Goal: Task Accomplishment & Management: Complete application form

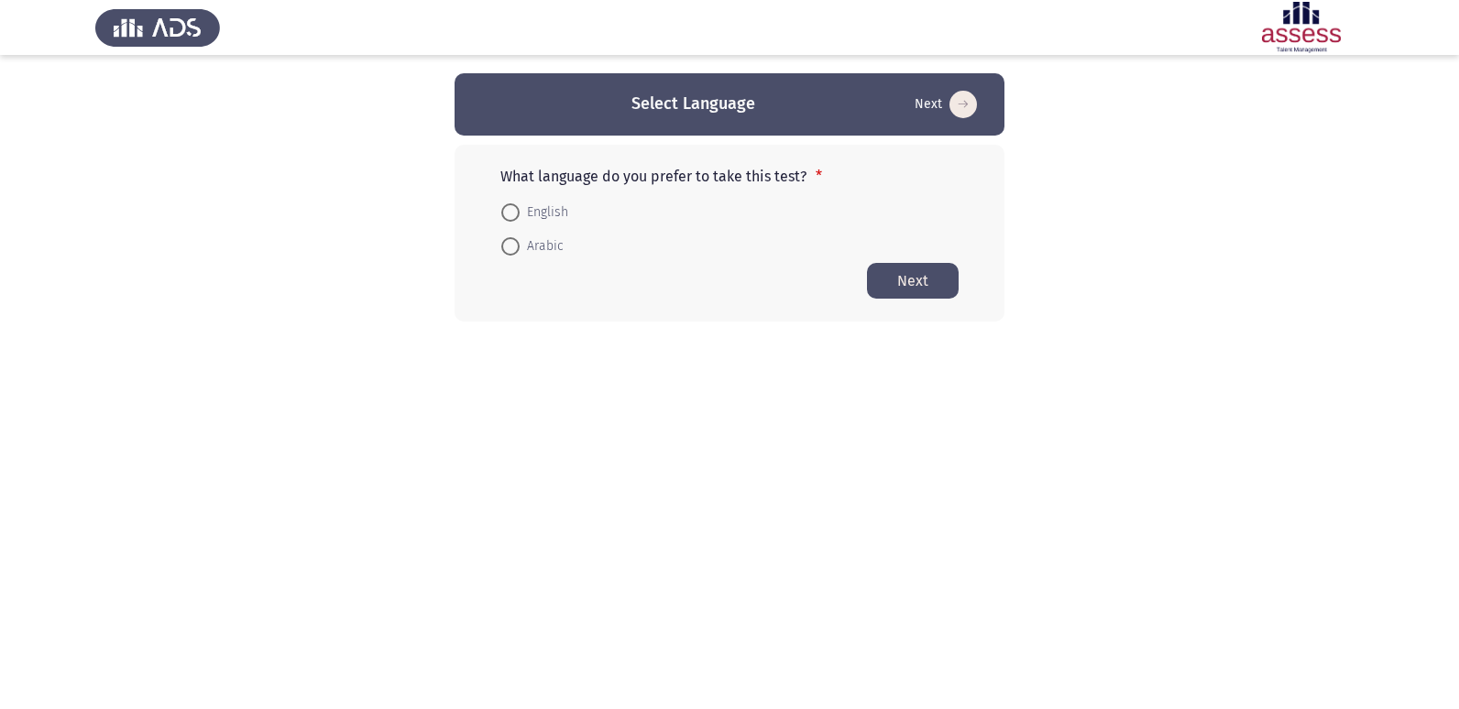
click at [510, 215] on span at bounding box center [510, 212] width 18 height 18
click at [510, 215] on input "English" at bounding box center [510, 212] width 18 height 18
radio input "true"
click at [928, 269] on button "Next" at bounding box center [913, 280] width 92 height 36
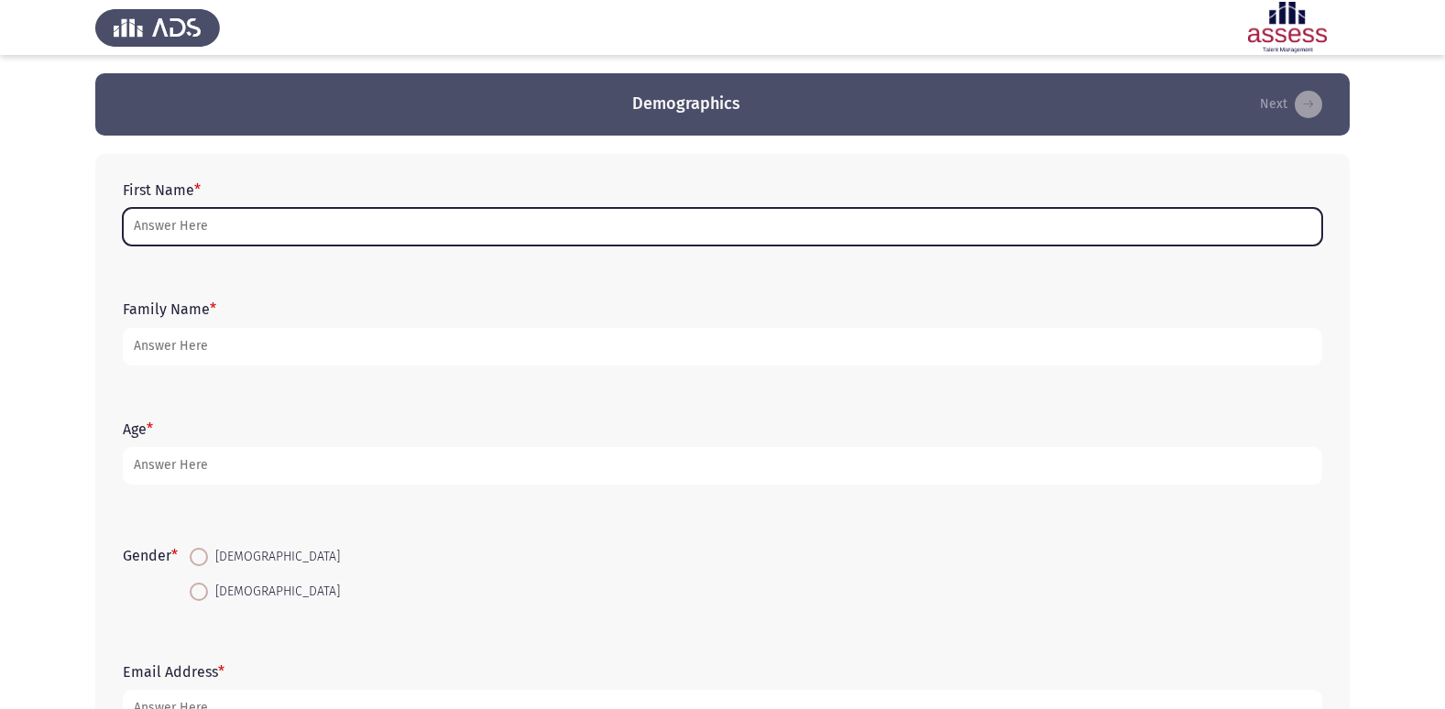
click at [180, 224] on input "First Name *" at bounding box center [723, 227] width 1200 height 38
type input "h"
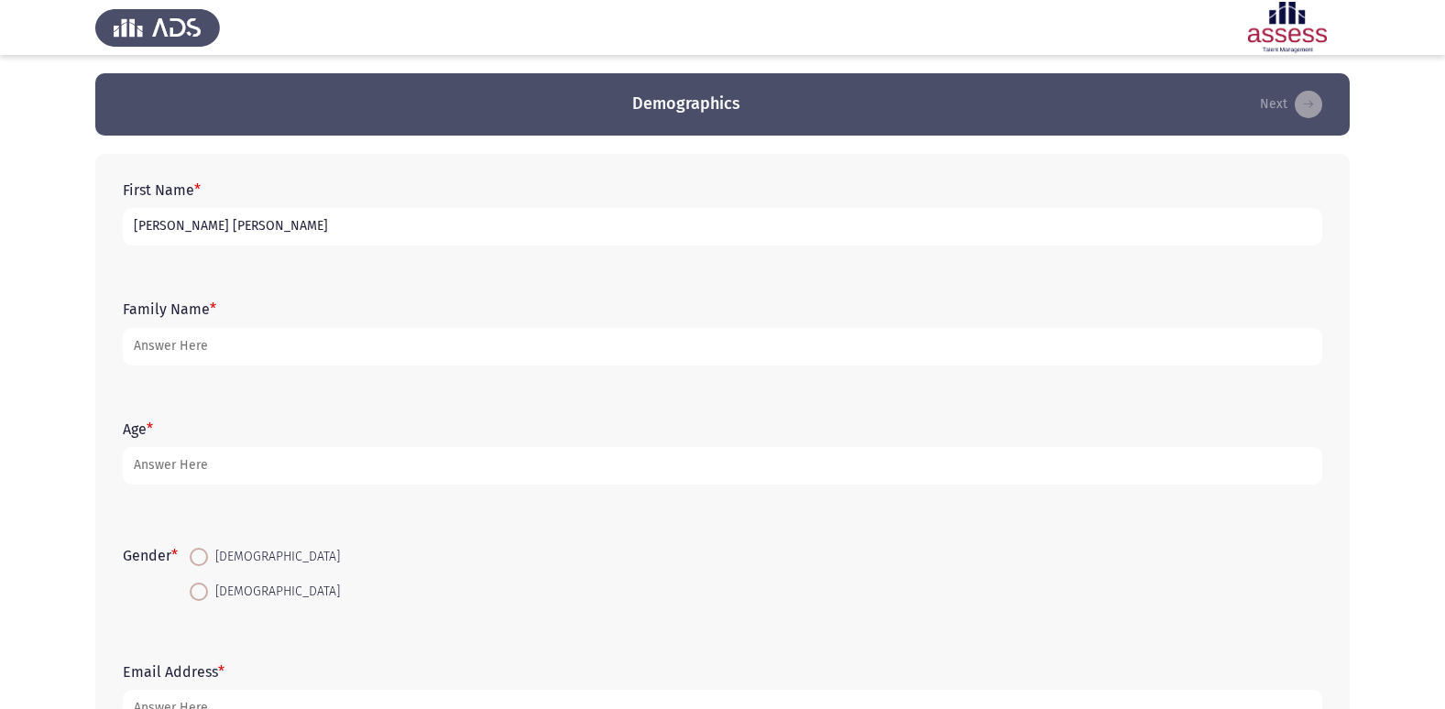
type input "[PERSON_NAME] [PERSON_NAME]"
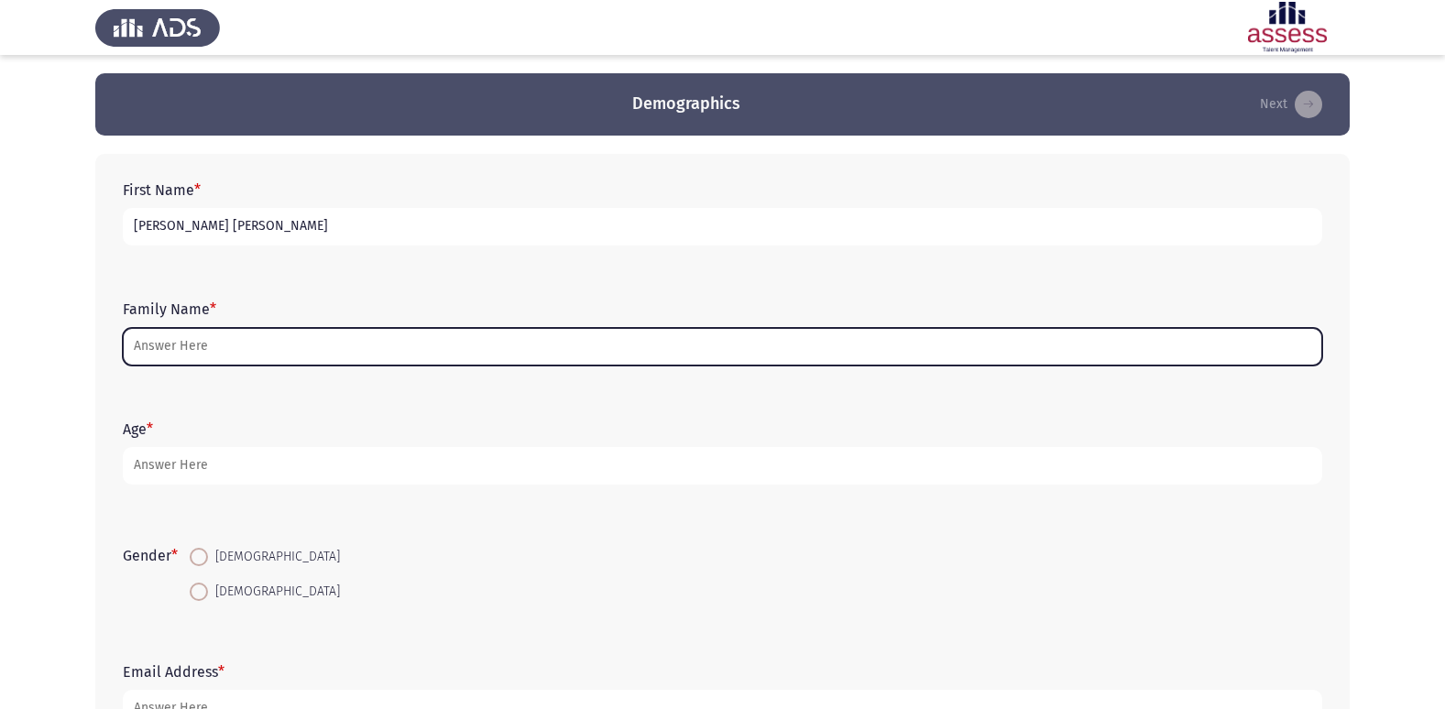
click at [930, 352] on input "Family Name *" at bounding box center [723, 347] width 1200 height 38
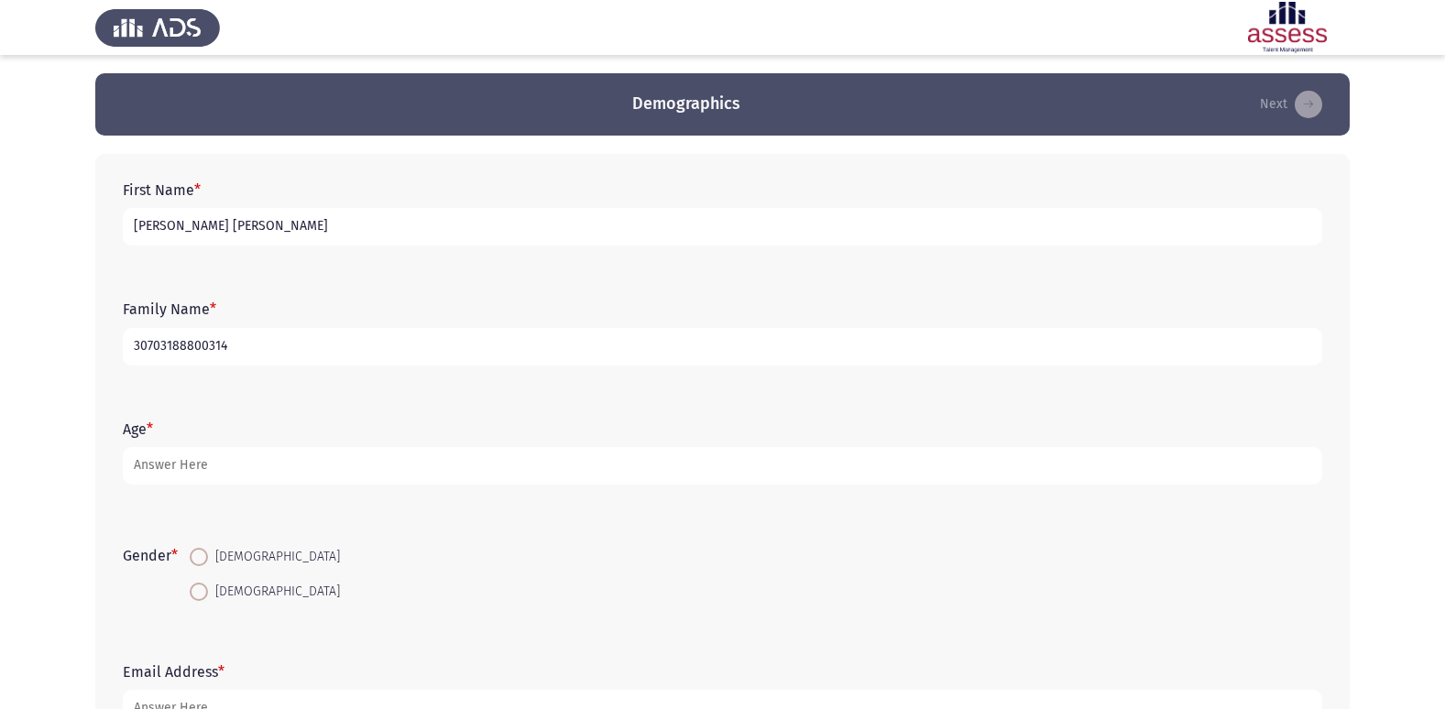
type input "30703188800314"
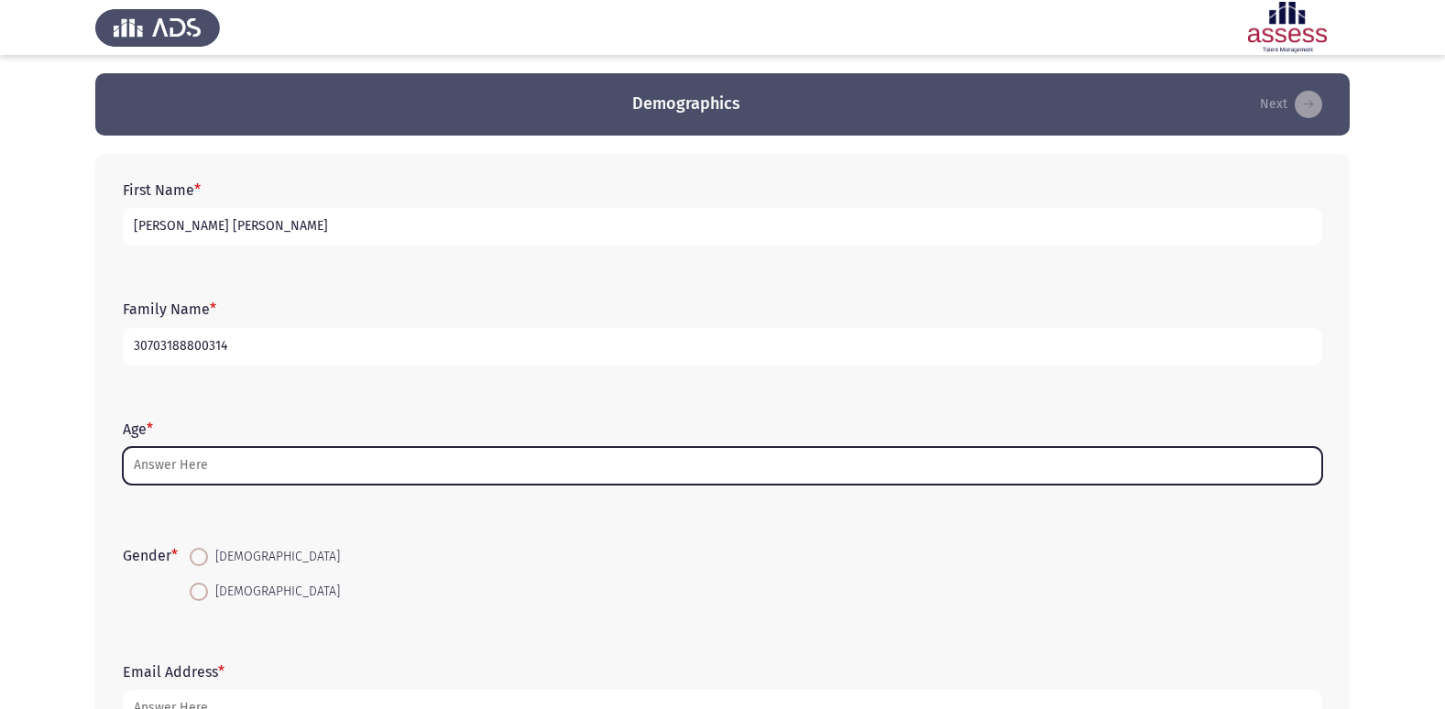
click at [292, 467] on input "Age *" at bounding box center [723, 466] width 1200 height 38
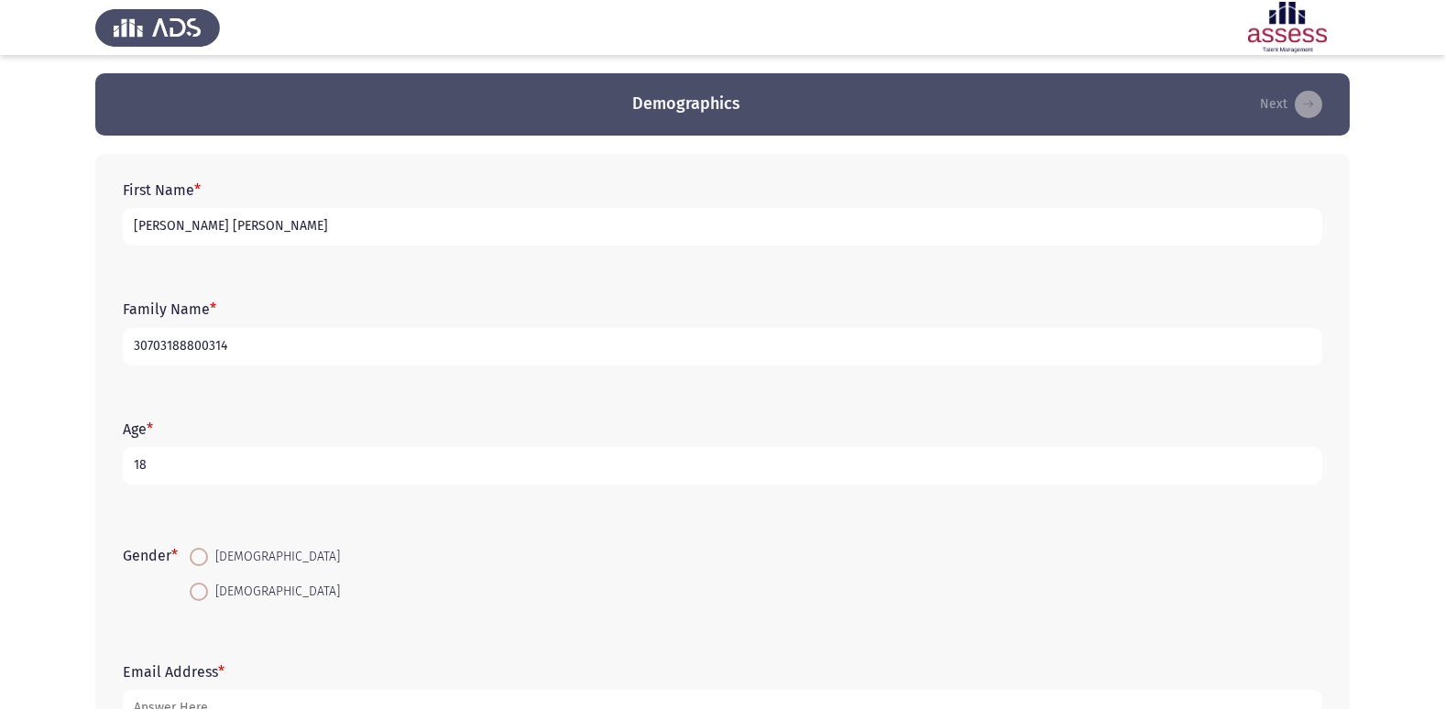
type input "18"
click at [202, 559] on span at bounding box center [199, 557] width 18 height 18
click at [202, 559] on input "[DEMOGRAPHIC_DATA]" at bounding box center [199, 557] width 18 height 18
radio input "true"
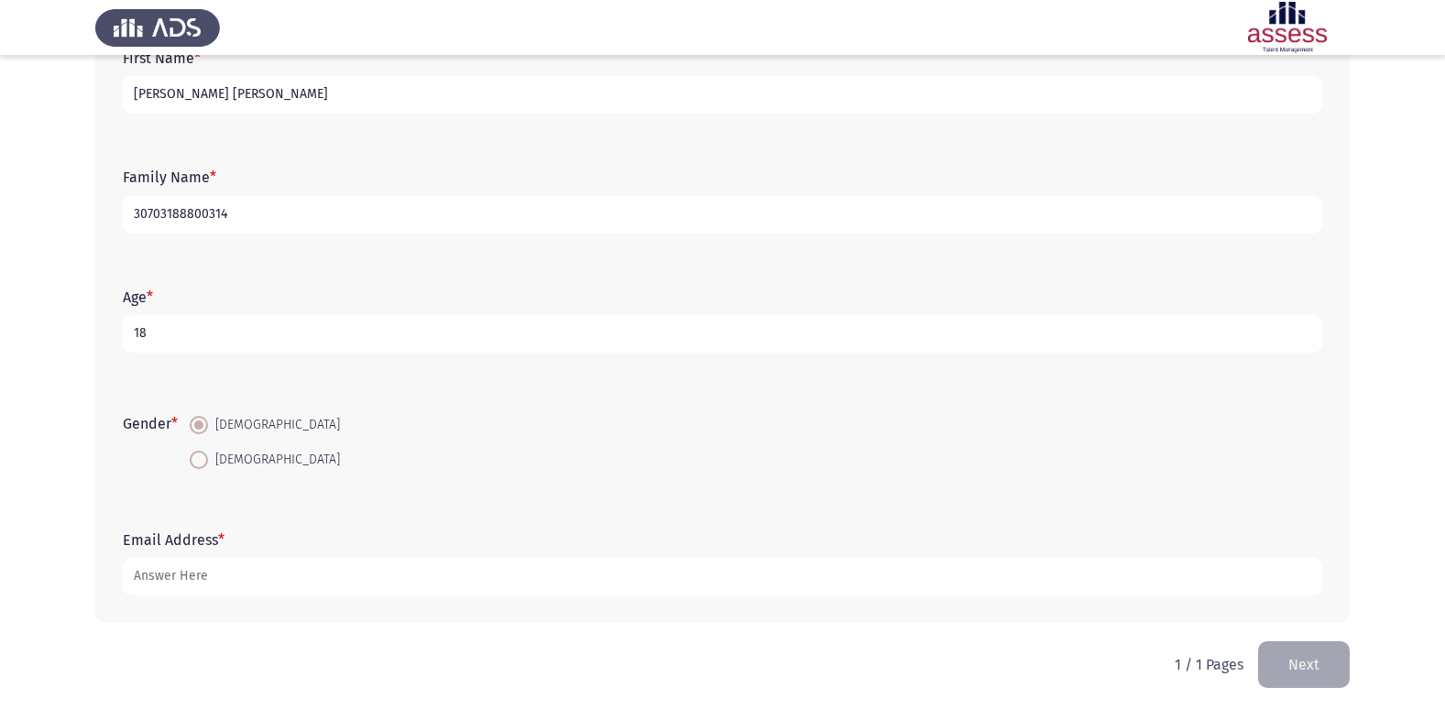
scroll to position [137, 0]
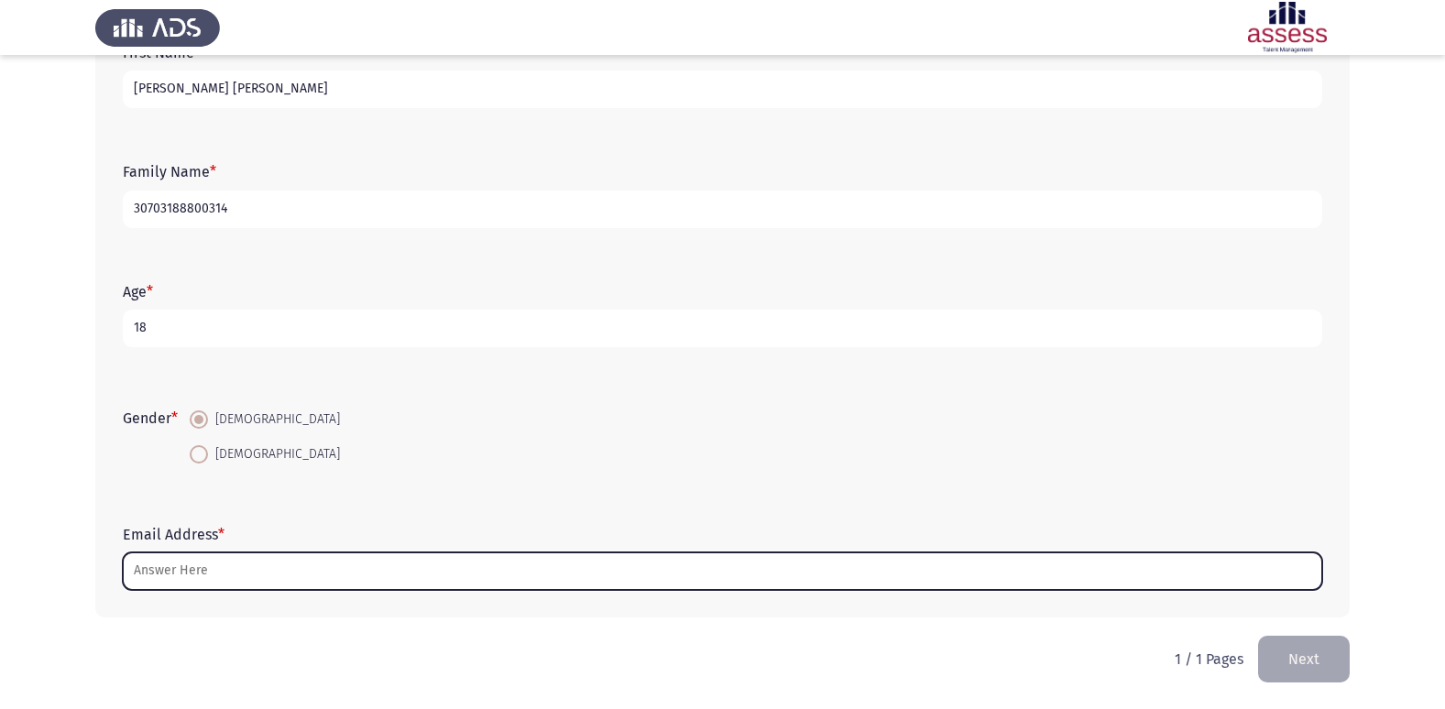
click at [269, 563] on input "Email Address *" at bounding box center [723, 572] width 1200 height 38
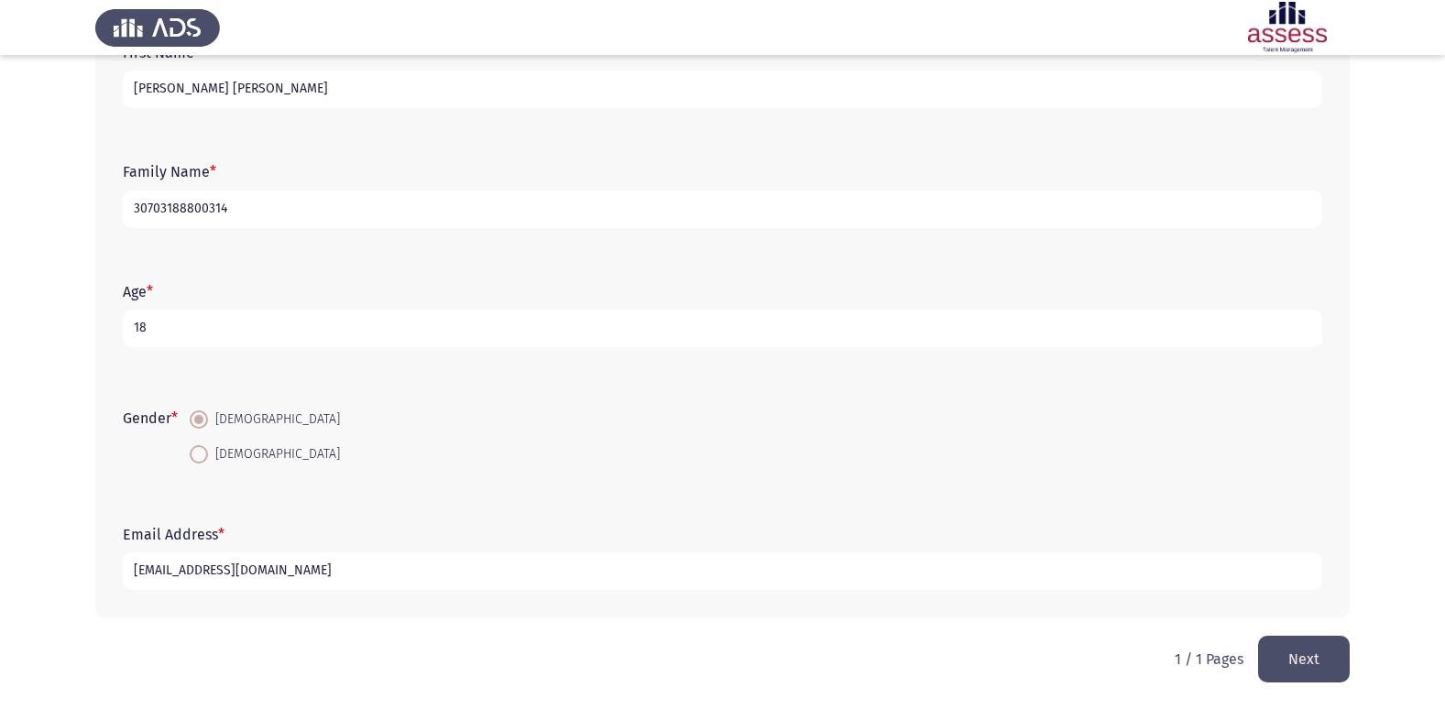
type input "[EMAIL_ADDRESS][DOMAIN_NAME]"
click at [1301, 660] on button "Next" at bounding box center [1304, 659] width 92 height 47
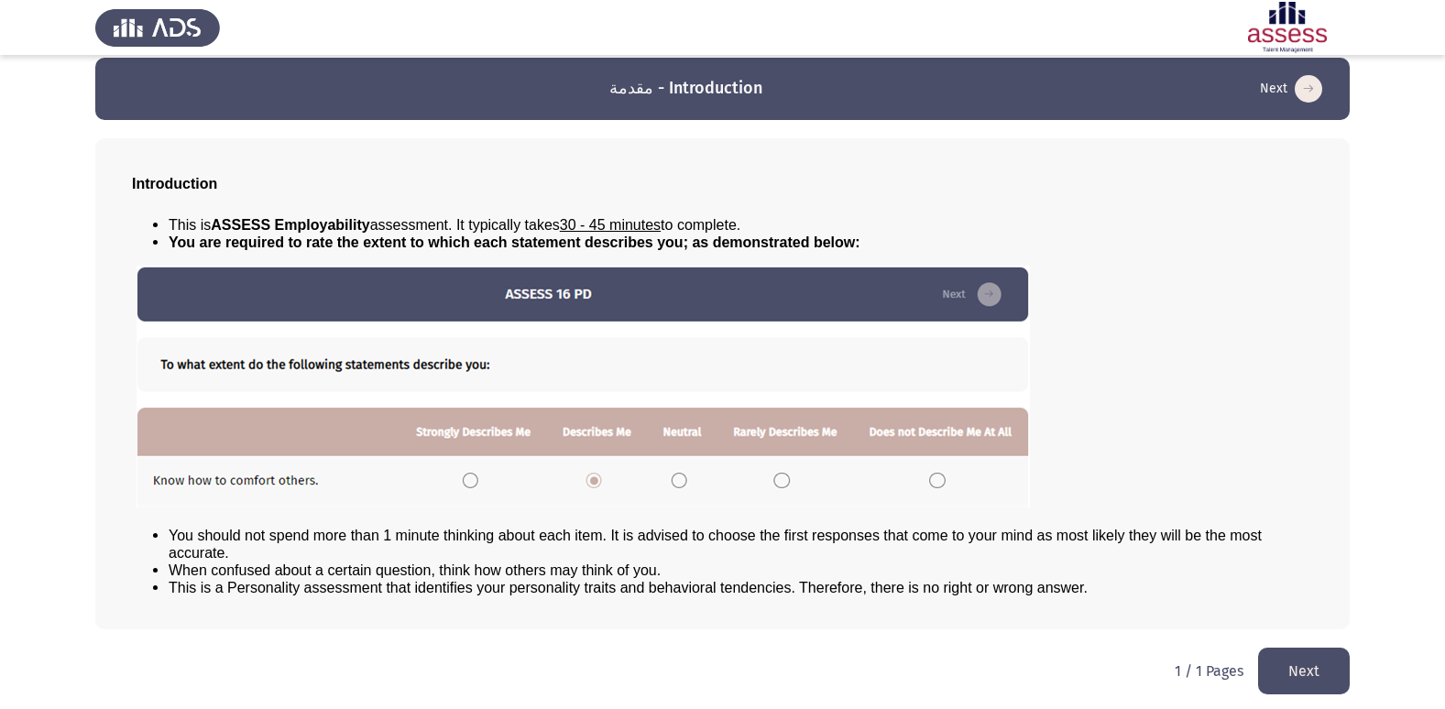
scroll to position [19, 0]
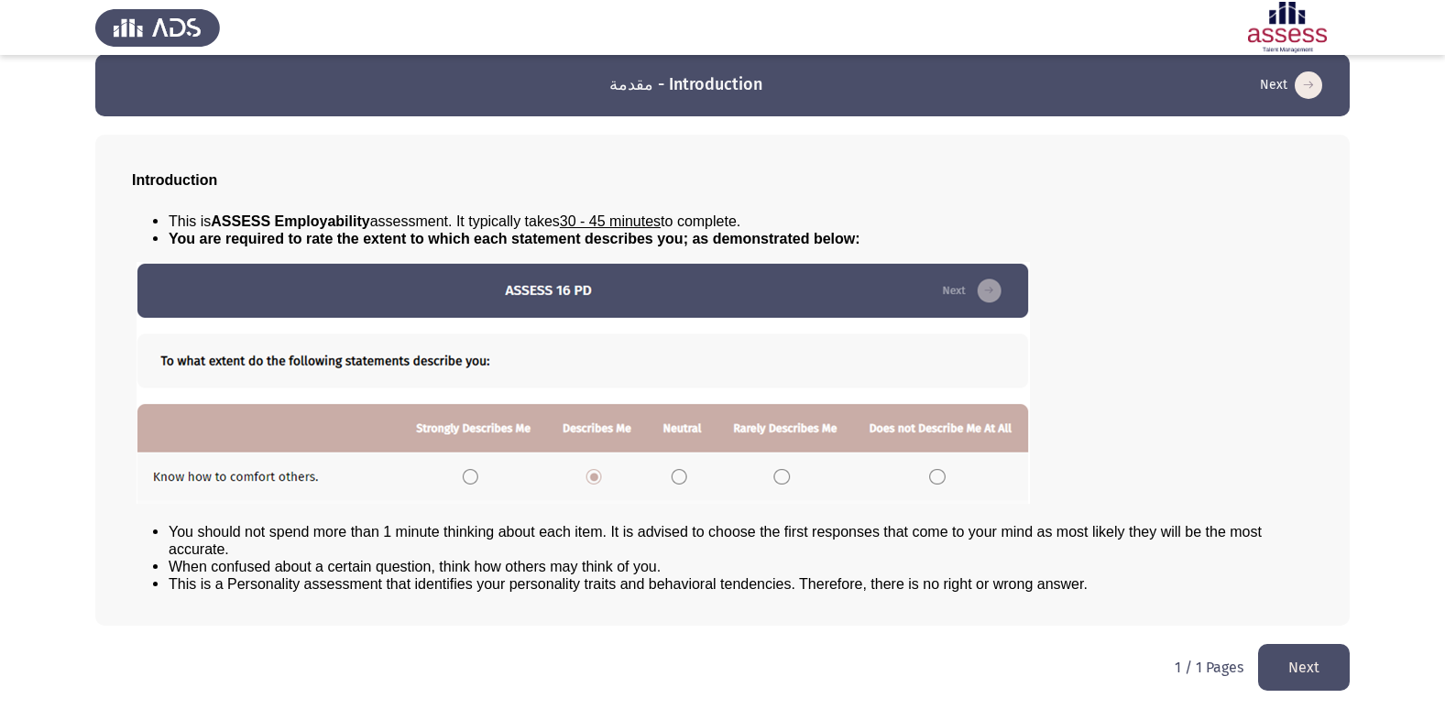
click at [1309, 683] on button "Next" at bounding box center [1304, 667] width 92 height 47
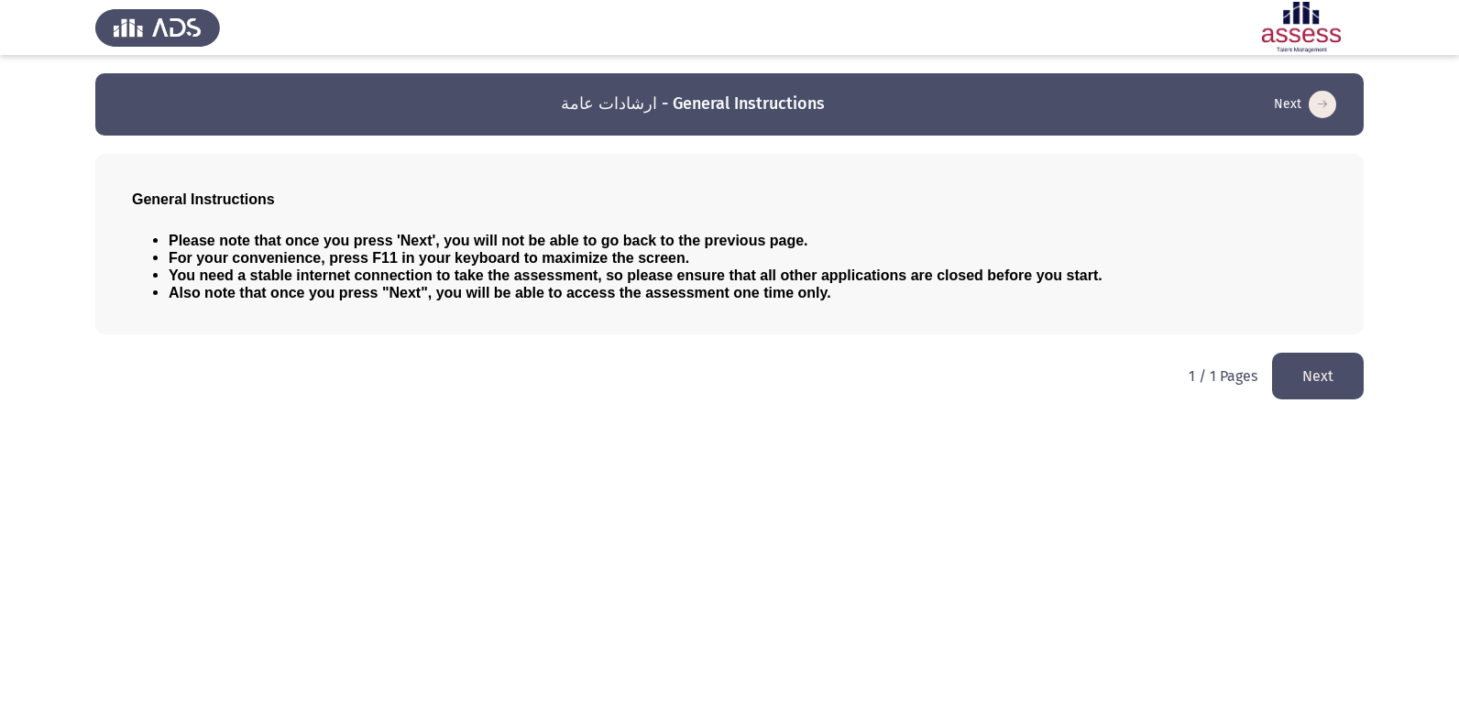
click at [1295, 381] on button "Next" at bounding box center [1318, 376] width 92 height 47
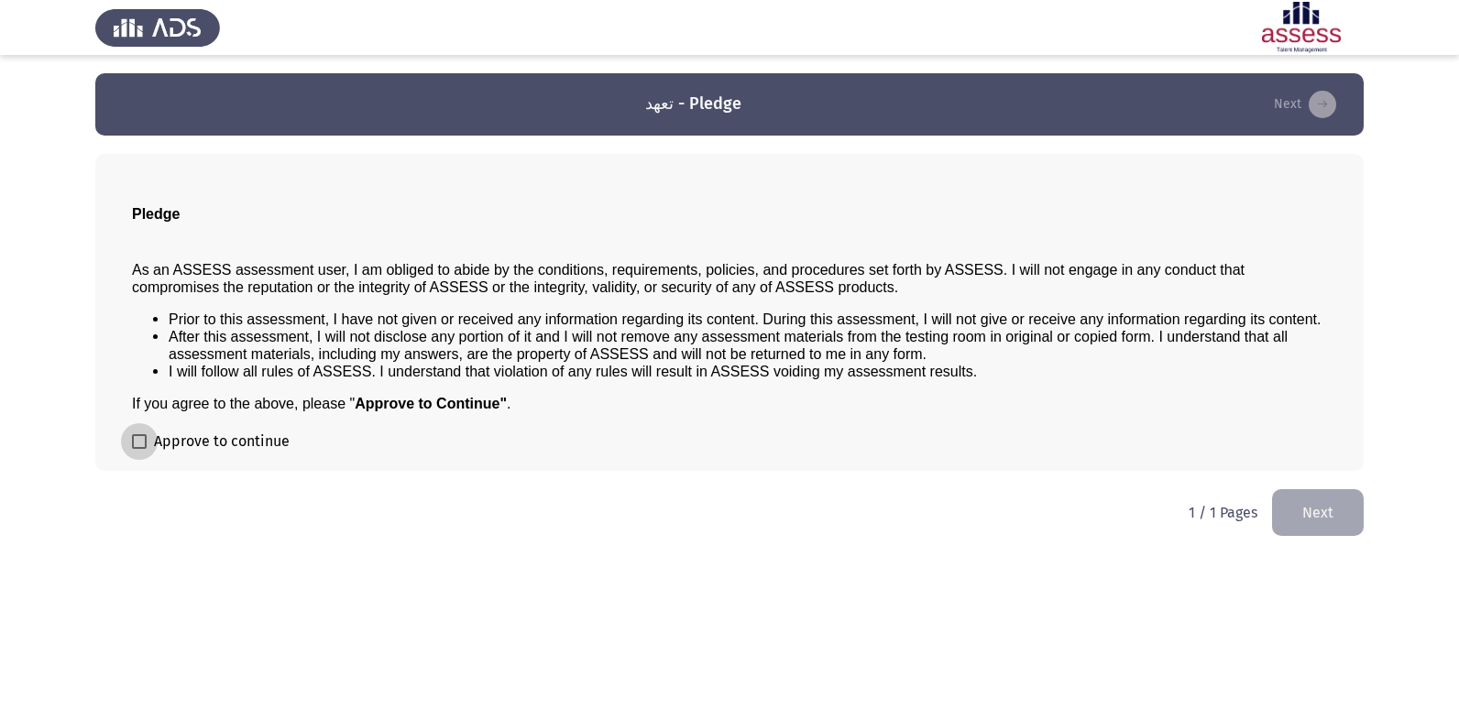
click at [136, 446] on span at bounding box center [139, 441] width 15 height 15
click at [138, 449] on input "Approve to continue" at bounding box center [138, 449] width 1 height 1
checkbox input "true"
click at [1307, 513] on button "Next" at bounding box center [1318, 512] width 92 height 47
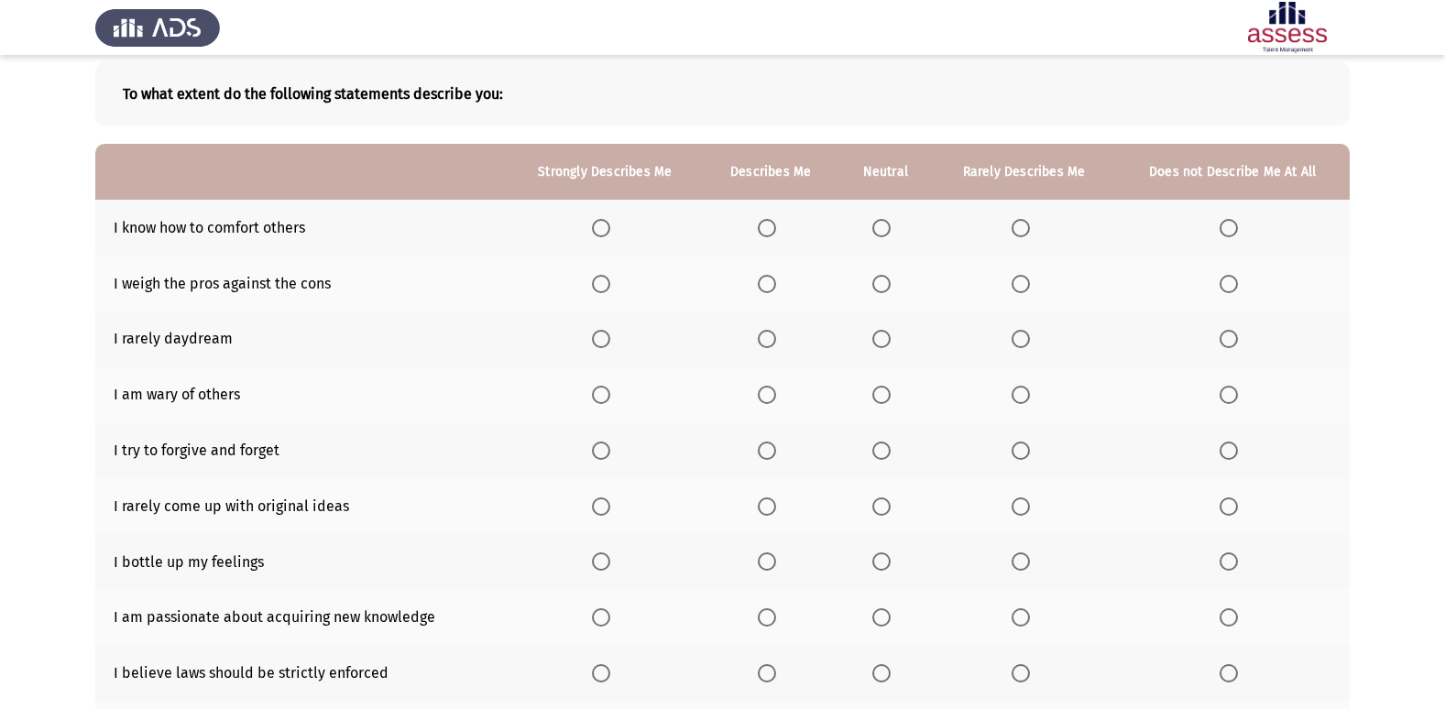
scroll to position [183, 0]
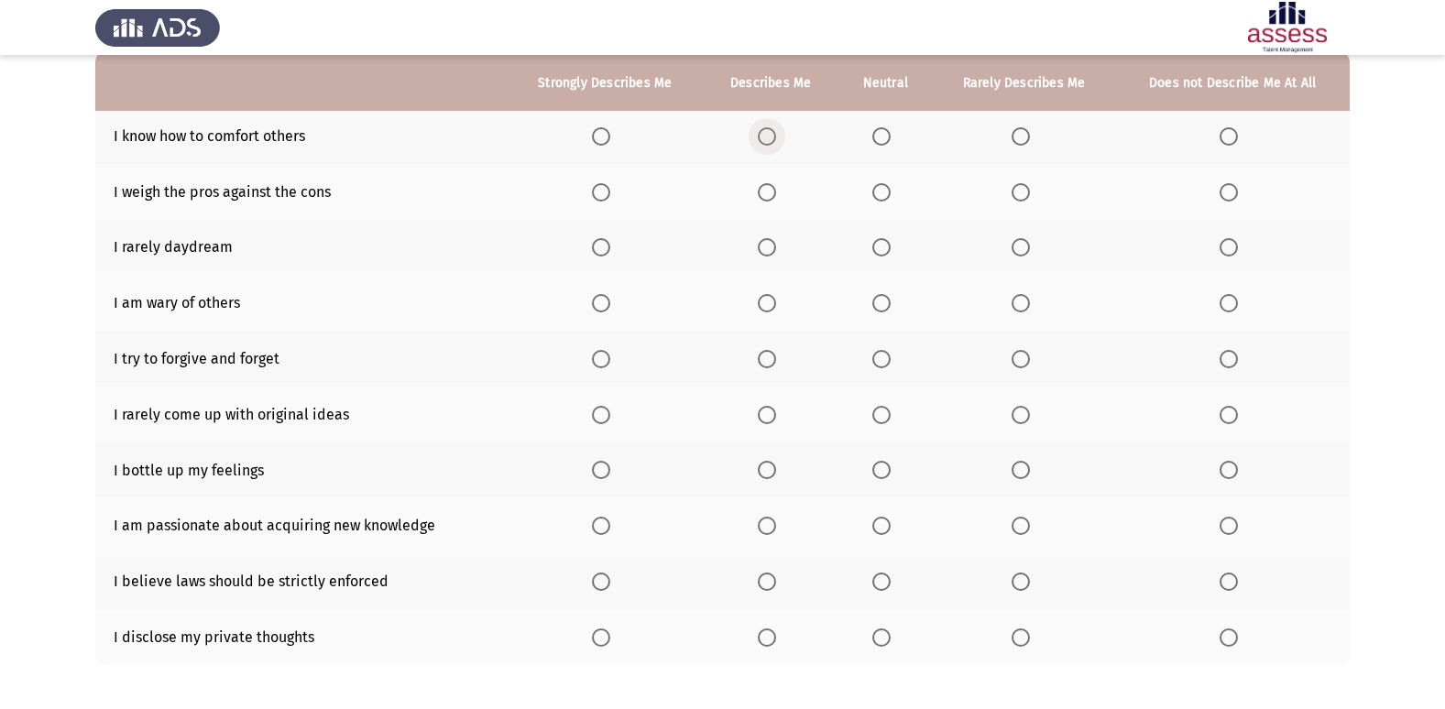
click at [773, 143] on span "Select an option" at bounding box center [767, 136] width 18 height 18
click at [773, 143] on input "Select an option" at bounding box center [767, 136] width 18 height 18
click at [598, 196] on span "Select an option" at bounding box center [601, 192] width 18 height 18
click at [598, 196] on input "Select an option" at bounding box center [601, 192] width 18 height 18
click at [771, 301] on span "Select an option" at bounding box center [767, 303] width 18 height 18
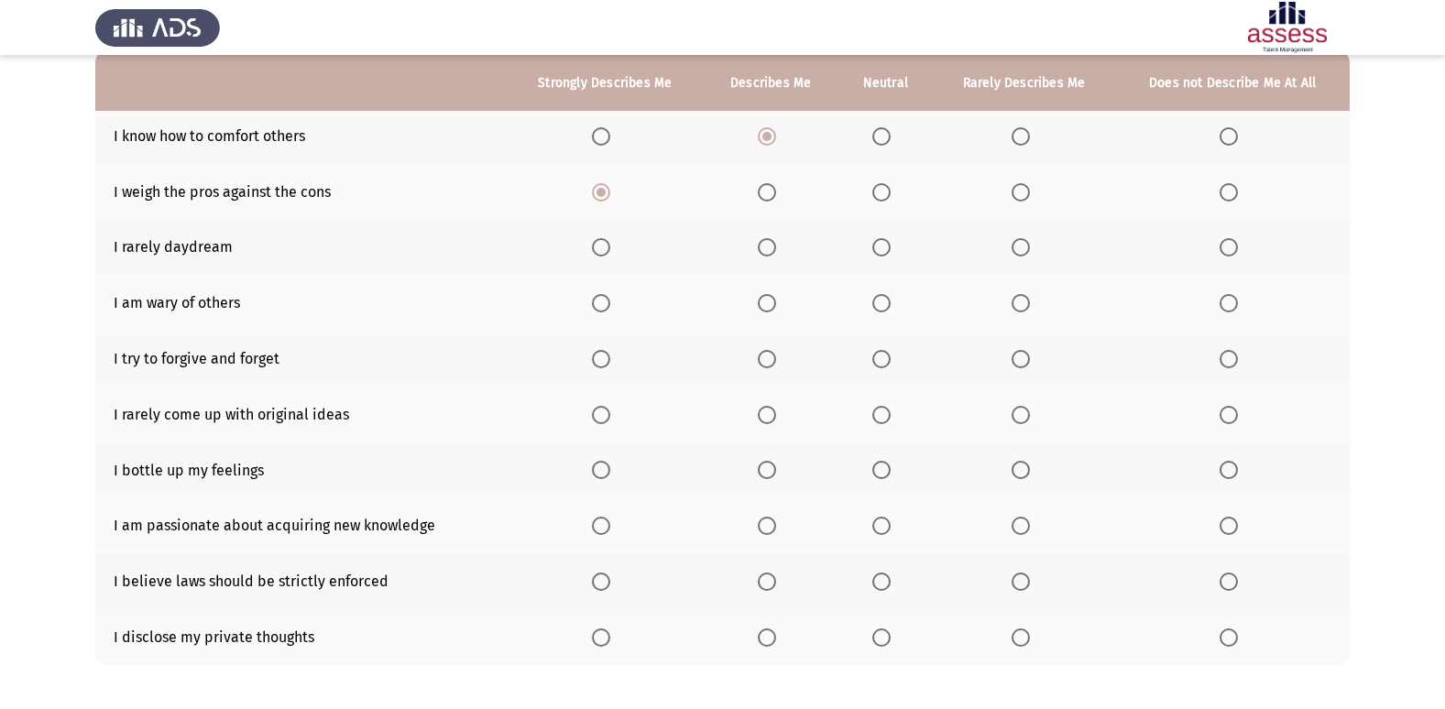
click at [771, 301] on input "Select an option" at bounding box center [767, 303] width 18 height 18
click at [886, 246] on span "Select an option" at bounding box center [881, 247] width 18 height 18
click at [886, 246] on input "Select an option" at bounding box center [881, 247] width 18 height 18
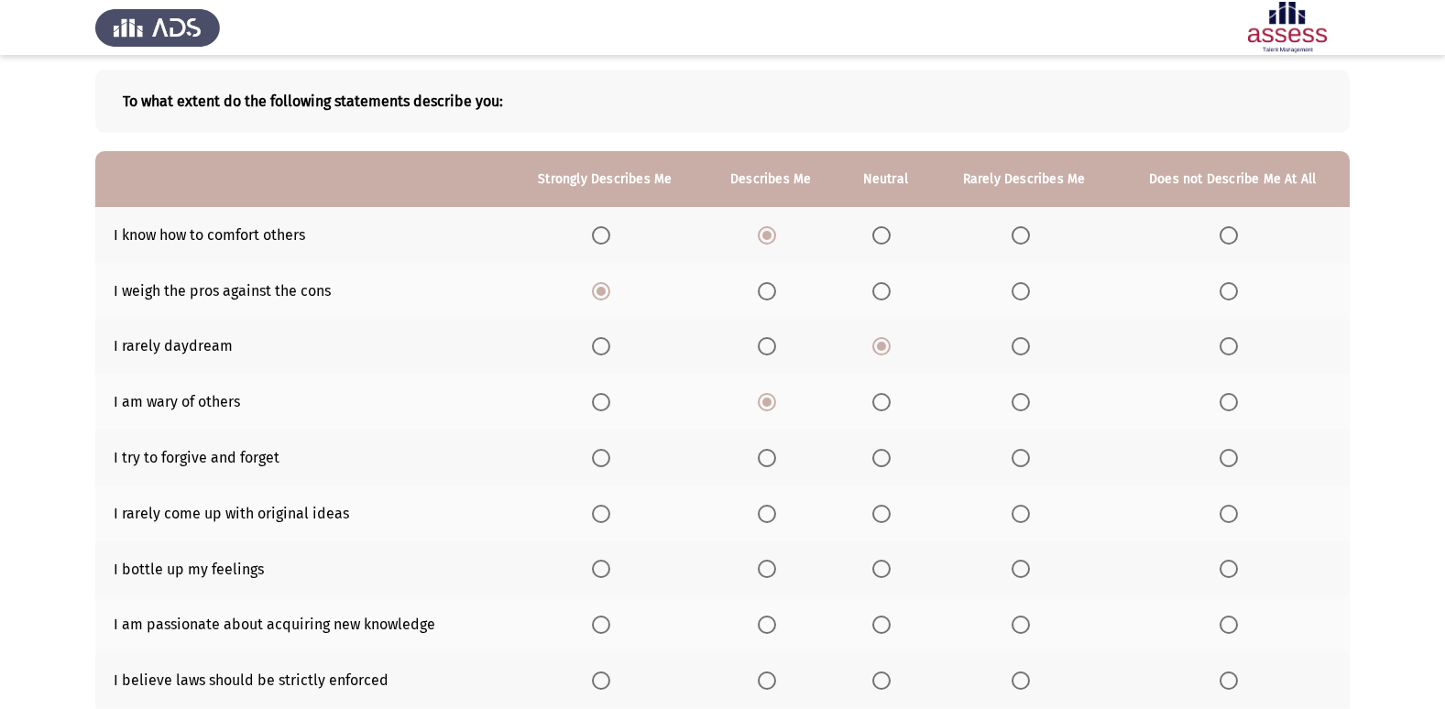
scroll to position [176, 0]
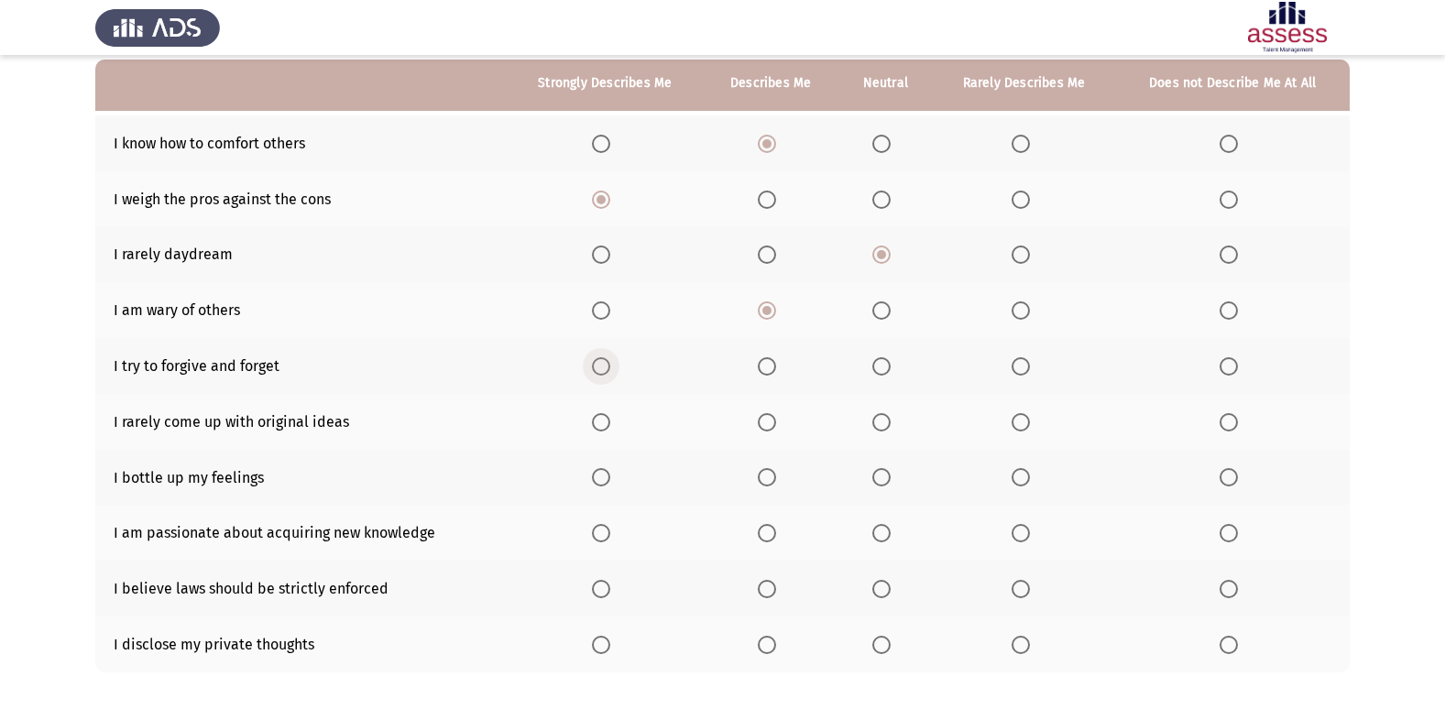
click at [610, 361] on span "Select an option" at bounding box center [601, 366] width 18 height 18
click at [610, 361] on input "Select an option" at bounding box center [601, 366] width 18 height 18
click at [1025, 424] on span "Select an option" at bounding box center [1021, 422] width 18 height 18
click at [1025, 424] on input "Select an option" at bounding box center [1021, 422] width 18 height 18
click at [598, 535] on span "Select an option" at bounding box center [601, 533] width 18 height 18
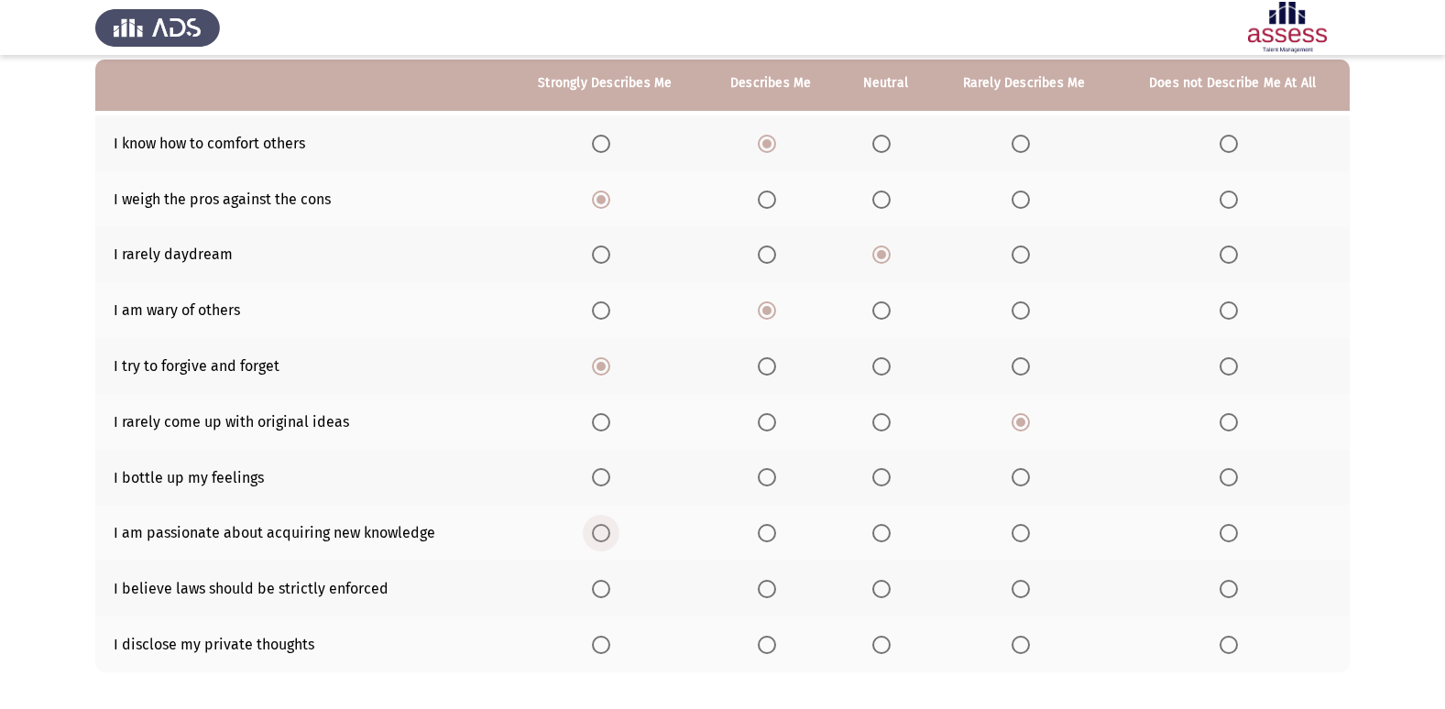
click at [598, 535] on input "Select an option" at bounding box center [601, 533] width 18 height 18
click at [607, 582] on span "Select an option" at bounding box center [601, 589] width 18 height 18
click at [607, 582] on input "Select an option" at bounding box center [601, 589] width 18 height 18
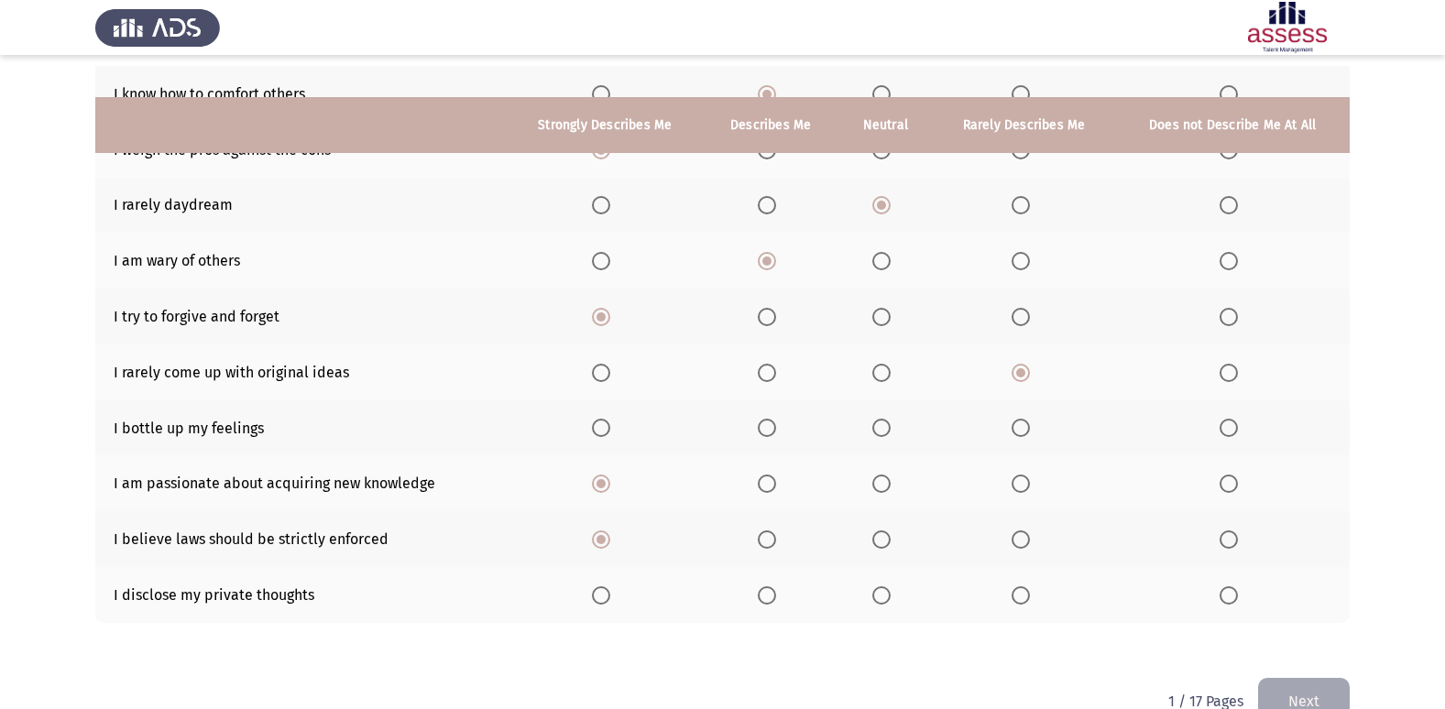
scroll to position [268, 0]
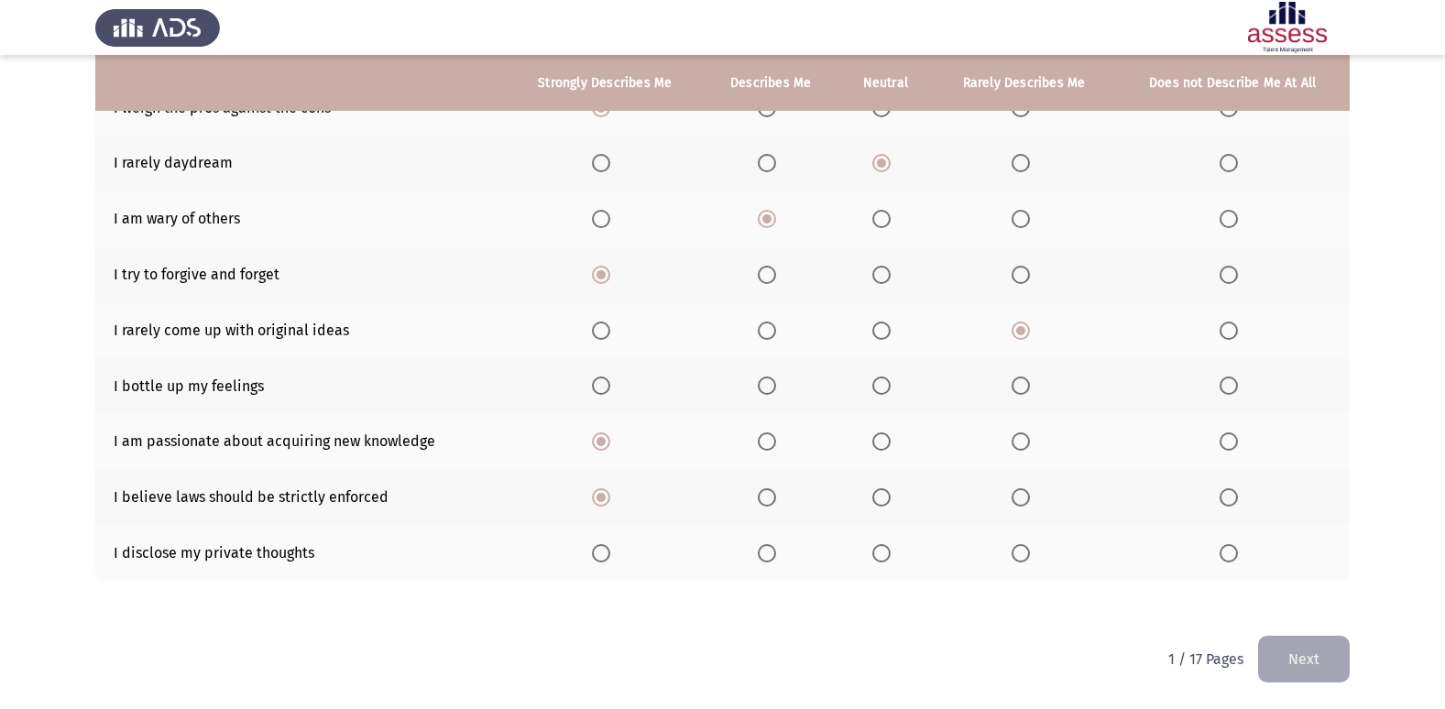
click at [878, 563] on th at bounding box center [886, 553] width 94 height 56
click at [883, 555] on span "Select an option" at bounding box center [881, 553] width 18 height 18
click at [883, 555] on input "Select an option" at bounding box center [881, 553] width 18 height 18
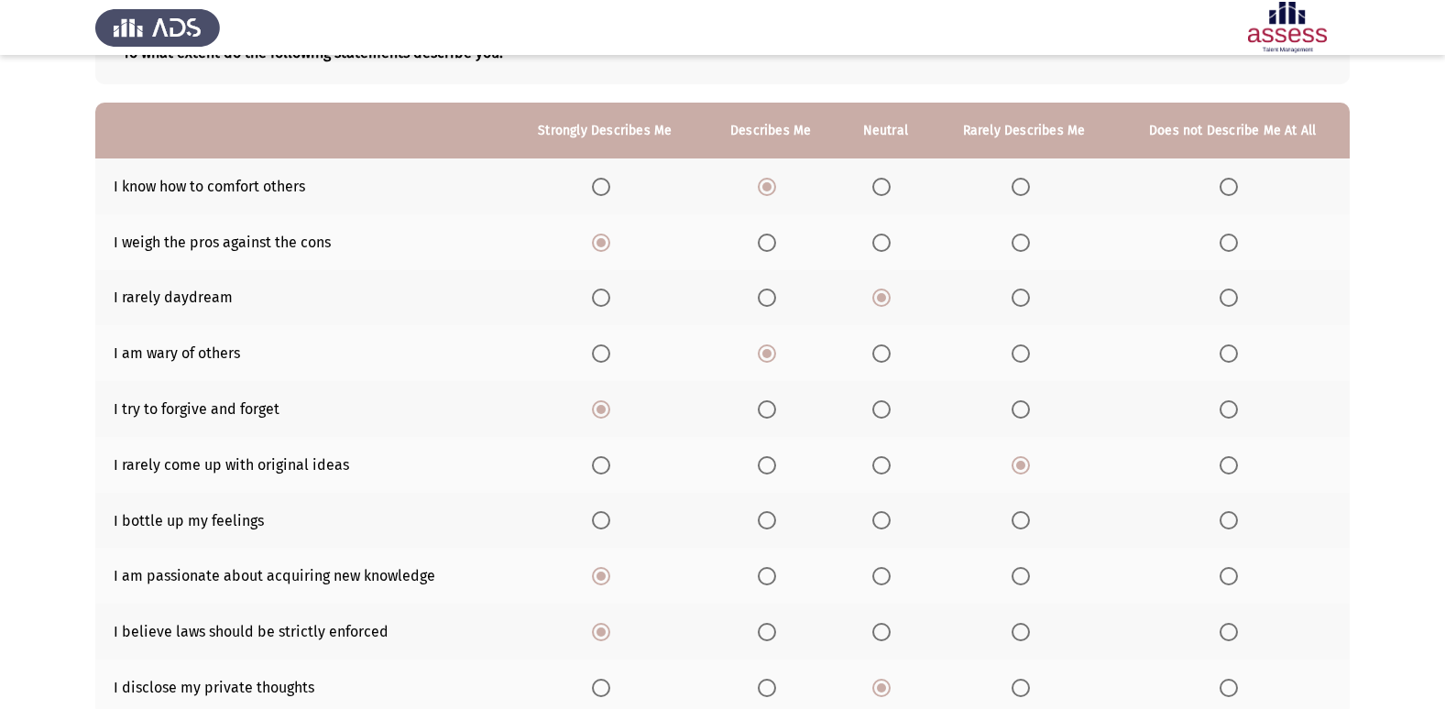
scroll to position [176, 0]
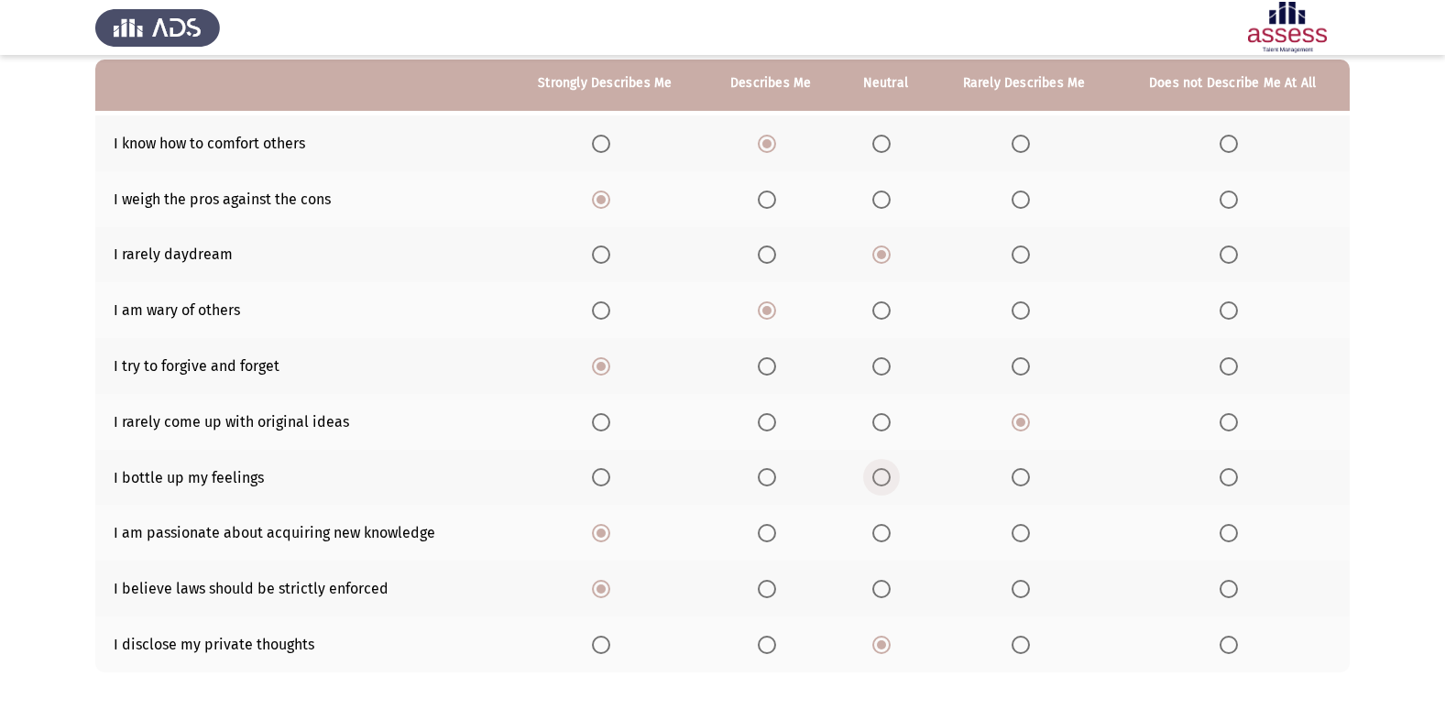
click at [886, 471] on span "Select an option" at bounding box center [881, 477] width 18 height 18
click at [886, 471] on input "Select an option" at bounding box center [881, 477] width 18 height 18
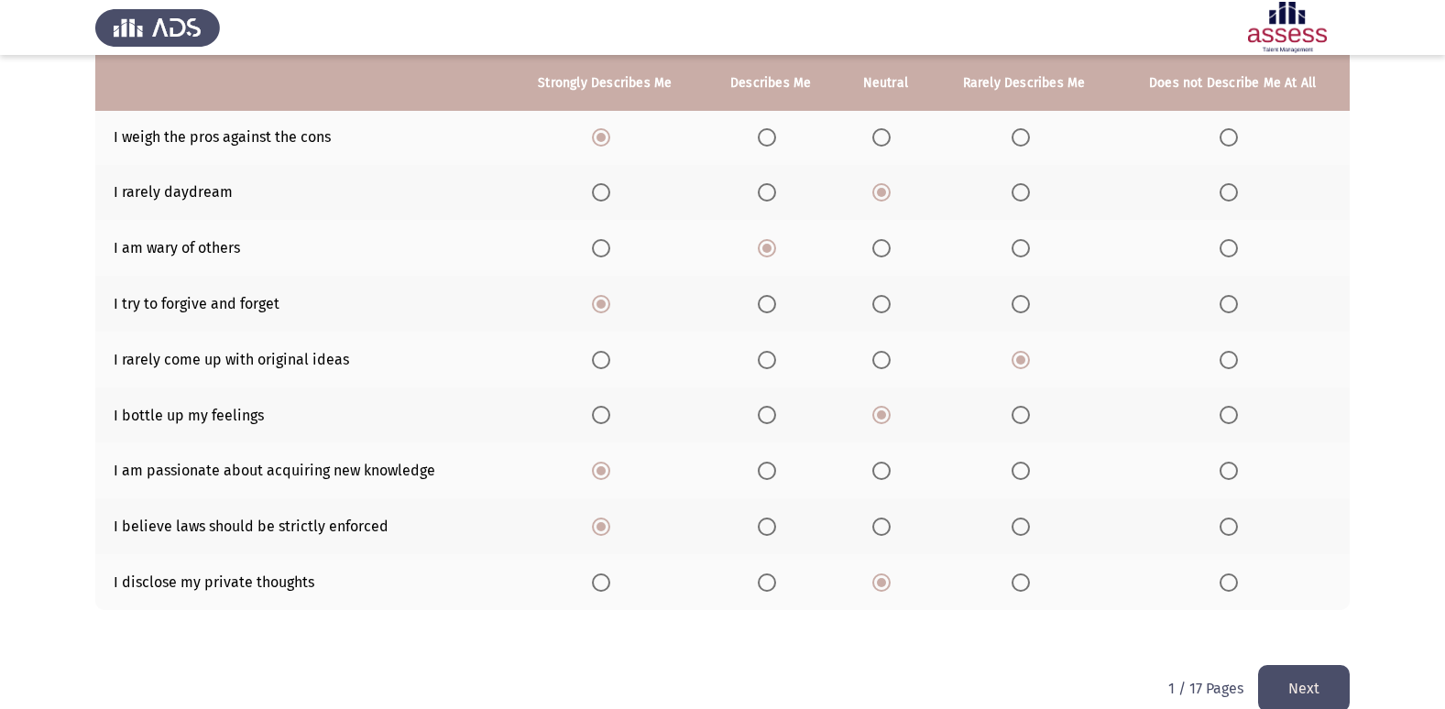
scroll to position [268, 0]
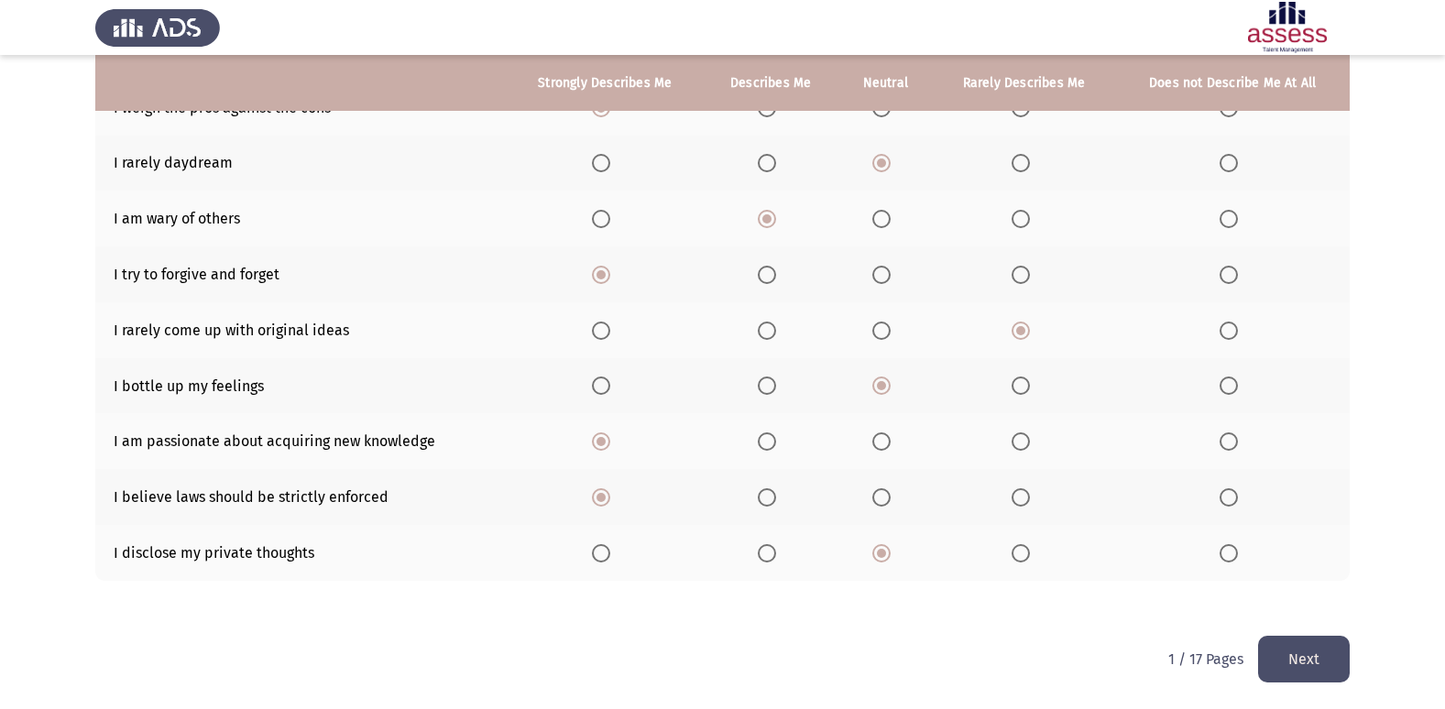
click at [1297, 653] on button "Next" at bounding box center [1304, 659] width 92 height 47
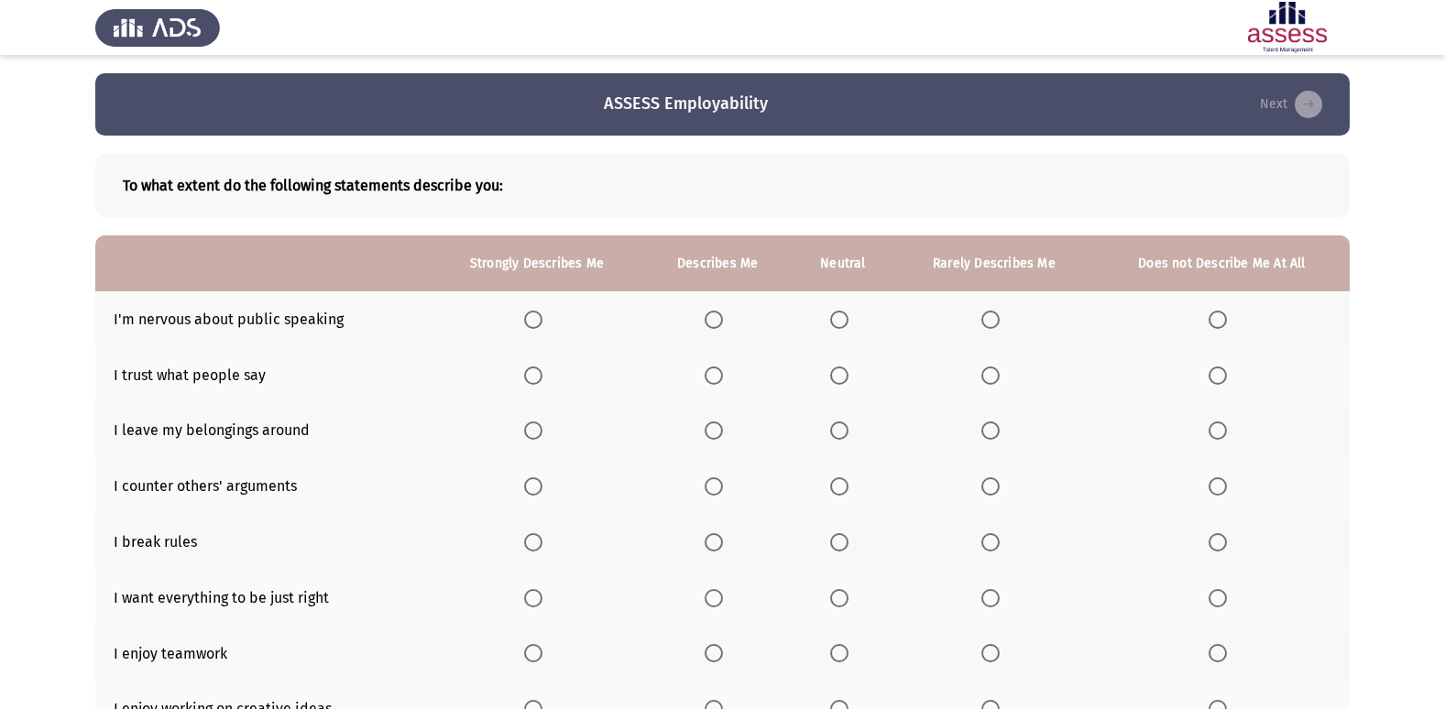
click at [836, 324] on span "Select an option" at bounding box center [839, 320] width 18 height 18
click at [836, 324] on input "Select an option" at bounding box center [839, 320] width 18 height 18
click at [723, 377] on span "Select an option" at bounding box center [714, 376] width 18 height 18
click at [723, 377] on input "Select an option" at bounding box center [714, 376] width 18 height 18
click at [996, 433] on span "Select an option" at bounding box center [991, 431] width 18 height 18
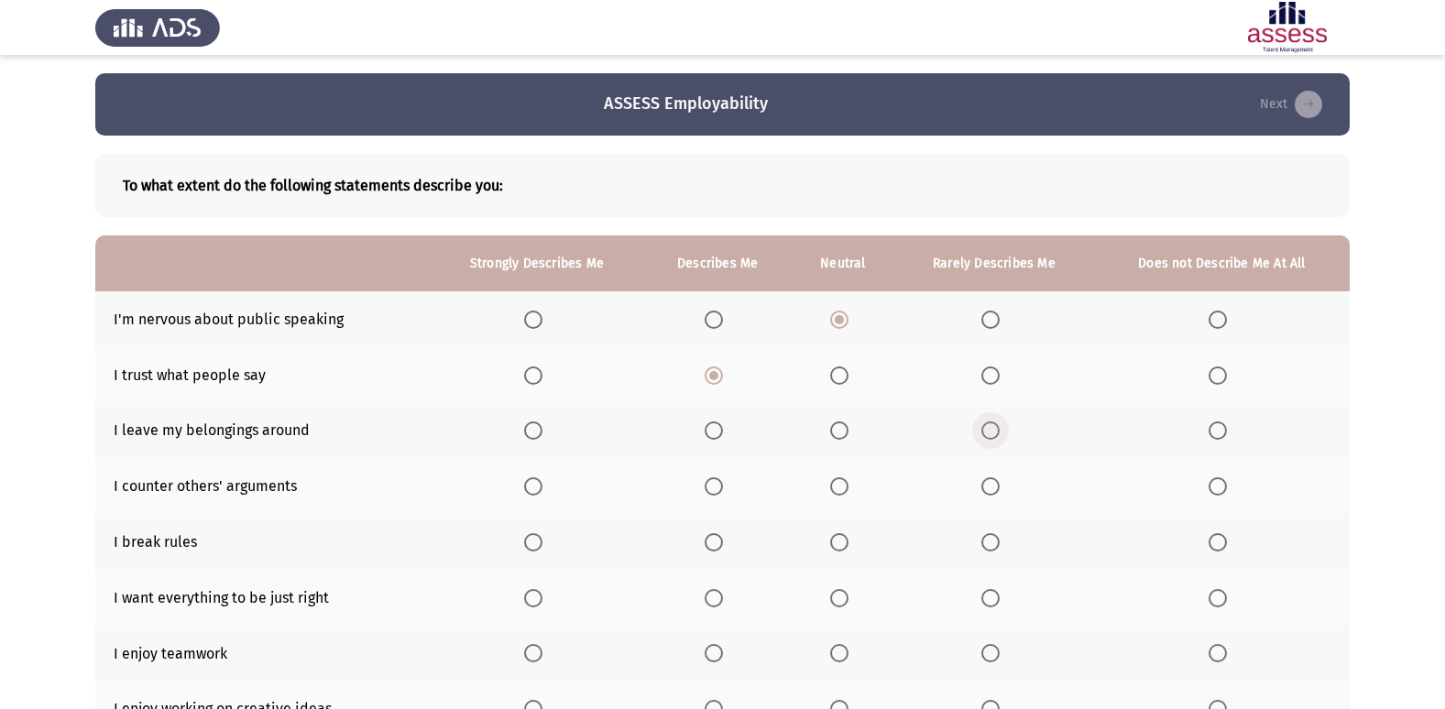
click at [996, 433] on input "Select an option" at bounding box center [991, 431] width 18 height 18
click at [709, 481] on span "Select an option" at bounding box center [714, 486] width 18 height 18
click at [709, 481] on input "Select an option" at bounding box center [714, 486] width 18 height 18
click at [1220, 535] on span "Select an option" at bounding box center [1218, 542] width 18 height 18
click at [1220, 535] on input "Select an option" at bounding box center [1218, 542] width 18 height 18
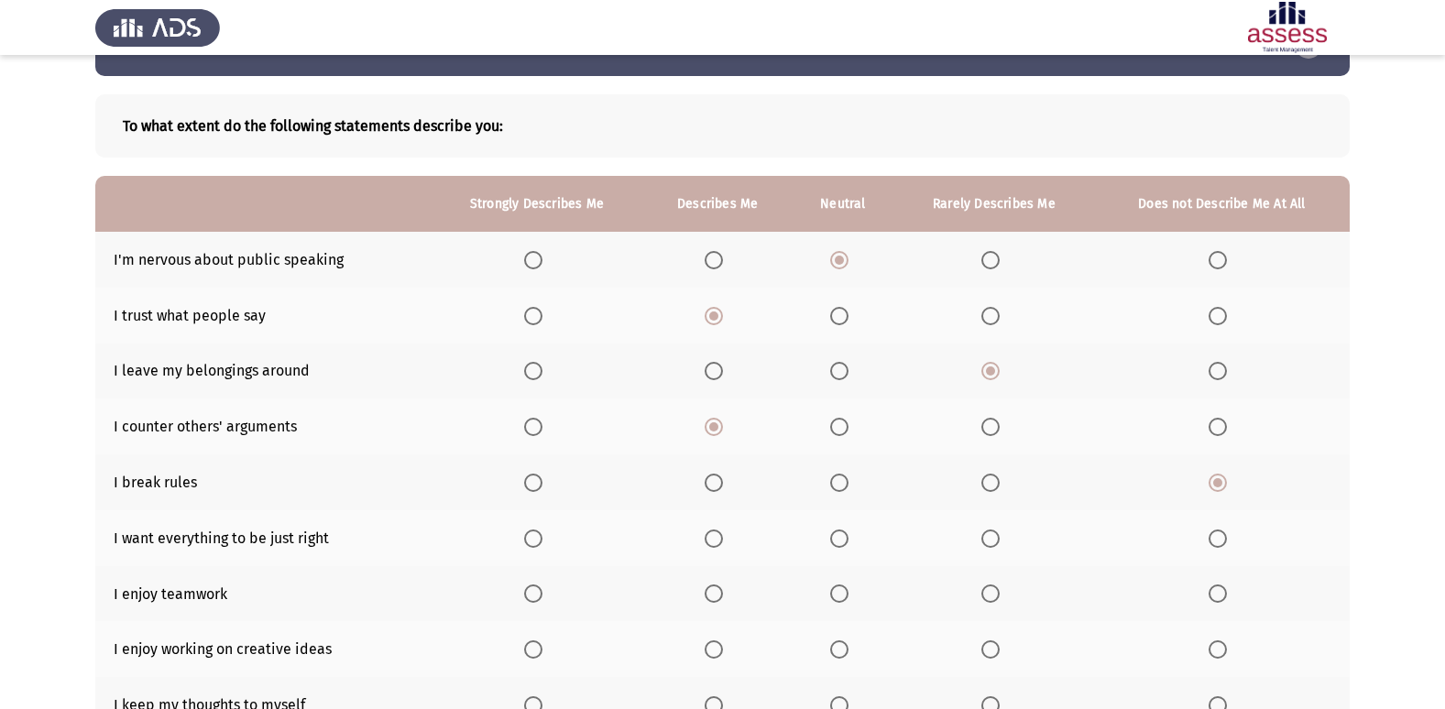
scroll to position [92, 0]
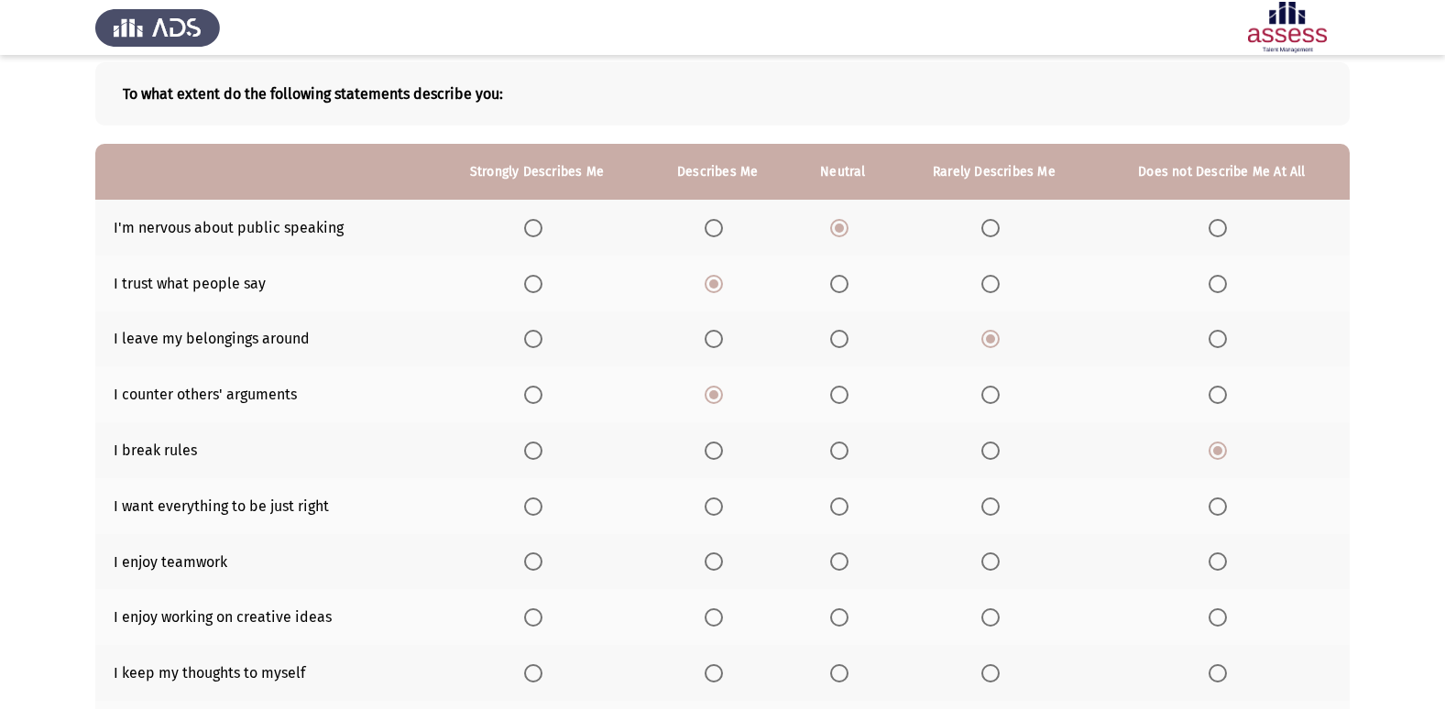
click at [723, 514] on span "Select an option" at bounding box center [714, 507] width 18 height 18
click at [723, 514] on input "Select an option" at bounding box center [714, 507] width 18 height 18
click at [535, 560] on span "Select an option" at bounding box center [533, 562] width 18 height 18
click at [535, 560] on input "Select an option" at bounding box center [533, 562] width 18 height 18
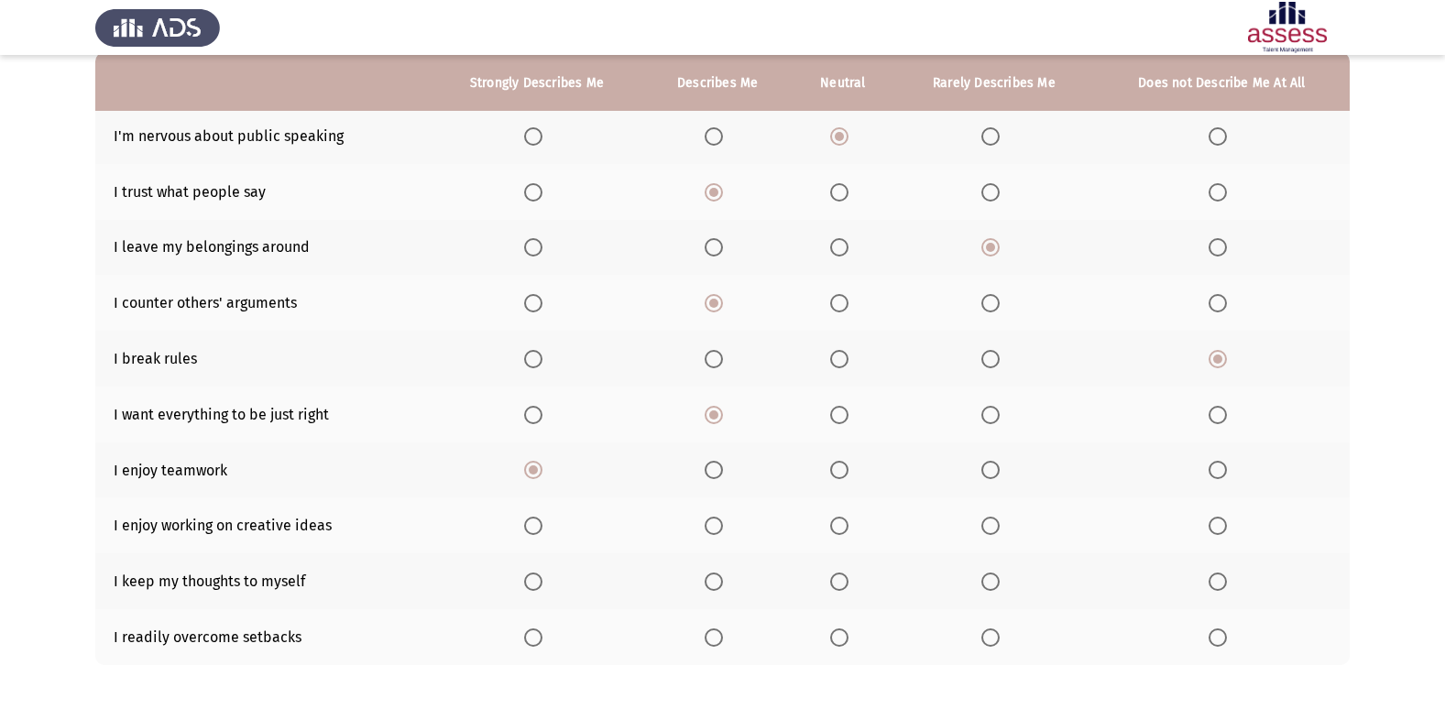
click at [542, 518] on span "Select an option" at bounding box center [533, 526] width 18 height 18
click at [542, 518] on input "Select an option" at bounding box center [533, 526] width 18 height 18
click at [843, 586] on span "Select an option" at bounding box center [839, 582] width 18 height 18
click at [843, 586] on input "Select an option" at bounding box center [839, 582] width 18 height 18
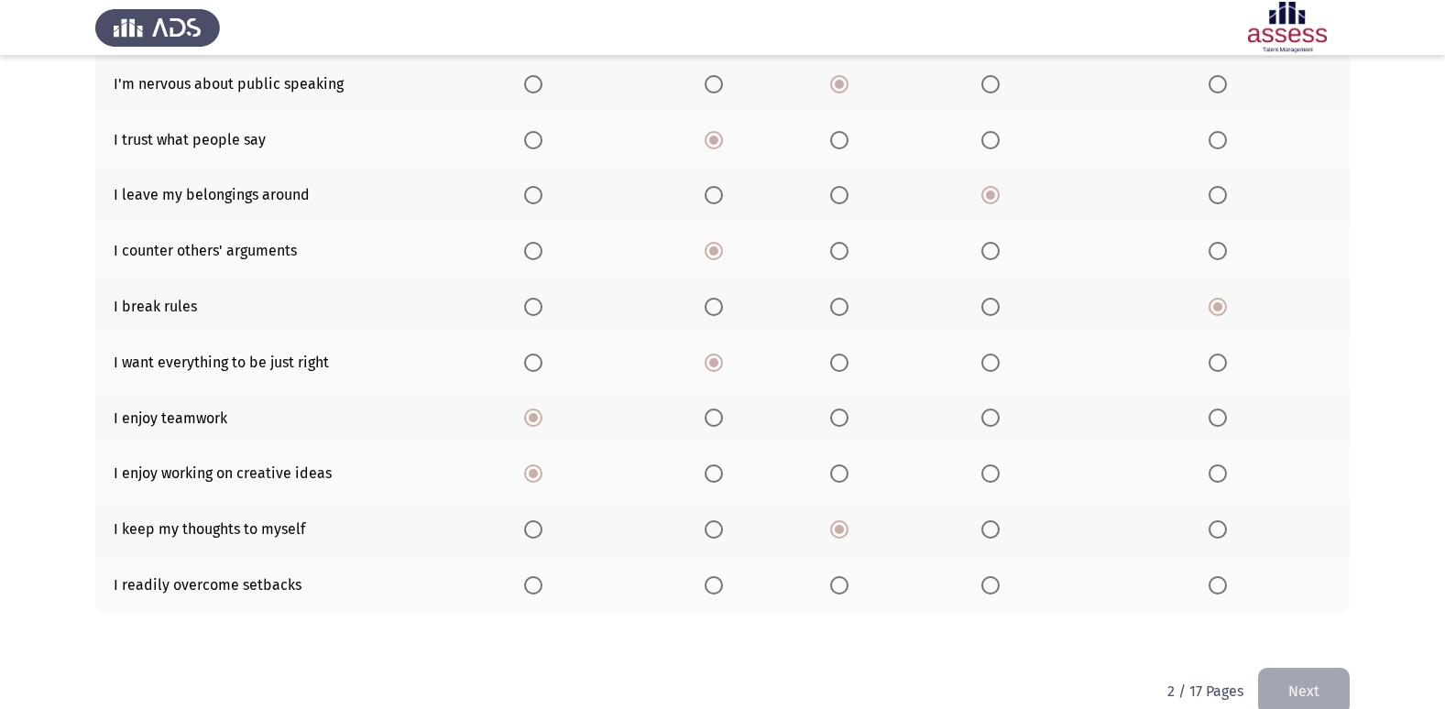
scroll to position [268, 0]
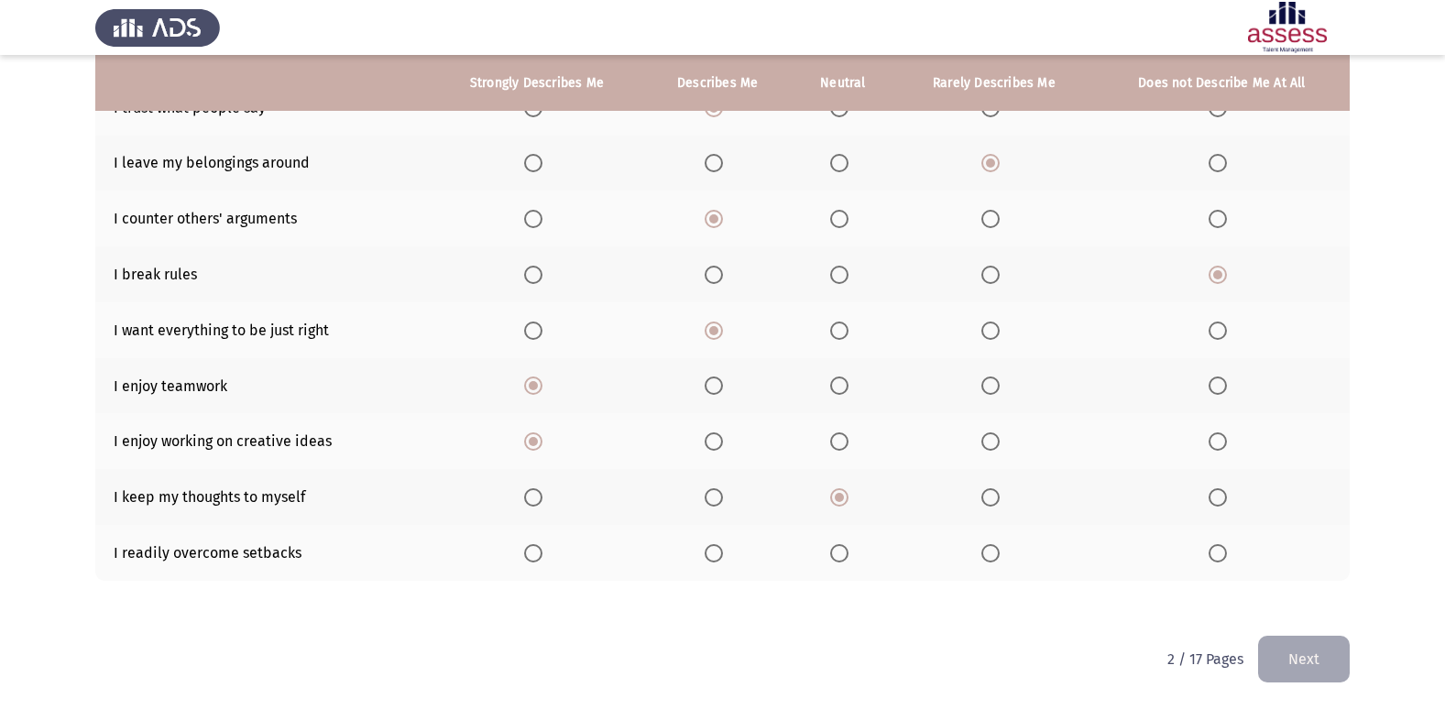
click at [719, 492] on span "Select an option" at bounding box center [714, 497] width 18 height 18
click at [719, 492] on input "Select an option" at bounding box center [714, 497] width 18 height 18
click at [837, 554] on span "Select an option" at bounding box center [839, 553] width 18 height 18
click at [837, 554] on input "Select an option" at bounding box center [839, 553] width 18 height 18
click at [989, 499] on span "Select an option" at bounding box center [991, 497] width 18 height 18
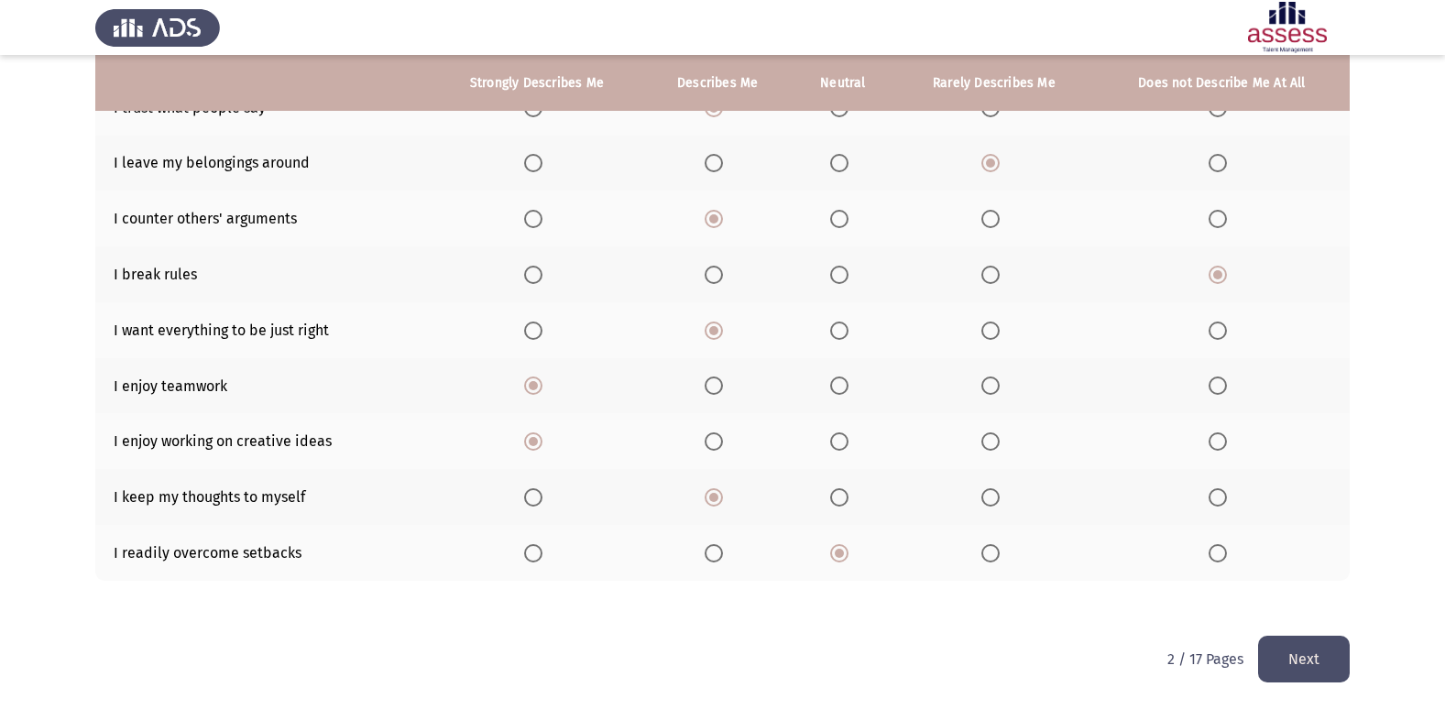
click at [989, 499] on input "Select an option" at bounding box center [991, 497] width 18 height 18
click at [851, 505] on label "Select an option" at bounding box center [843, 497] width 26 height 18
click at [849, 505] on input "Select an option" at bounding box center [839, 497] width 18 height 18
click at [1291, 650] on button "Next" at bounding box center [1304, 659] width 92 height 47
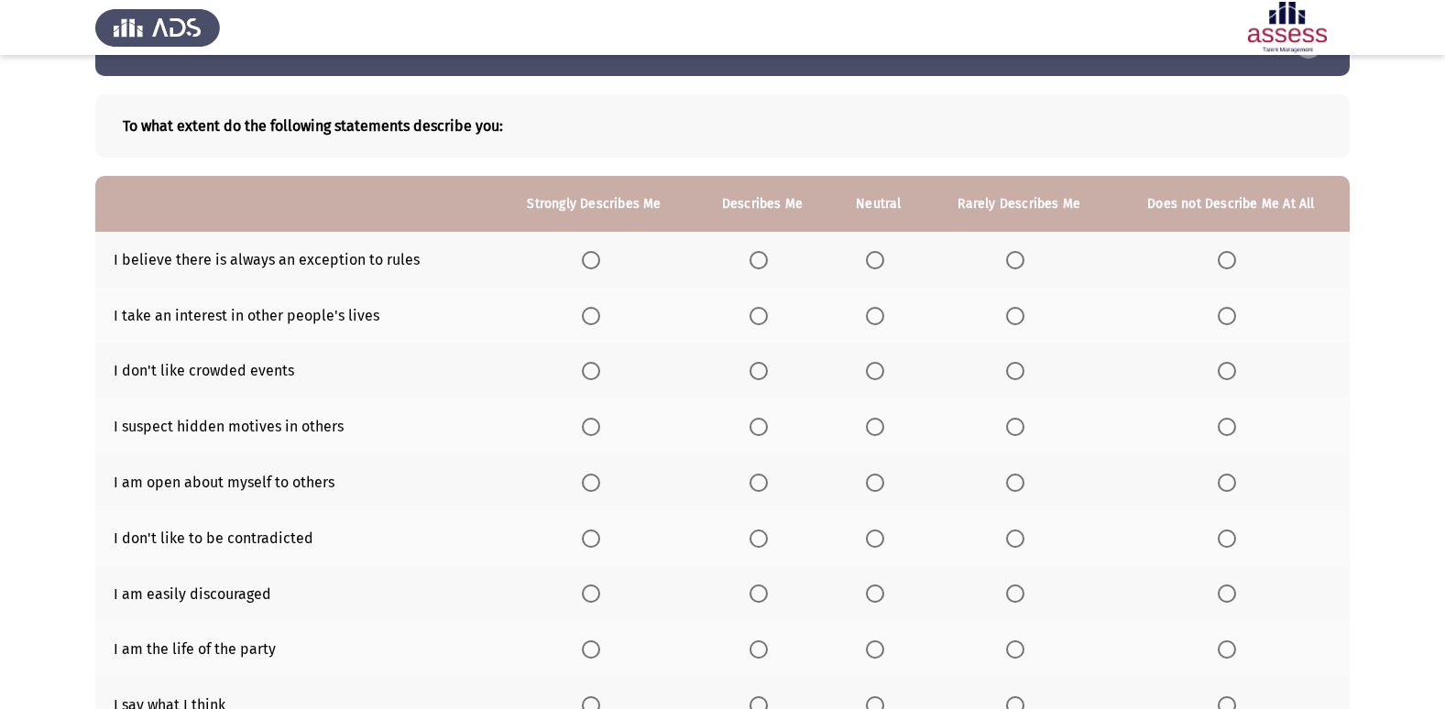
scroll to position [92, 0]
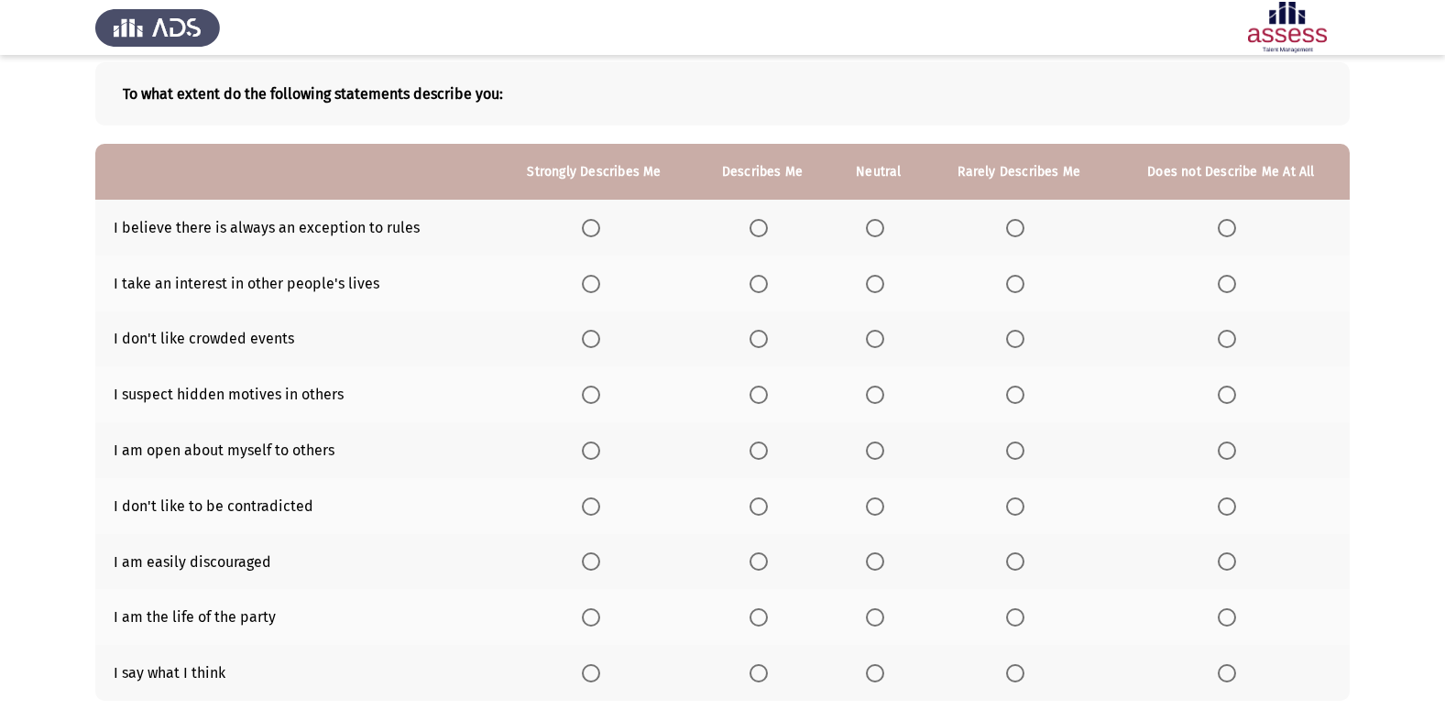
click at [749, 230] on th at bounding box center [762, 228] width 137 height 56
click at [756, 227] on span "Select an option" at bounding box center [759, 228] width 18 height 18
click at [756, 227] on input "Select an option" at bounding box center [759, 228] width 18 height 18
click at [1011, 386] on span "Select an option" at bounding box center [1015, 395] width 18 height 18
click at [1011, 386] on input "Select an option" at bounding box center [1015, 395] width 18 height 18
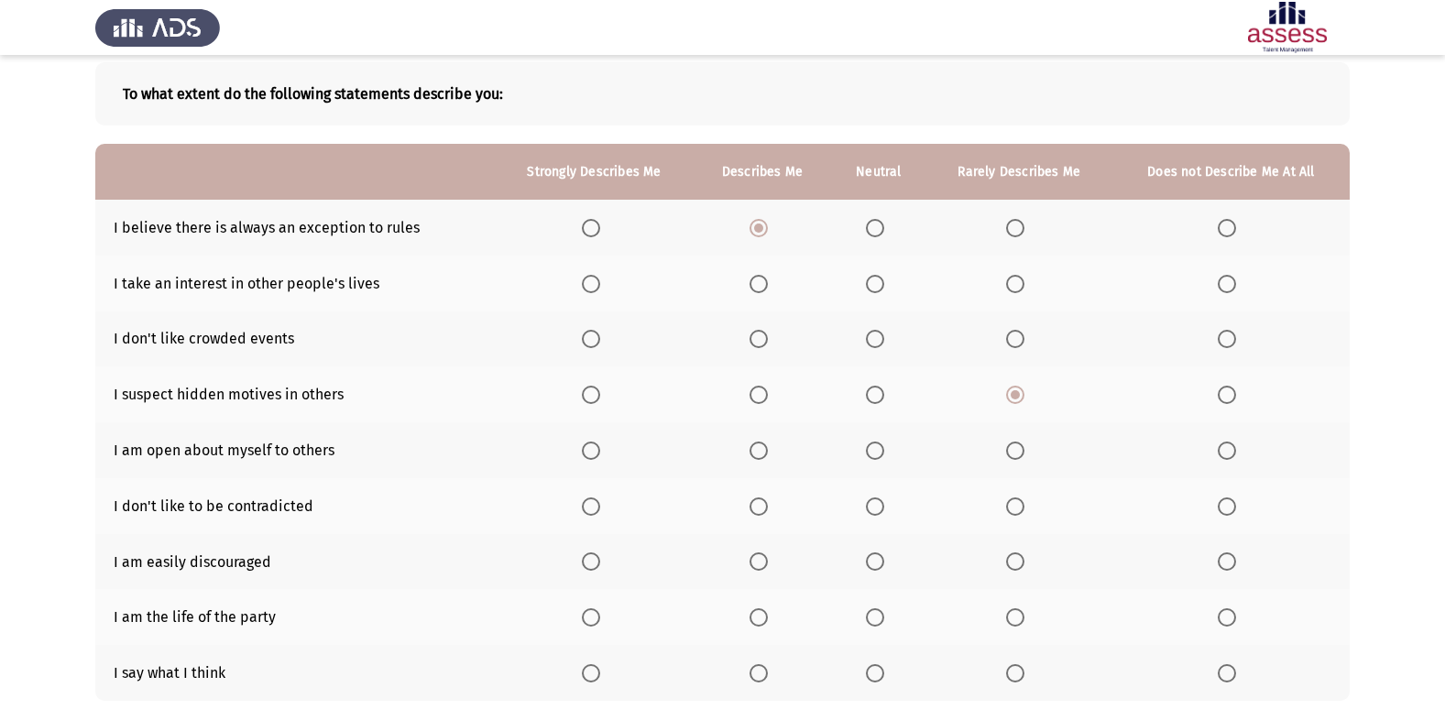
click at [599, 458] on span "Select an option" at bounding box center [591, 451] width 18 height 18
click at [599, 458] on input "Select an option" at bounding box center [591, 451] width 18 height 18
click at [760, 455] on span "Select an option" at bounding box center [759, 451] width 18 height 18
click at [760, 455] on input "Select an option" at bounding box center [759, 451] width 18 height 18
click at [867, 289] on span "Select an option" at bounding box center [875, 284] width 18 height 18
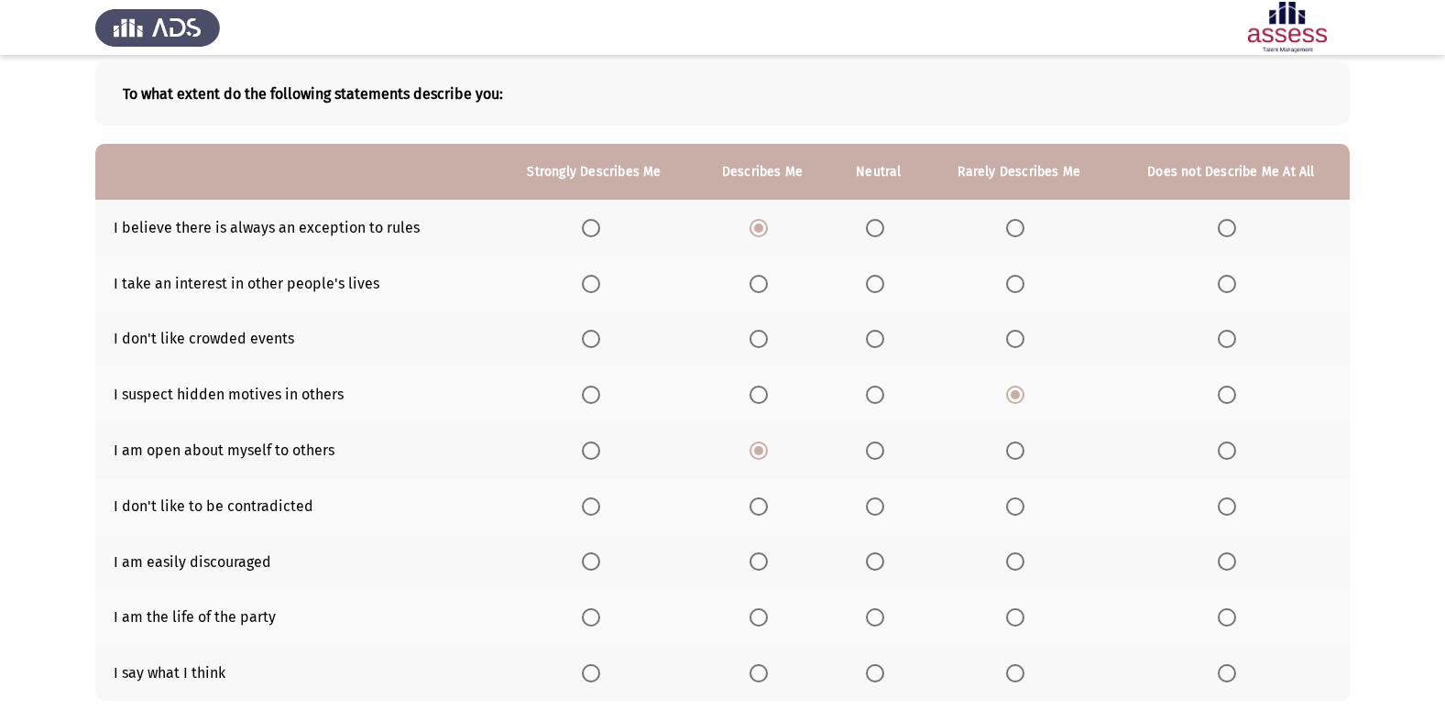
click at [867, 289] on input "Select an option" at bounding box center [875, 284] width 18 height 18
click at [751, 335] on span "Select an option" at bounding box center [759, 339] width 18 height 18
click at [751, 335] on input "Select an option" at bounding box center [759, 339] width 18 height 18
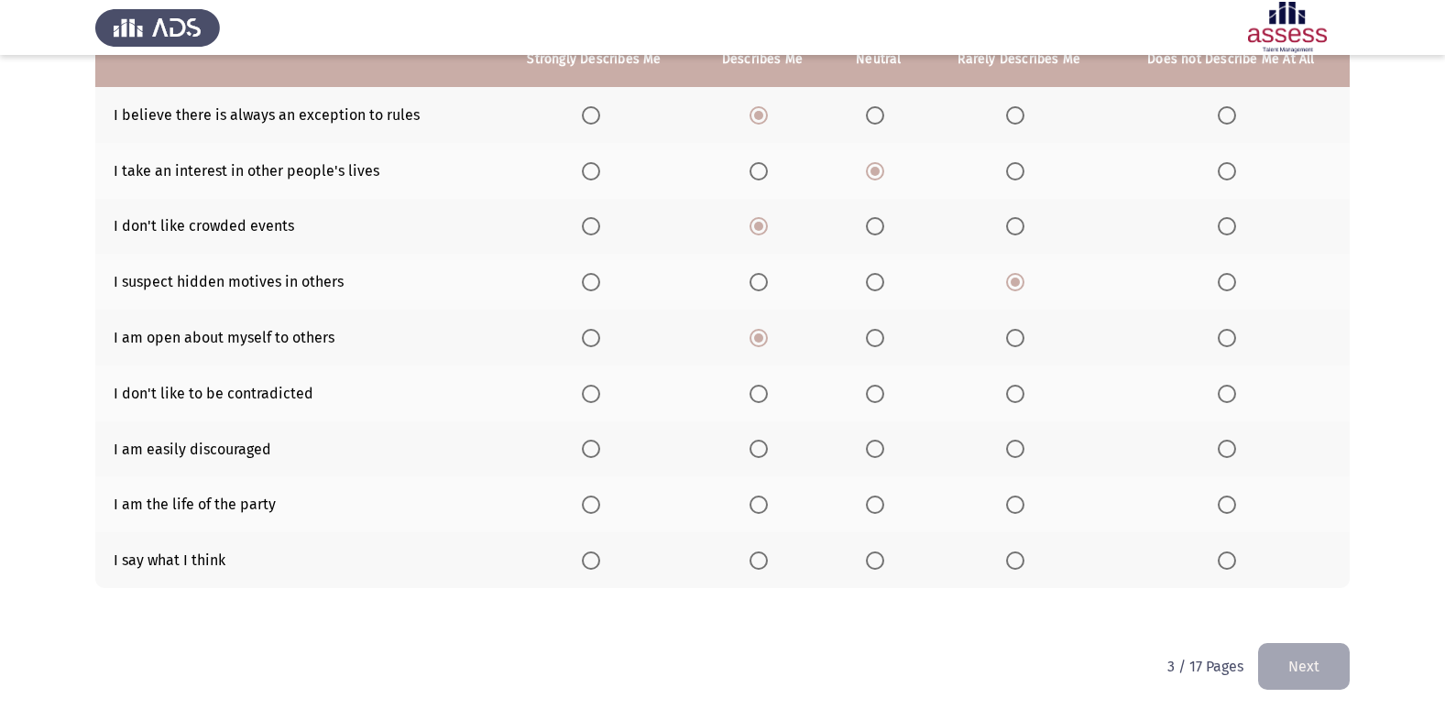
scroll to position [212, 0]
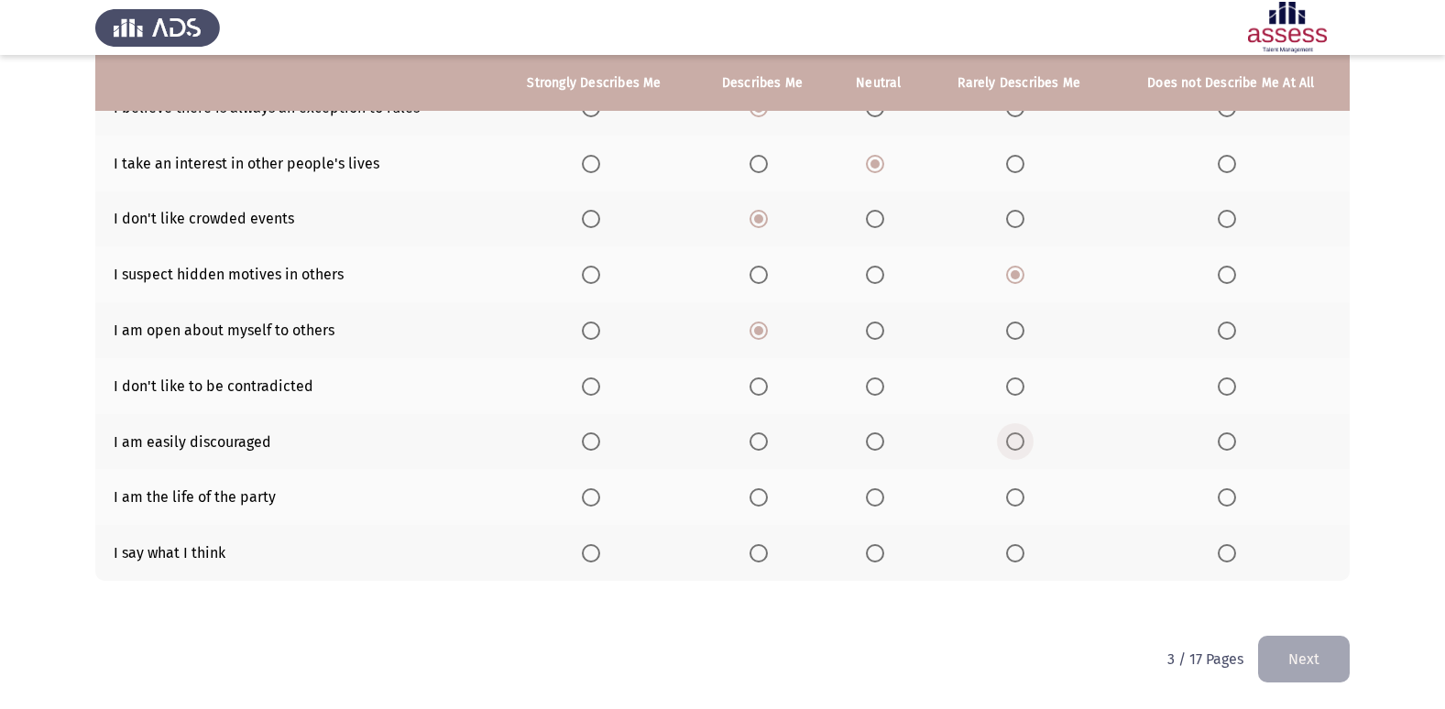
click at [1020, 446] on span "Select an option" at bounding box center [1015, 442] width 18 height 18
click at [1020, 446] on input "Select an option" at bounding box center [1015, 442] width 18 height 18
click at [876, 488] on mat-radio-button "Select an option" at bounding box center [879, 497] width 26 height 19
click at [866, 489] on span "Select an option" at bounding box center [875, 497] width 18 height 18
click at [866, 489] on input "Select an option" at bounding box center [875, 497] width 18 height 18
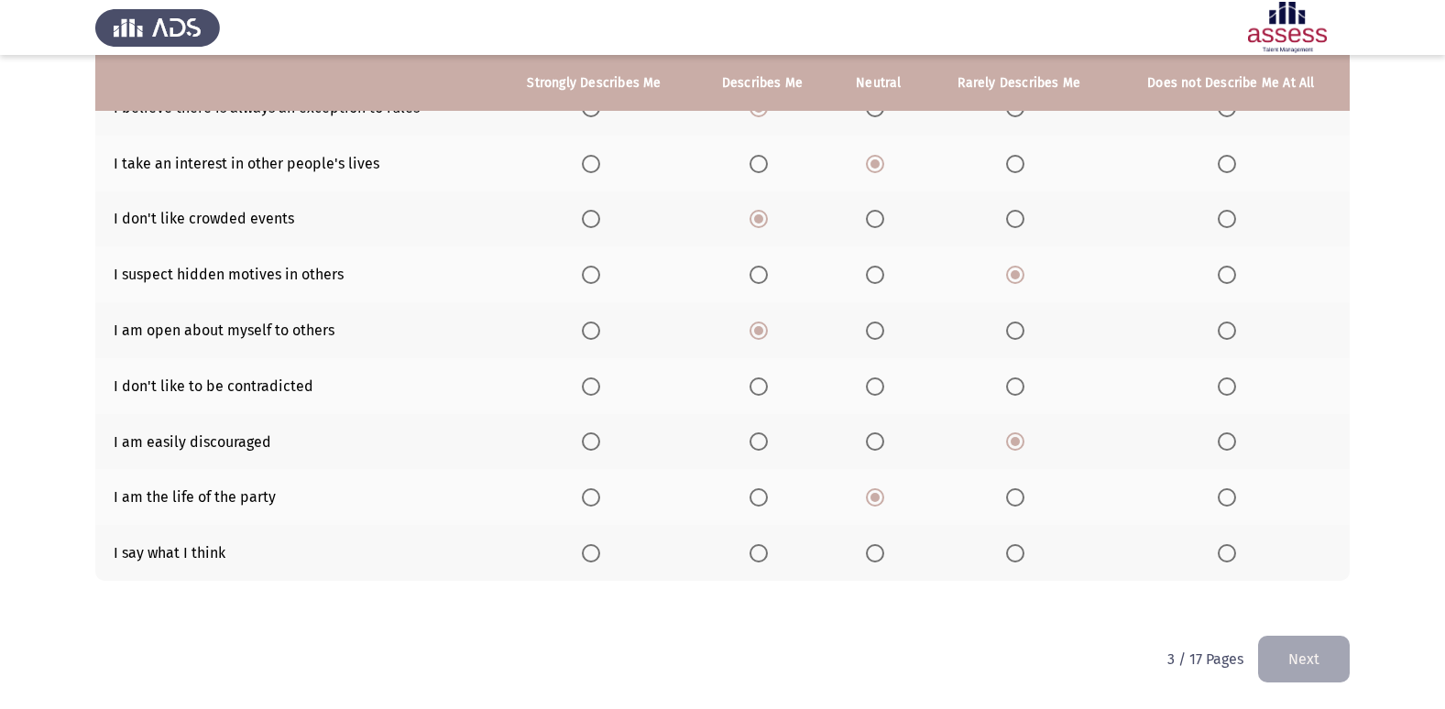
click at [590, 558] on span "Select an option" at bounding box center [591, 553] width 18 height 18
click at [590, 558] on input "Select an option" at bounding box center [591, 553] width 18 height 18
click at [1219, 443] on span "Select an option" at bounding box center [1227, 442] width 18 height 18
click at [1219, 443] on input "Select an option" at bounding box center [1227, 442] width 18 height 18
click at [762, 394] on span "Select an option" at bounding box center [759, 387] width 18 height 18
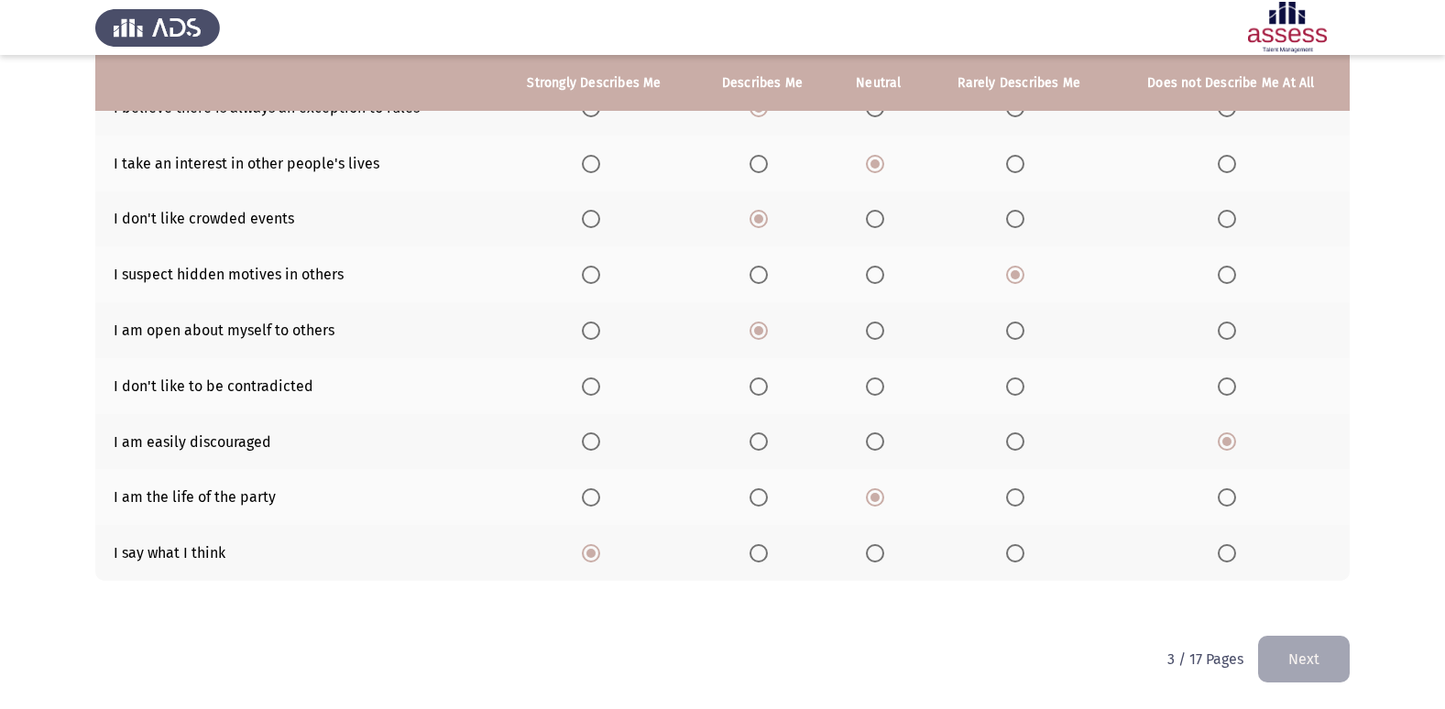
click at [762, 394] on input "Select an option" at bounding box center [759, 387] width 18 height 18
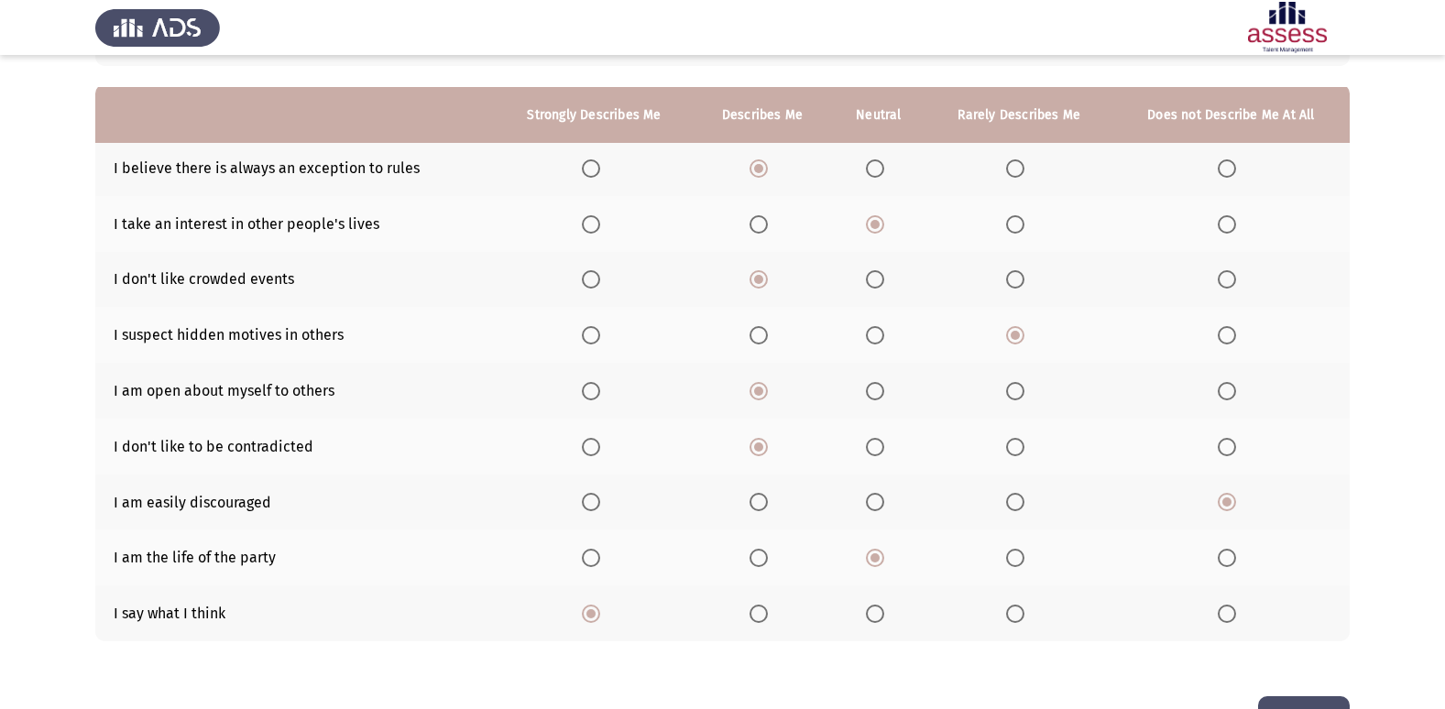
scroll to position [183, 0]
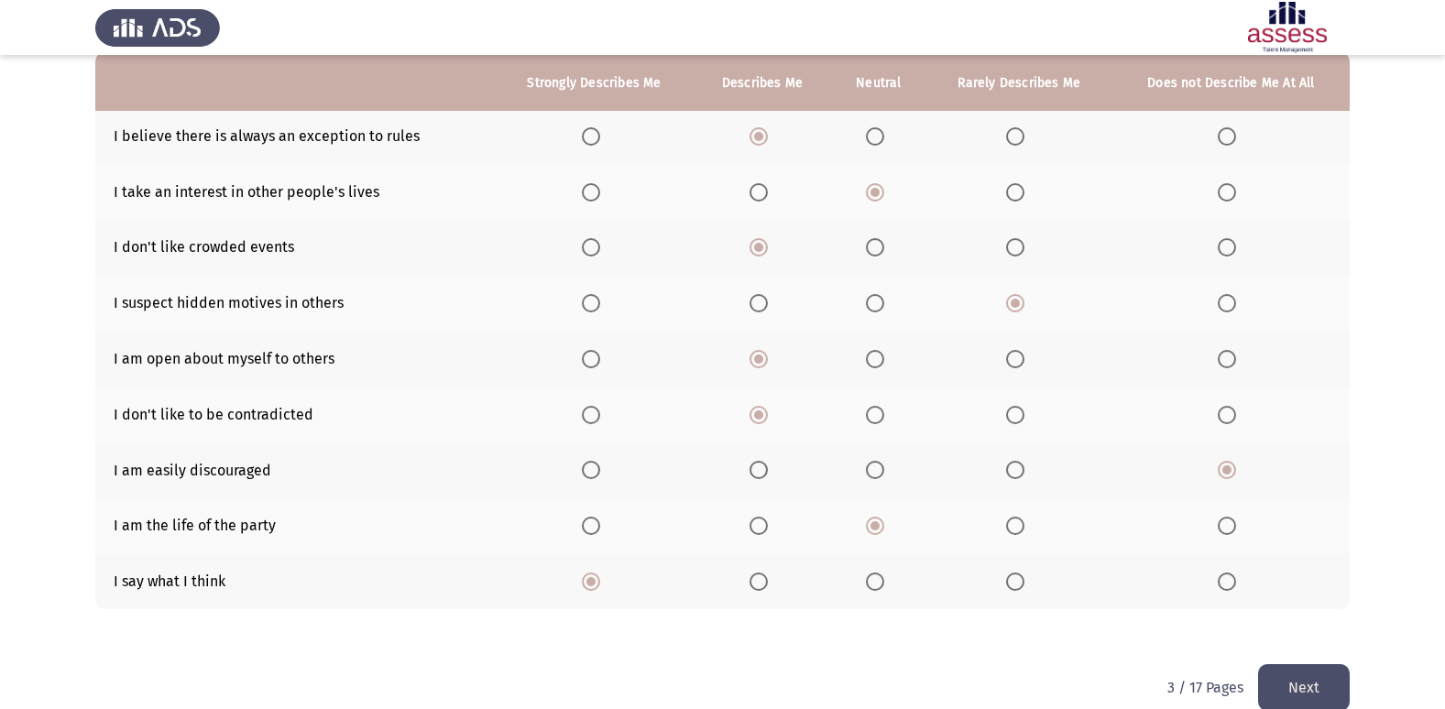
click at [1281, 685] on button "Next" at bounding box center [1304, 687] width 92 height 47
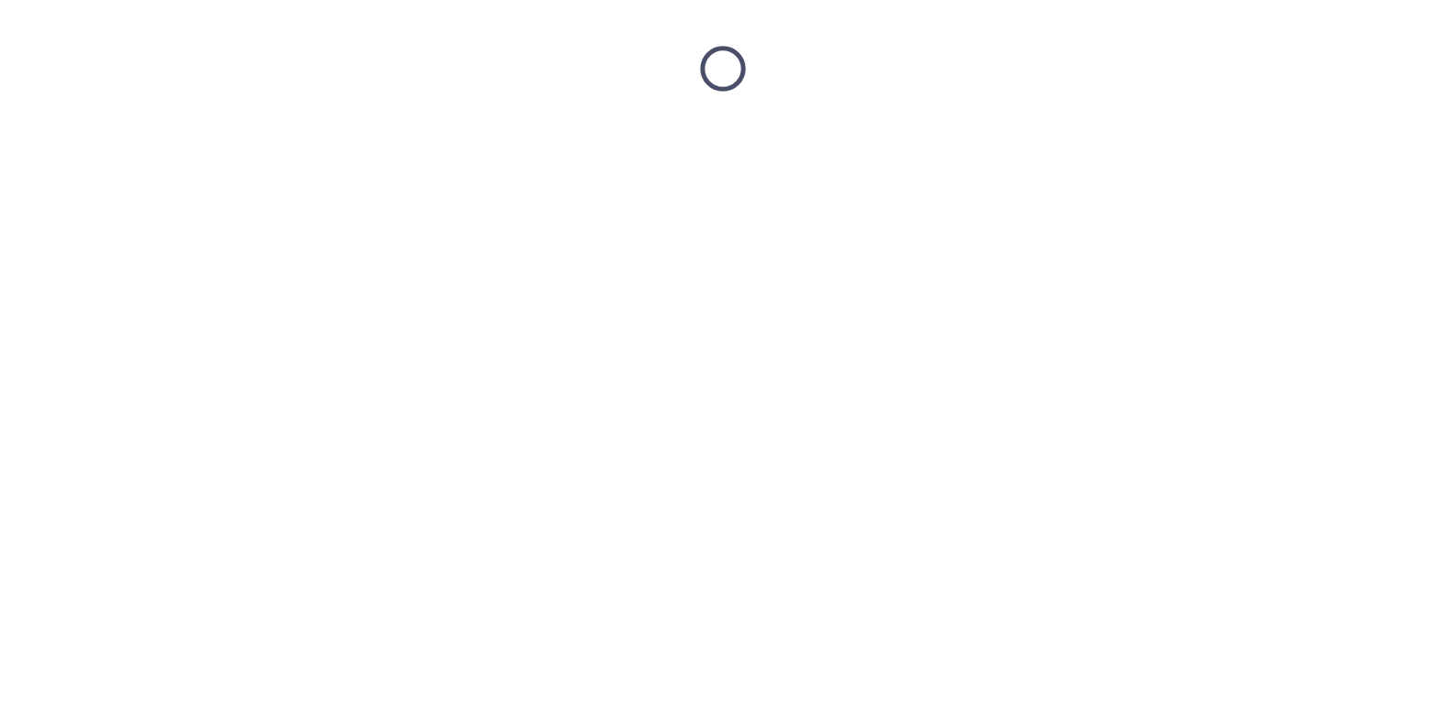
scroll to position [0, 0]
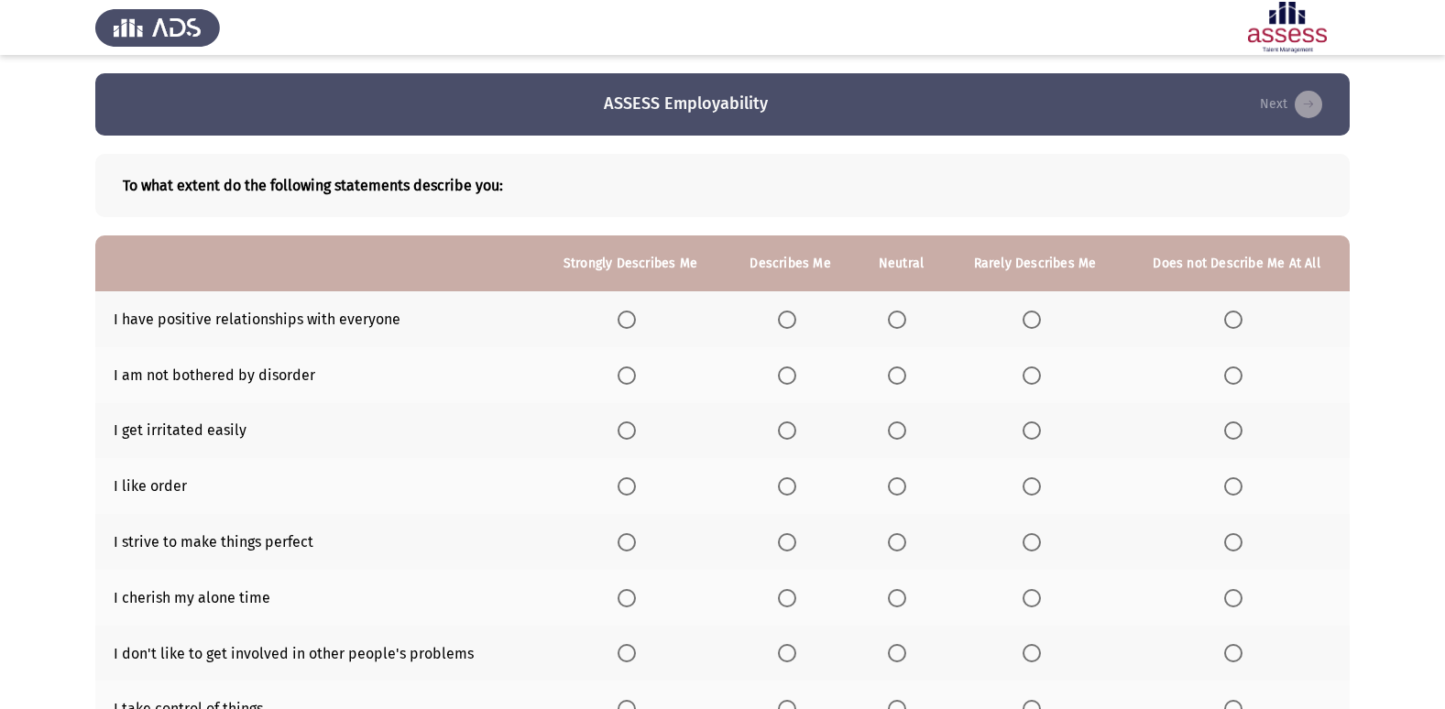
click at [788, 324] on span "Select an option" at bounding box center [787, 320] width 18 height 18
click at [788, 324] on input "Select an option" at bounding box center [787, 320] width 18 height 18
click at [1237, 372] on span "Select an option" at bounding box center [1233, 376] width 18 height 18
click at [1237, 372] on input "Select an option" at bounding box center [1233, 376] width 18 height 18
click at [628, 480] on span "Select an option" at bounding box center [627, 486] width 18 height 18
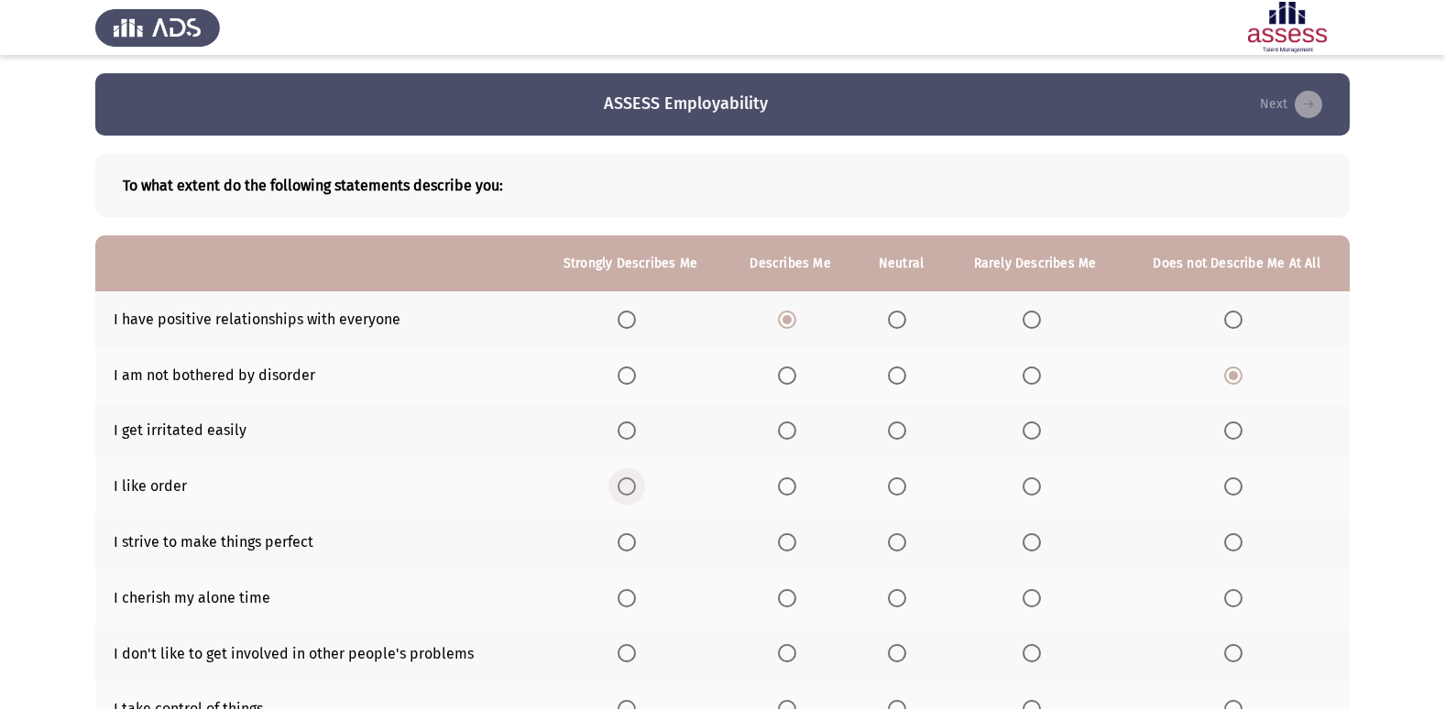
click at [628, 480] on input "Select an option" at bounding box center [627, 486] width 18 height 18
click at [898, 549] on span "Select an option" at bounding box center [897, 542] width 18 height 18
click at [898, 549] on input "Select an option" at bounding box center [897, 542] width 18 height 18
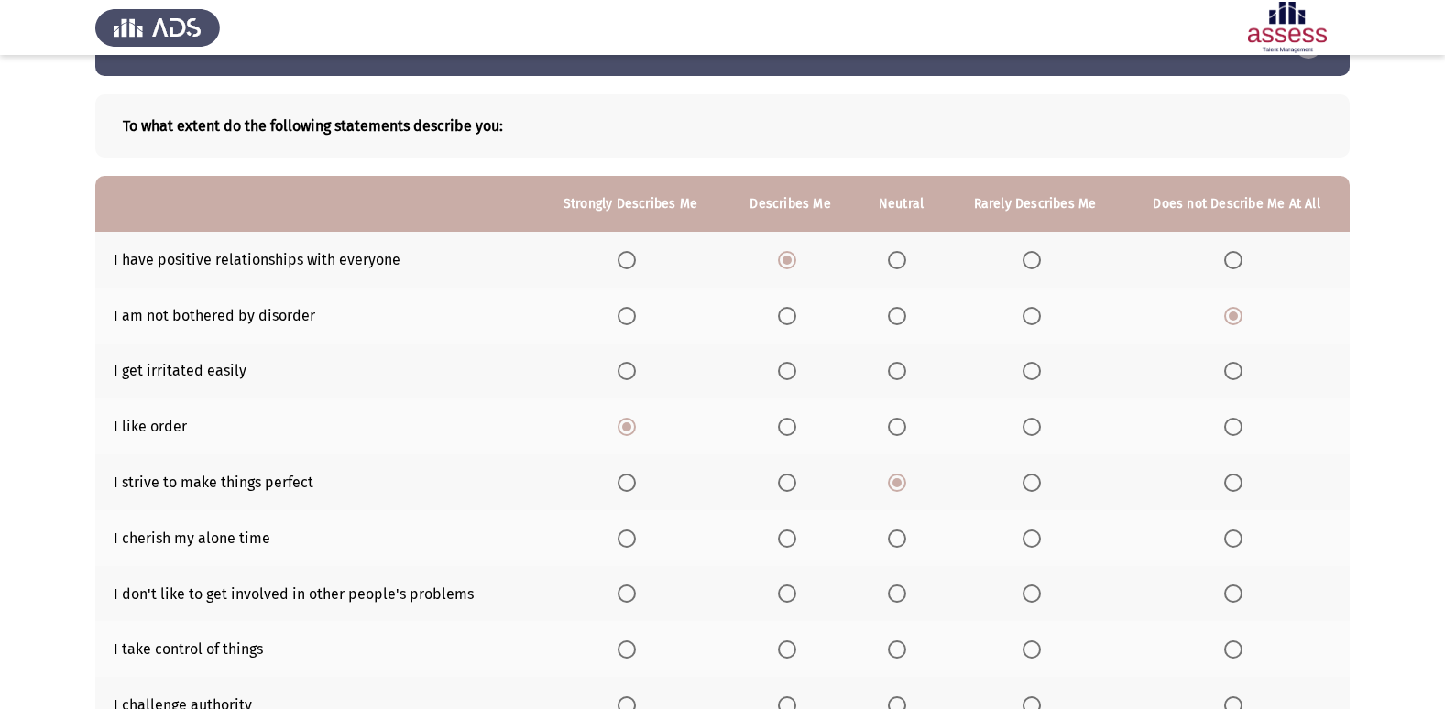
scroll to position [92, 0]
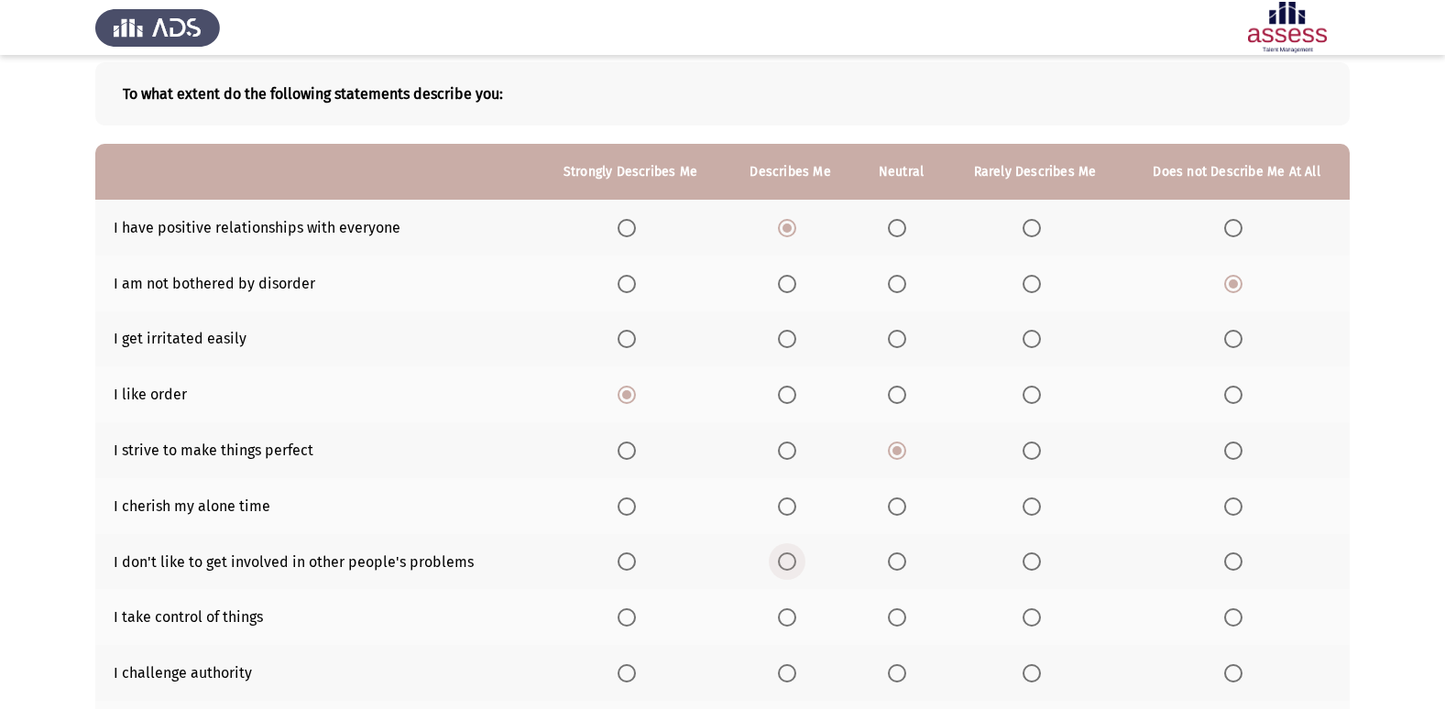
click at [778, 556] on span "Select an option" at bounding box center [787, 562] width 18 height 18
click at [778, 556] on input "Select an option" at bounding box center [787, 562] width 18 height 18
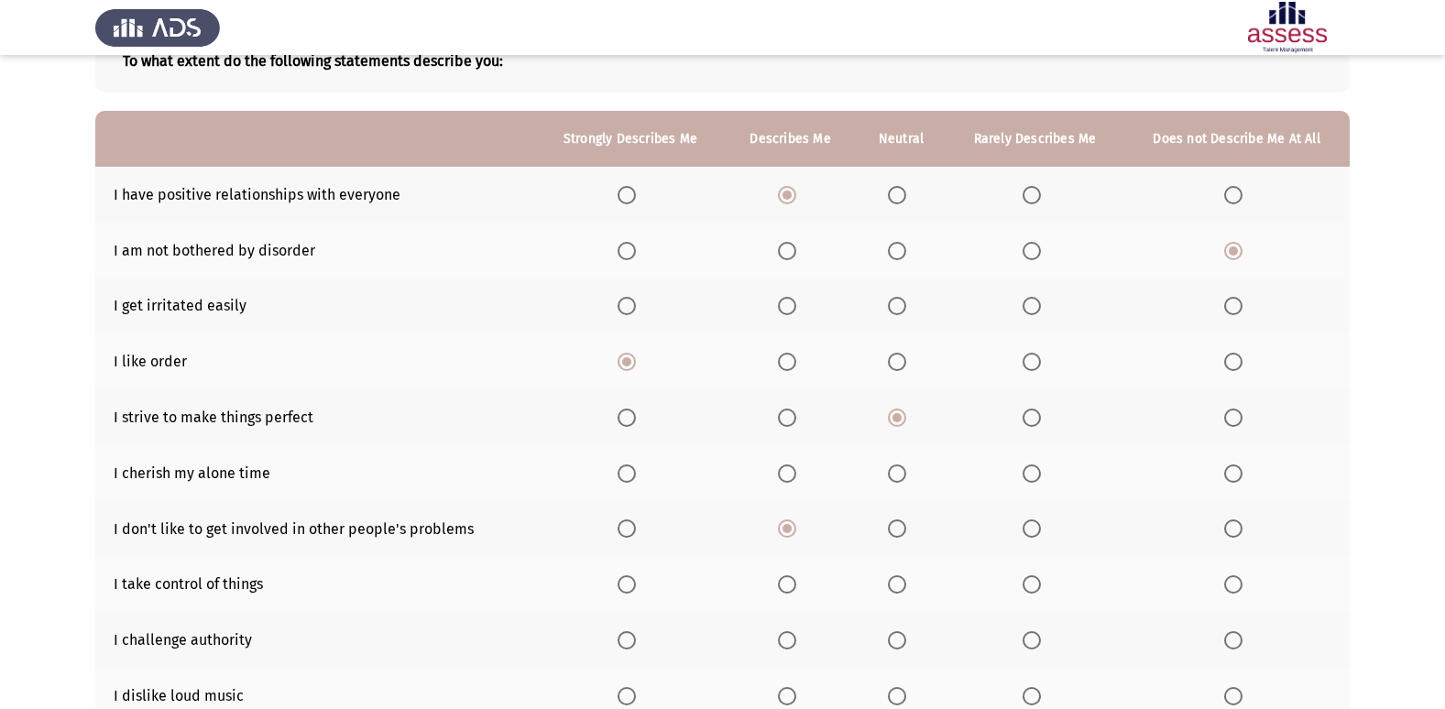
scroll to position [183, 0]
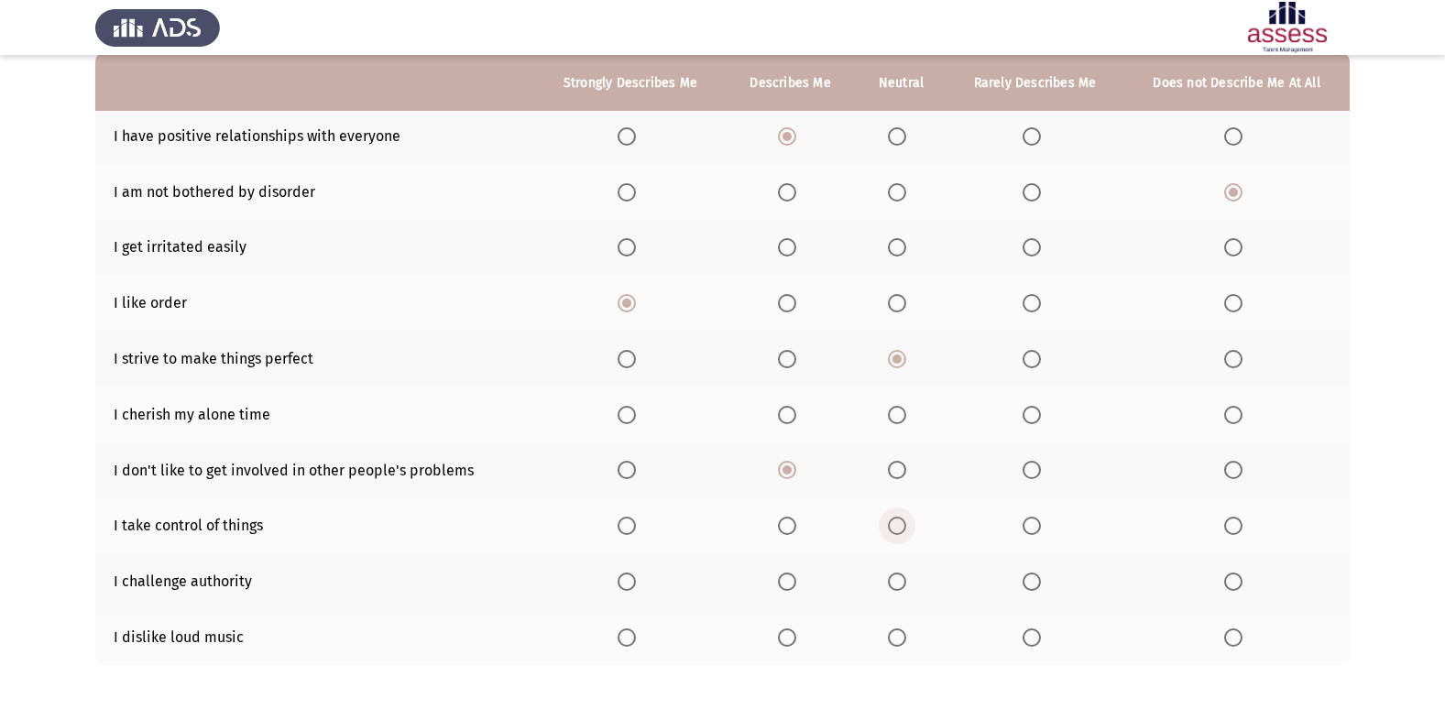
click at [905, 533] on span "Select an option" at bounding box center [897, 526] width 18 height 18
click at [905, 533] on input "Select an option" at bounding box center [897, 526] width 18 height 18
click at [1235, 642] on span "Select an option" at bounding box center [1233, 638] width 18 height 18
click at [1235, 642] on input "Select an option" at bounding box center [1233, 638] width 18 height 18
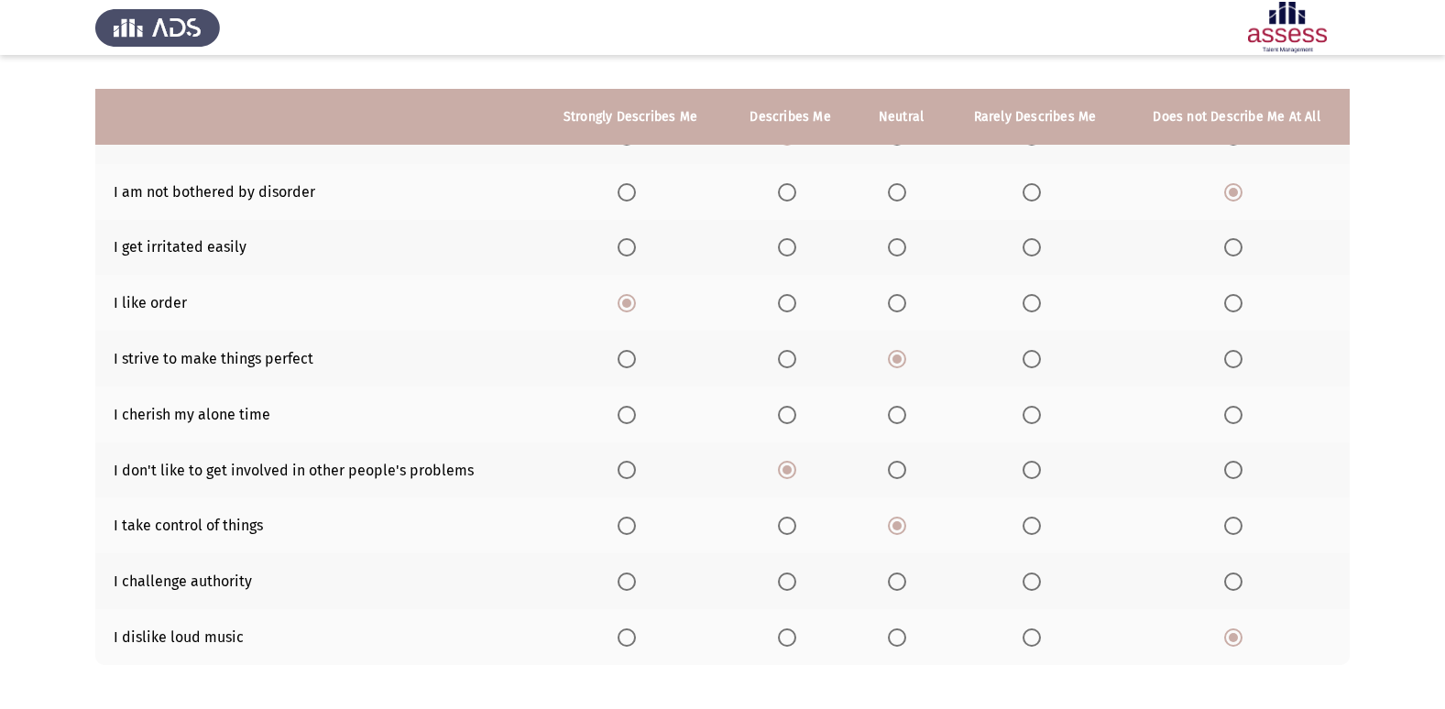
scroll to position [268, 0]
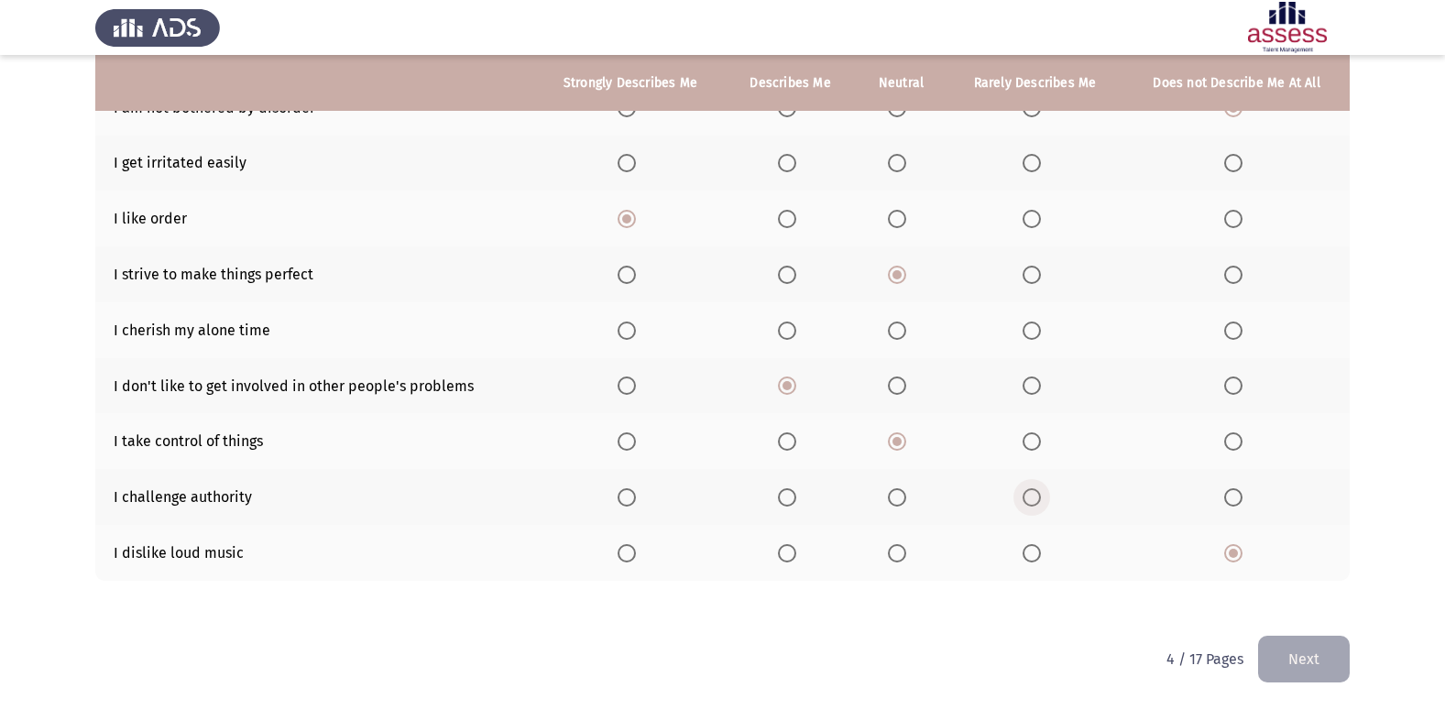
click at [1040, 505] on span "Select an option" at bounding box center [1032, 497] width 18 height 18
click at [1040, 505] on input "Select an option" at bounding box center [1032, 497] width 18 height 18
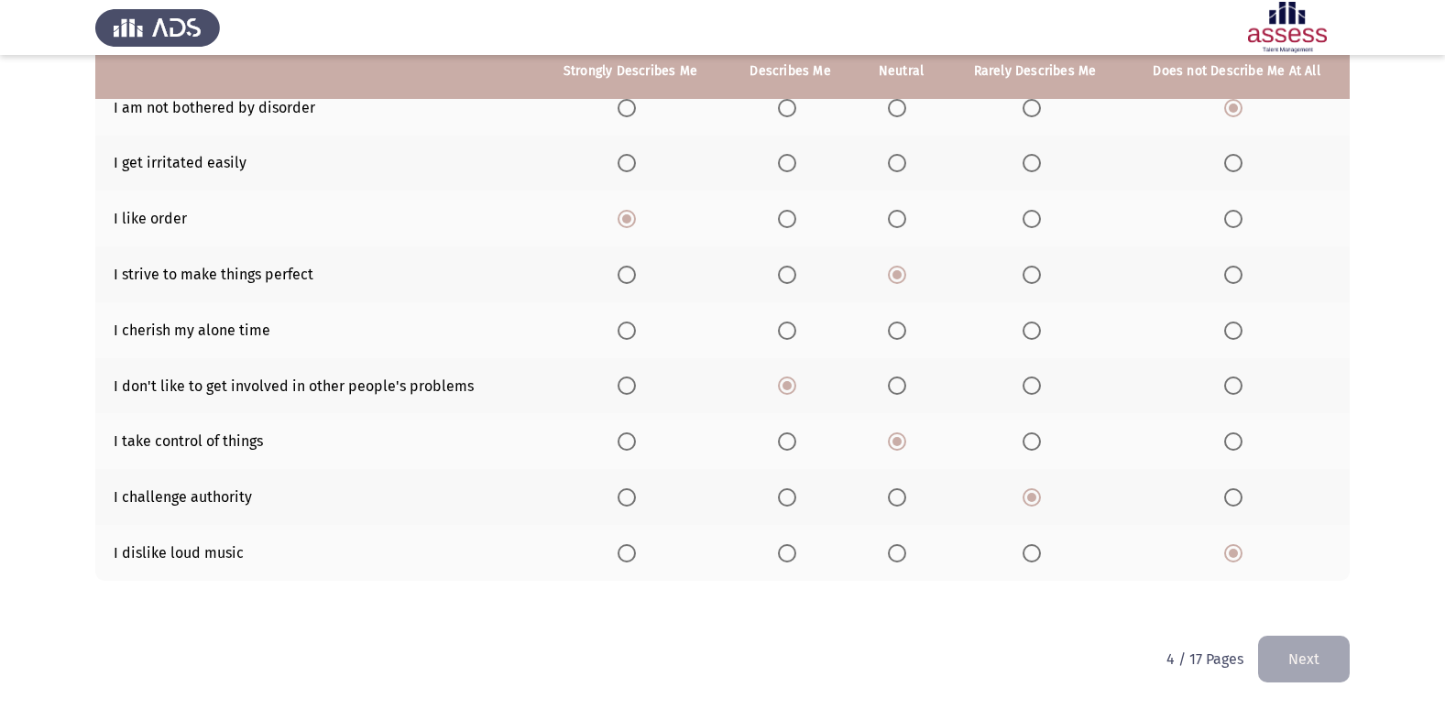
scroll to position [176, 0]
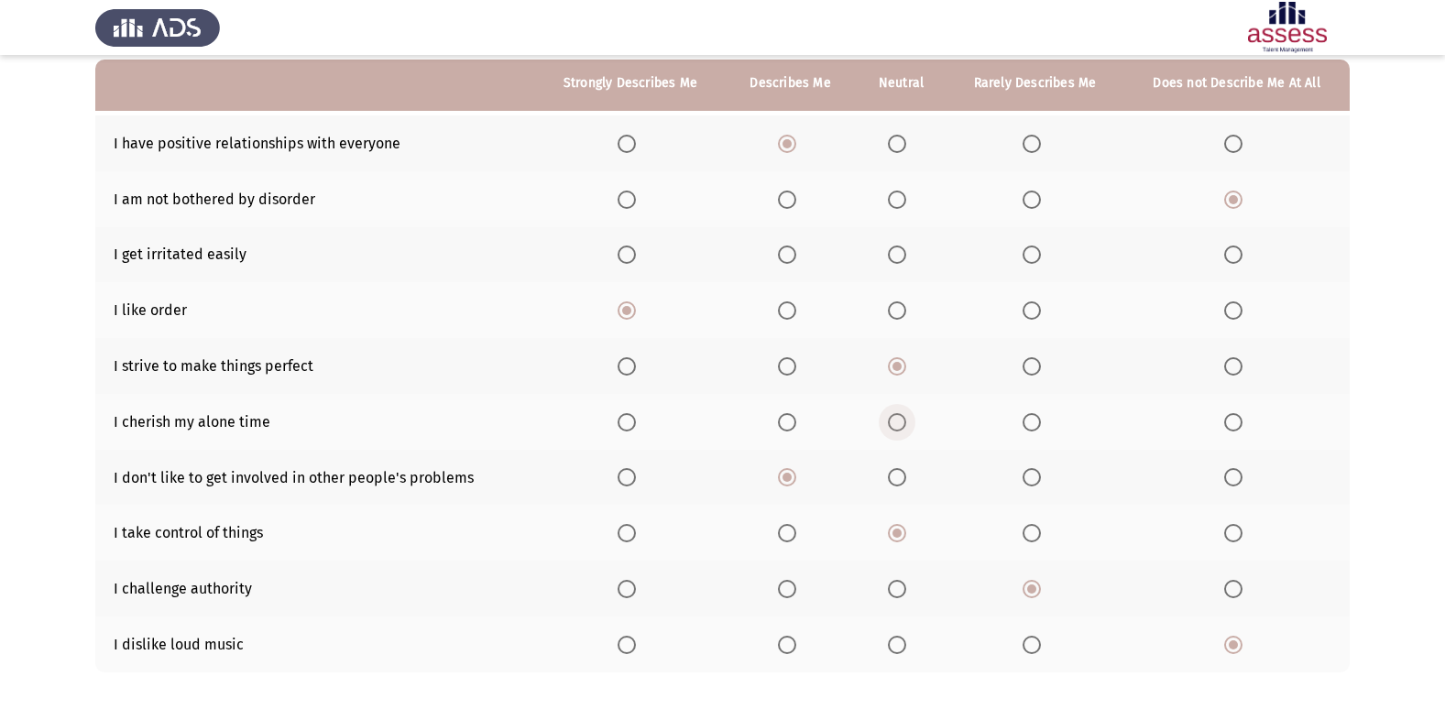
click at [906, 426] on span "Select an option" at bounding box center [897, 422] width 18 height 18
click at [906, 426] on input "Select an option" at bounding box center [897, 422] width 18 height 18
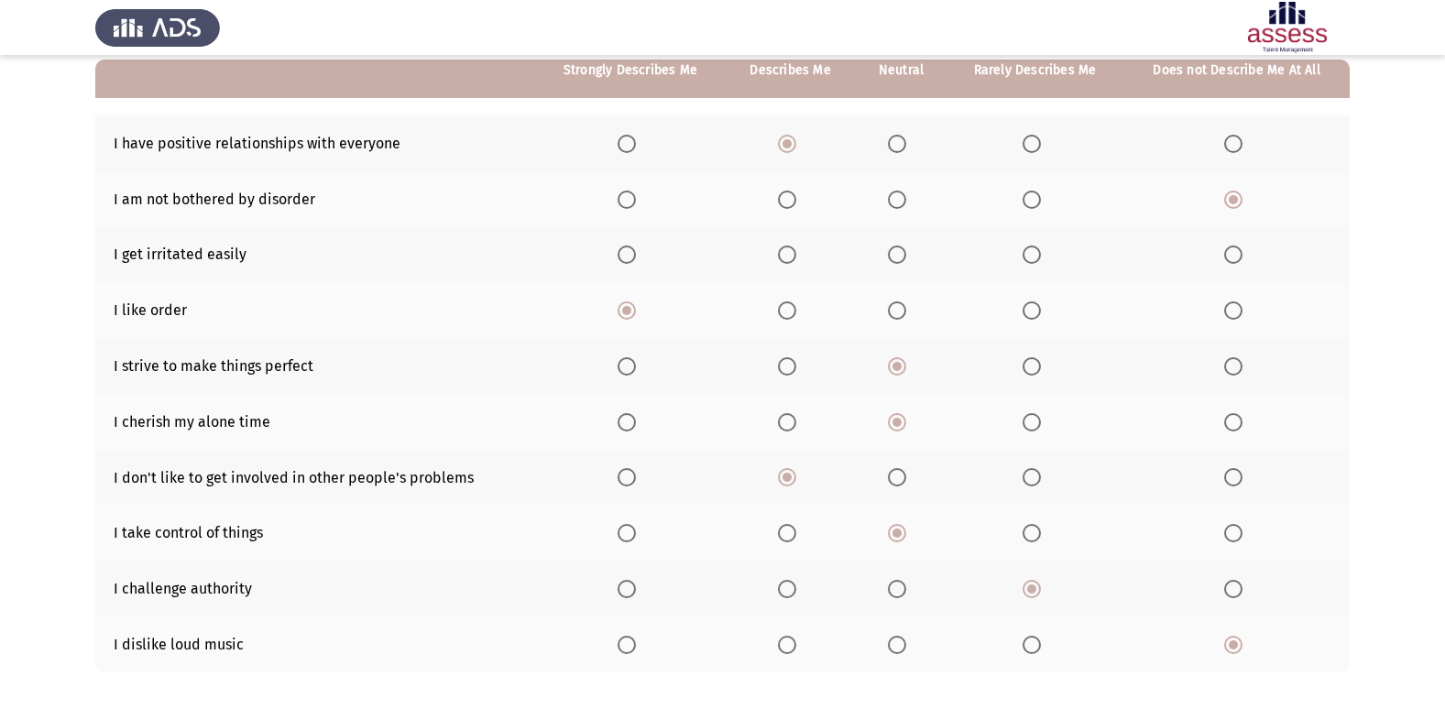
scroll to position [84, 0]
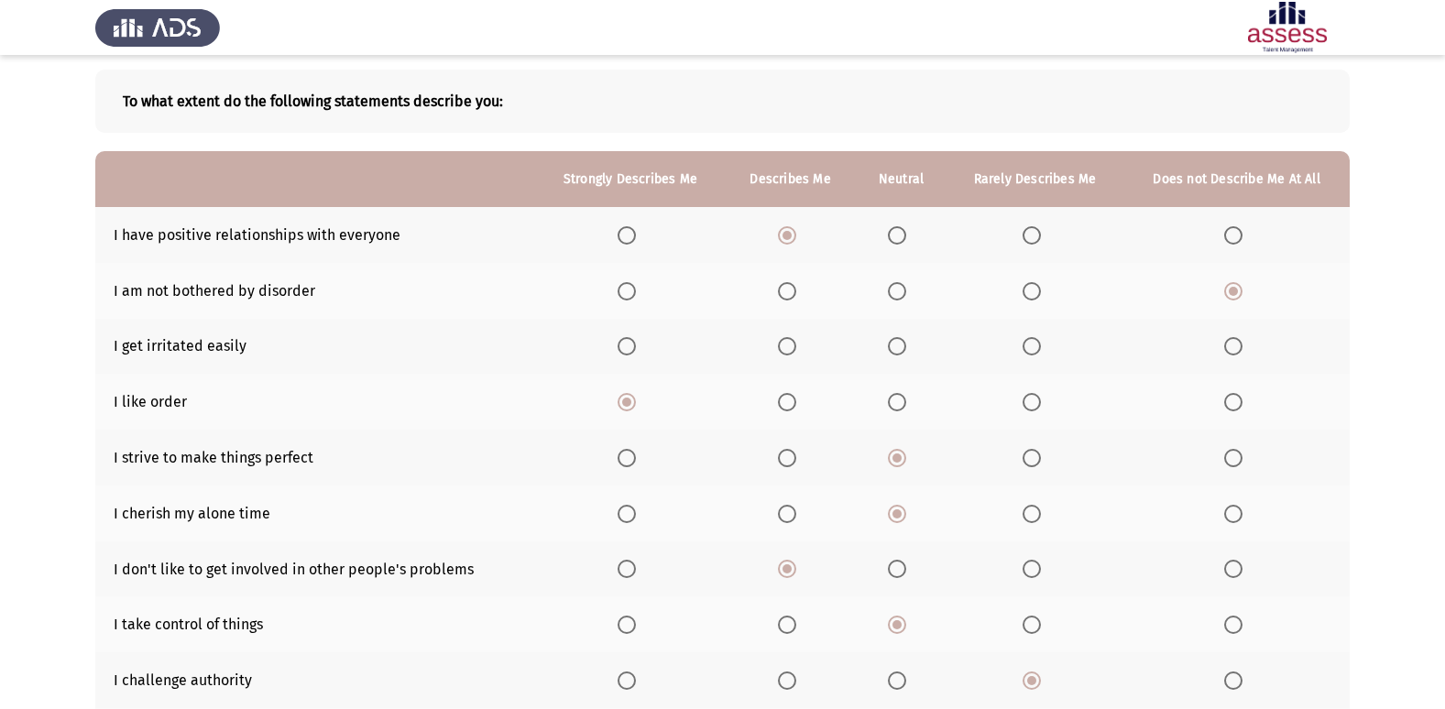
click at [1031, 341] on span "Select an option" at bounding box center [1032, 346] width 18 height 18
click at [1031, 341] on input "Select an option" at bounding box center [1032, 346] width 18 height 18
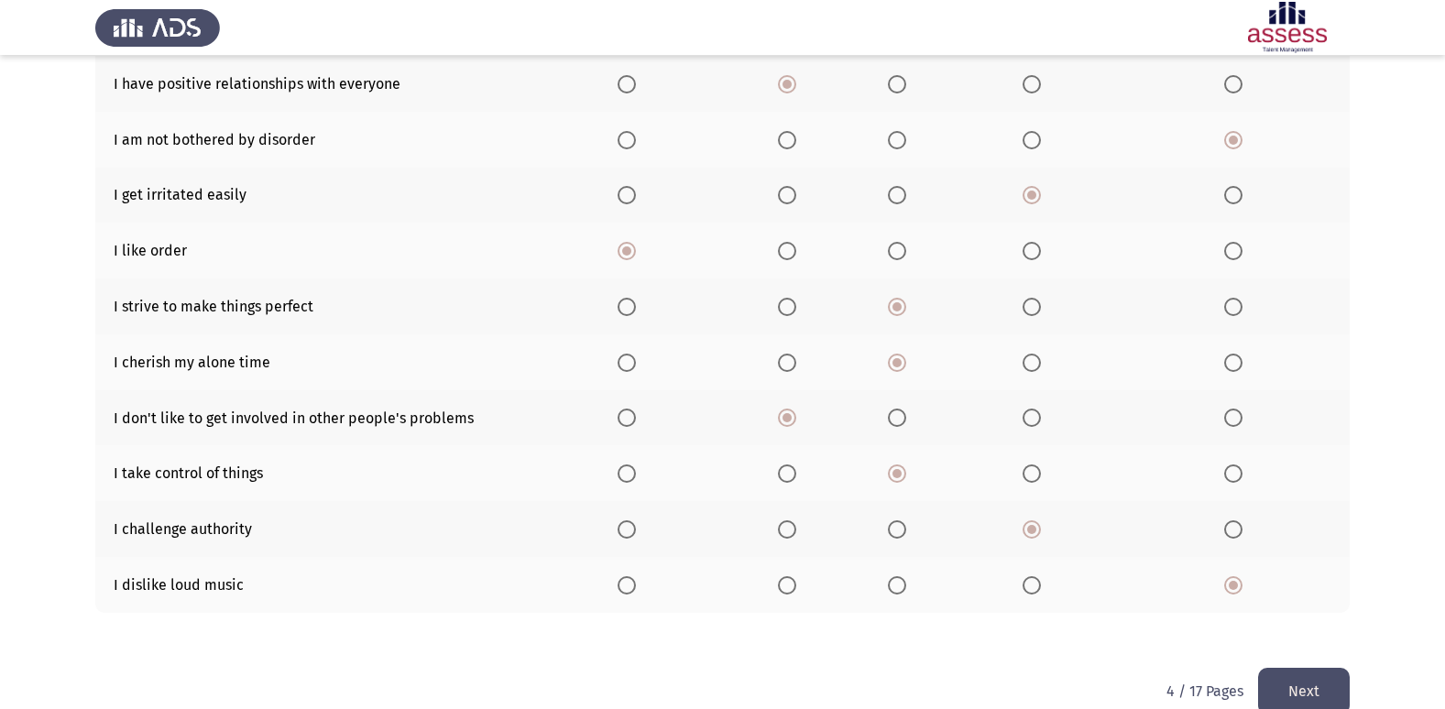
scroll to position [268, 0]
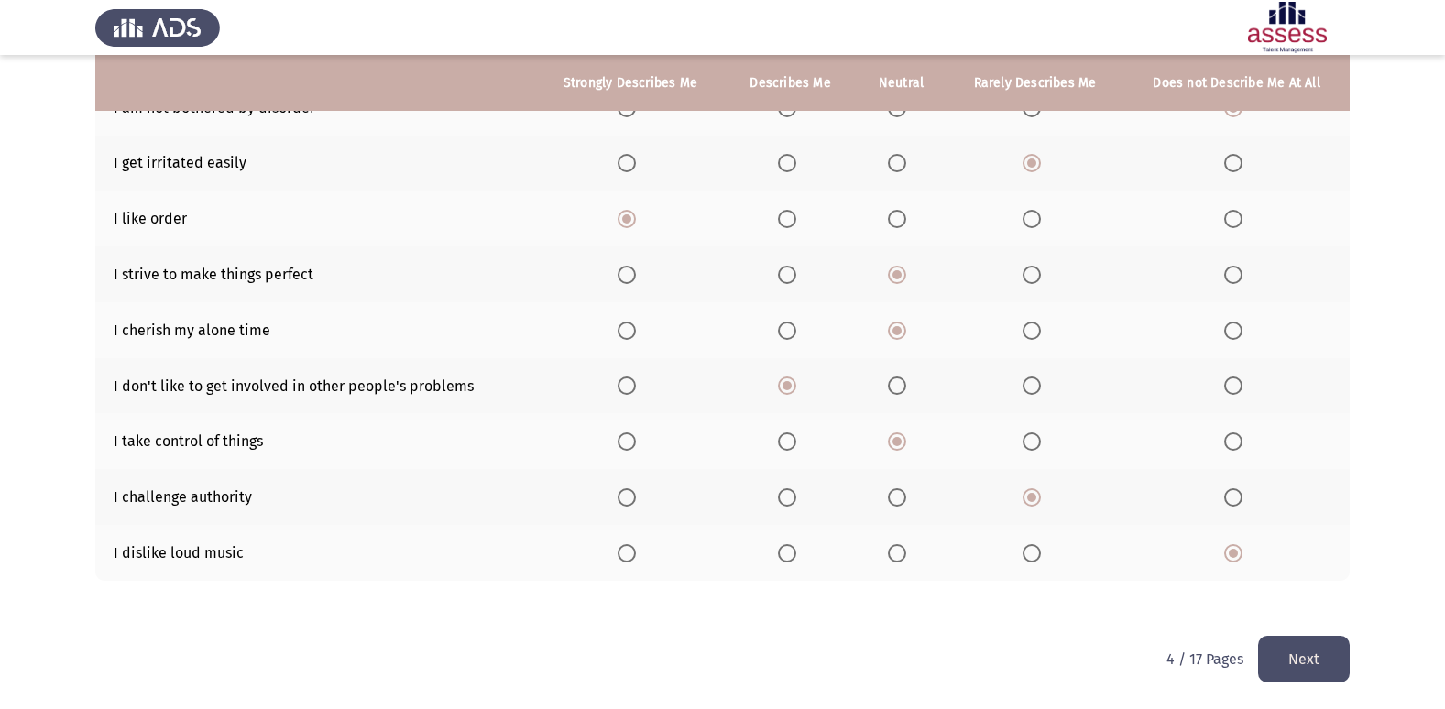
click at [784, 444] on span "Select an option" at bounding box center [787, 442] width 18 height 18
click at [784, 444] on input "Select an option" at bounding box center [787, 442] width 18 height 18
drag, startPoint x: 1268, startPoint y: 645, endPoint x: 1265, endPoint y: 660, distance: 15.1
click at [1267, 645] on button "Next" at bounding box center [1304, 659] width 92 height 47
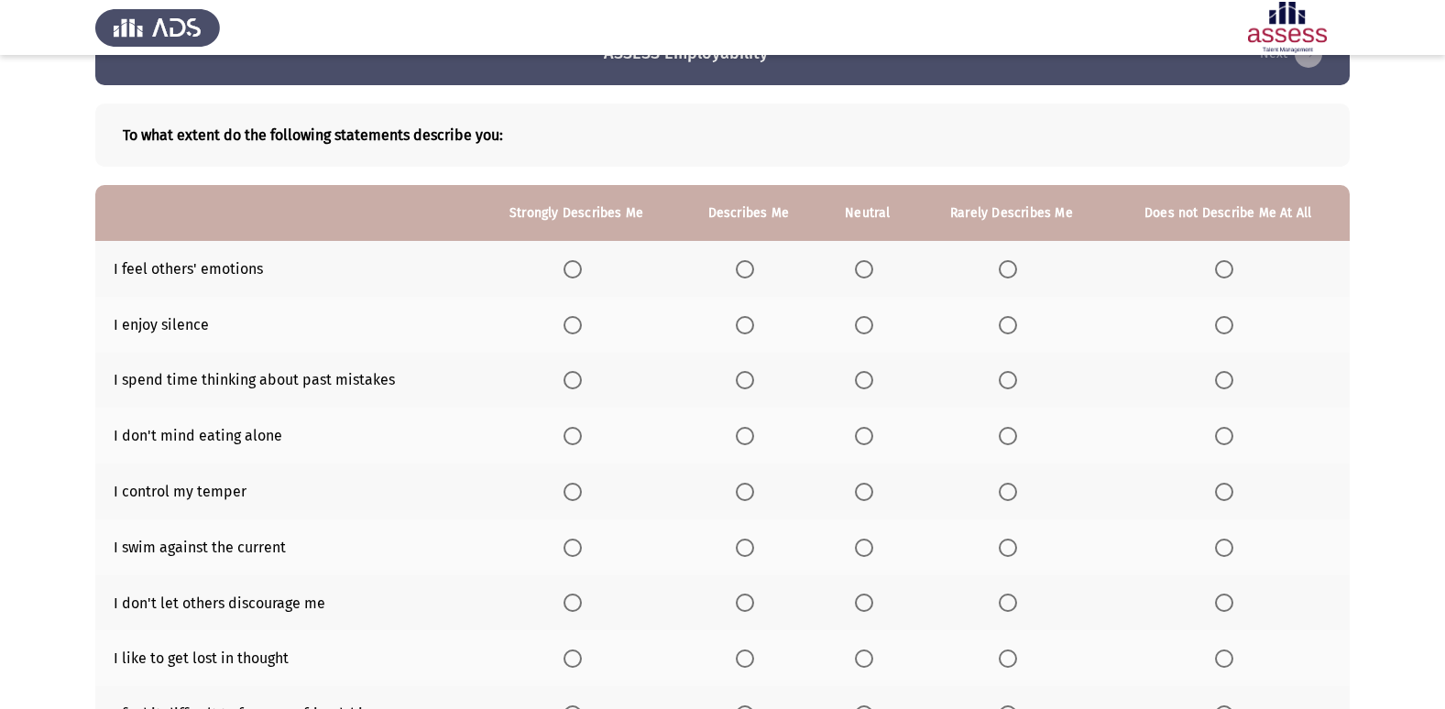
scroll to position [92, 0]
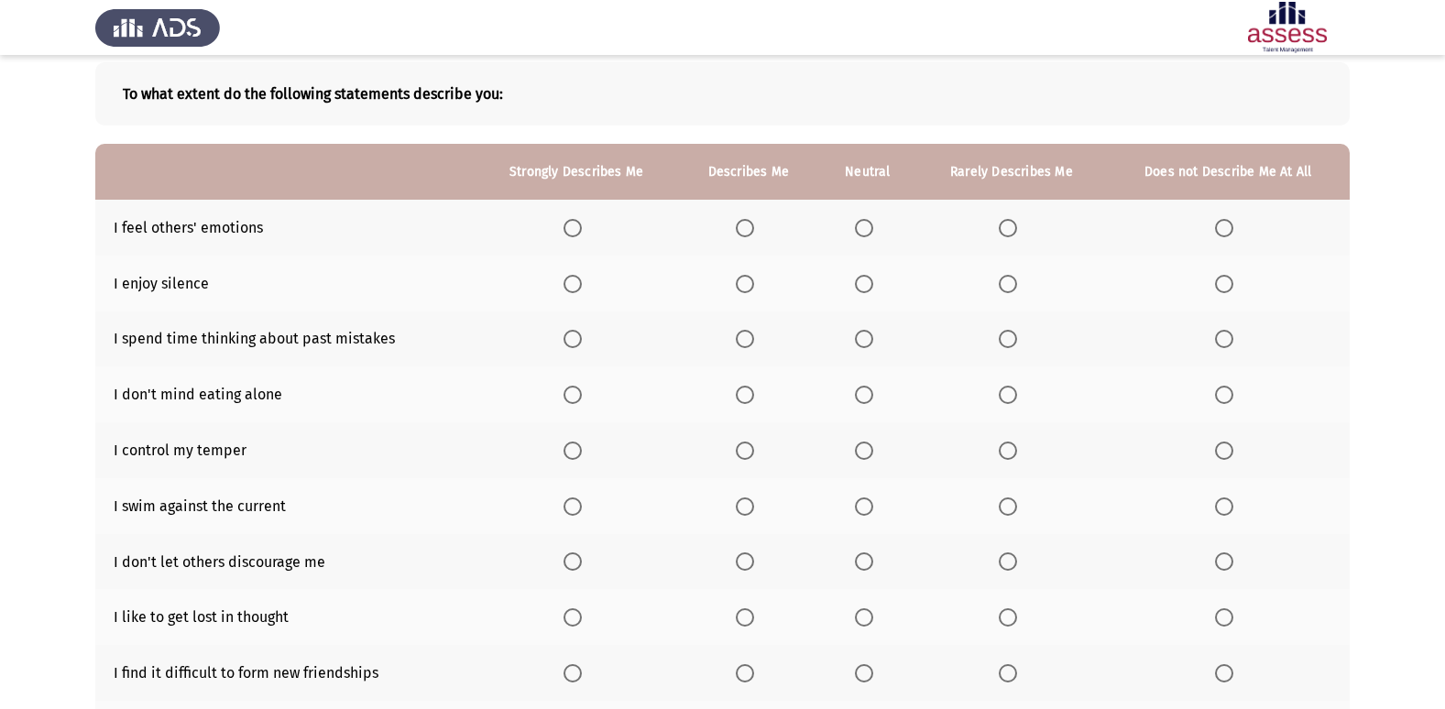
click at [747, 236] on span "Select an option" at bounding box center [745, 228] width 18 height 18
click at [747, 236] on input "Select an option" at bounding box center [745, 228] width 18 height 18
click at [749, 289] on span "Select an option" at bounding box center [745, 284] width 18 height 18
click at [749, 289] on input "Select an option" at bounding box center [745, 284] width 18 height 18
click at [1010, 402] on span "Select an option" at bounding box center [1008, 395] width 18 height 18
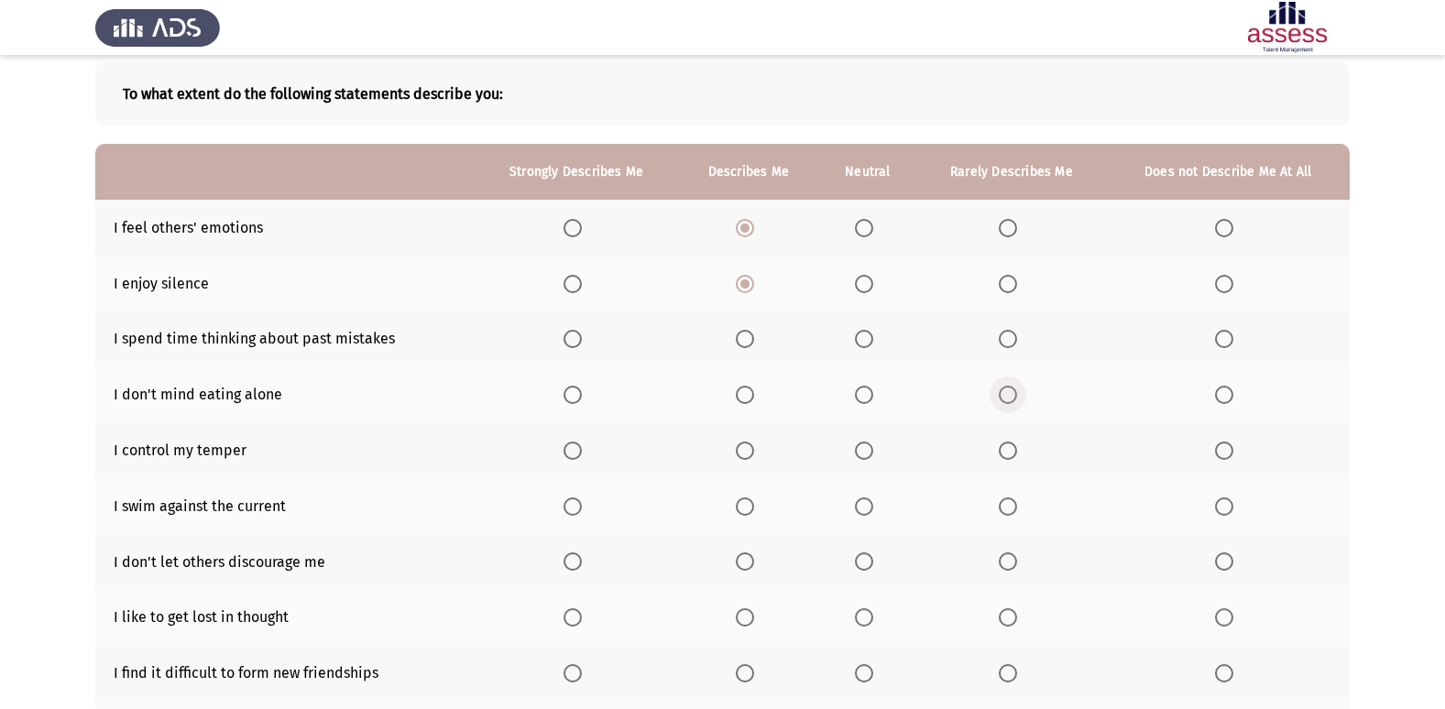
click at [1010, 402] on input "Select an option" at bounding box center [1008, 395] width 18 height 18
click at [753, 455] on span "Select an option" at bounding box center [745, 451] width 18 height 18
click at [753, 455] on input "Select an option" at bounding box center [745, 451] width 18 height 18
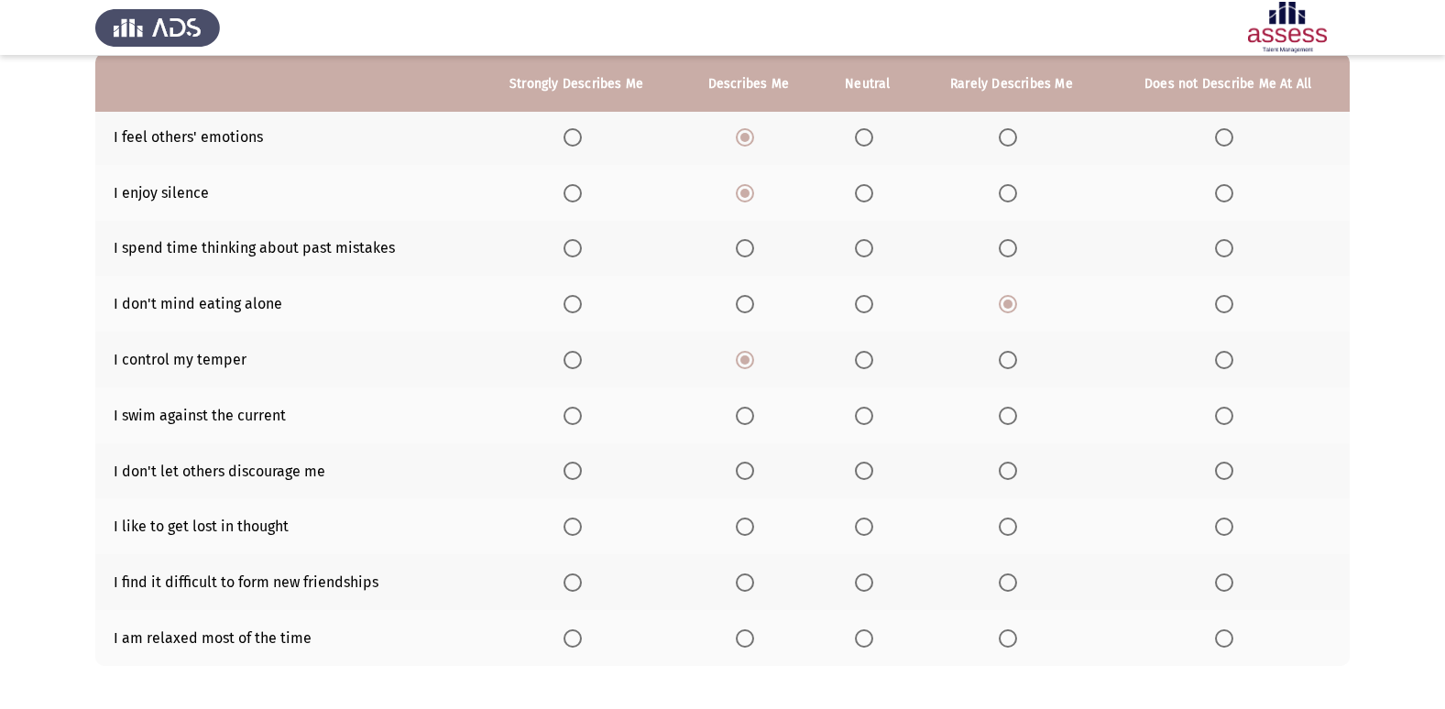
scroll to position [183, 0]
click at [861, 411] on span "Select an option" at bounding box center [864, 415] width 18 height 18
click at [861, 411] on input "Select an option" at bounding box center [864, 415] width 18 height 18
click at [564, 474] on th at bounding box center [576, 471] width 203 height 56
click at [581, 467] on span "Select an option" at bounding box center [573, 470] width 18 height 18
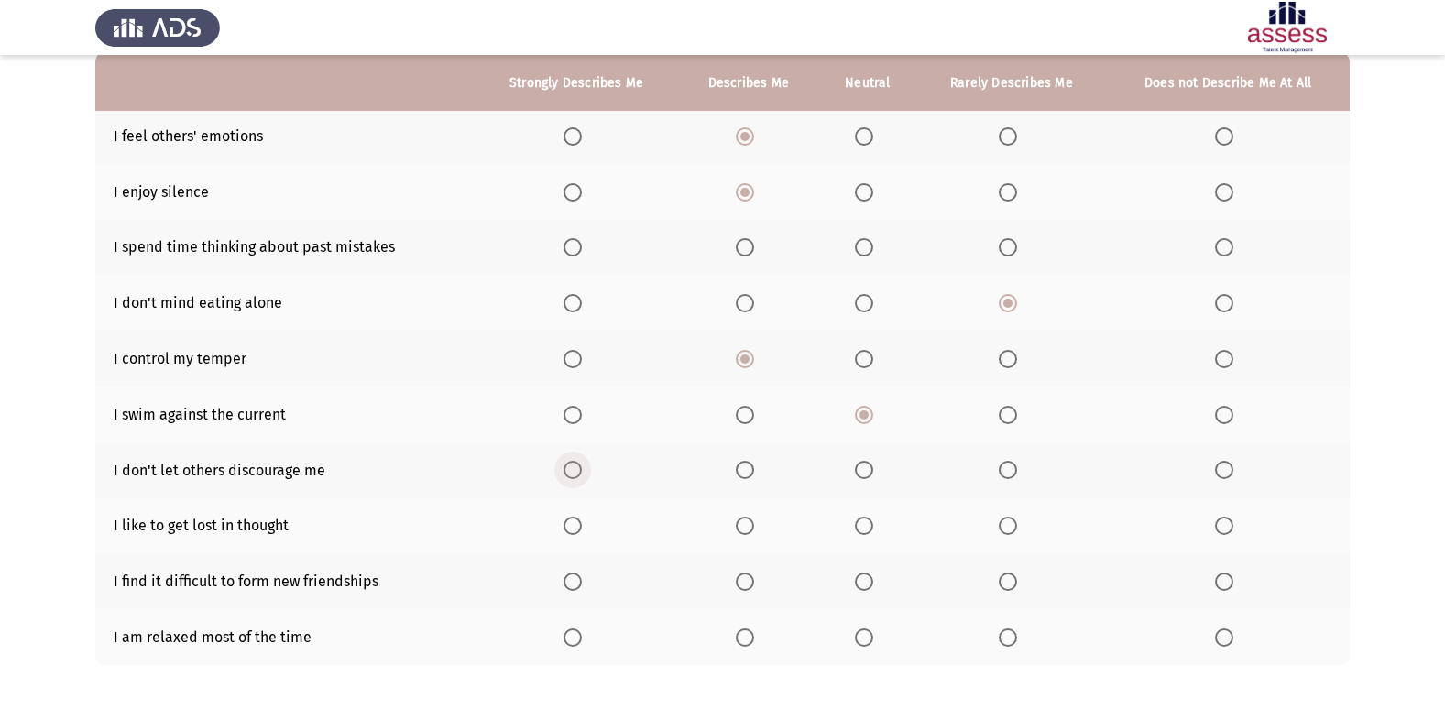
click at [581, 467] on input "Select an option" at bounding box center [573, 470] width 18 height 18
click at [1014, 521] on span "Select an option" at bounding box center [1008, 526] width 18 height 18
click at [1014, 521] on input "Select an option" at bounding box center [1008, 526] width 18 height 18
click at [863, 580] on span "Select an option" at bounding box center [864, 582] width 18 height 18
click at [863, 580] on input "Select an option" at bounding box center [864, 582] width 18 height 18
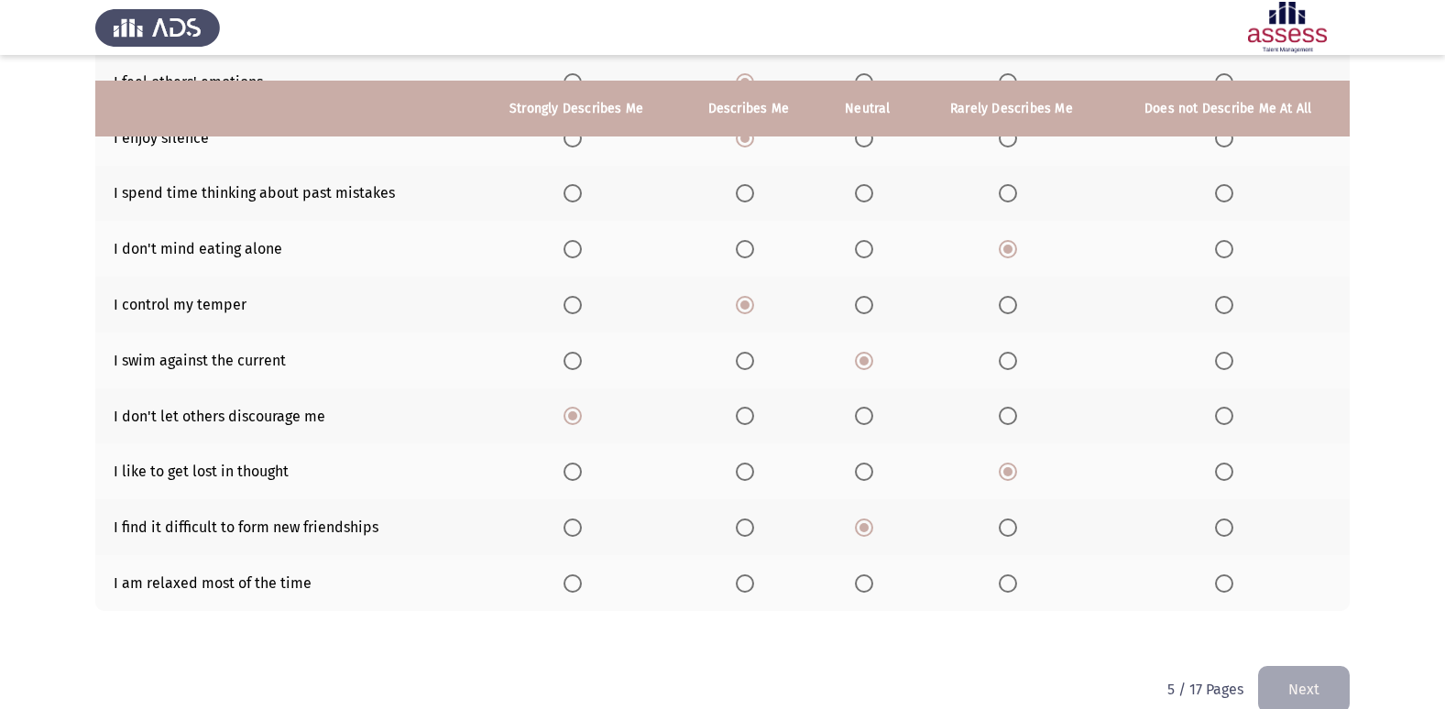
scroll to position [268, 0]
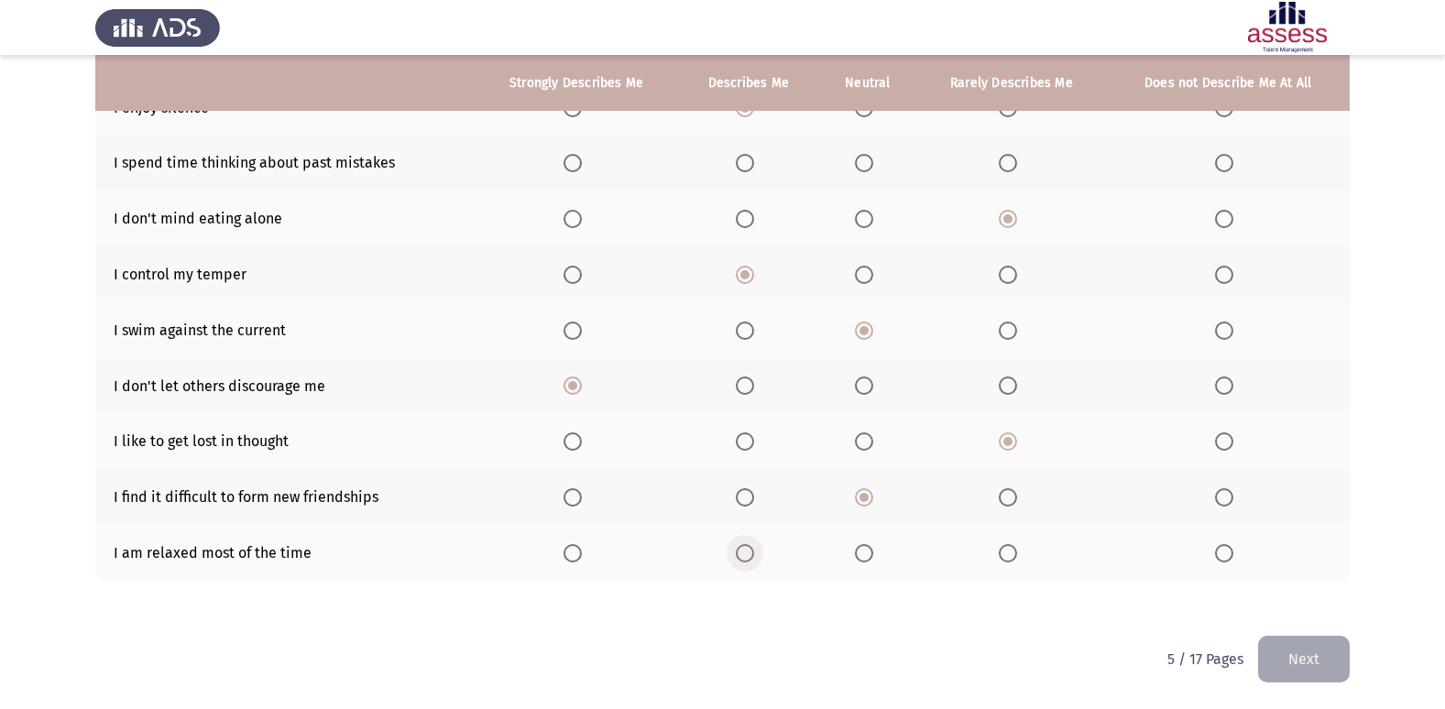
click at [744, 554] on span "Select an option" at bounding box center [745, 553] width 18 height 18
click at [744, 554] on input "Select an option" at bounding box center [745, 553] width 18 height 18
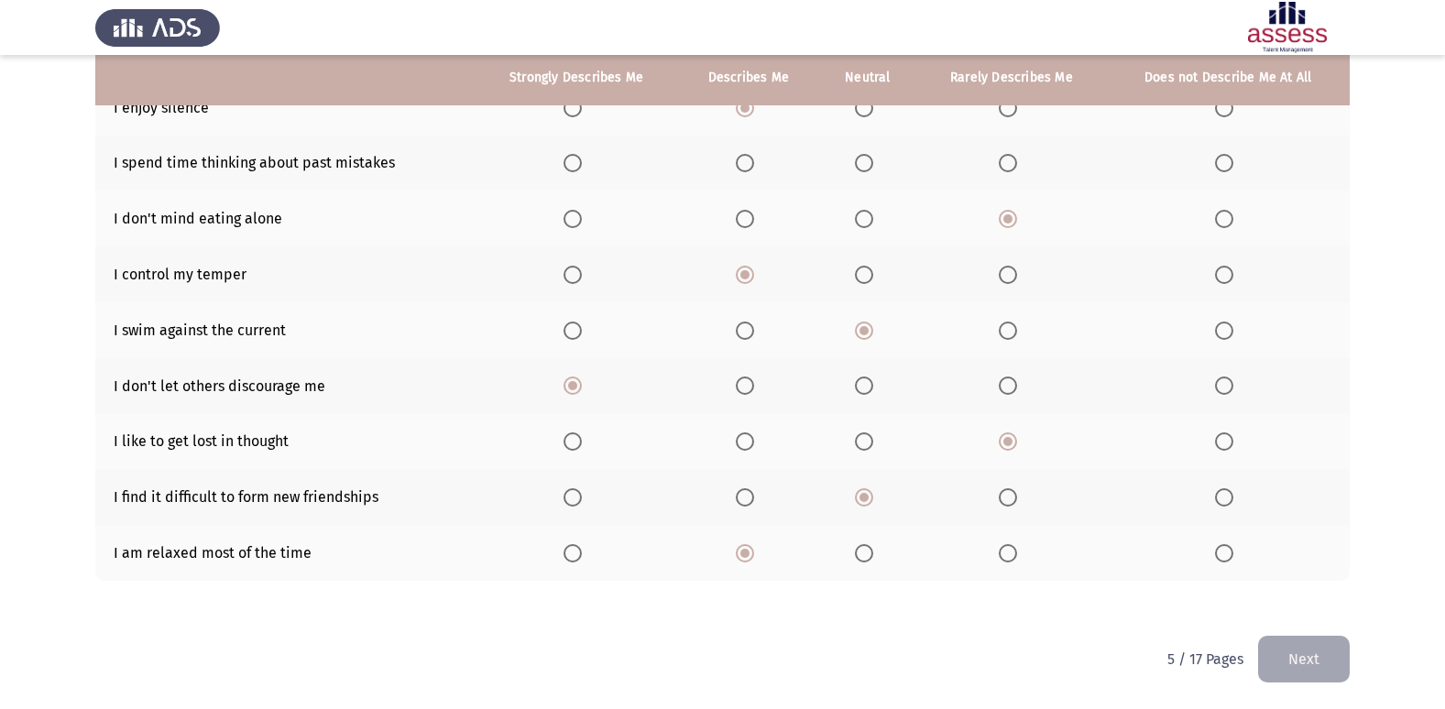
scroll to position [176, 0]
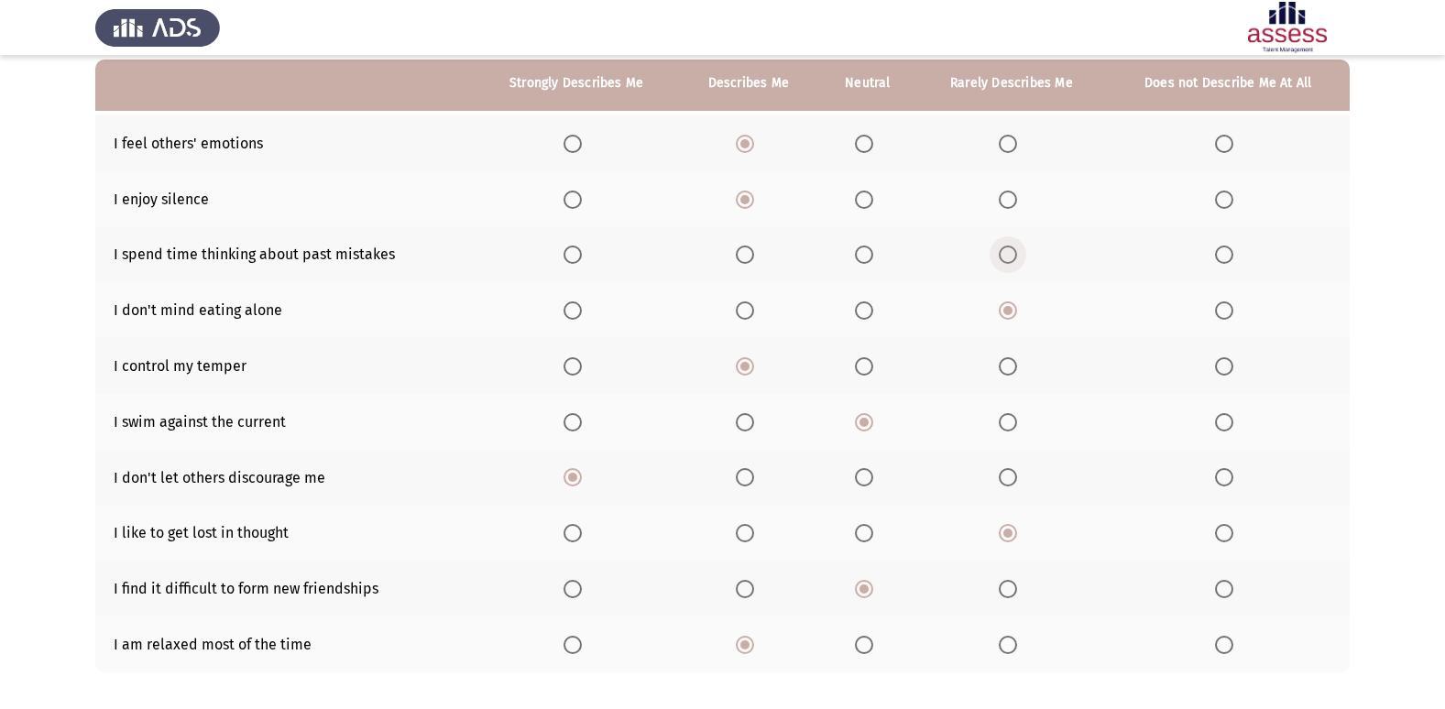
click at [1012, 247] on span "Select an option" at bounding box center [1008, 255] width 18 height 18
click at [1012, 247] on input "Select an option" at bounding box center [1008, 255] width 18 height 18
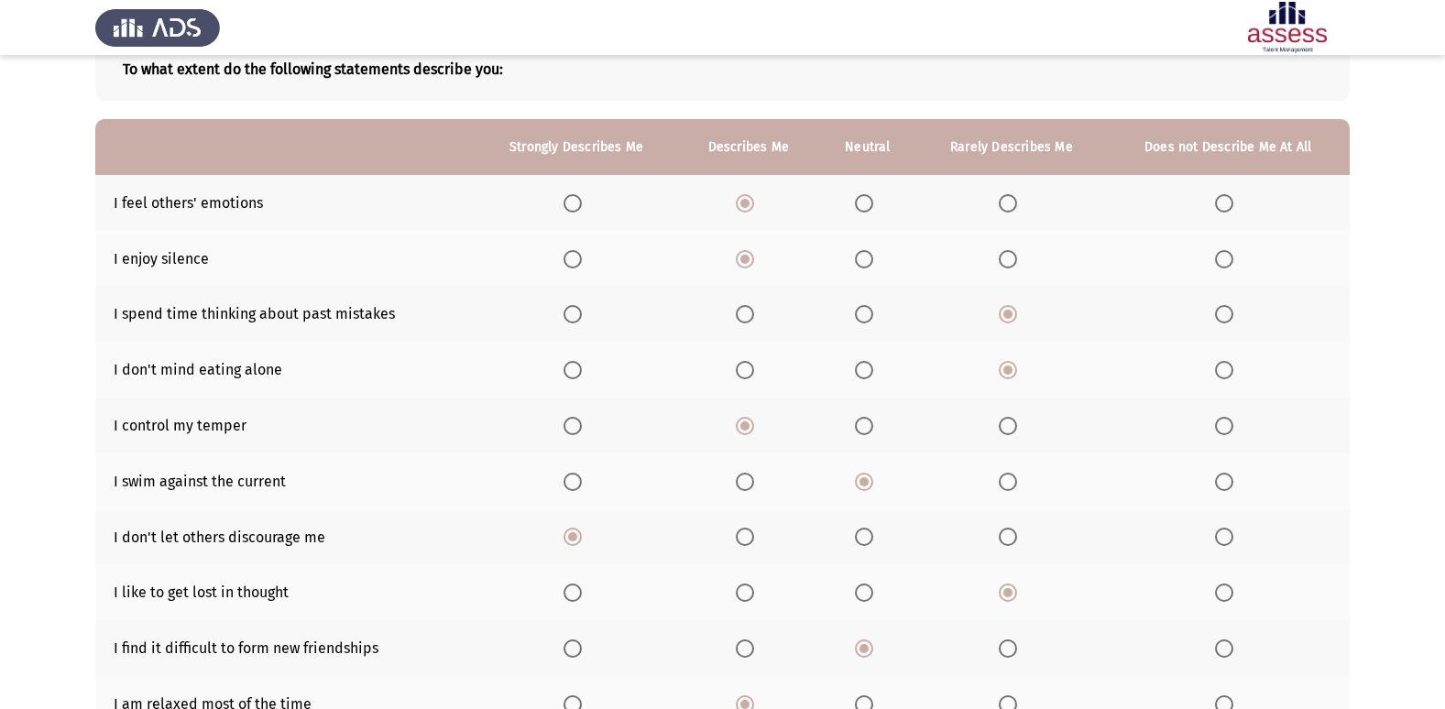
scroll to position [84, 0]
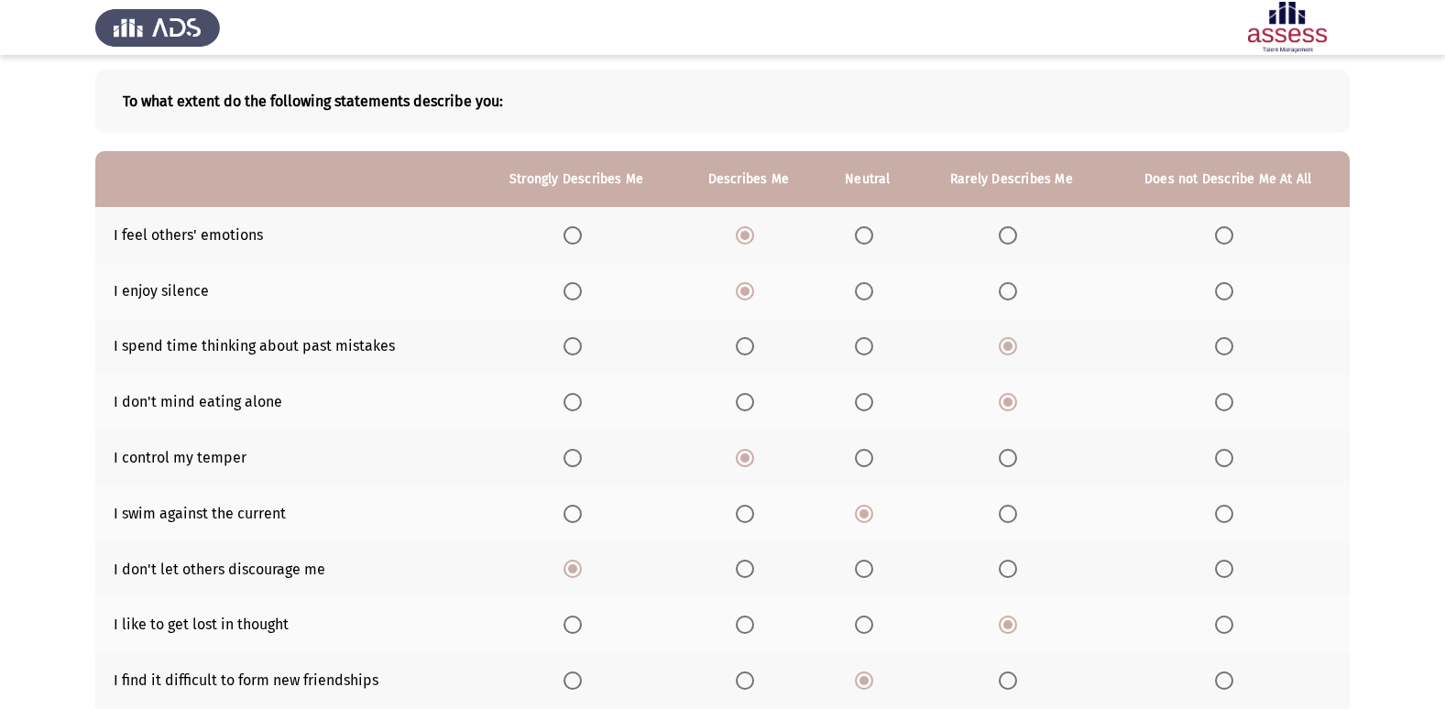
click at [863, 345] on span "Select an option" at bounding box center [864, 346] width 18 height 18
click at [863, 345] on input "Select an option" at bounding box center [864, 346] width 18 height 18
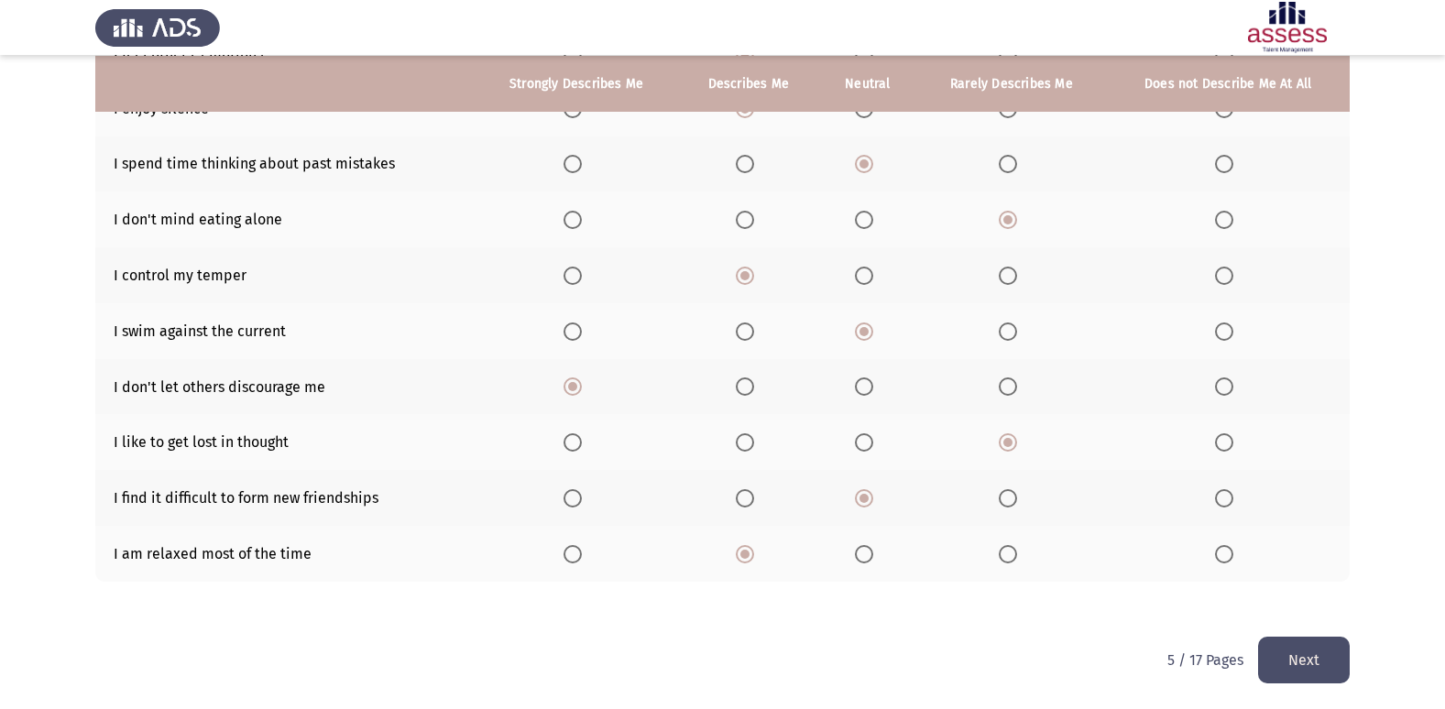
scroll to position [268, 0]
click at [1295, 674] on button "Next" at bounding box center [1304, 659] width 92 height 47
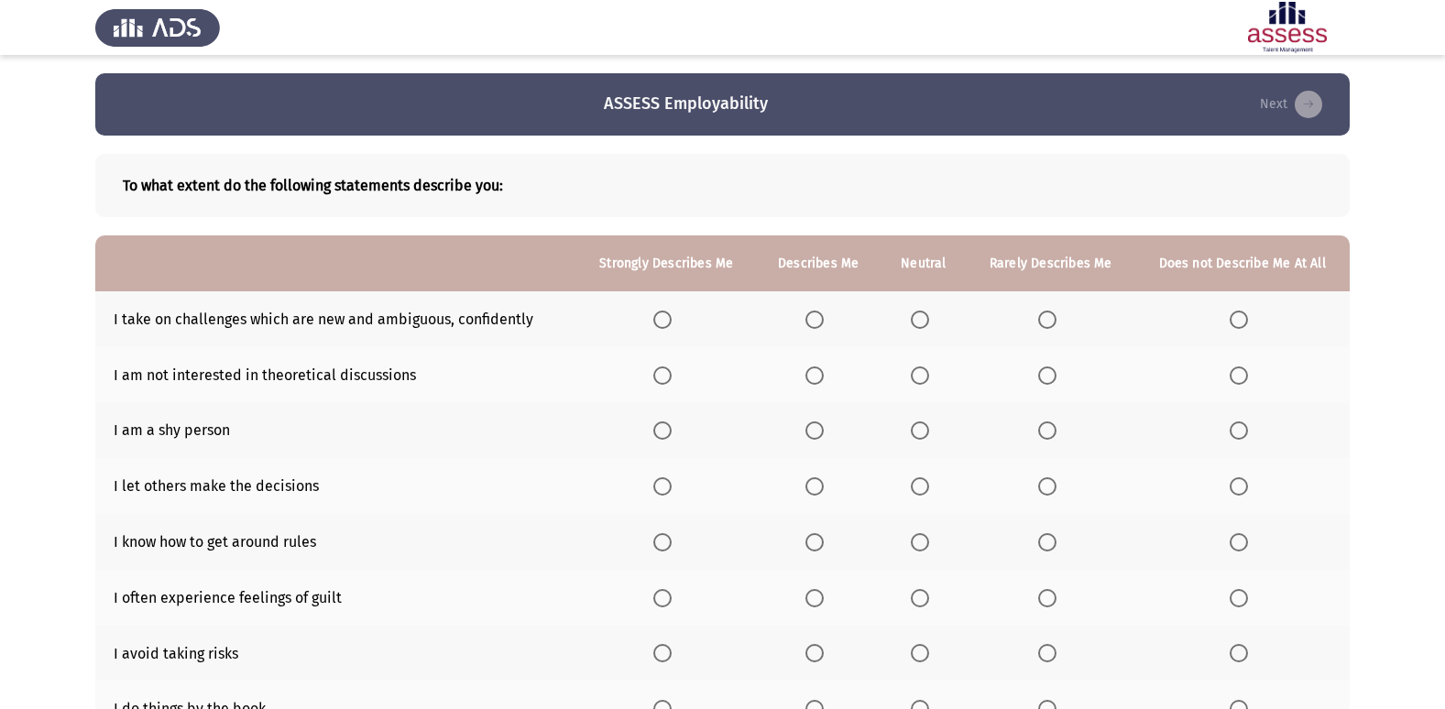
scroll to position [92, 0]
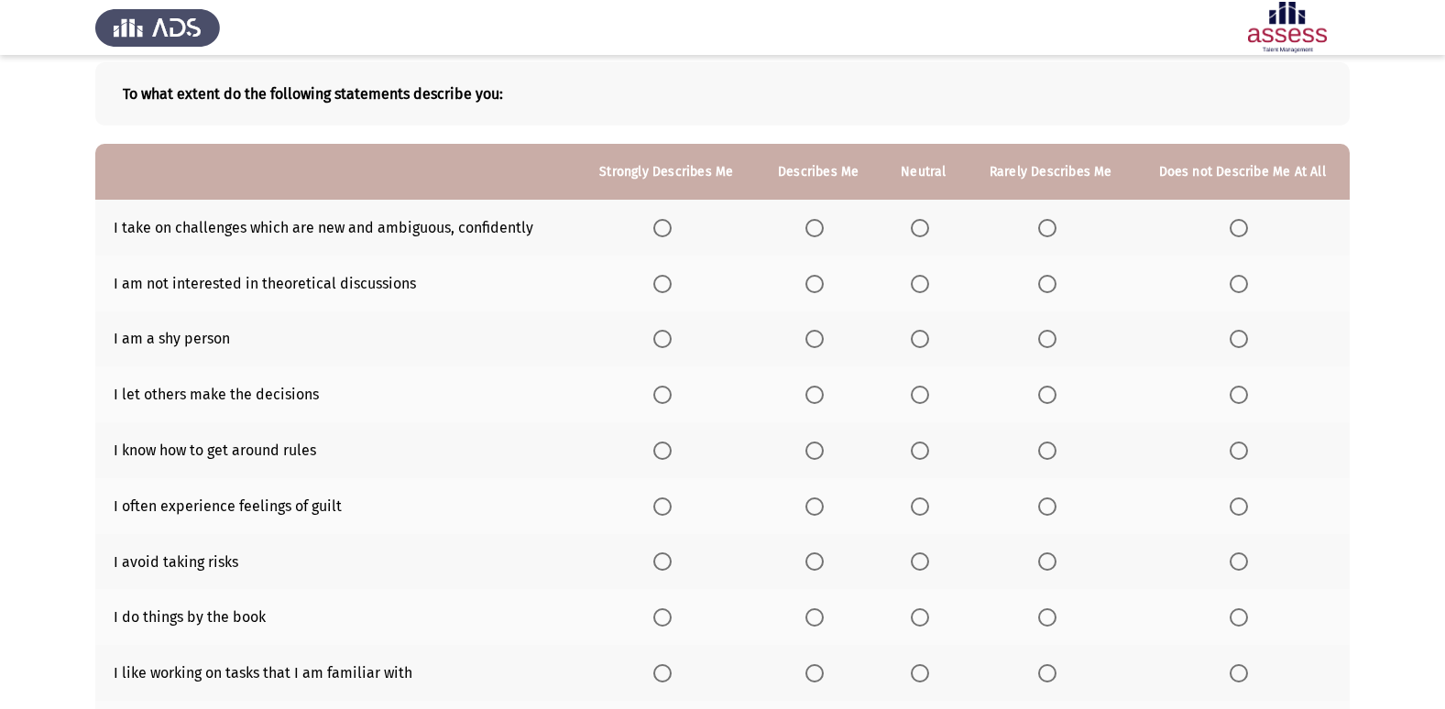
drag, startPoint x: 807, startPoint y: 236, endPoint x: 795, endPoint y: 243, distance: 14.3
click at [801, 238] on th at bounding box center [818, 228] width 124 height 56
click at [819, 227] on span "Select an option" at bounding box center [815, 228] width 18 height 18
click at [819, 227] on input "Select an option" at bounding box center [815, 228] width 18 height 18
click at [922, 270] on th at bounding box center [924, 284] width 86 height 56
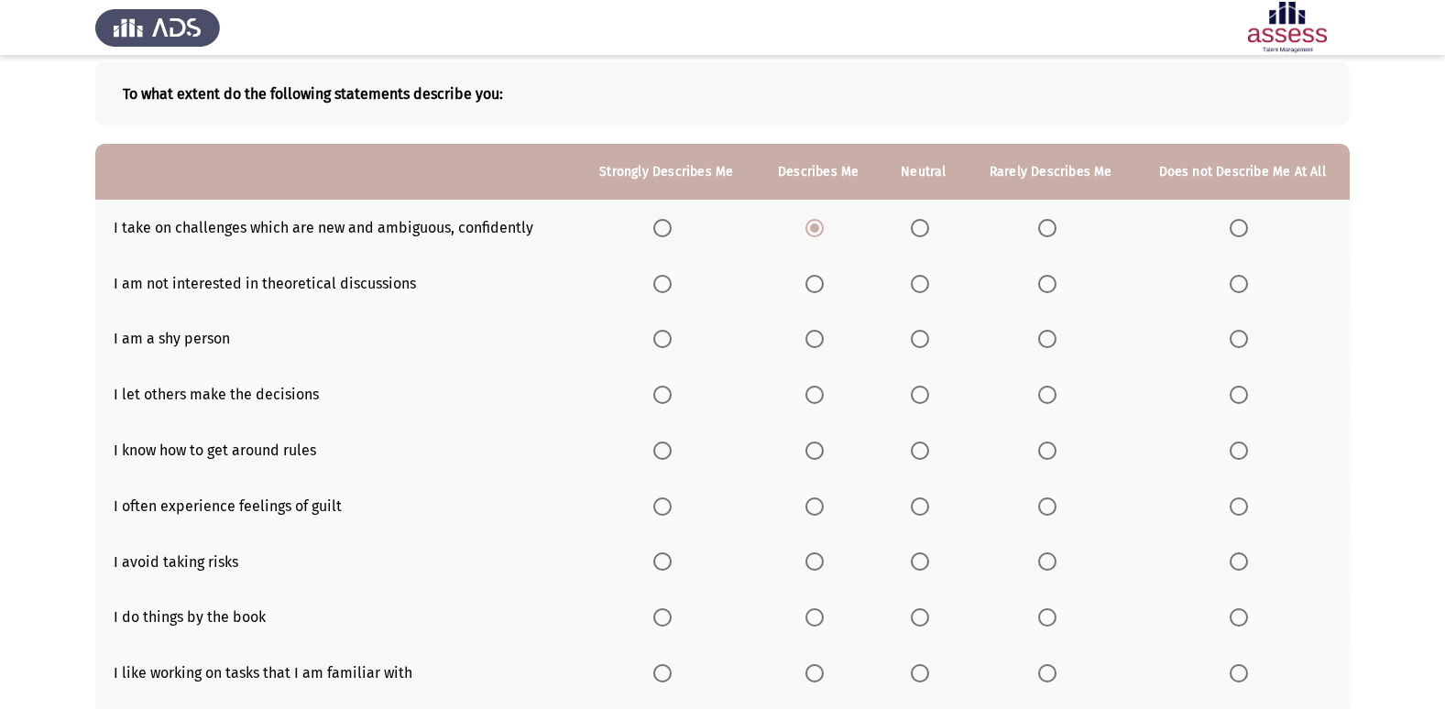
click at [923, 288] on span "Select an option" at bounding box center [920, 284] width 18 height 18
click at [923, 288] on input "Select an option" at bounding box center [920, 284] width 18 height 18
click at [925, 340] on span "Select an option" at bounding box center [920, 339] width 18 height 18
click at [925, 340] on input "Select an option" at bounding box center [920, 339] width 18 height 18
click at [1047, 389] on span "Select an option" at bounding box center [1047, 395] width 18 height 18
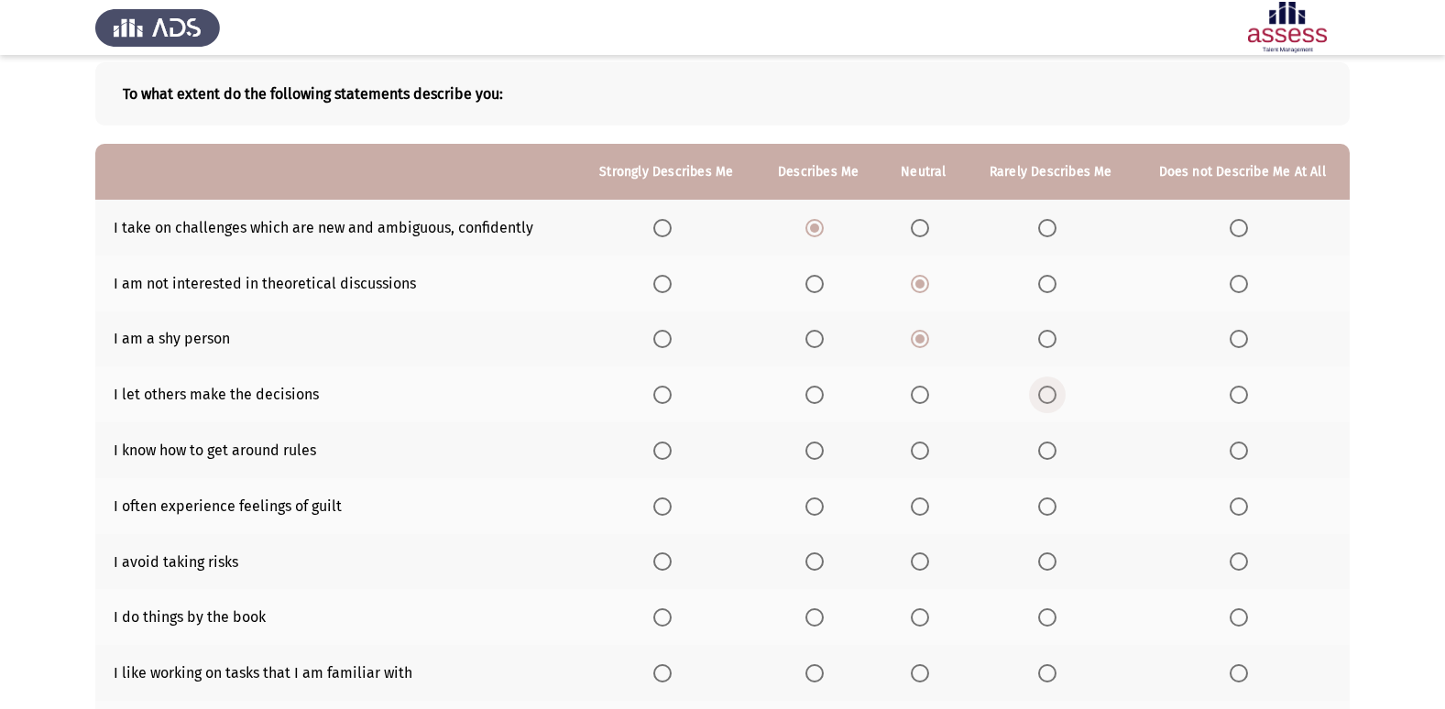
click at [1047, 389] on input "Select an option" at bounding box center [1047, 395] width 18 height 18
click at [1235, 501] on span "Select an option" at bounding box center [1239, 507] width 18 height 18
click at [1235, 501] on input "Select an option" at bounding box center [1239, 507] width 18 height 18
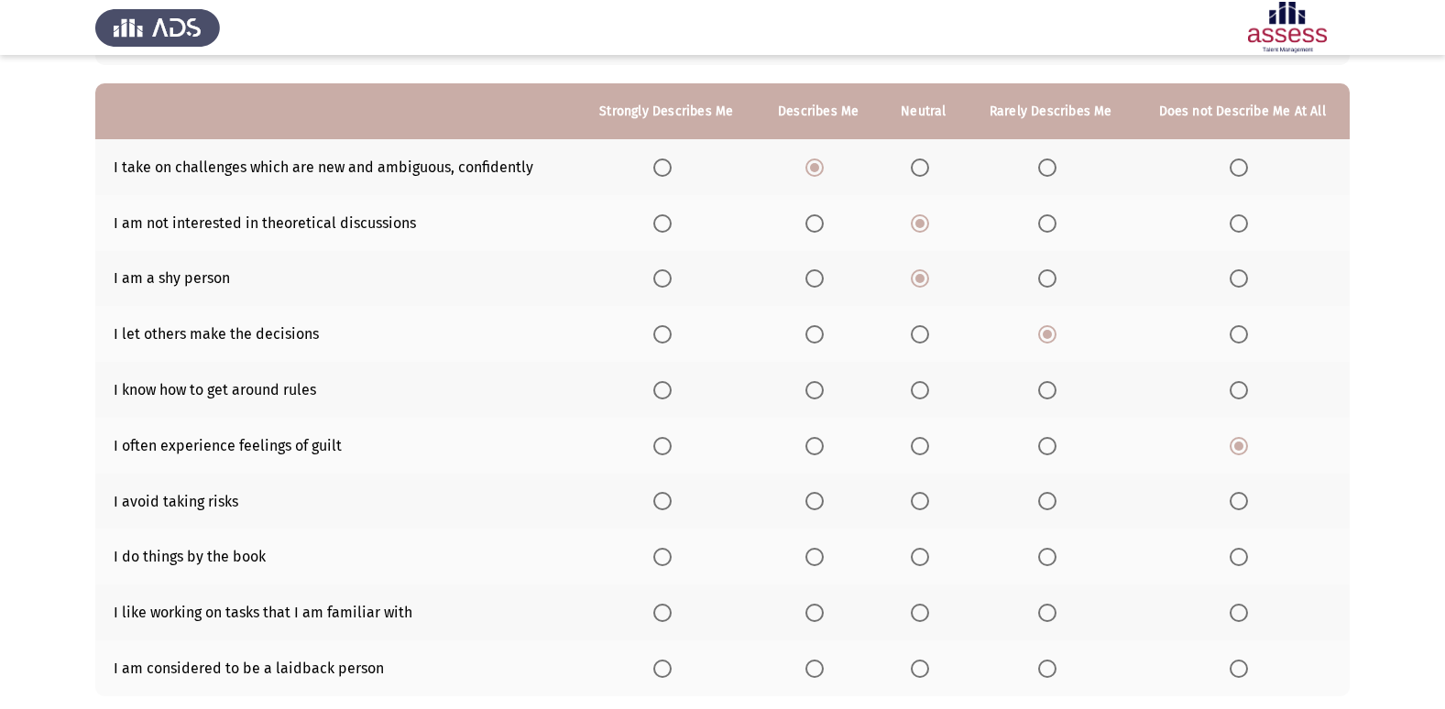
scroll to position [183, 0]
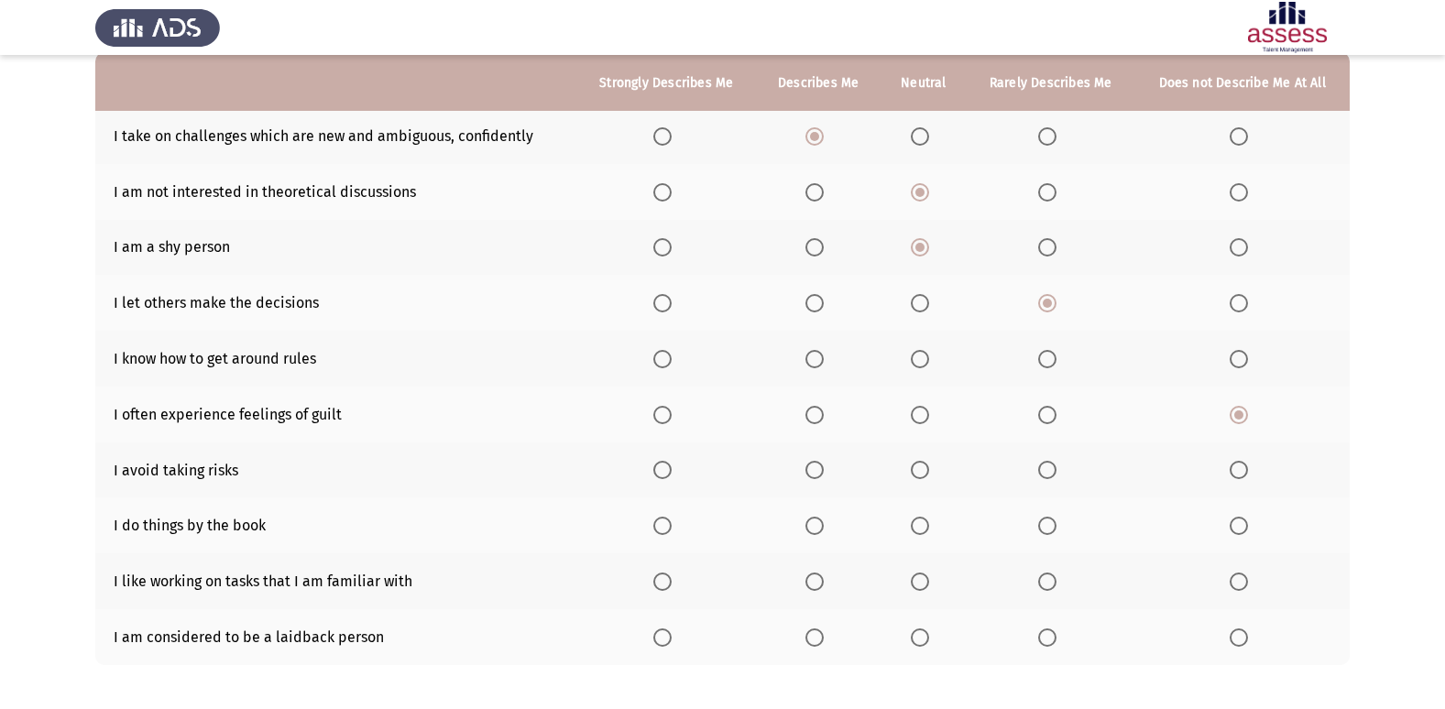
click at [1049, 467] on span "Select an option" at bounding box center [1047, 470] width 18 height 18
click at [1049, 467] on input "Select an option" at bounding box center [1047, 470] width 18 height 18
click at [810, 532] on span "Select an option" at bounding box center [815, 526] width 18 height 18
click at [810, 532] on input "Select an option" at bounding box center [815, 526] width 18 height 18
click at [652, 585] on th at bounding box center [666, 582] width 180 height 56
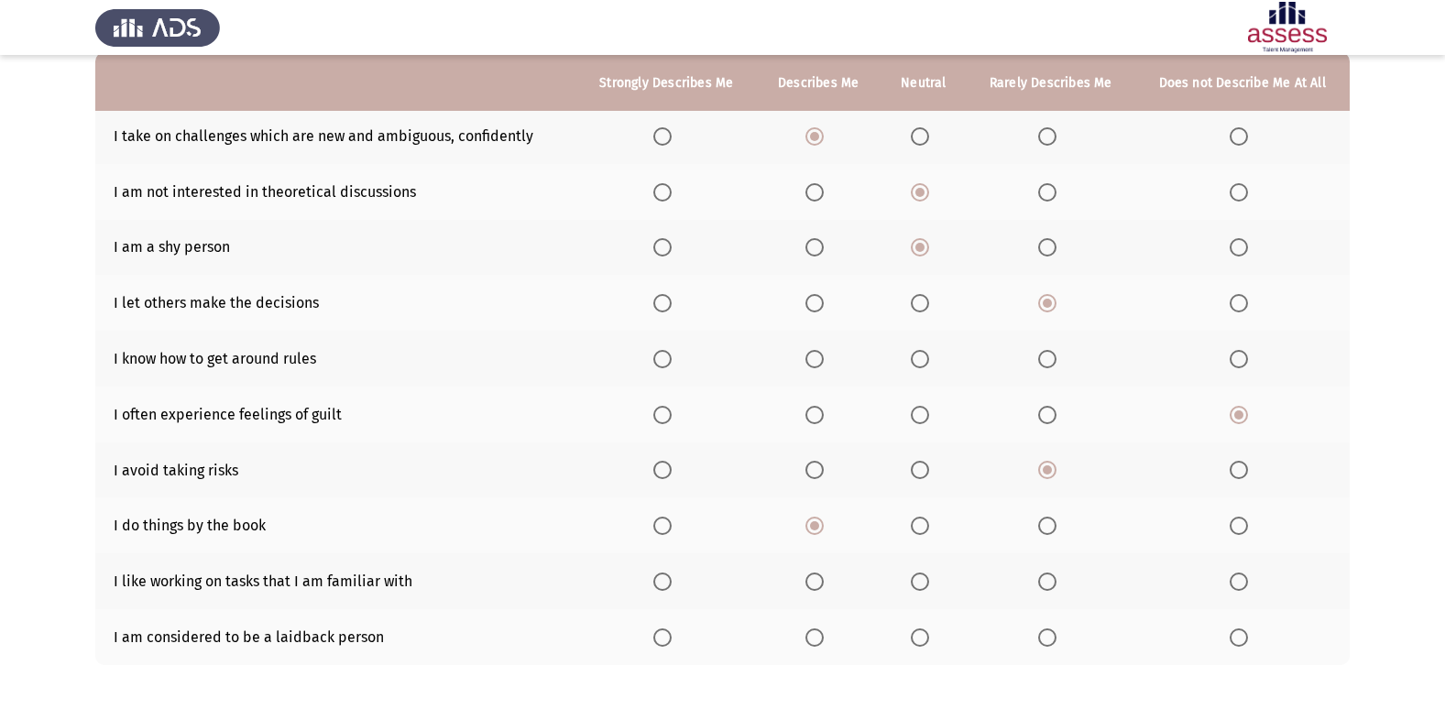
click at [674, 594] on th at bounding box center [666, 582] width 180 height 56
click at [657, 577] on span "Select an option" at bounding box center [662, 582] width 18 height 18
click at [657, 577] on input "Select an option" at bounding box center [662, 582] width 18 height 18
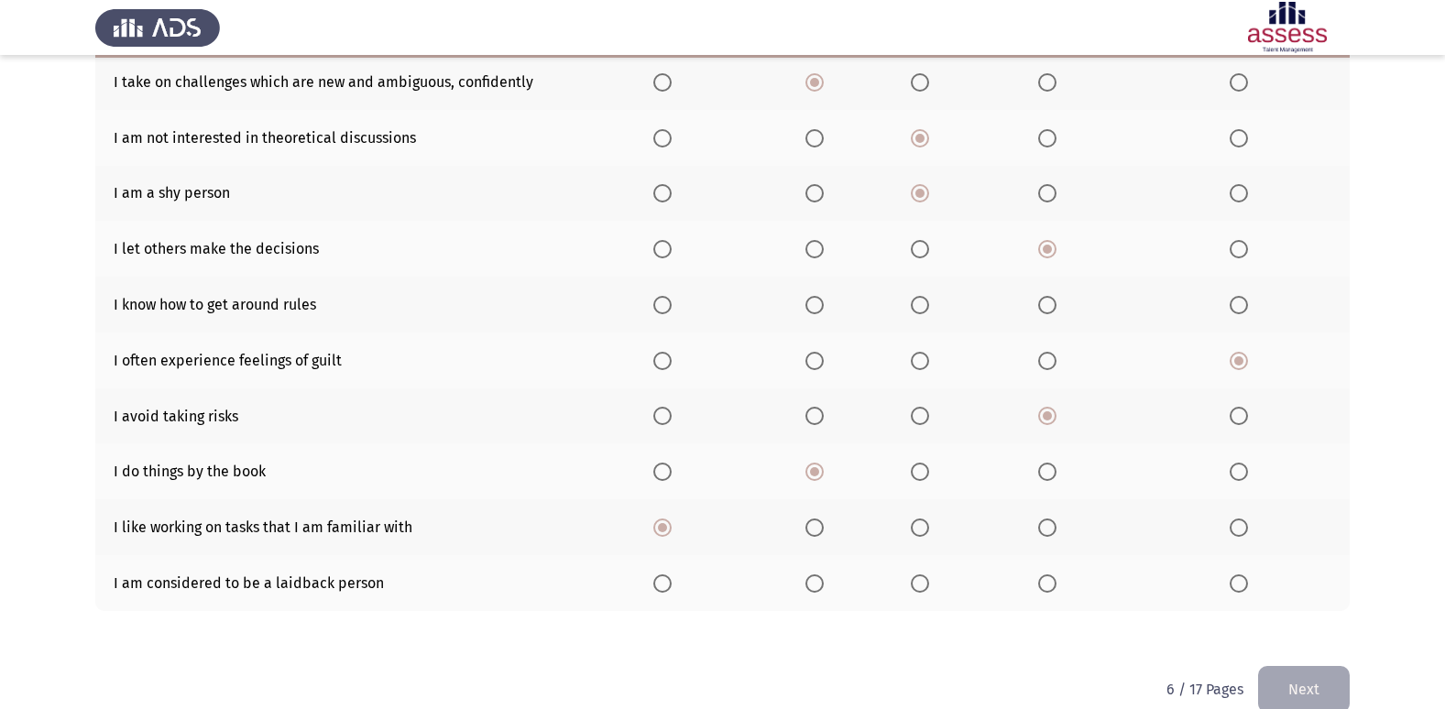
scroll to position [268, 0]
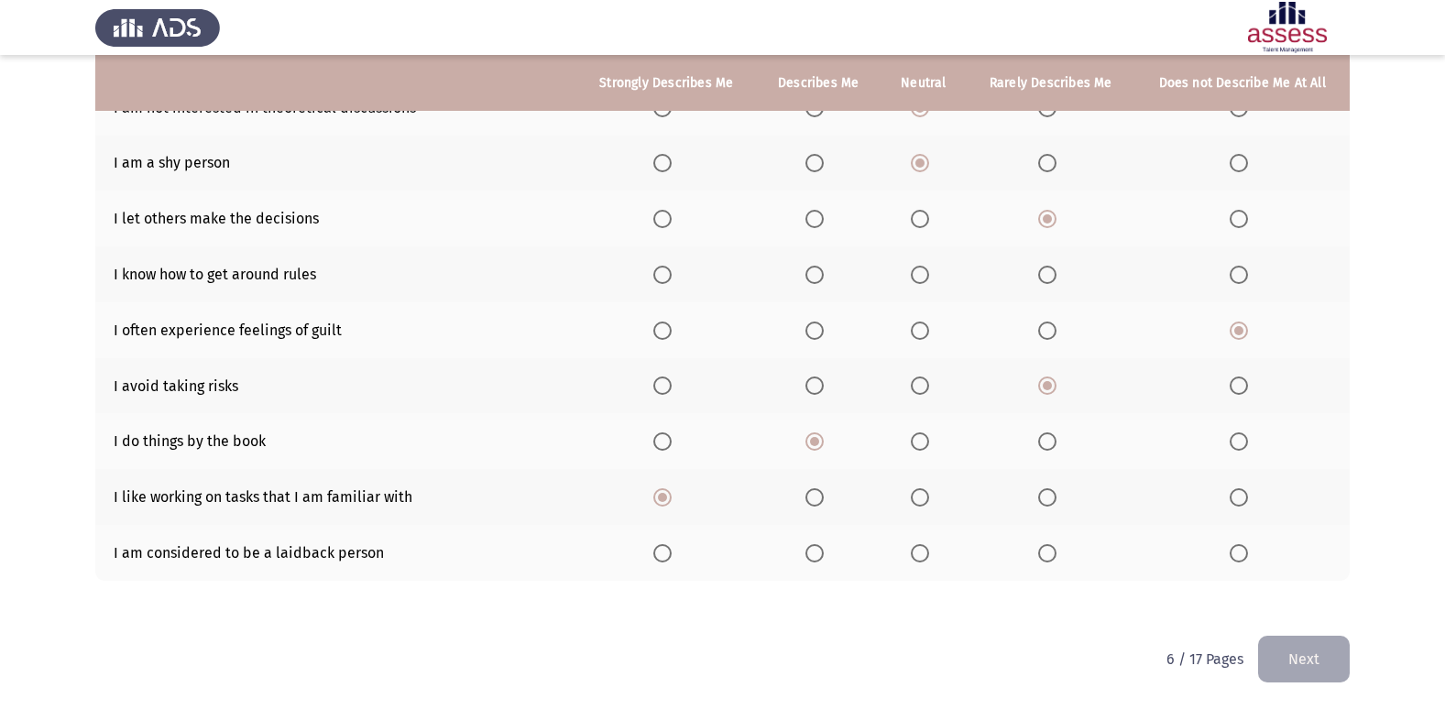
click at [1050, 554] on span "Select an option" at bounding box center [1047, 553] width 18 height 18
click at [1050, 554] on input "Select an option" at bounding box center [1047, 553] width 18 height 18
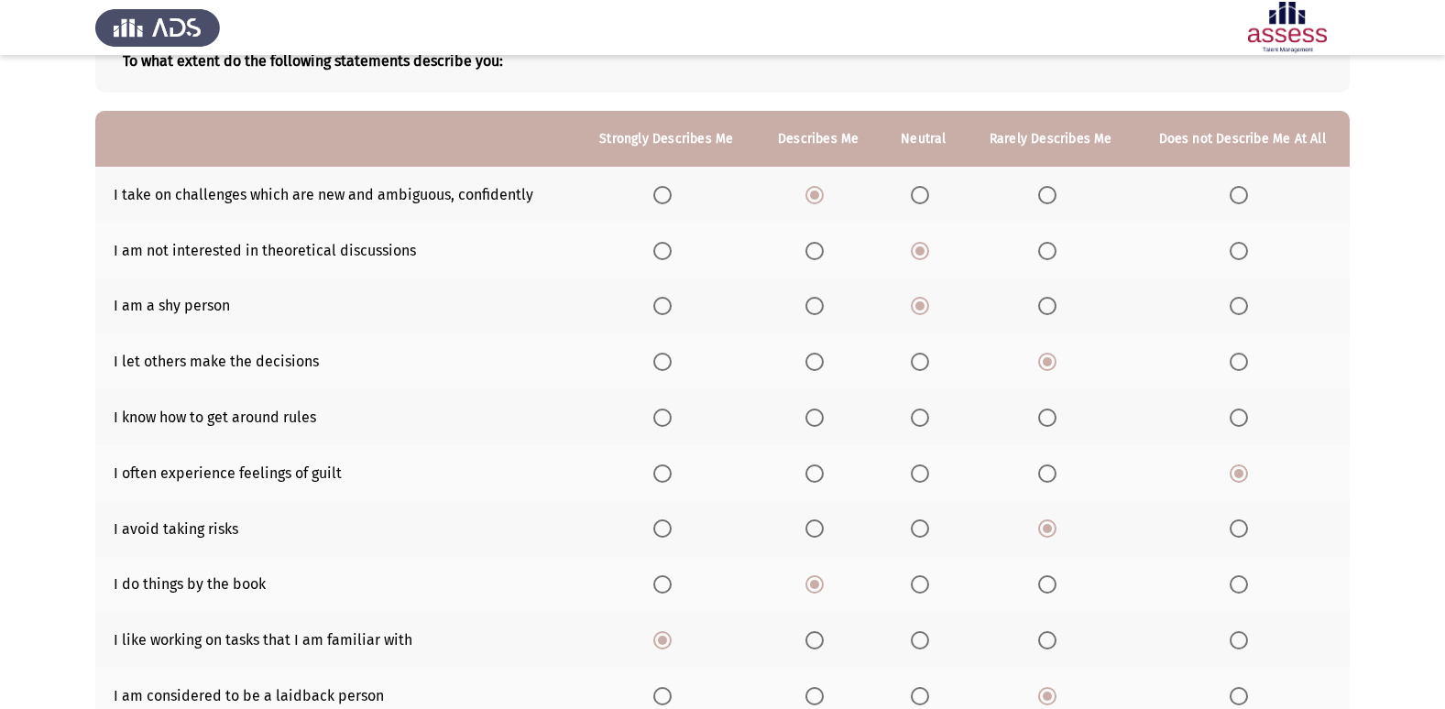
scroll to position [84, 0]
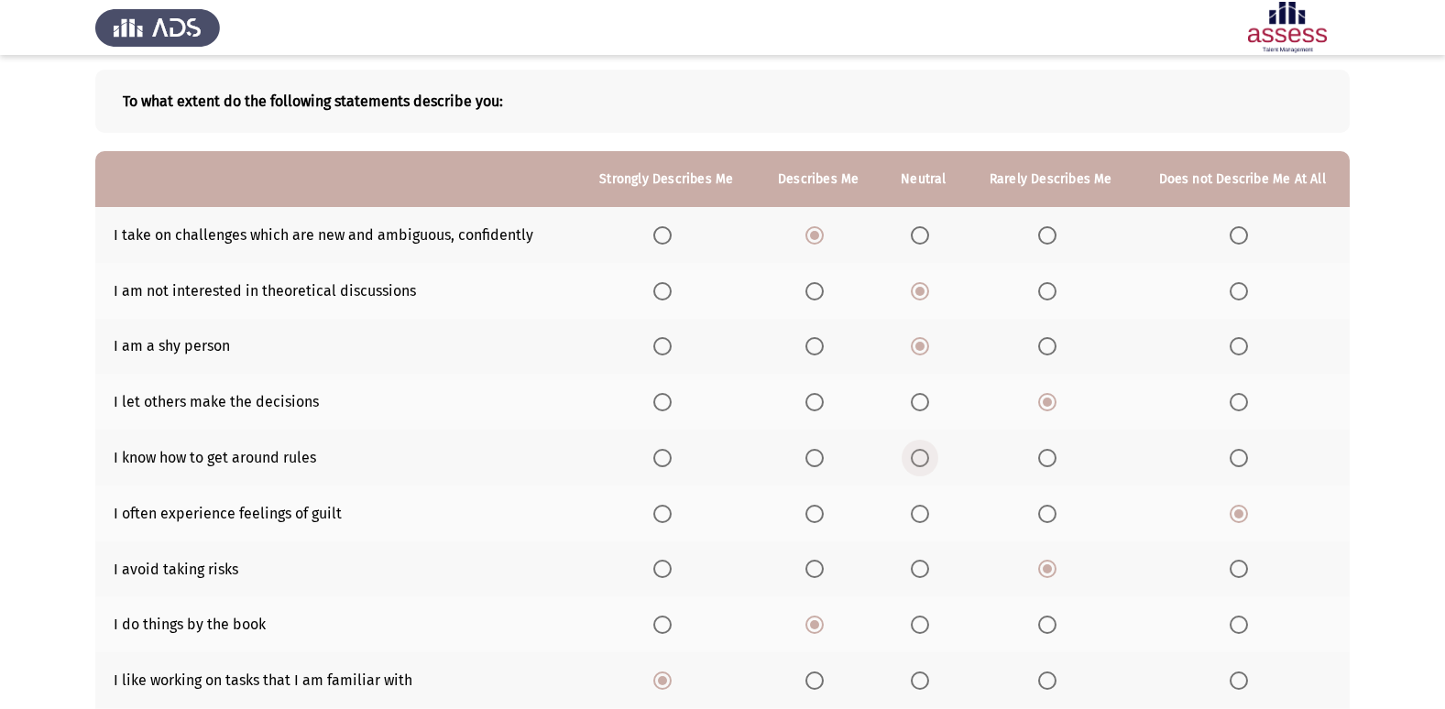
click at [920, 458] on span "Select an option" at bounding box center [920, 458] width 0 height 0
click at [921, 457] on input "Select an option" at bounding box center [920, 458] width 18 height 18
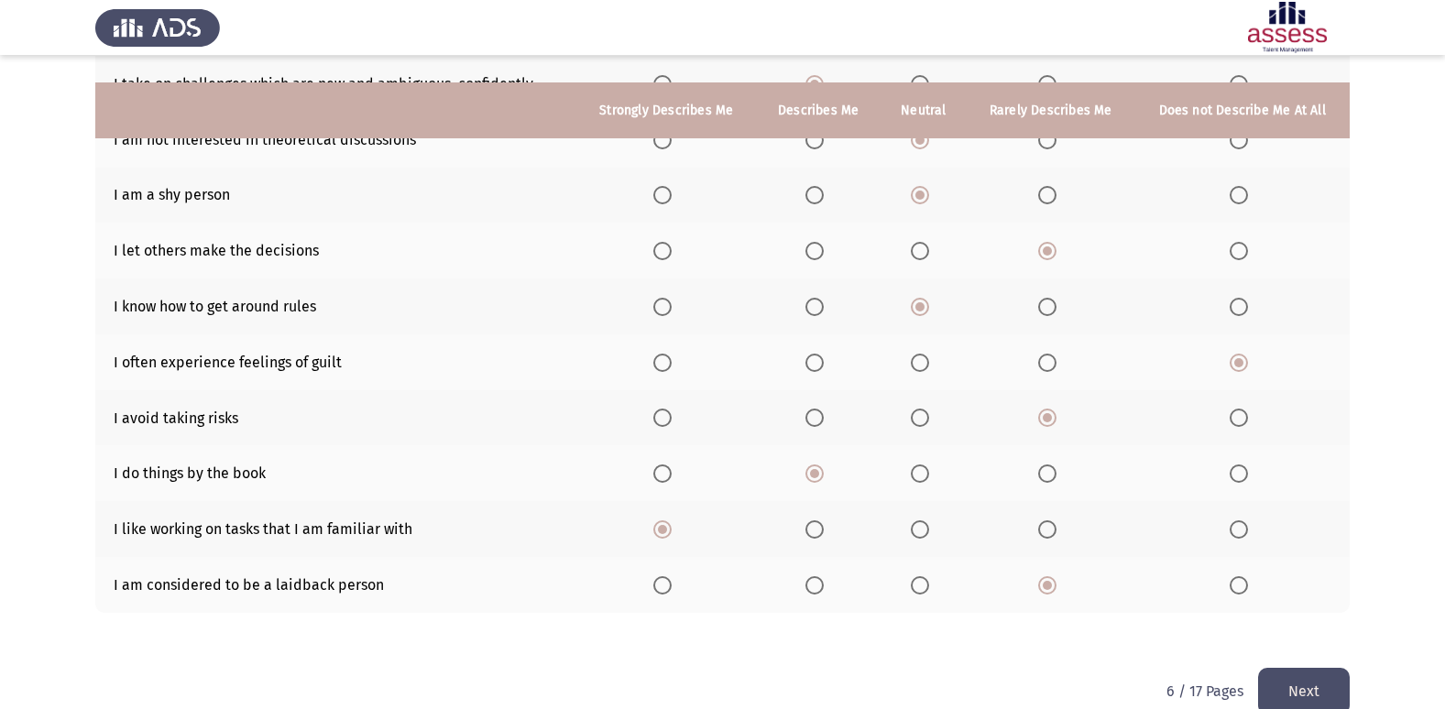
scroll to position [268, 0]
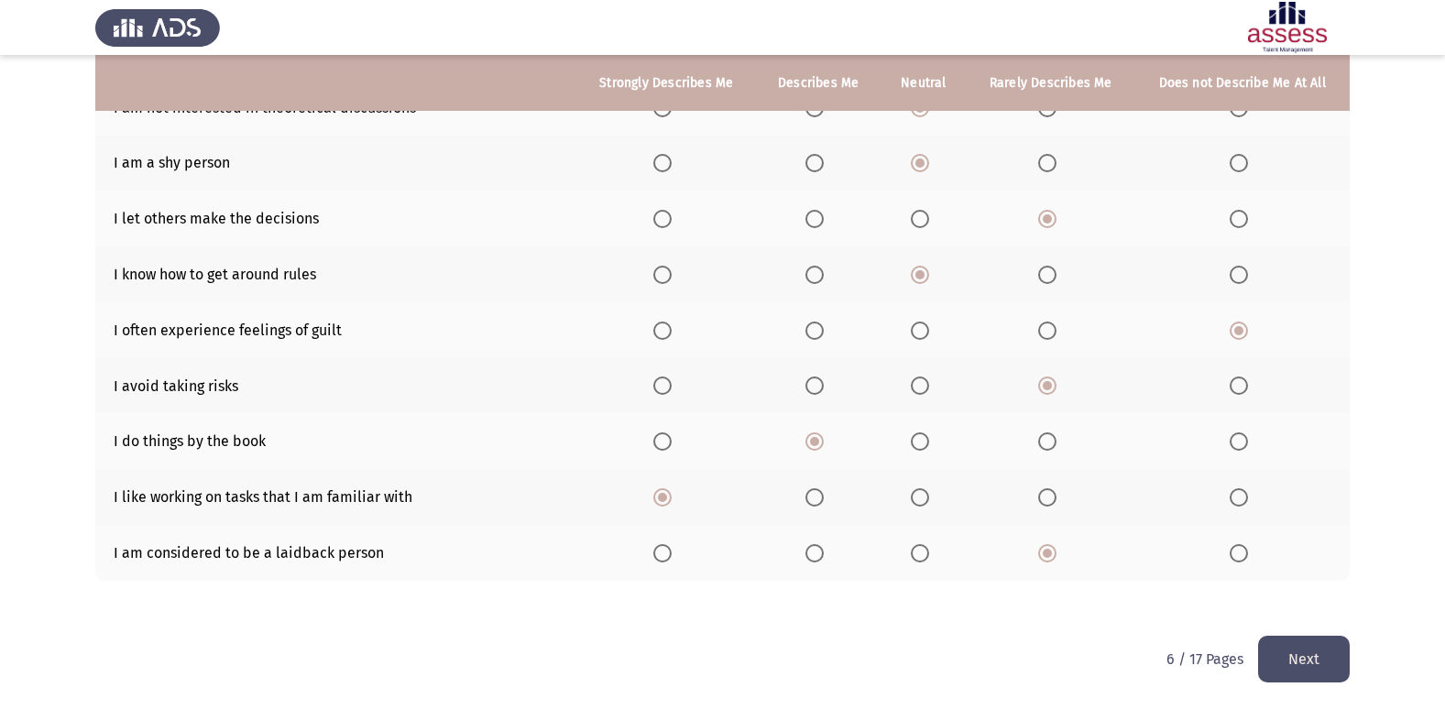
click at [1333, 658] on button "Next" at bounding box center [1304, 659] width 92 height 47
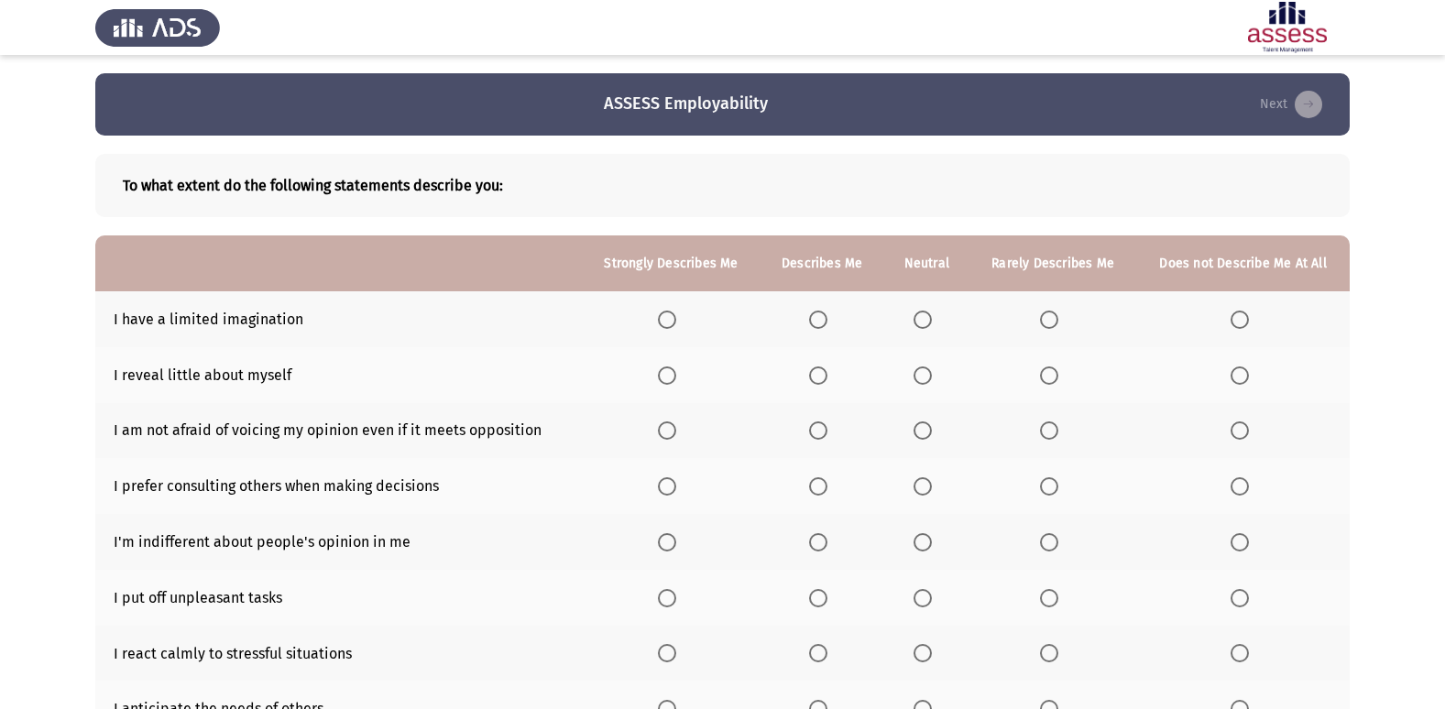
click at [1243, 319] on span "Select an option" at bounding box center [1240, 320] width 18 height 18
click at [1243, 319] on input "Select an option" at bounding box center [1240, 320] width 18 height 18
click at [823, 382] on span "Select an option" at bounding box center [818, 376] width 18 height 18
click at [823, 382] on input "Select an option" at bounding box center [818, 376] width 18 height 18
click at [658, 435] on th at bounding box center [671, 431] width 179 height 56
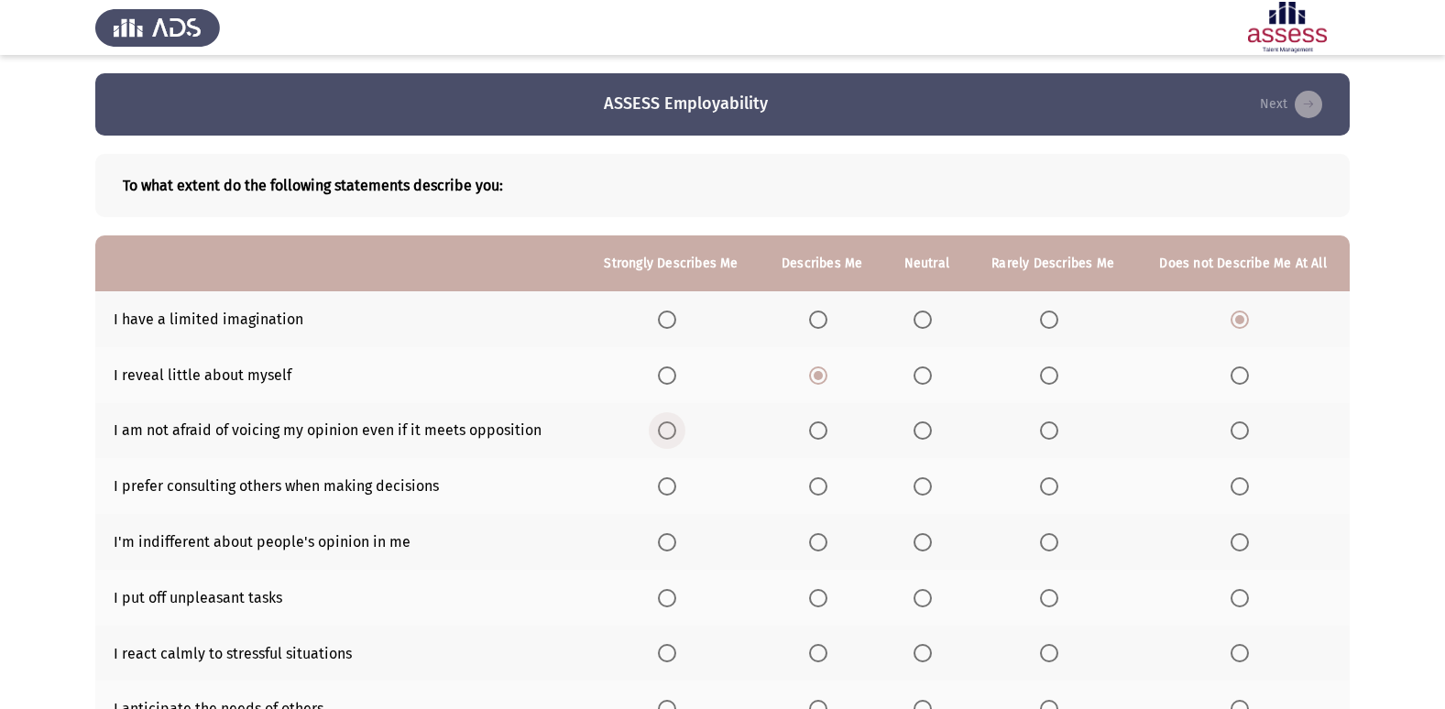
click at [676, 432] on span "Select an option" at bounding box center [667, 431] width 18 height 18
click at [676, 432] on input "Select an option" at bounding box center [667, 431] width 18 height 18
click at [828, 430] on span "Select an option" at bounding box center [818, 431] width 18 height 18
click at [828, 430] on input "Select an option" at bounding box center [818, 431] width 18 height 18
click at [667, 487] on span "Select an option" at bounding box center [667, 486] width 18 height 18
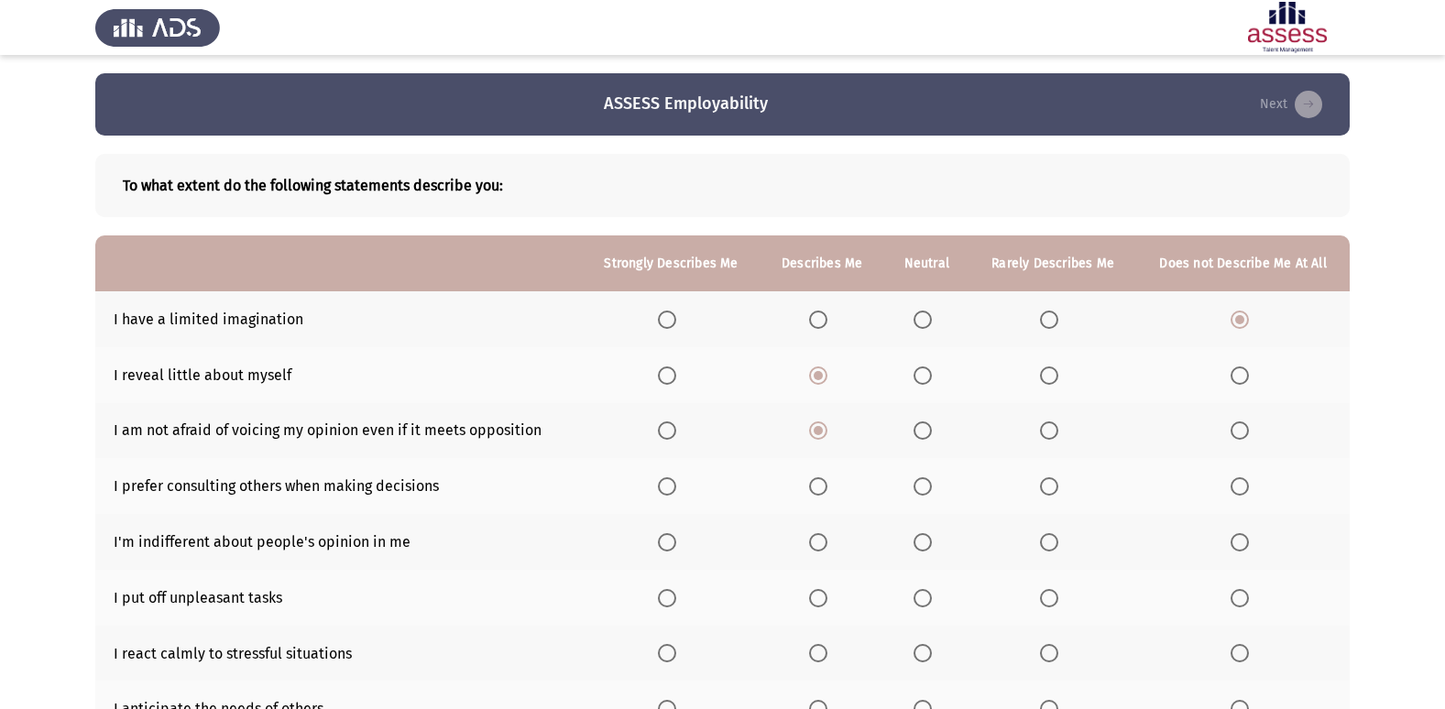
click at [667, 487] on input "Select an option" at bounding box center [667, 486] width 18 height 18
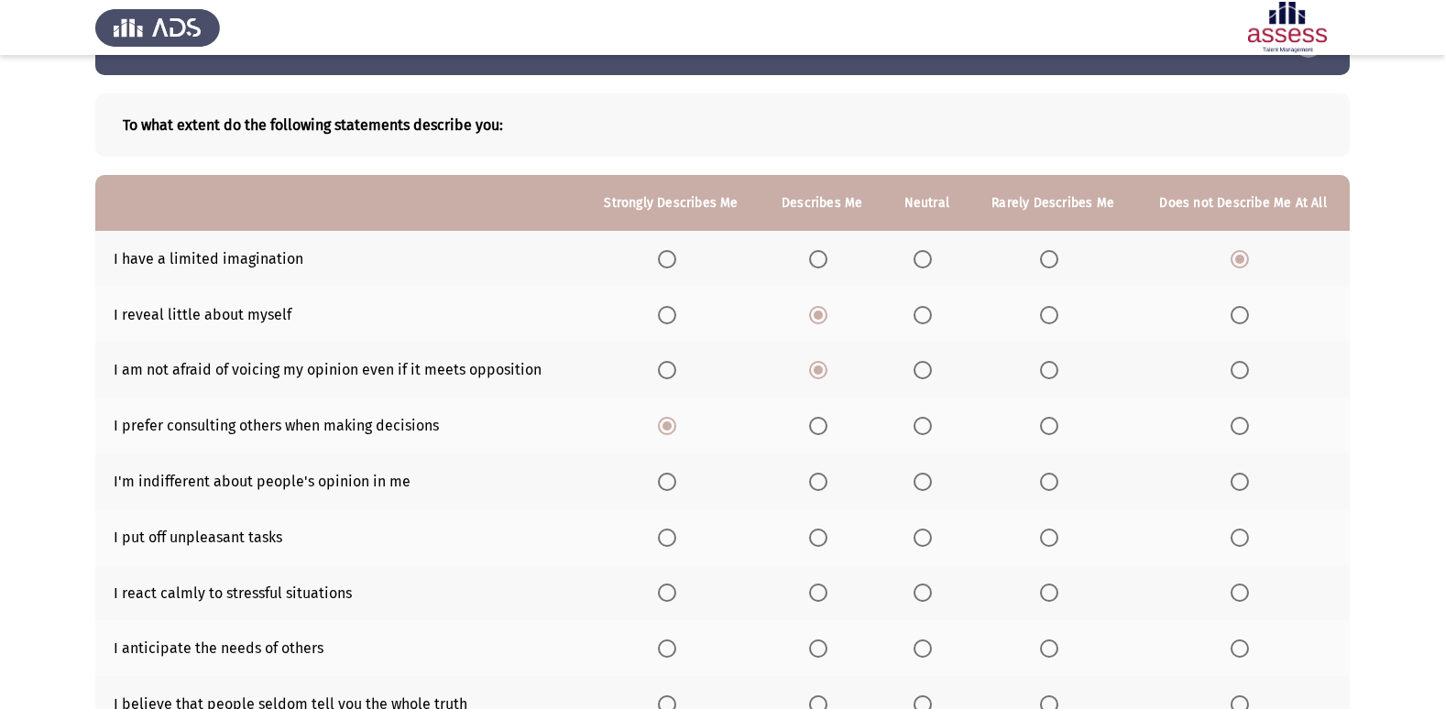
scroll to position [92, 0]
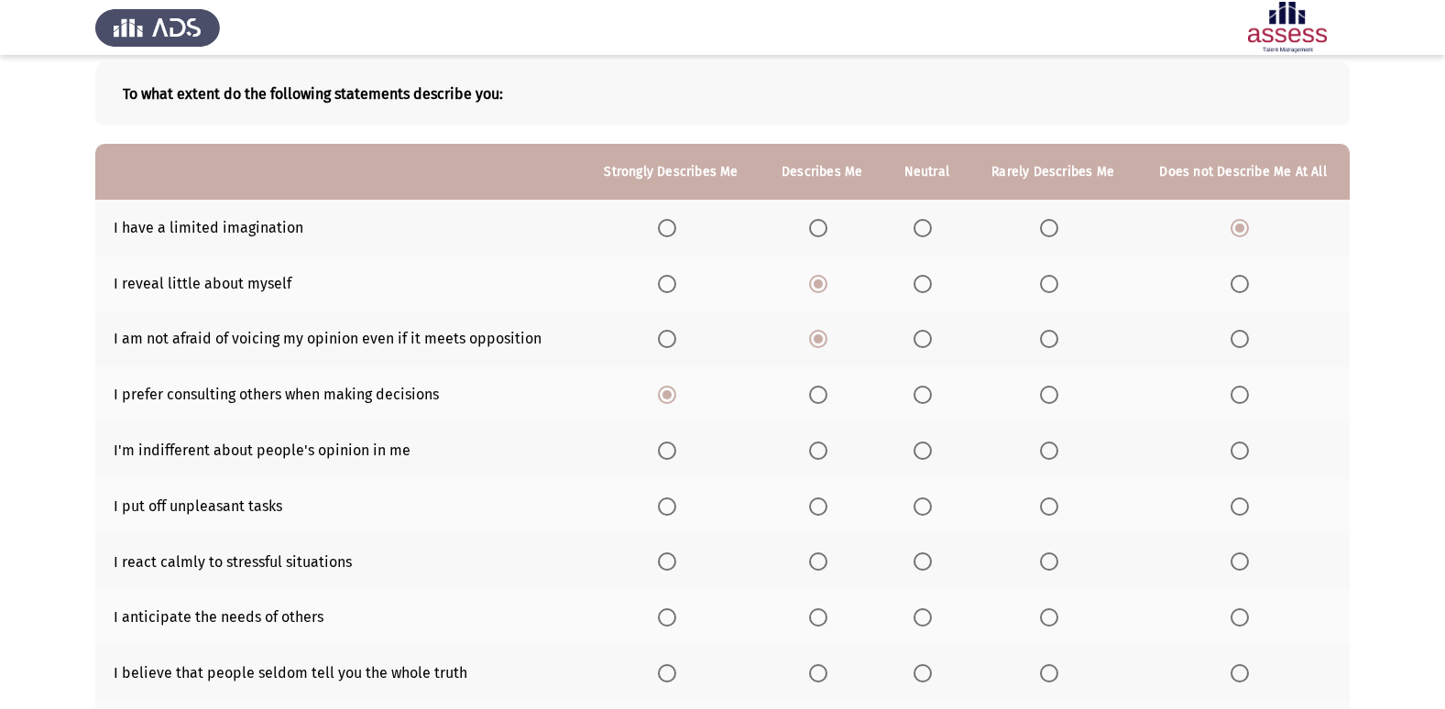
click at [924, 456] on span "Select an option" at bounding box center [923, 451] width 18 height 18
click at [924, 456] on input "Select an option" at bounding box center [923, 451] width 18 height 18
click at [1051, 501] on span "Select an option" at bounding box center [1049, 507] width 18 height 18
click at [1051, 501] on input "Select an option" at bounding box center [1049, 507] width 18 height 18
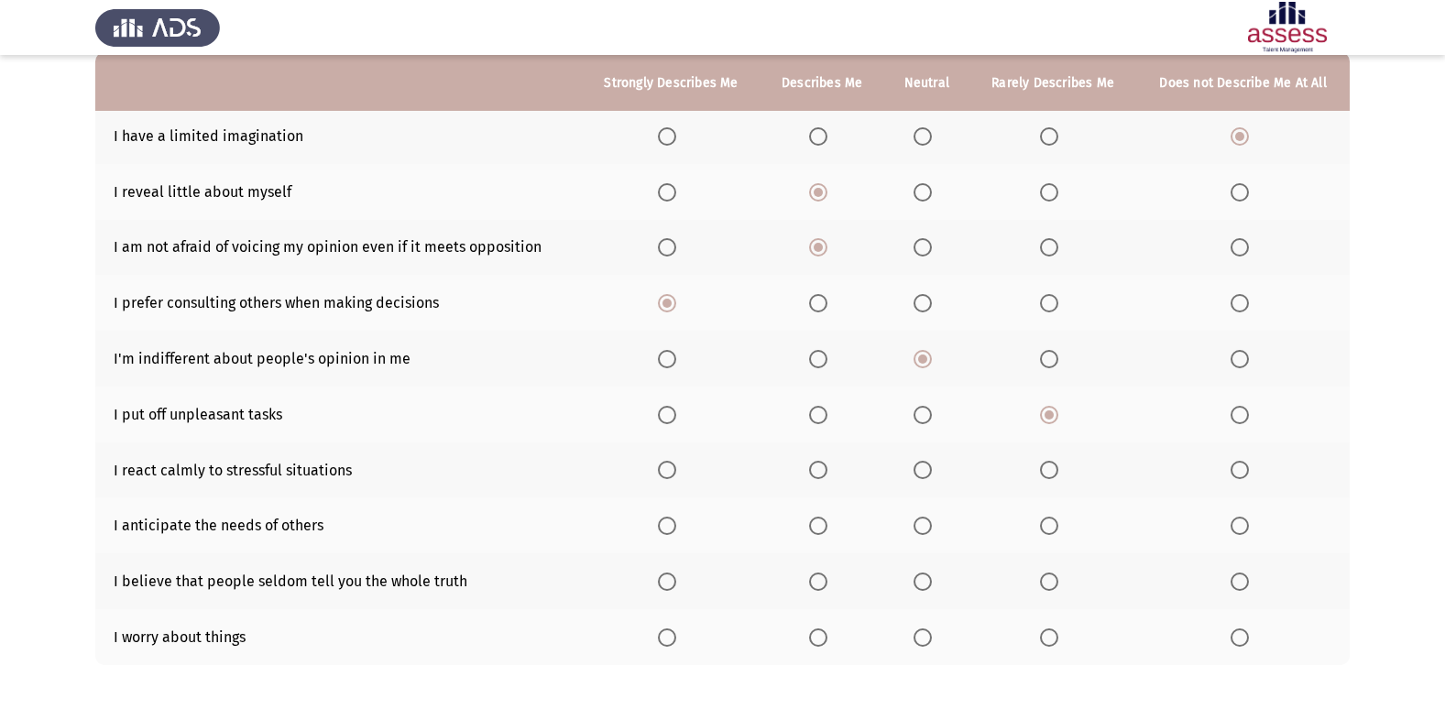
click at [671, 466] on span "Select an option" at bounding box center [667, 470] width 18 height 18
click at [671, 466] on input "Select an option" at bounding box center [667, 470] width 18 height 18
click at [926, 519] on span "Select an option" at bounding box center [923, 526] width 18 height 18
click at [926, 519] on input "Select an option" at bounding box center [923, 526] width 18 height 18
click at [918, 576] on span "Select an option" at bounding box center [923, 582] width 18 height 18
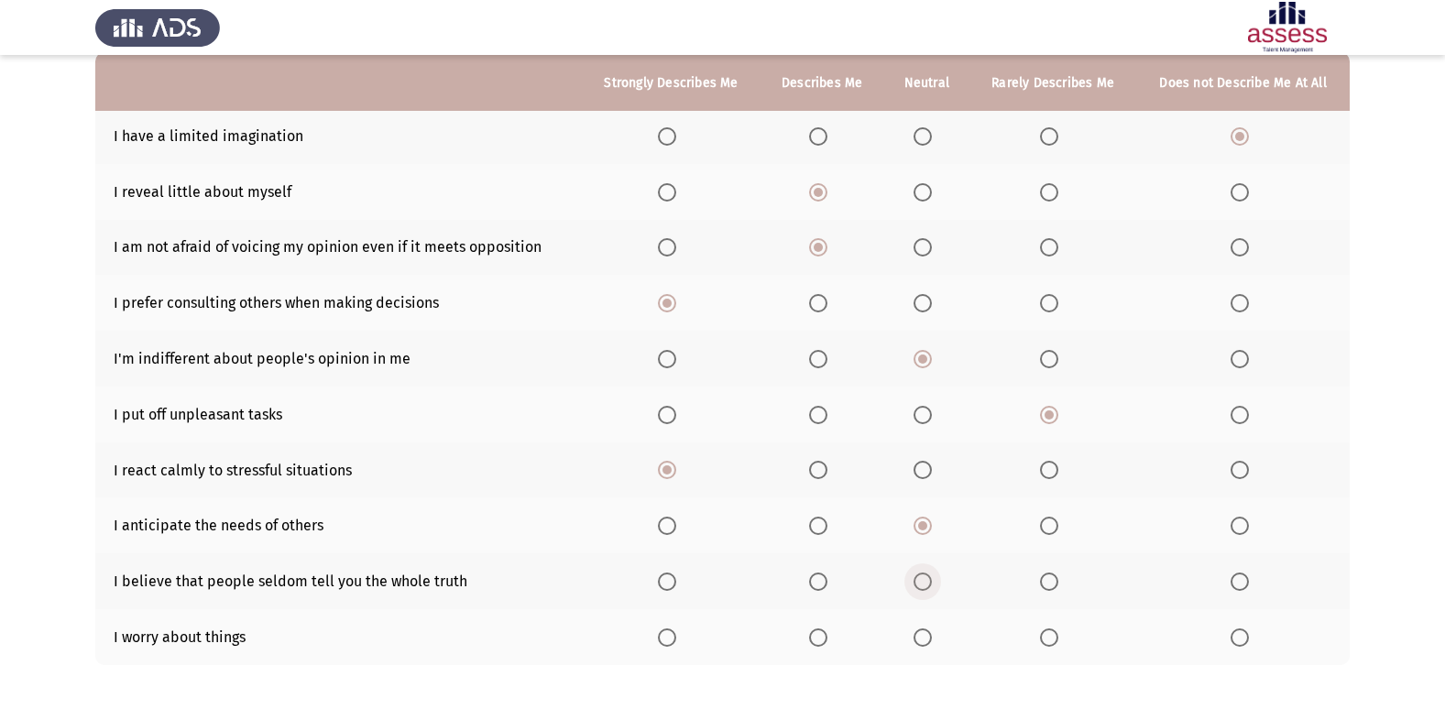
click at [918, 576] on input "Select an option" at bounding box center [923, 582] width 18 height 18
click at [826, 641] on span "Select an option" at bounding box center [818, 638] width 18 height 18
click at [826, 641] on input "Select an option" at bounding box center [818, 638] width 18 height 18
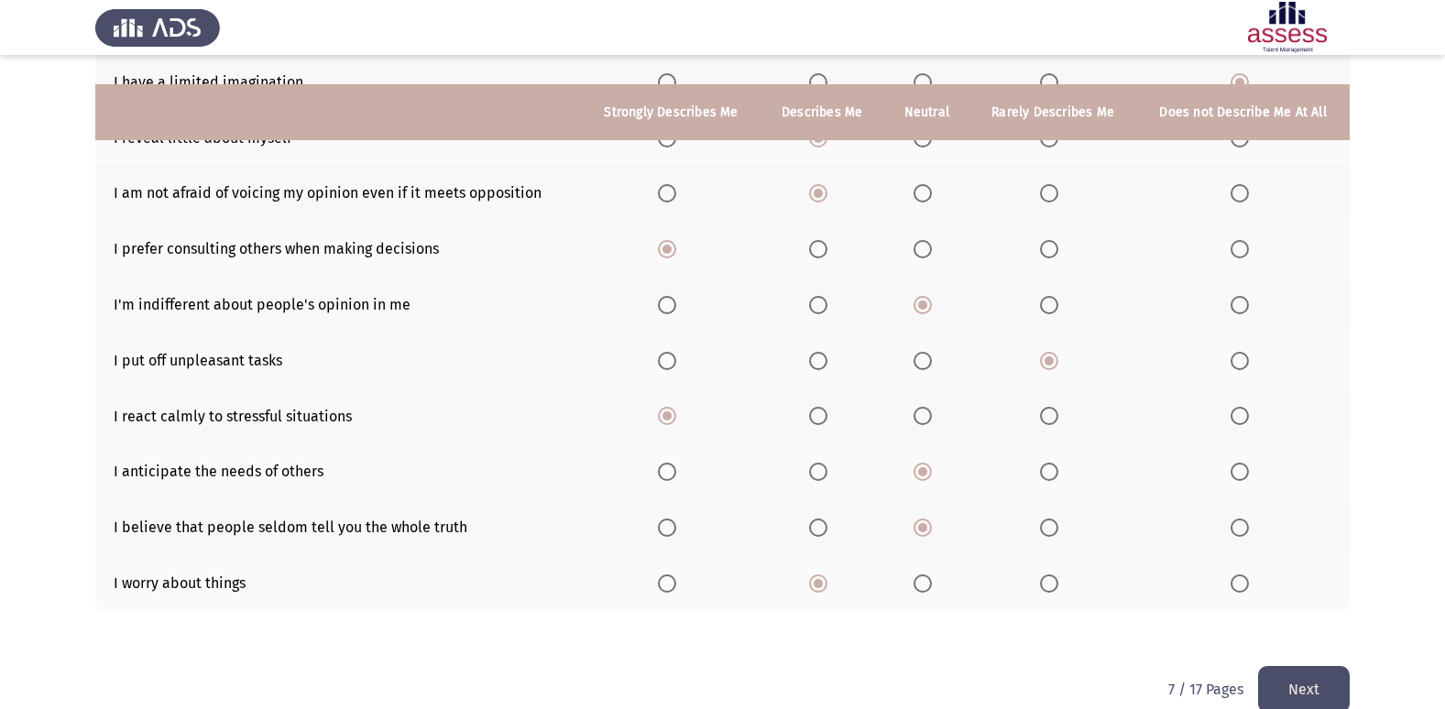
scroll to position [268, 0]
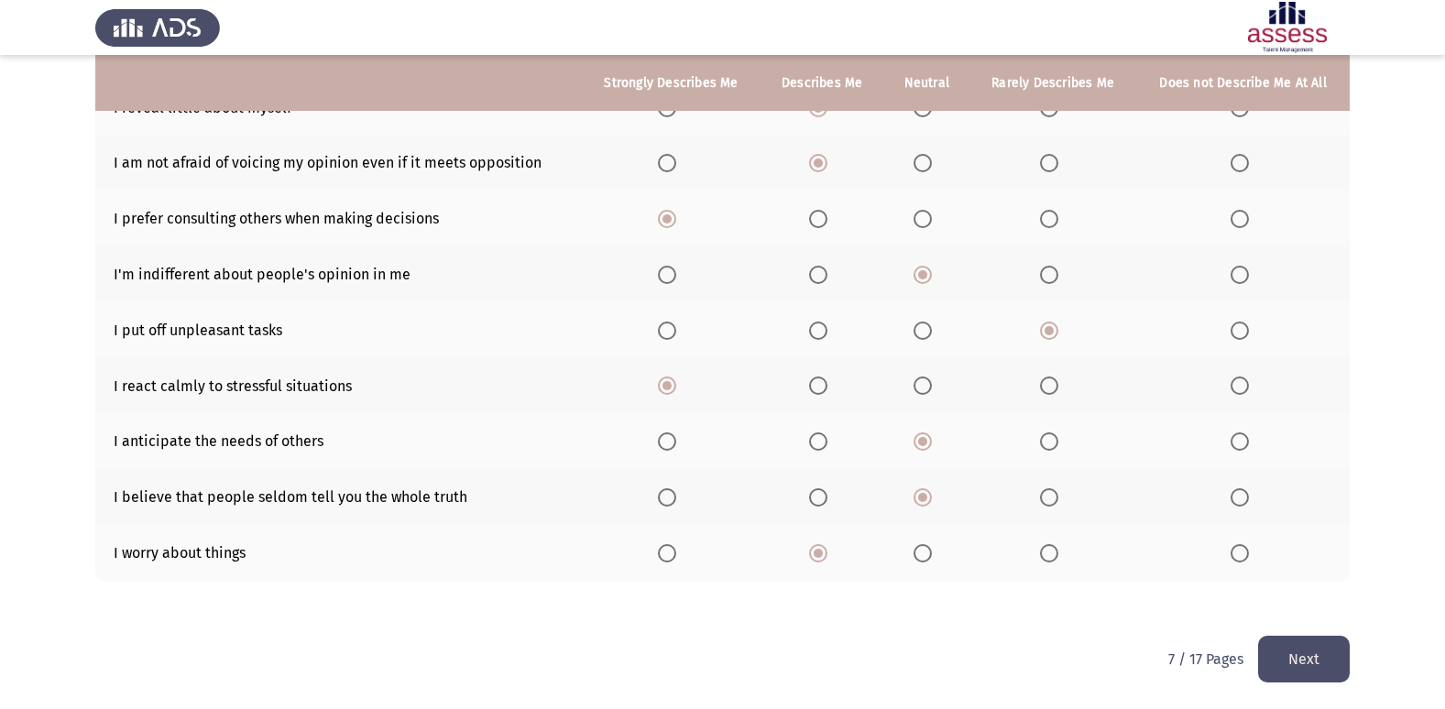
click at [1329, 651] on button "Next" at bounding box center [1304, 659] width 92 height 47
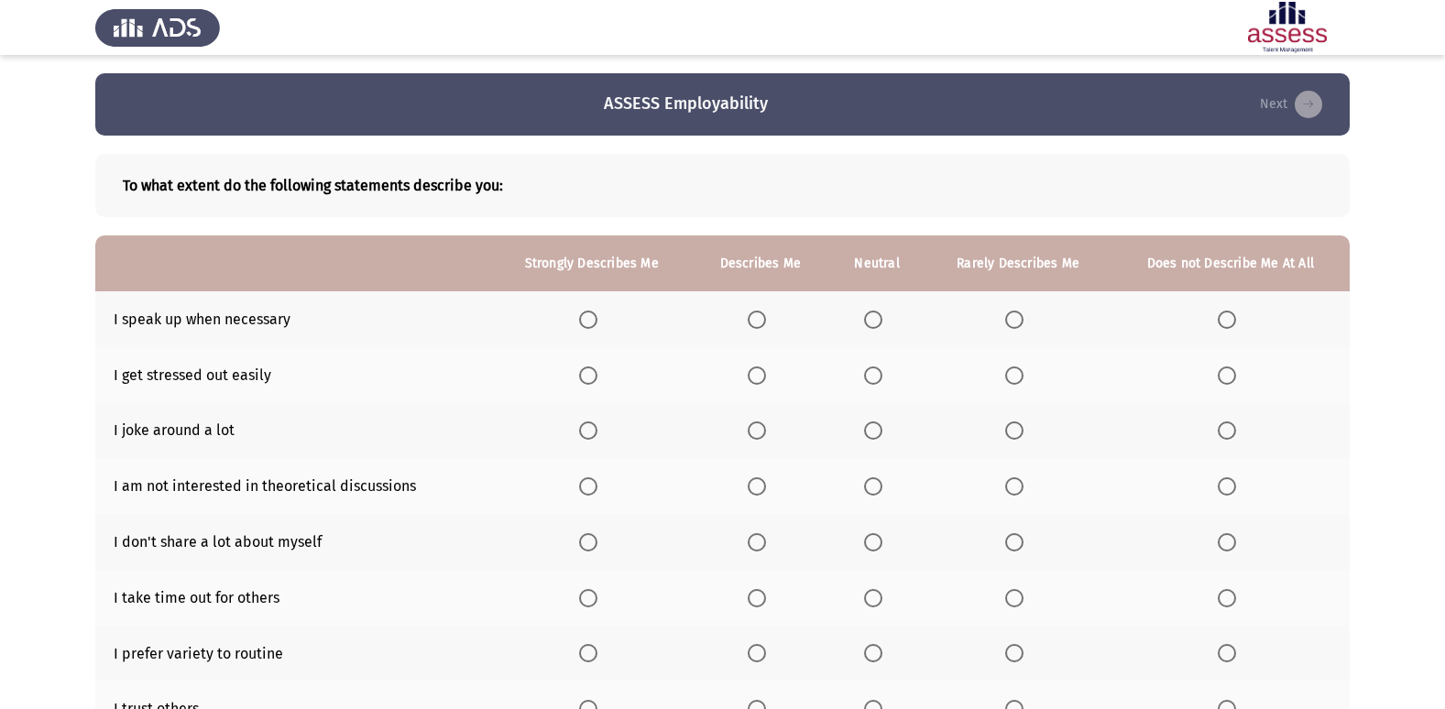
drag, startPoint x: 758, startPoint y: 331, endPoint x: 753, endPoint y: 352, distance: 21.6
click at [758, 335] on th at bounding box center [760, 319] width 137 height 56
click at [751, 322] on span "Select an option" at bounding box center [757, 320] width 18 height 18
click at [751, 322] on input "Select an option" at bounding box center [757, 320] width 18 height 18
click at [1229, 377] on span "Select an option" at bounding box center [1227, 376] width 18 height 18
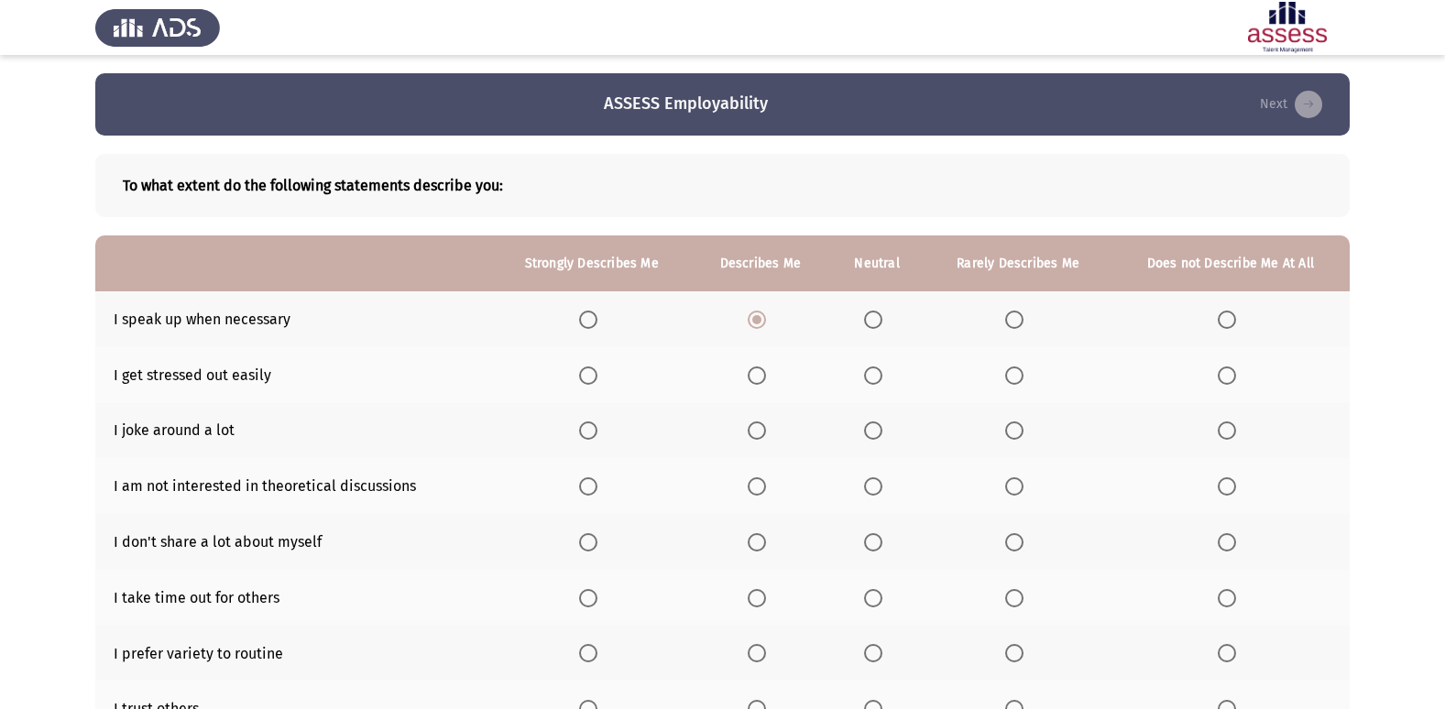
click at [1229, 377] on input "Select an option" at bounding box center [1227, 376] width 18 height 18
click at [757, 439] on span "Select an option" at bounding box center [757, 431] width 18 height 18
click at [757, 439] on input "Select an option" at bounding box center [757, 431] width 18 height 18
click at [868, 496] on span "Select an option" at bounding box center [873, 486] width 18 height 18
click at [868, 496] on input "Select an option" at bounding box center [873, 486] width 18 height 18
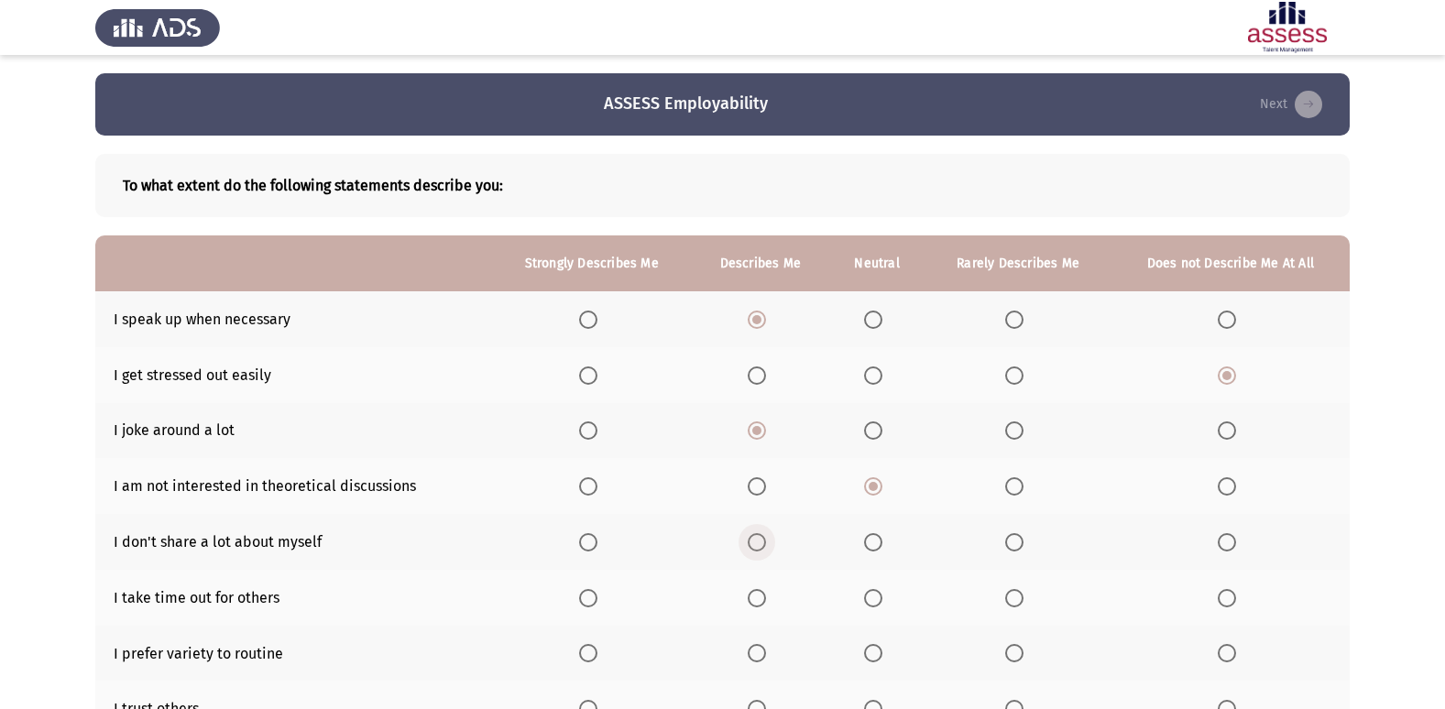
click at [756, 539] on span "Select an option" at bounding box center [757, 542] width 18 height 18
click at [756, 539] on input "Select an option" at bounding box center [757, 542] width 18 height 18
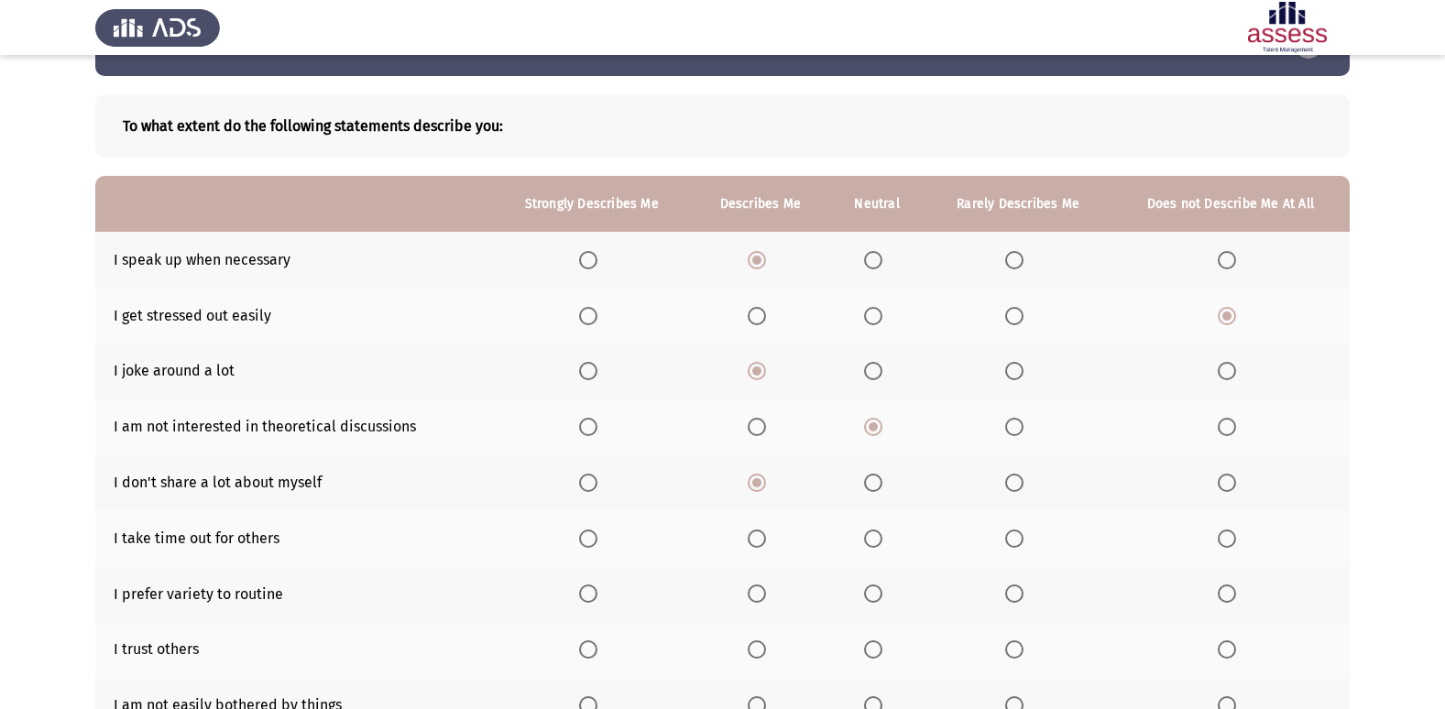
scroll to position [92, 0]
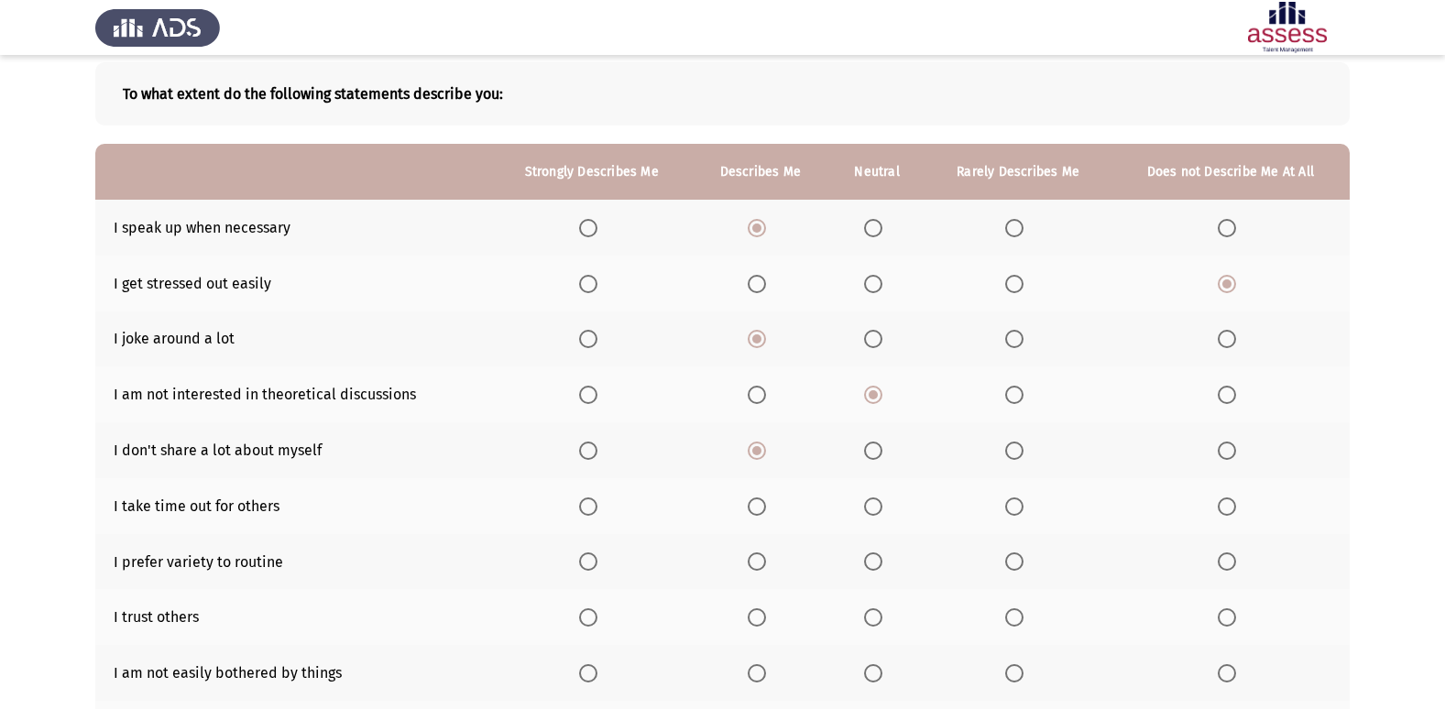
click at [883, 503] on span "Select an option" at bounding box center [873, 507] width 18 height 18
click at [883, 503] on input "Select an option" at bounding box center [873, 507] width 18 height 18
click at [1015, 570] on span "Select an option" at bounding box center [1014, 562] width 18 height 18
click at [1015, 570] on input "Select an option" at bounding box center [1014, 562] width 18 height 18
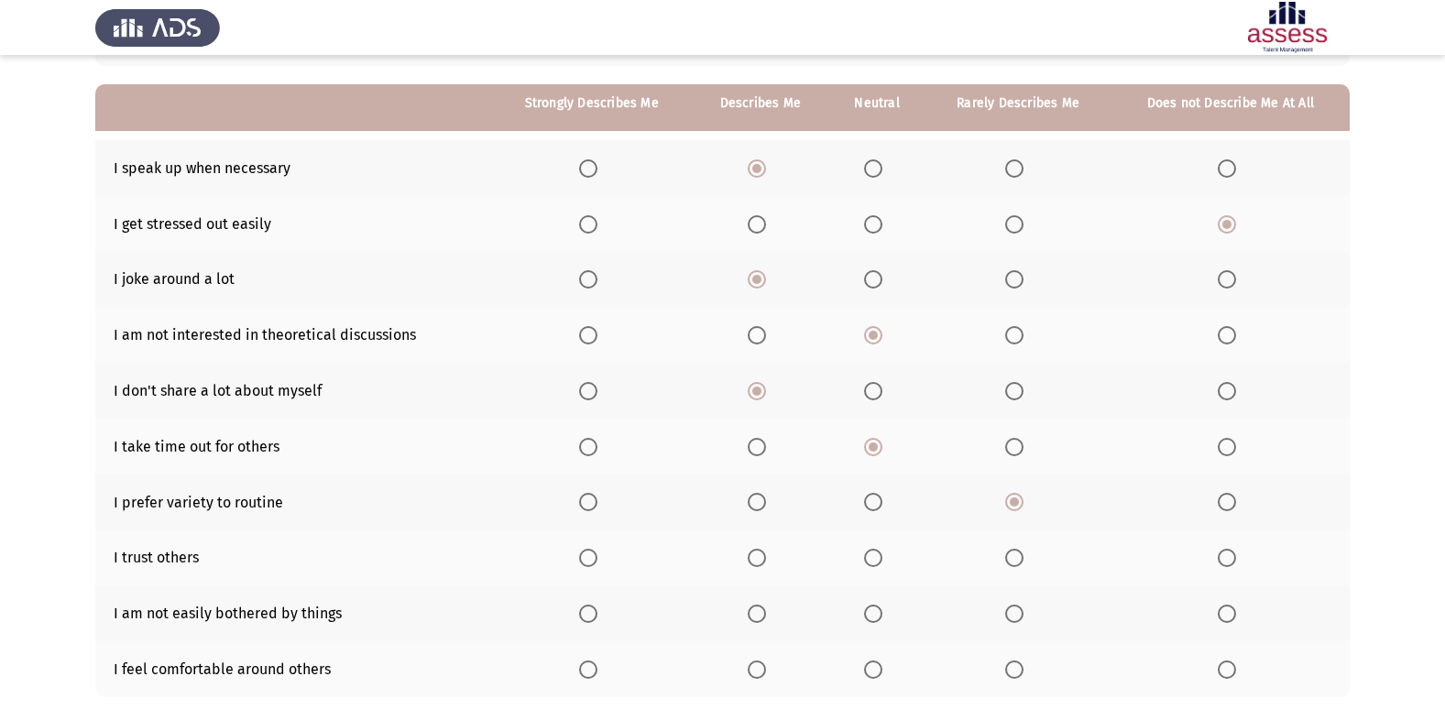
scroll to position [183, 0]
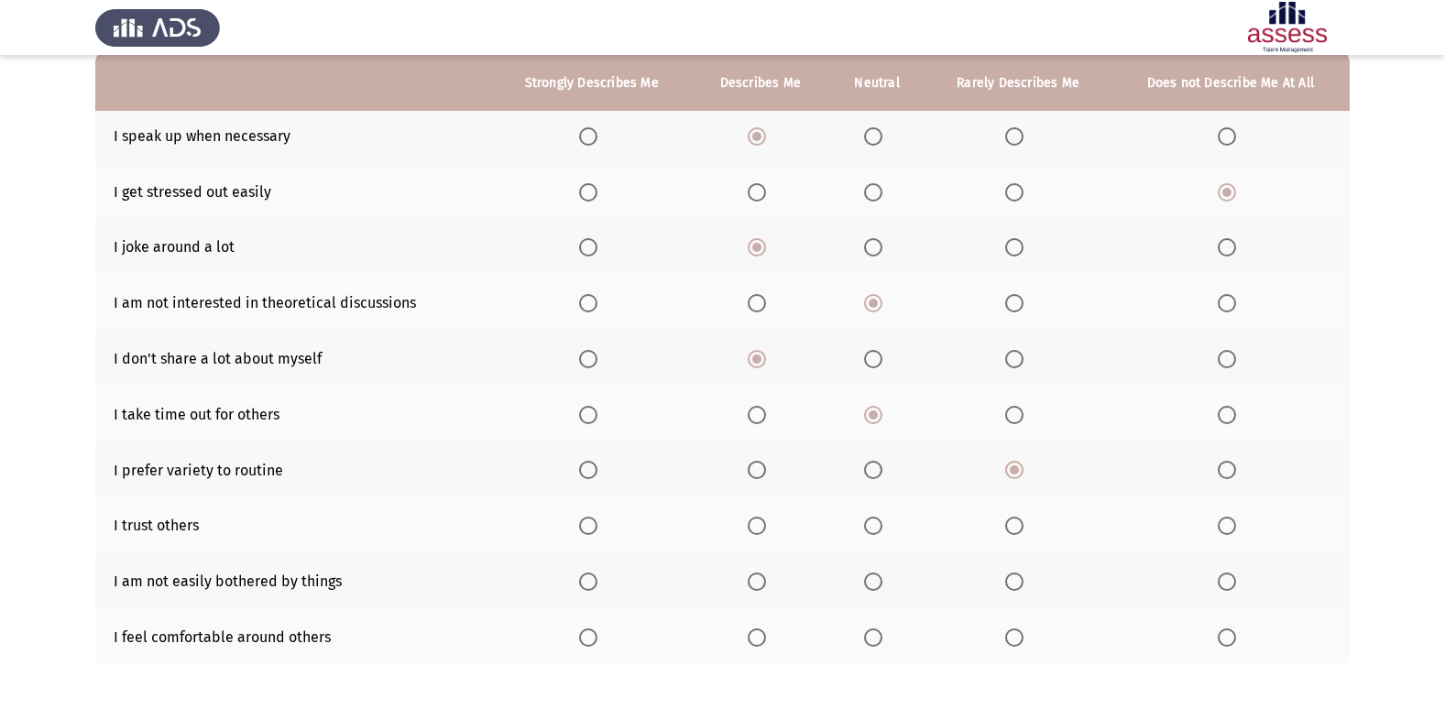
click at [758, 527] on span "Select an option" at bounding box center [757, 526] width 18 height 18
click at [758, 527] on input "Select an option" at bounding box center [757, 526] width 18 height 18
click at [753, 578] on span "Select an option" at bounding box center [757, 582] width 18 height 18
click at [753, 578] on input "Select an option" at bounding box center [757, 582] width 18 height 18
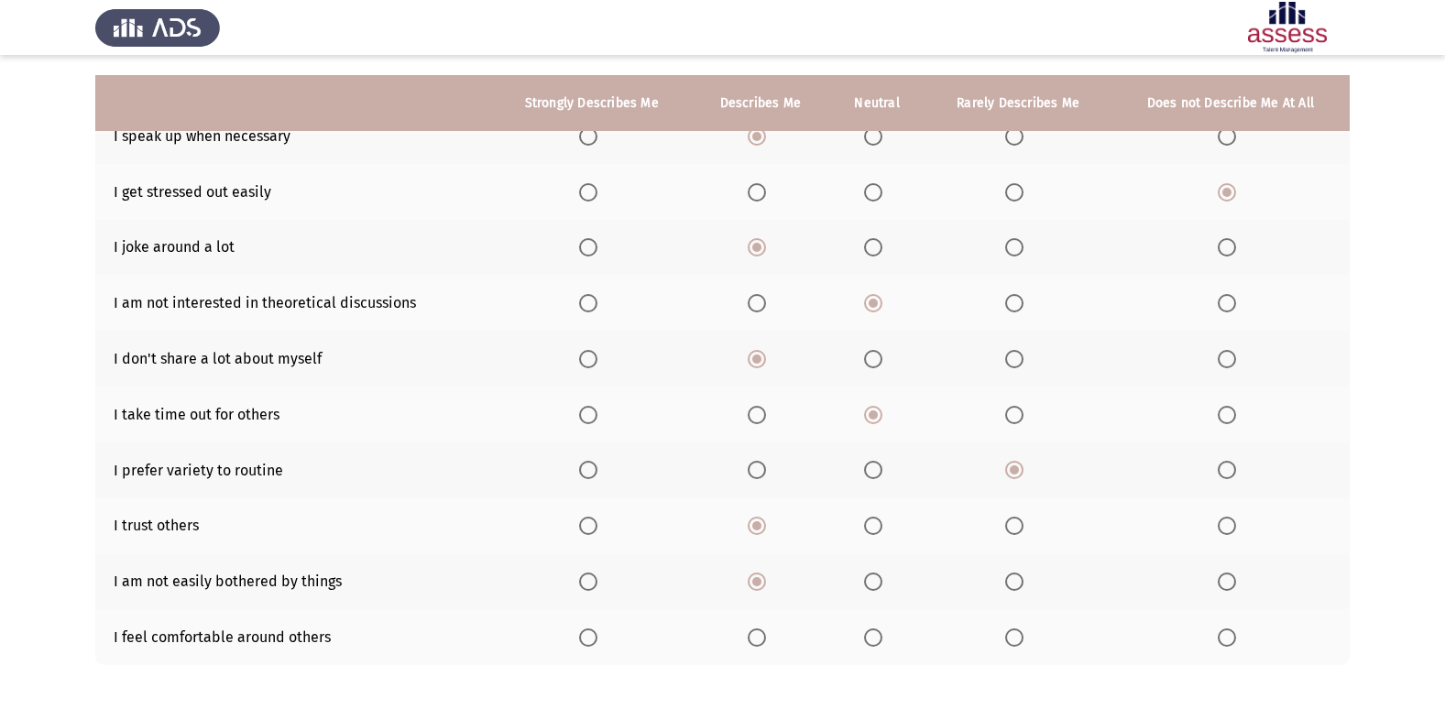
scroll to position [268, 0]
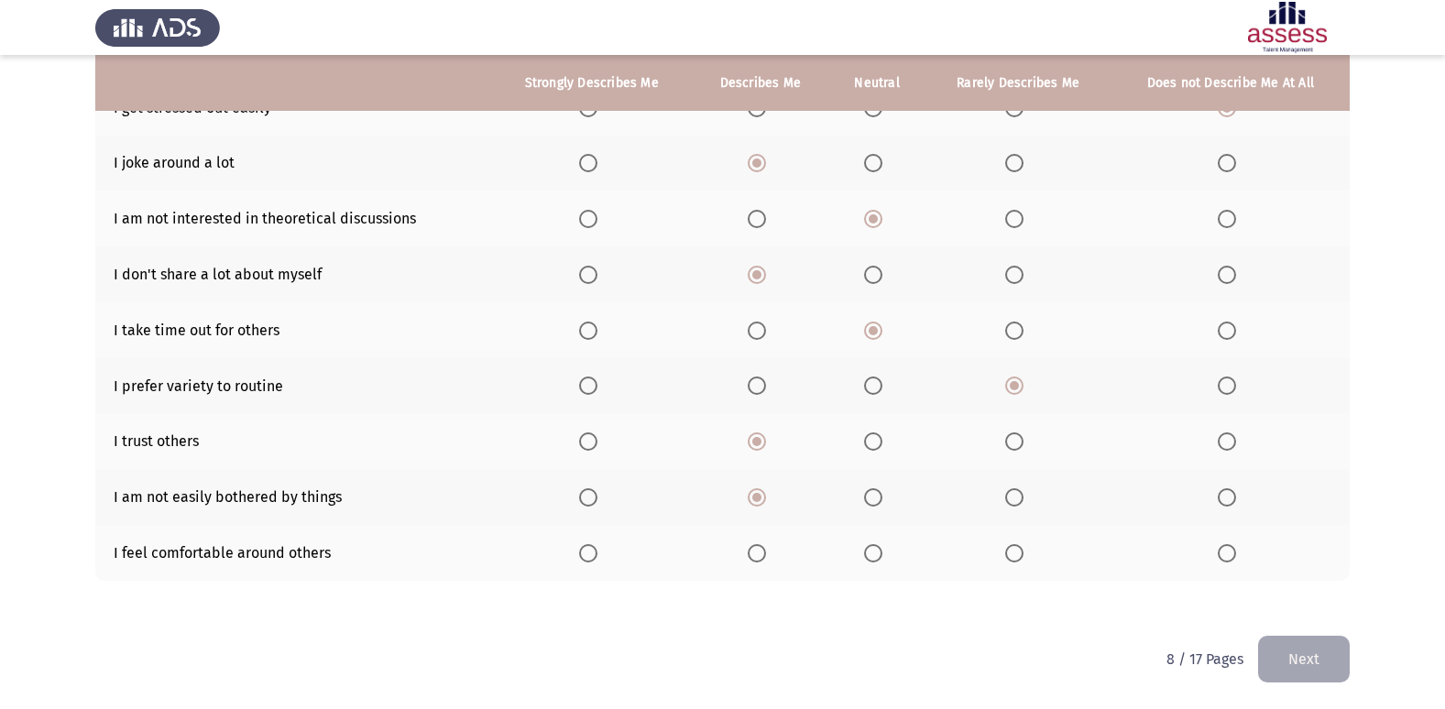
click at [760, 554] on span "Select an option" at bounding box center [757, 553] width 18 height 18
click at [760, 554] on input "Select an option" at bounding box center [757, 553] width 18 height 18
click at [1315, 650] on button "Next" at bounding box center [1304, 659] width 92 height 47
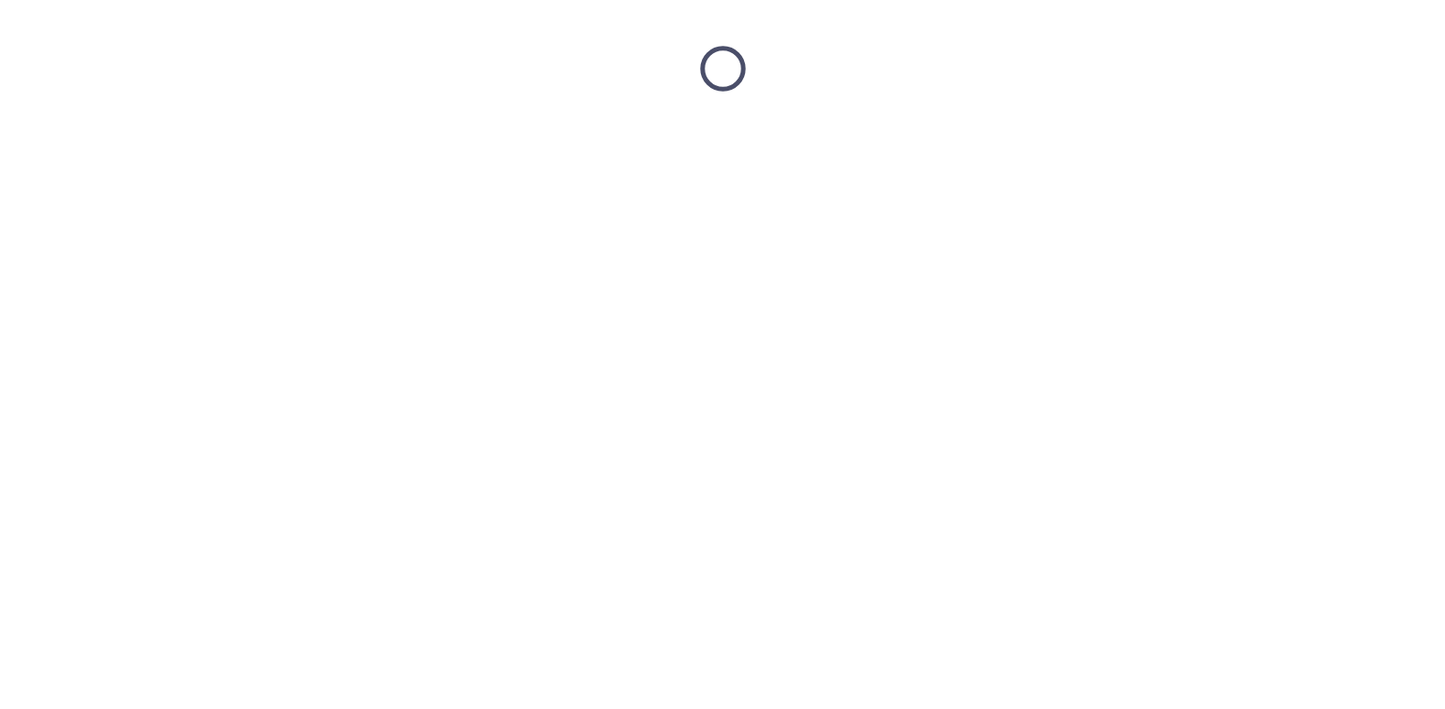
scroll to position [0, 0]
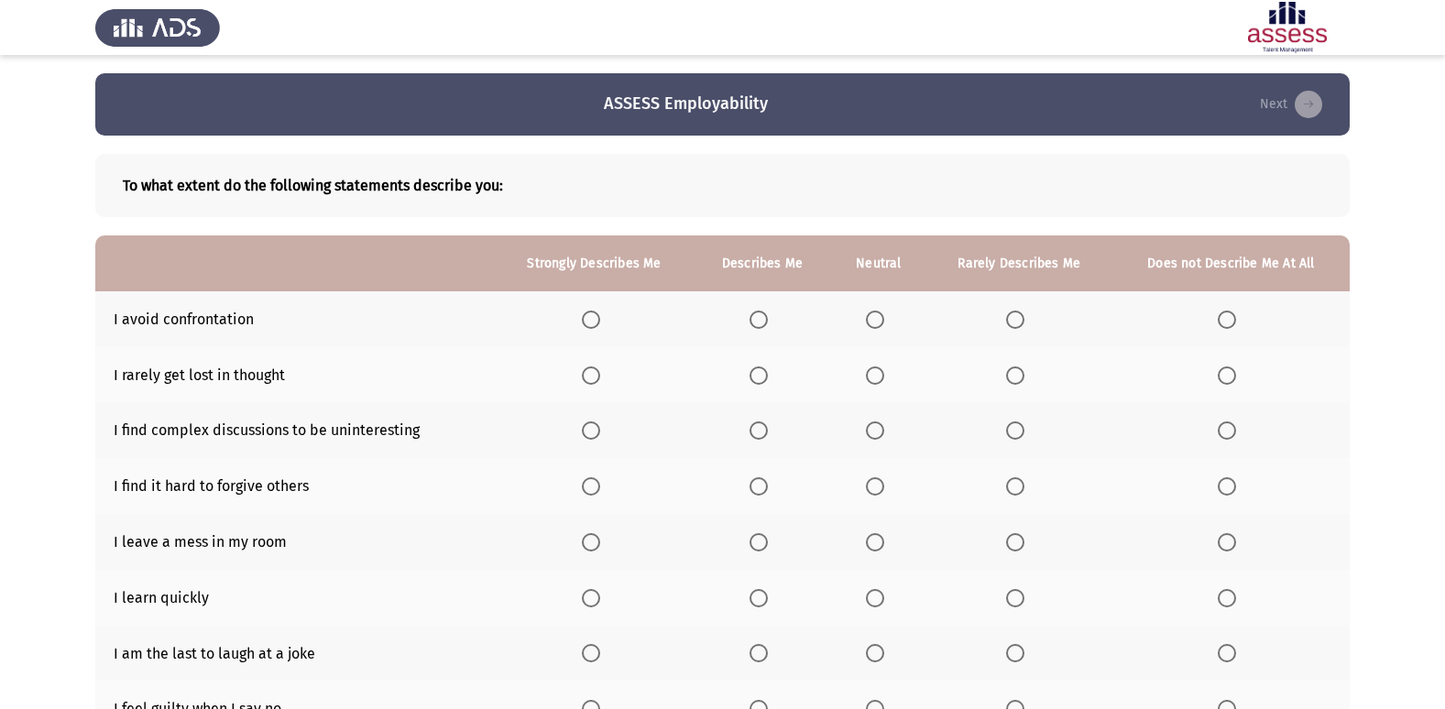
click at [758, 377] on span "Select an option" at bounding box center [759, 376] width 18 height 18
click at [758, 377] on input "Select an option" at bounding box center [759, 376] width 18 height 18
click at [1028, 438] on label "Select an option" at bounding box center [1019, 431] width 26 height 18
click at [1025, 438] on input "Select an option" at bounding box center [1015, 431] width 18 height 18
click at [1021, 495] on span "Select an option" at bounding box center [1015, 486] width 18 height 18
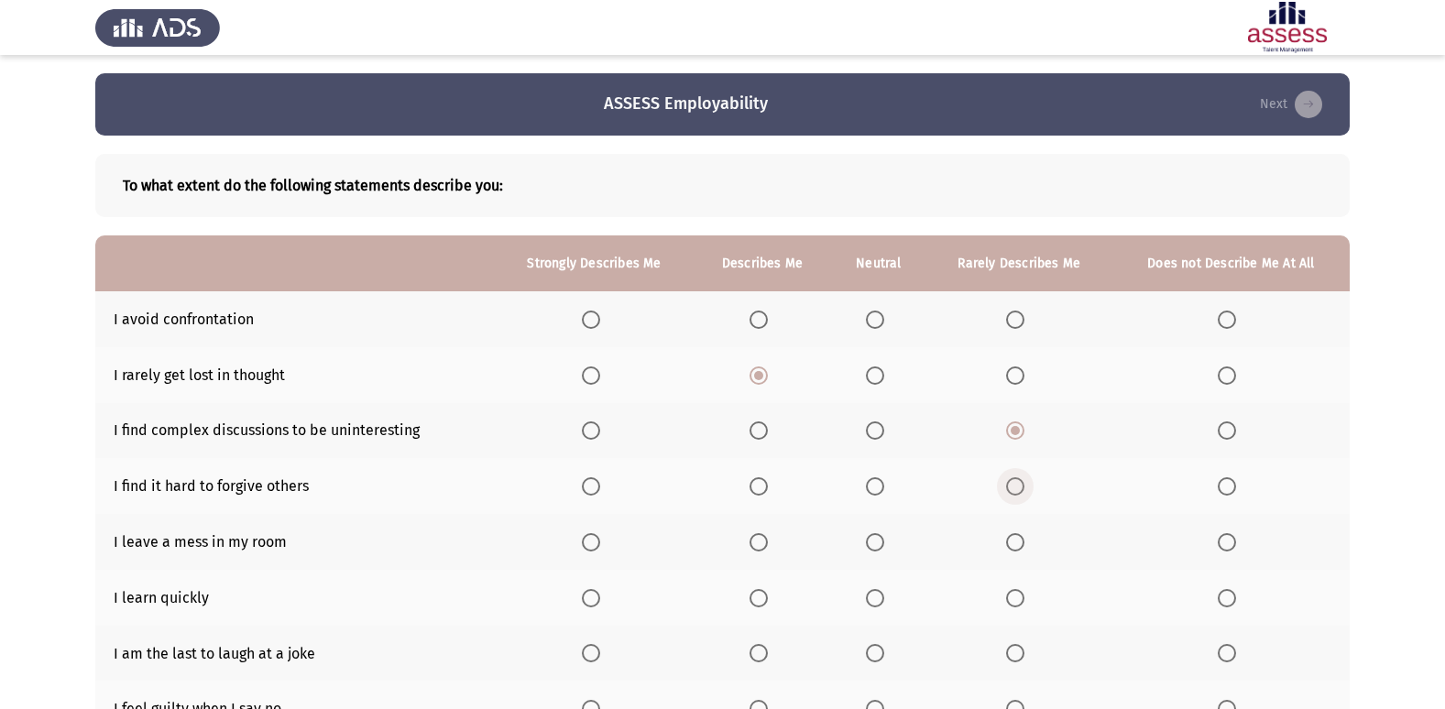
click at [1021, 495] on input "Select an option" at bounding box center [1015, 486] width 18 height 18
click at [1016, 544] on span "Select an option" at bounding box center [1015, 542] width 18 height 18
click at [1016, 544] on input "Select an option" at bounding box center [1015, 542] width 18 height 18
click at [597, 602] on span "Select an option" at bounding box center [591, 598] width 18 height 18
click at [597, 602] on input "Select an option" at bounding box center [591, 598] width 18 height 18
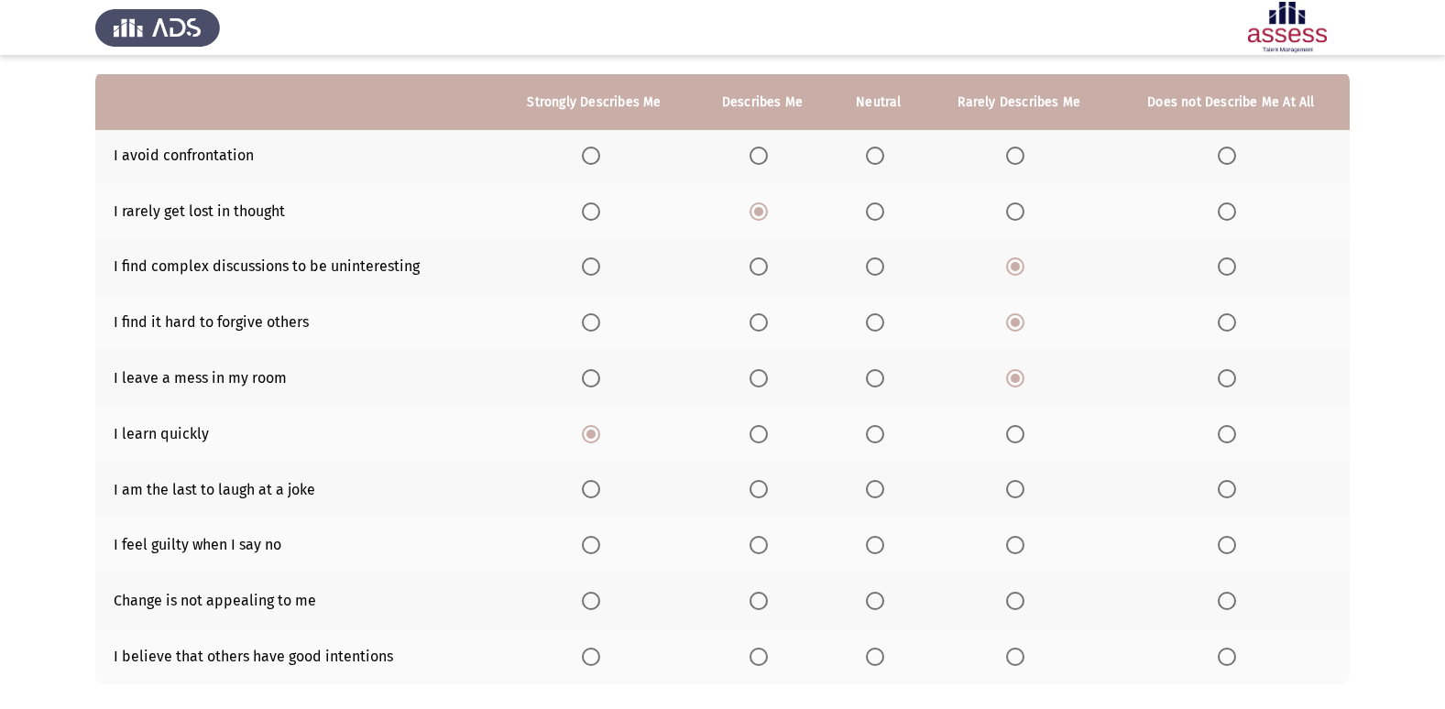
scroll to position [183, 0]
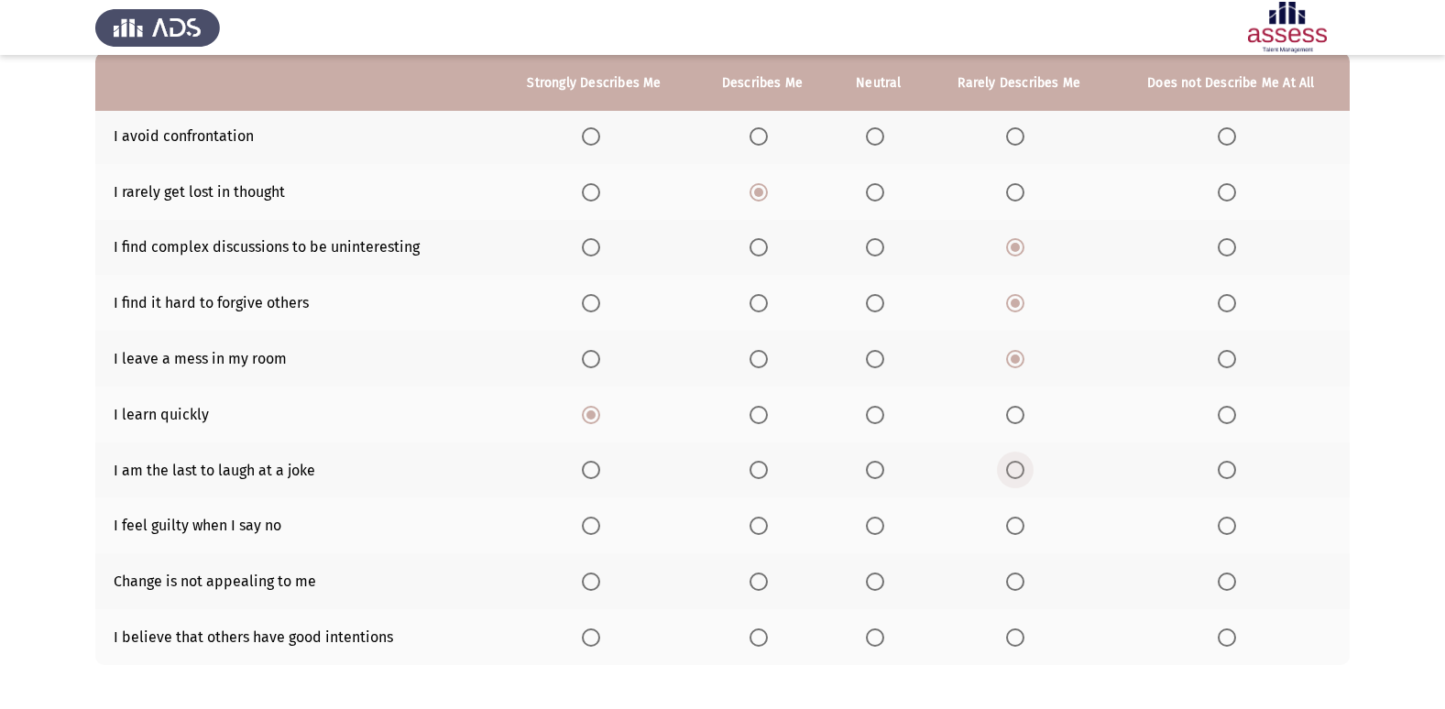
click at [1021, 465] on span "Select an option" at bounding box center [1015, 470] width 18 height 18
click at [1021, 465] on input "Select an option" at bounding box center [1015, 470] width 18 height 18
click at [1018, 530] on span "Select an option" at bounding box center [1015, 526] width 18 height 18
click at [1018, 530] on input "Select an option" at bounding box center [1015, 526] width 18 height 18
click at [876, 573] on span "Select an option" at bounding box center [875, 582] width 18 height 18
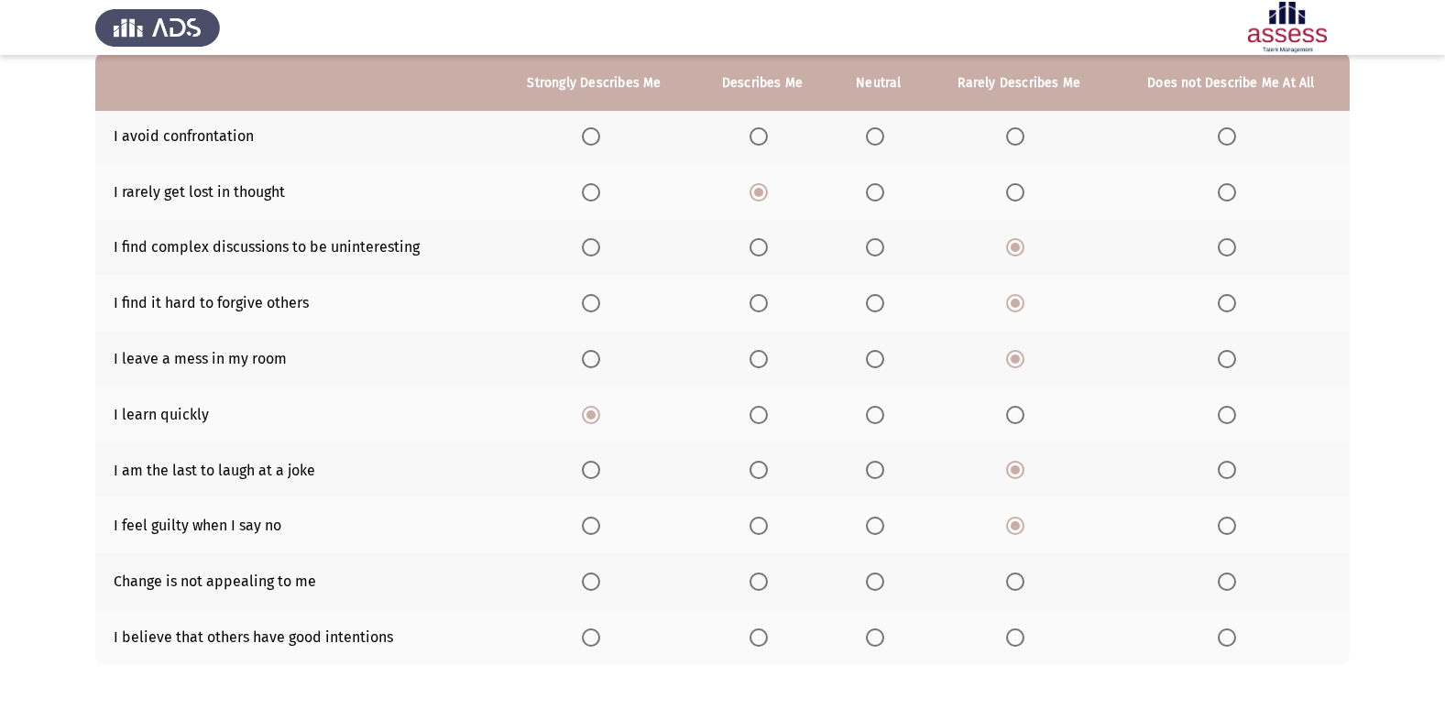
click at [876, 573] on input "Select an option" at bounding box center [875, 582] width 18 height 18
click at [755, 640] on span "Select an option" at bounding box center [759, 638] width 18 height 18
click at [755, 640] on input "Select an option" at bounding box center [759, 638] width 18 height 18
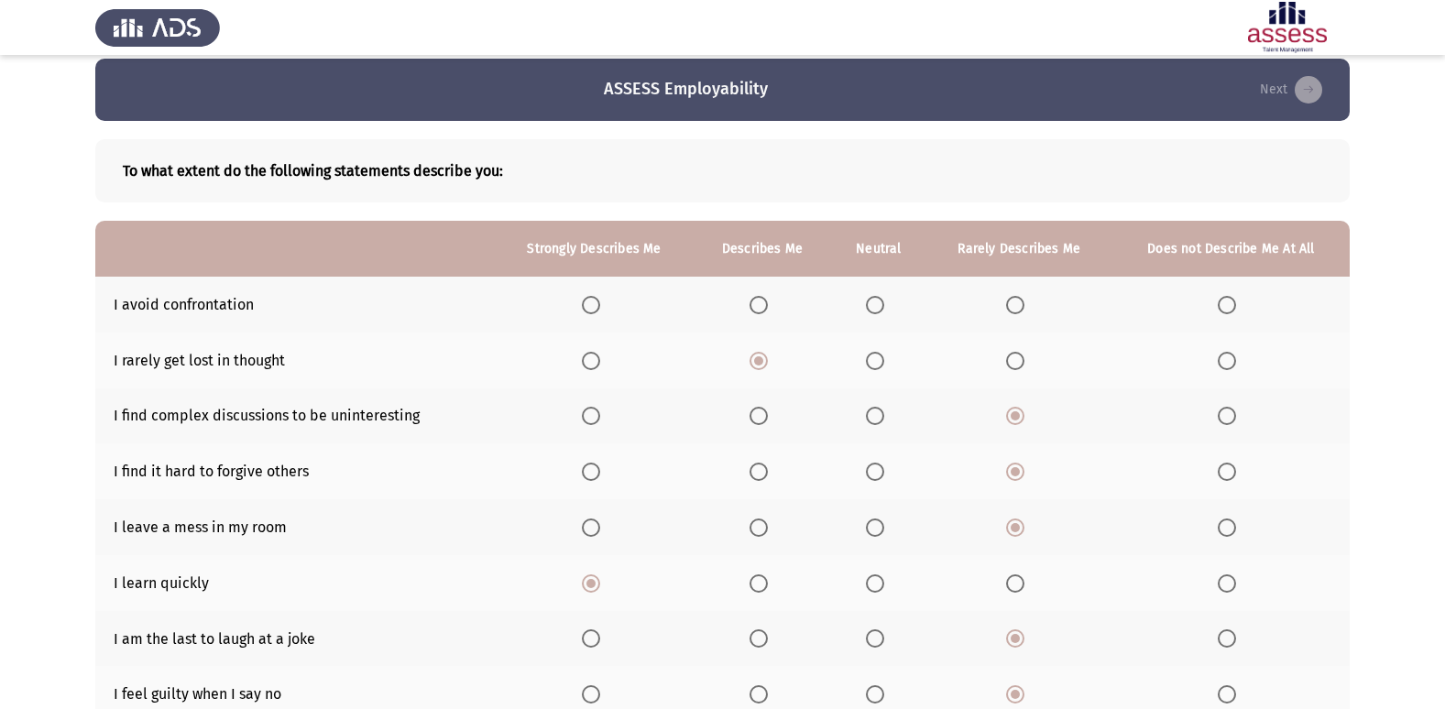
scroll to position [0, 0]
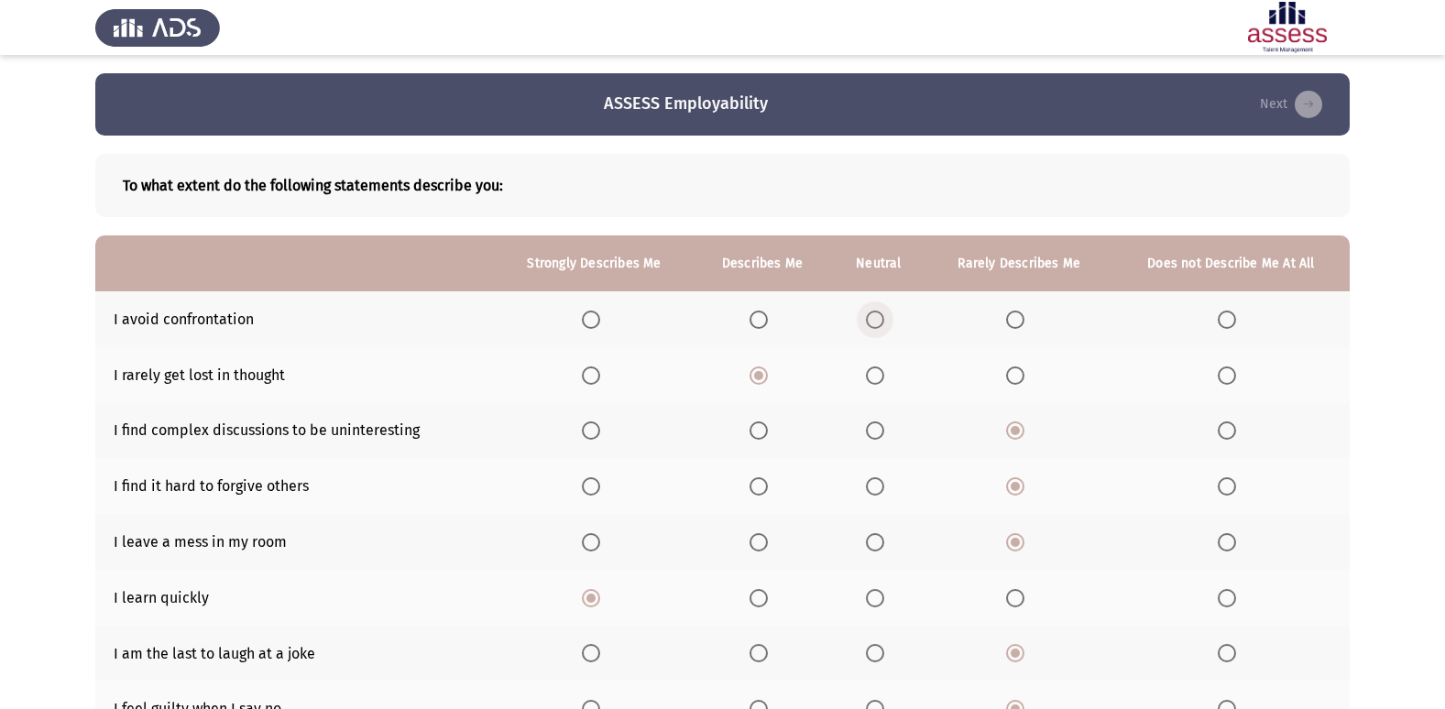
click at [878, 324] on span "Select an option" at bounding box center [875, 320] width 18 height 18
click at [878, 324] on input "Select an option" at bounding box center [875, 320] width 18 height 18
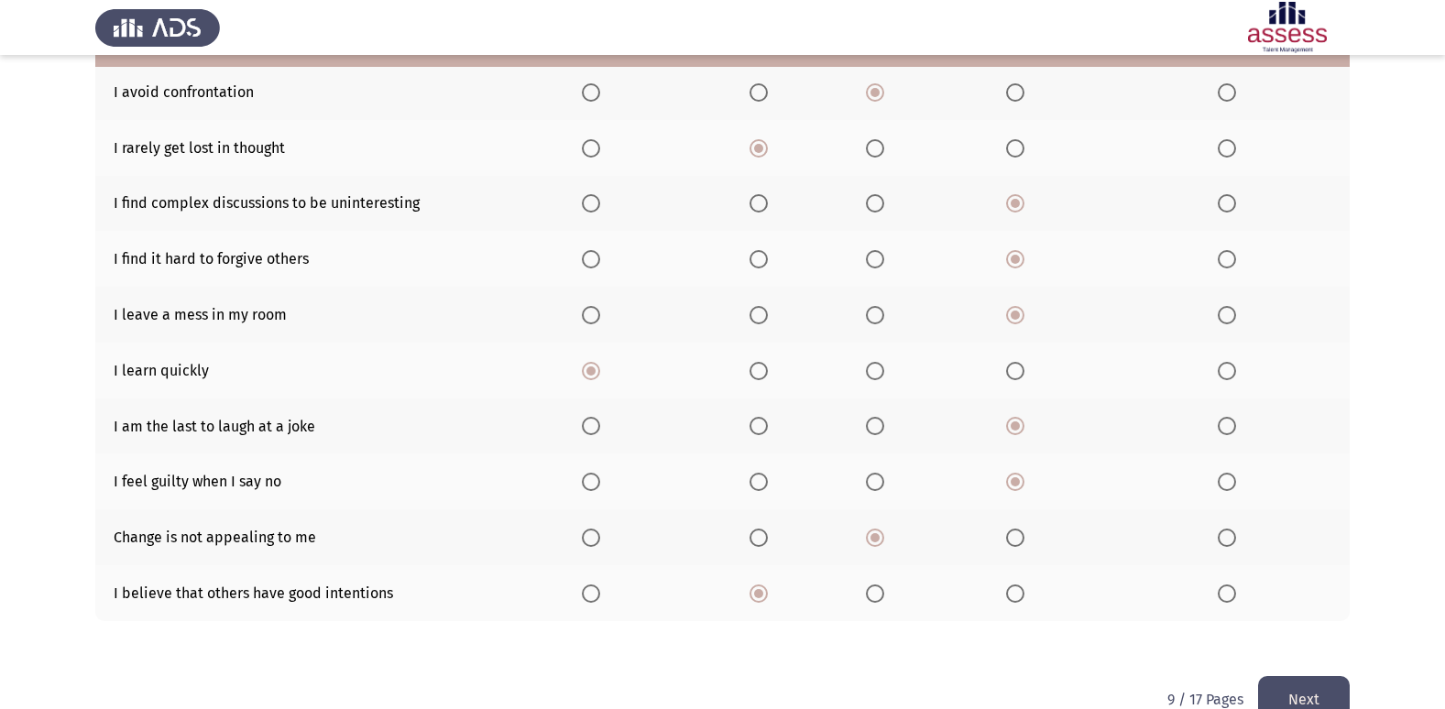
scroll to position [268, 0]
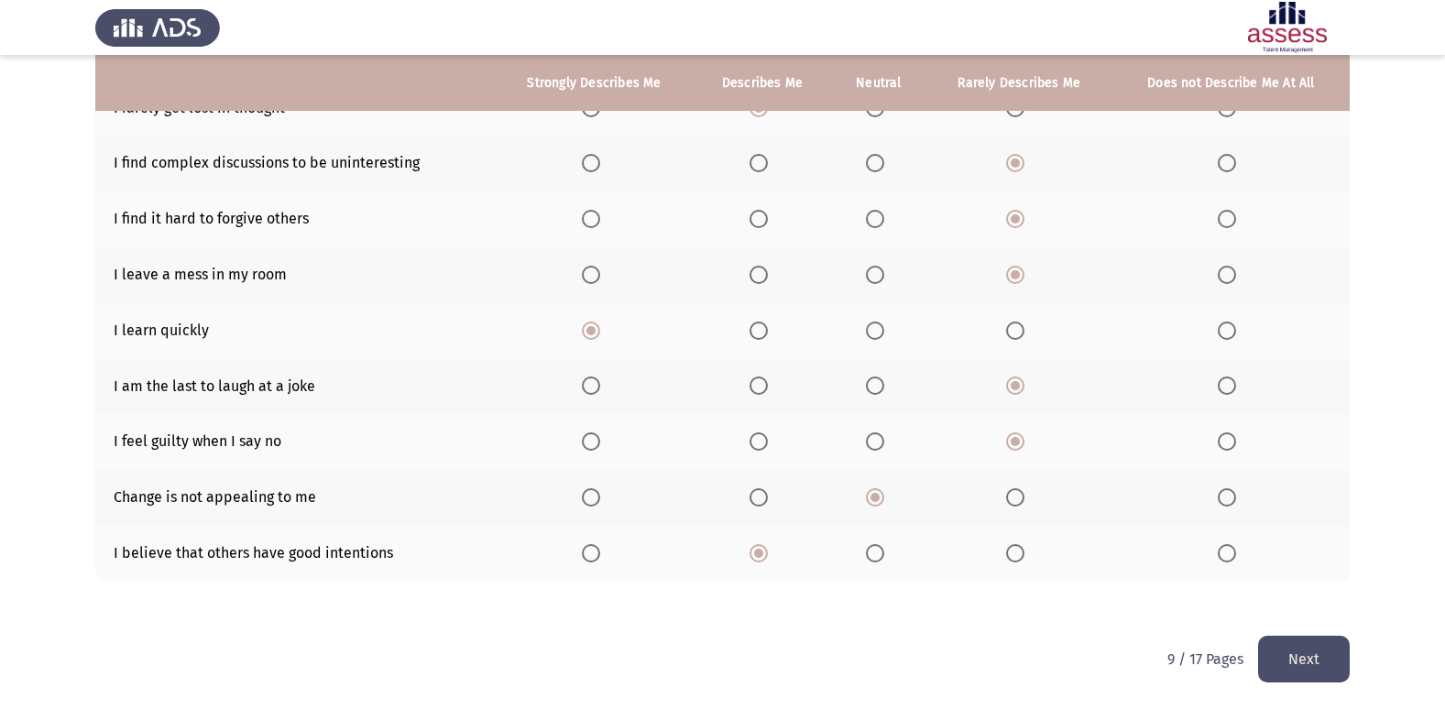
click at [1281, 651] on button "Next" at bounding box center [1304, 659] width 92 height 47
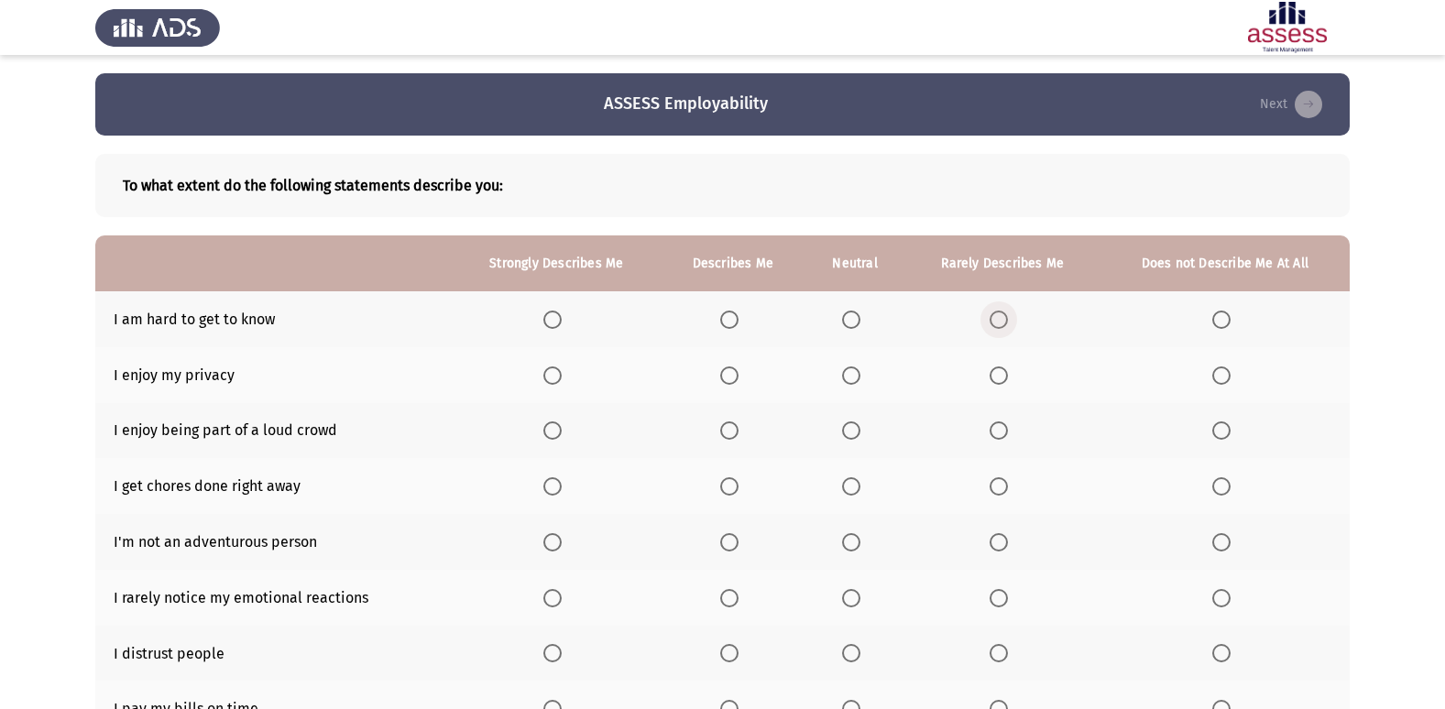
click at [995, 318] on span "Select an option" at bounding box center [999, 320] width 18 height 18
click at [995, 318] on input "Select an option" at bounding box center [999, 320] width 18 height 18
click at [850, 387] on th at bounding box center [855, 375] width 100 height 56
click at [853, 373] on span "Select an option" at bounding box center [851, 376] width 18 height 18
click at [853, 373] on input "Select an option" at bounding box center [851, 376] width 18 height 18
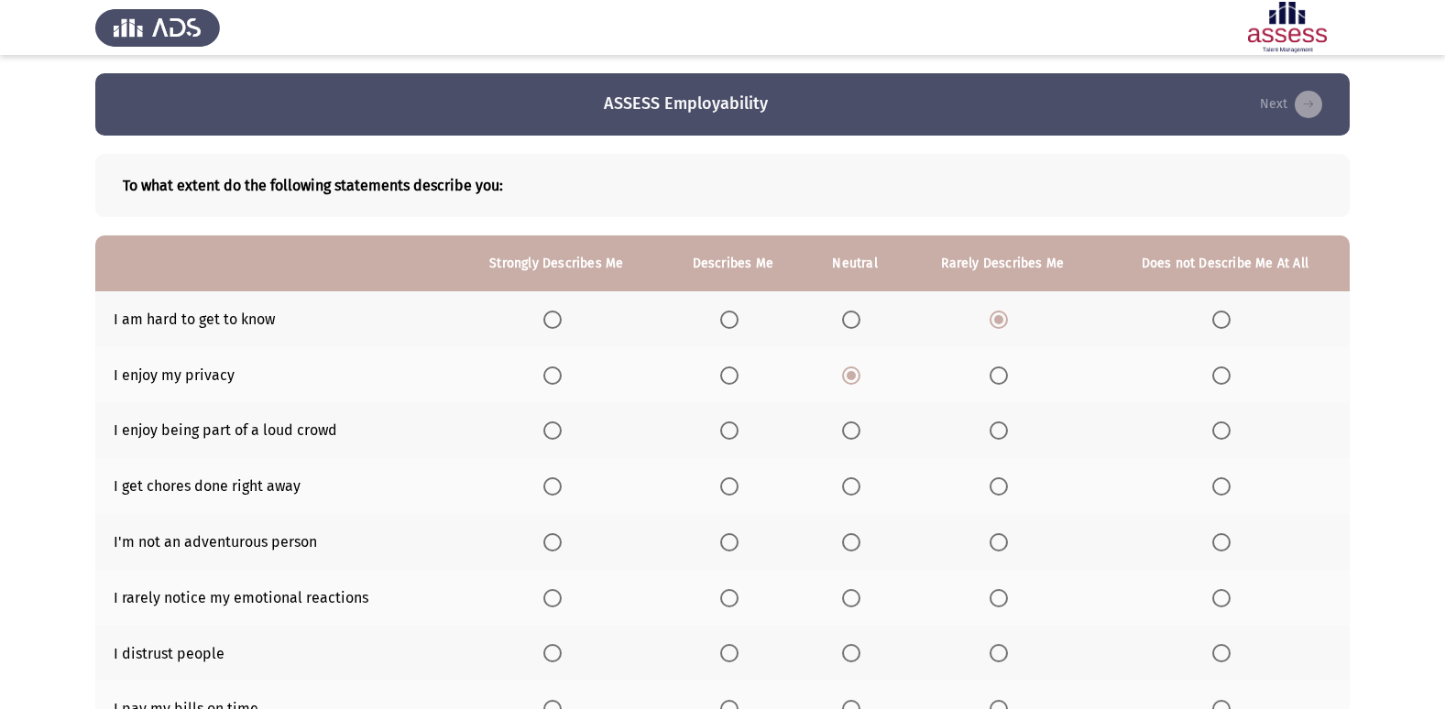
click at [989, 435] on th at bounding box center [1002, 431] width 195 height 56
click at [1009, 434] on label "Select an option" at bounding box center [1003, 431] width 26 height 18
click at [1008, 434] on input "Select an option" at bounding box center [999, 431] width 18 height 18
click at [847, 482] on span "Select an option" at bounding box center [851, 486] width 18 height 18
click at [847, 482] on input "Select an option" at bounding box center [851, 486] width 18 height 18
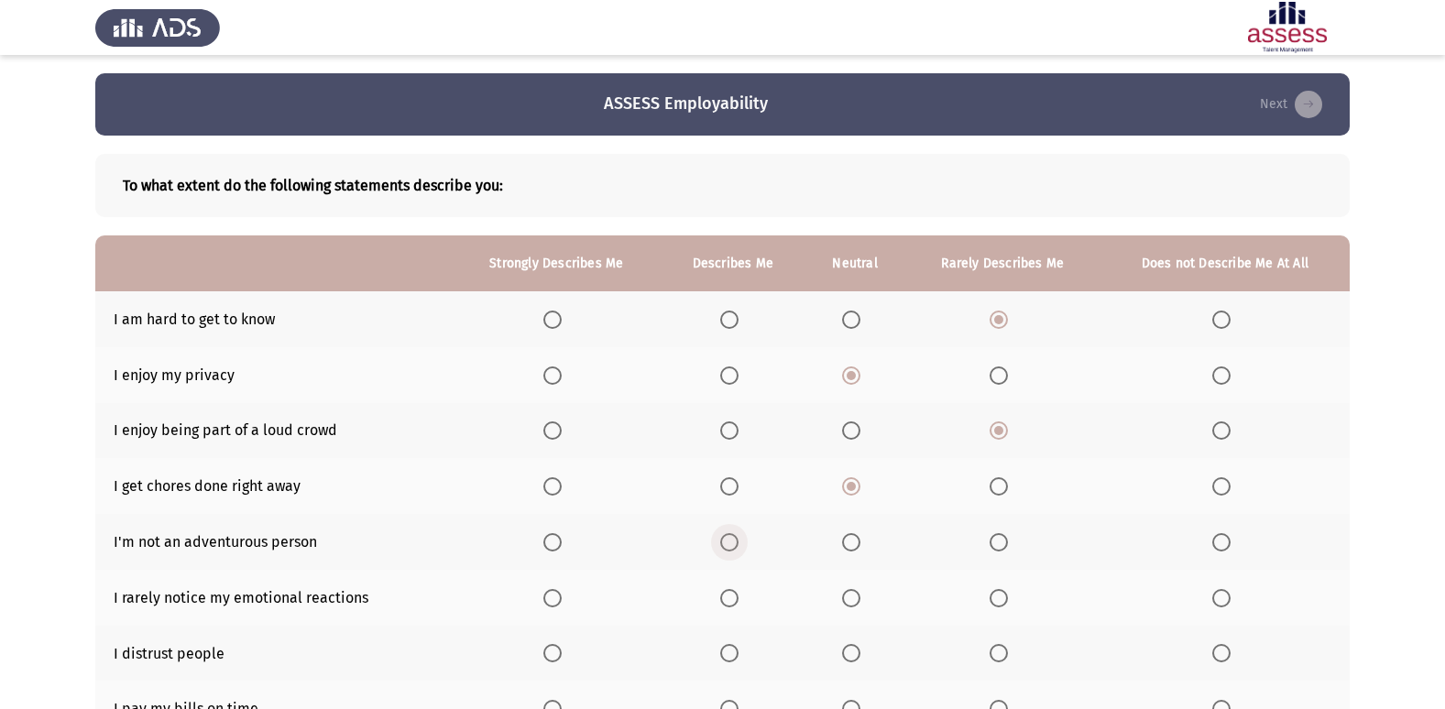
click at [723, 541] on span "Select an option" at bounding box center [729, 542] width 18 height 18
click at [723, 541] on input "Select an option" at bounding box center [729, 542] width 18 height 18
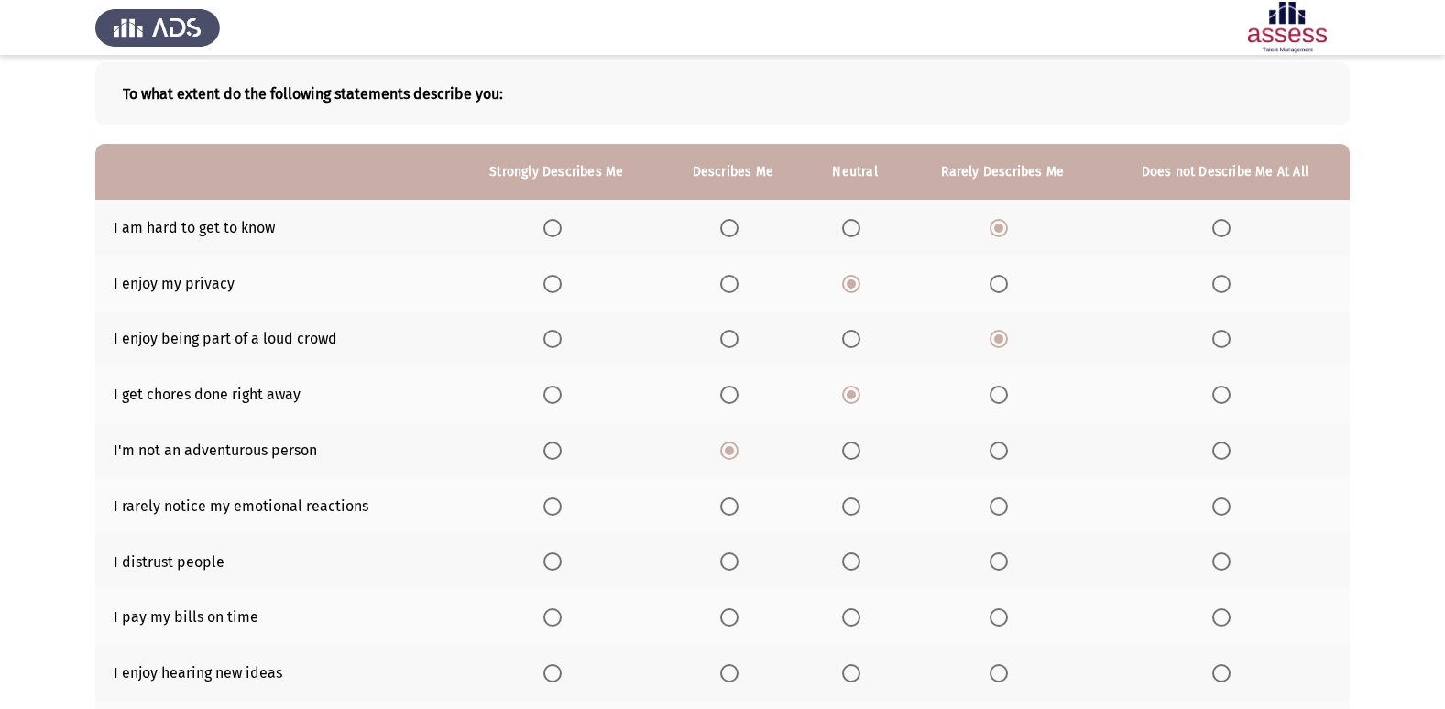
scroll to position [183, 0]
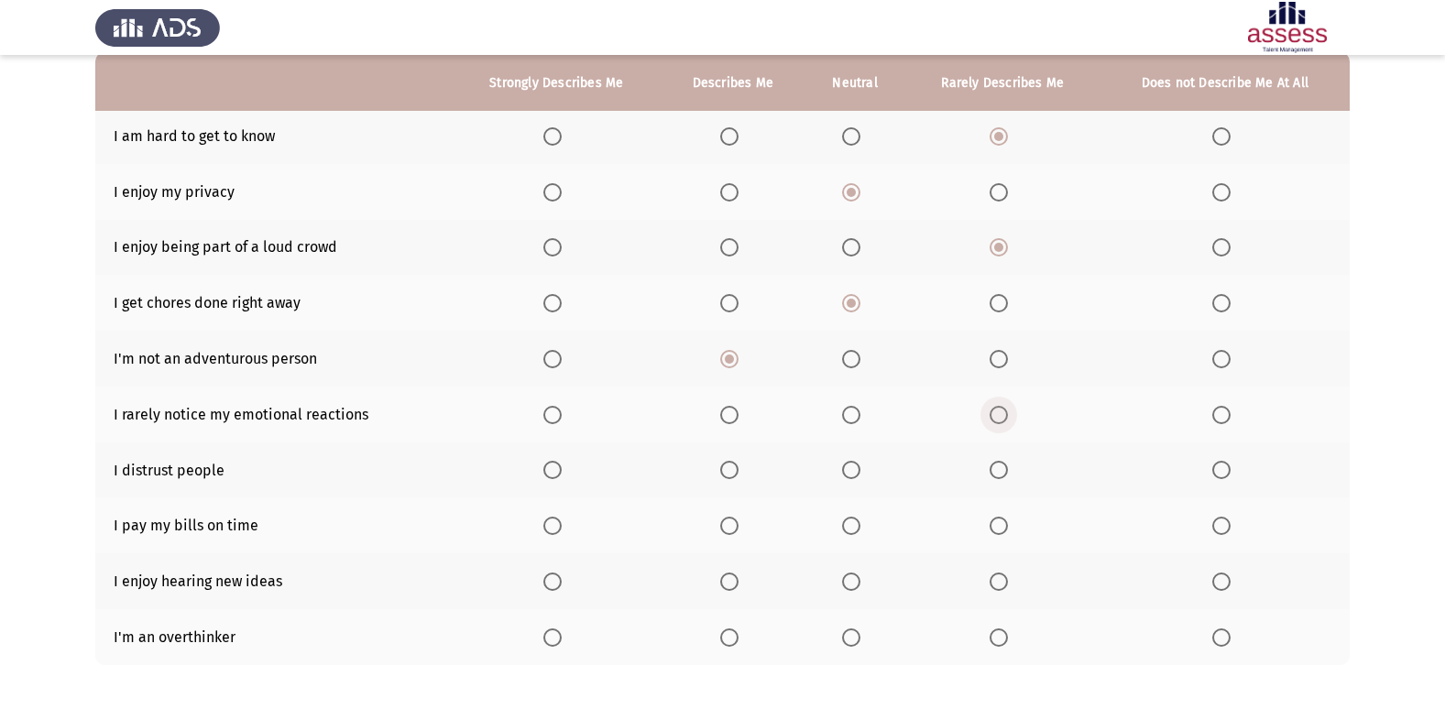
click at [993, 422] on span "Select an option" at bounding box center [999, 415] width 18 height 18
click at [993, 422] on input "Select an option" at bounding box center [999, 415] width 18 height 18
click at [1221, 473] on span "Select an option" at bounding box center [1221, 470] width 18 height 18
click at [1221, 473] on input "Select an option" at bounding box center [1221, 470] width 18 height 18
click at [555, 526] on span "Select an option" at bounding box center [552, 526] width 18 height 18
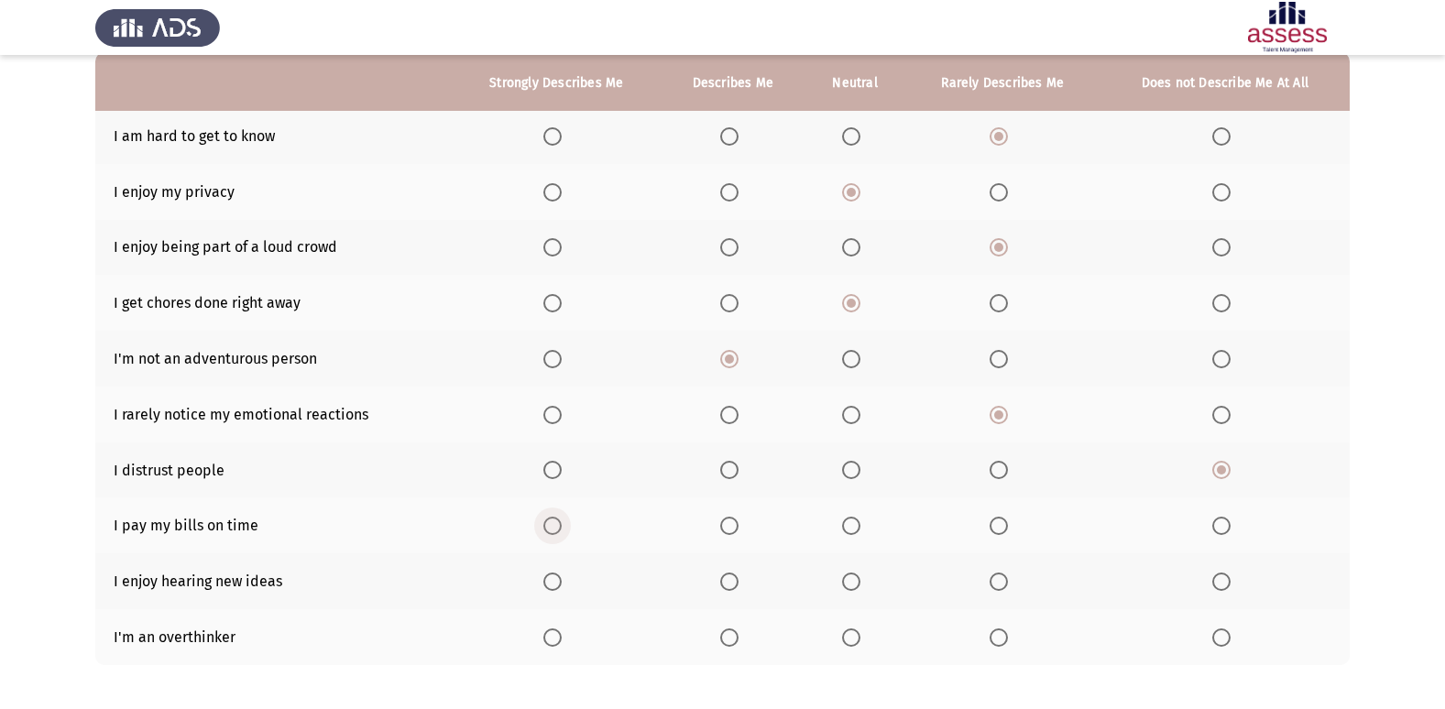
click at [555, 526] on input "Select an option" at bounding box center [552, 526] width 18 height 18
click at [557, 590] on span "Select an option" at bounding box center [552, 582] width 18 height 18
click at [557, 590] on input "Select an option" at bounding box center [552, 582] width 18 height 18
click at [739, 632] on span "Select an option" at bounding box center [729, 638] width 18 height 18
click at [739, 632] on input "Select an option" at bounding box center [729, 638] width 18 height 18
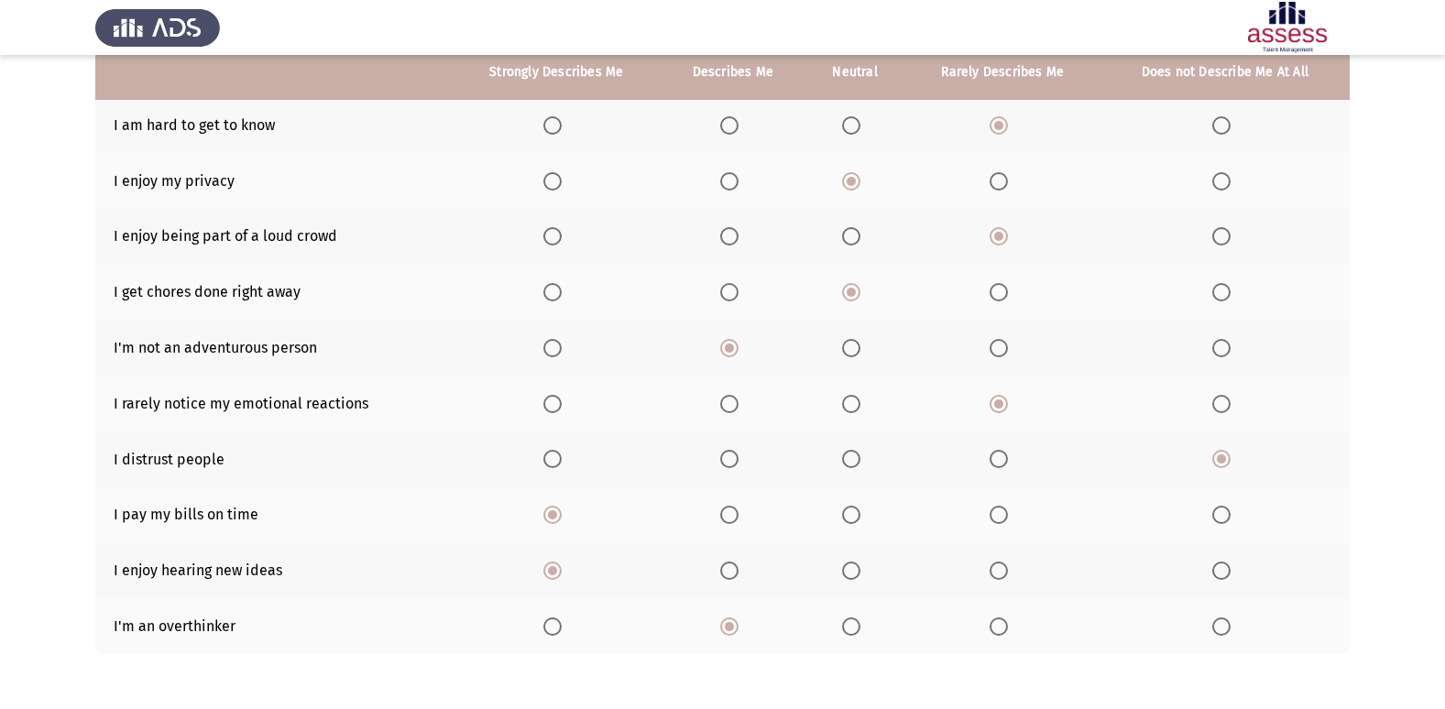
scroll to position [268, 0]
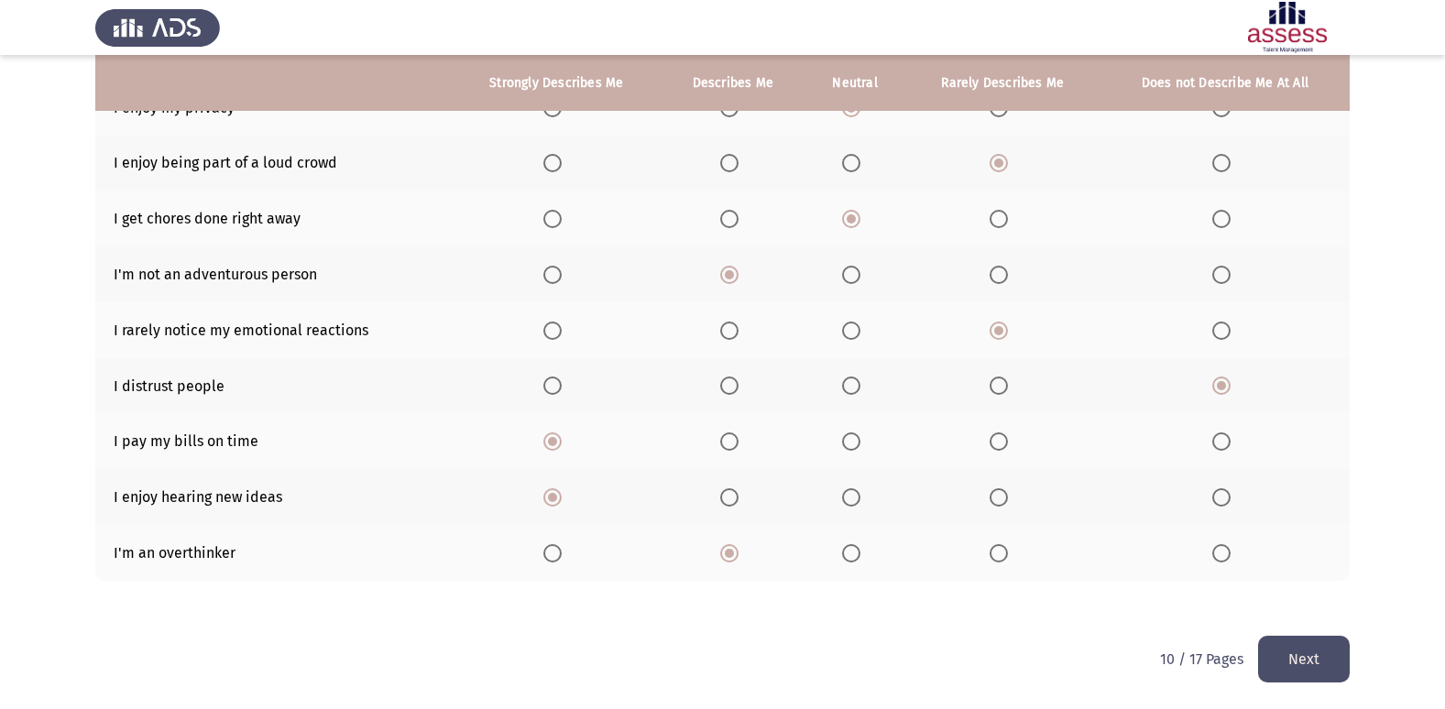
click at [1292, 643] on button "Next" at bounding box center [1304, 659] width 92 height 47
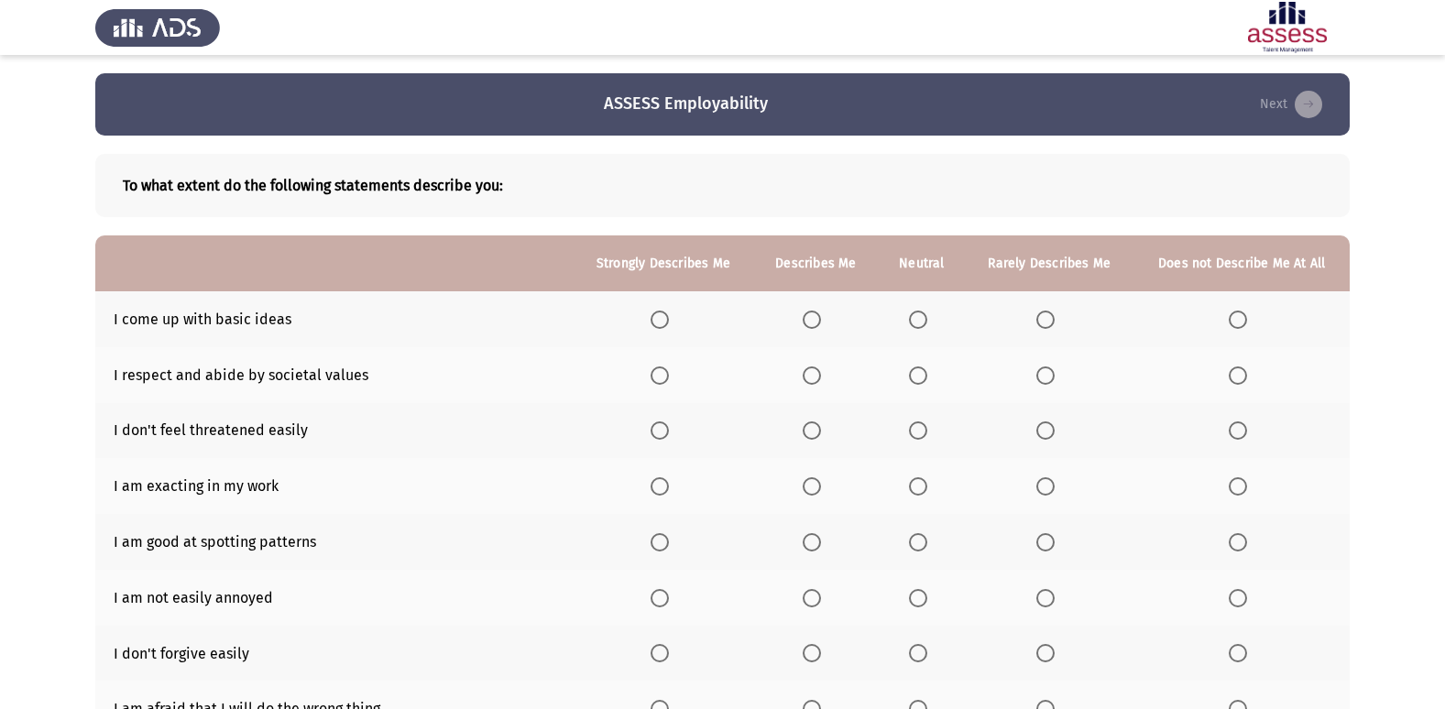
click at [1036, 314] on th at bounding box center [1049, 319] width 169 height 56
click at [1045, 315] on span "Select an option" at bounding box center [1045, 320] width 18 height 18
click at [1045, 315] on input "Select an option" at bounding box center [1045, 320] width 18 height 18
click at [798, 373] on th at bounding box center [815, 375] width 125 height 56
click at [821, 370] on span "Select an option" at bounding box center [812, 376] width 18 height 18
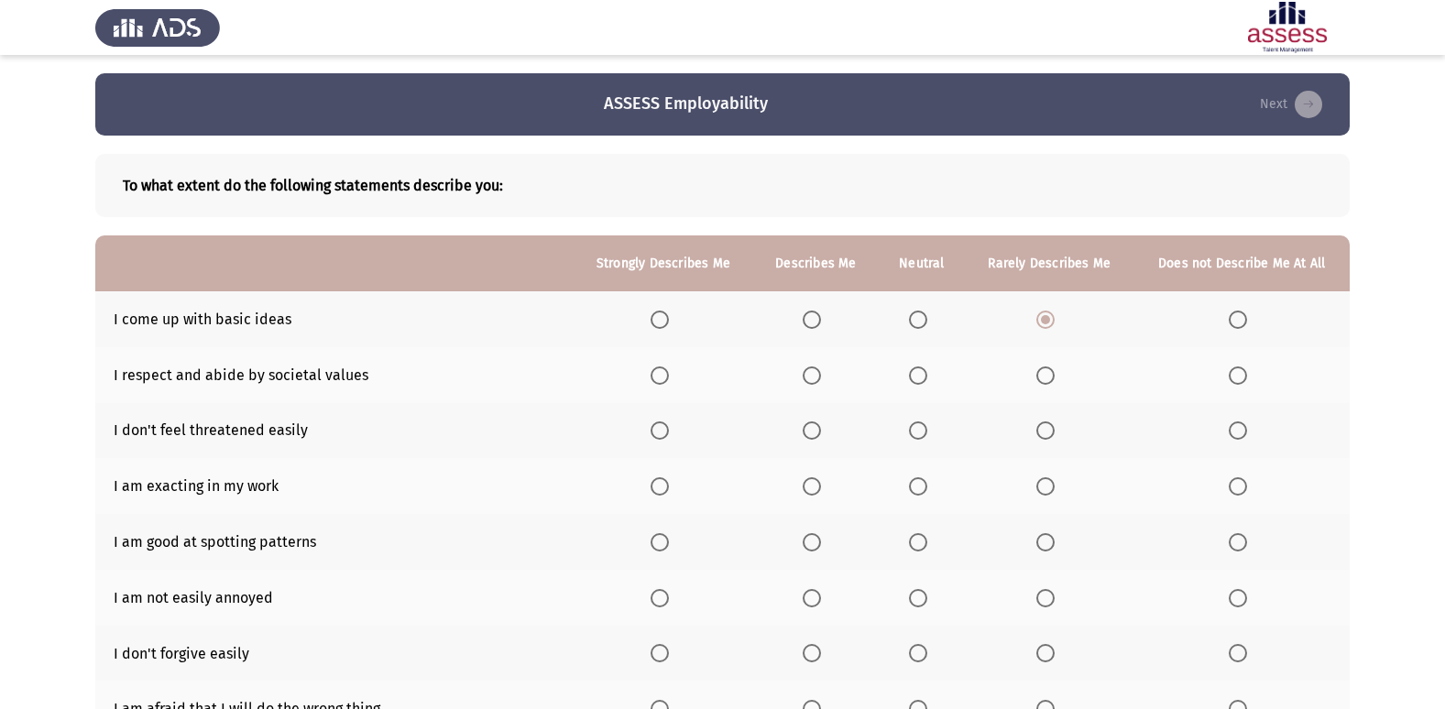
click at [821, 370] on input "Select an option" at bounding box center [812, 376] width 18 height 18
click at [814, 420] on th at bounding box center [815, 431] width 125 height 56
click at [806, 423] on span "Select an option" at bounding box center [812, 431] width 18 height 18
click at [806, 423] on input "Select an option" at bounding box center [812, 431] width 18 height 18
click at [917, 485] on span "Select an option" at bounding box center [918, 486] width 18 height 18
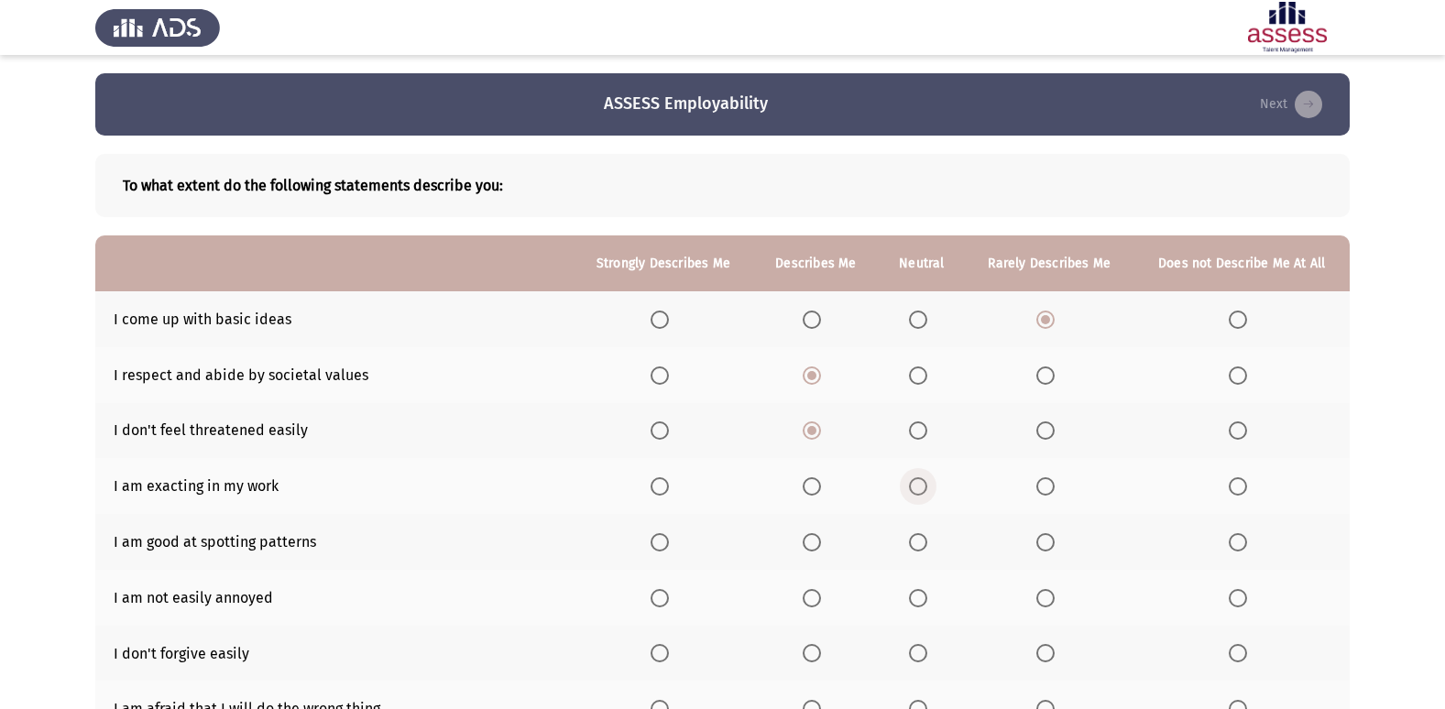
click at [917, 485] on input "Select an option" at bounding box center [918, 486] width 18 height 18
click at [927, 548] on span "Select an option" at bounding box center [918, 542] width 18 height 18
click at [927, 548] on input "Select an option" at bounding box center [918, 542] width 18 height 18
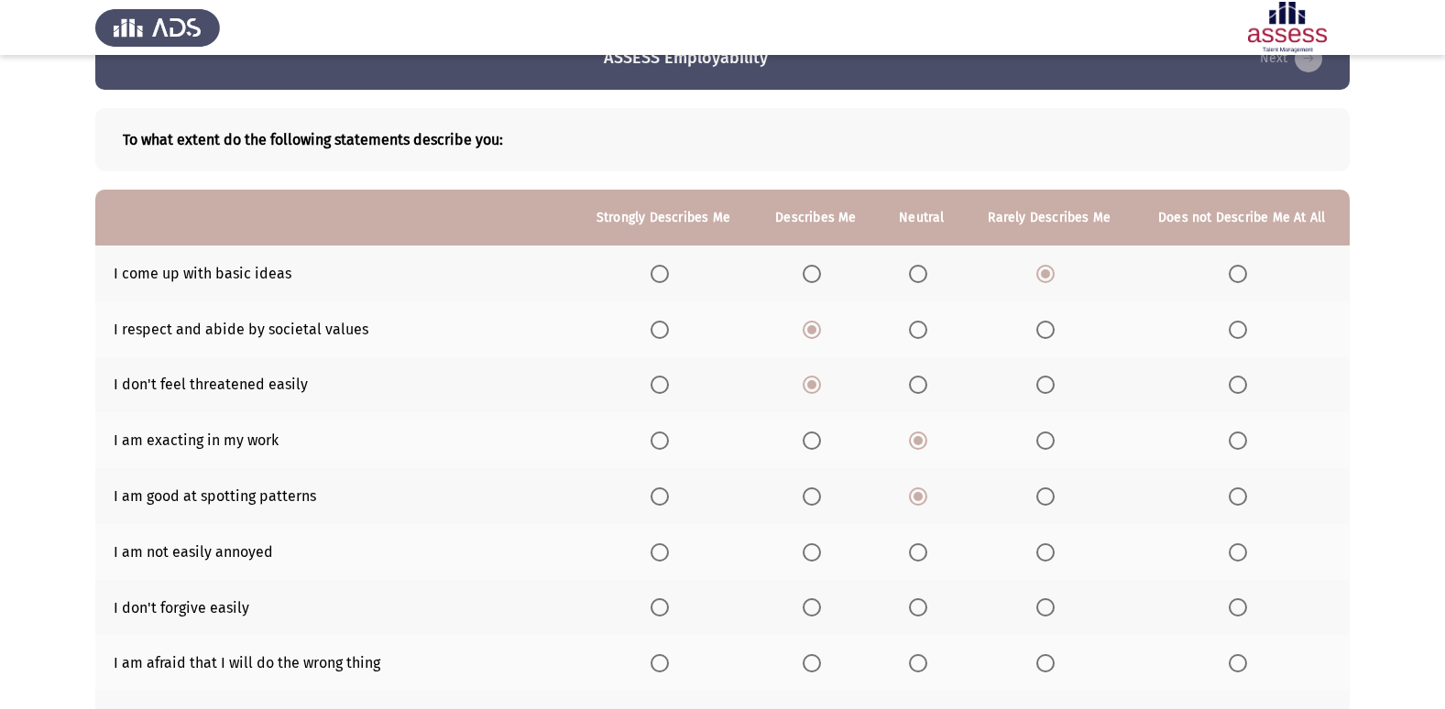
scroll to position [92, 0]
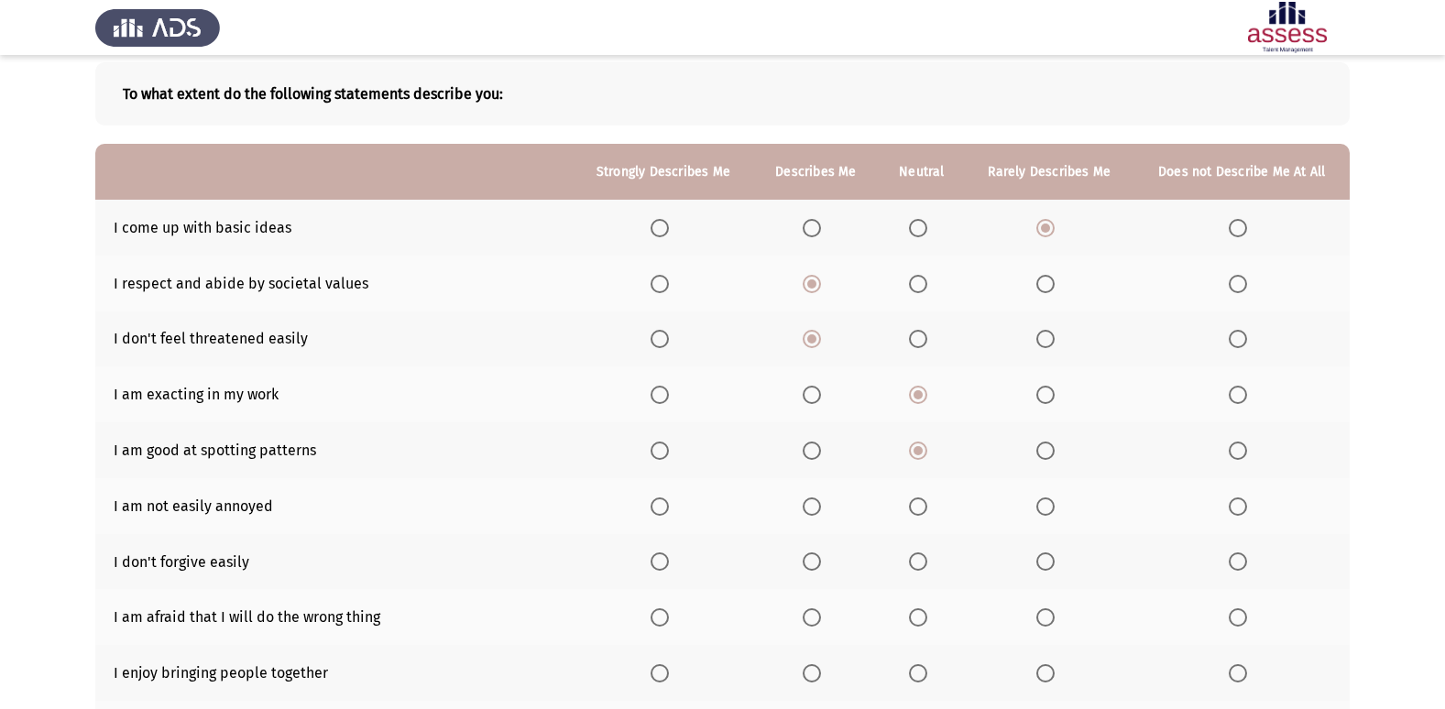
click at [814, 499] on span "Select an option" at bounding box center [812, 507] width 18 height 18
click at [814, 499] on input "Select an option" at bounding box center [812, 507] width 18 height 18
click at [1057, 563] on label "Select an option" at bounding box center [1049, 562] width 26 height 18
click at [1055, 563] on input "Select an option" at bounding box center [1045, 562] width 18 height 18
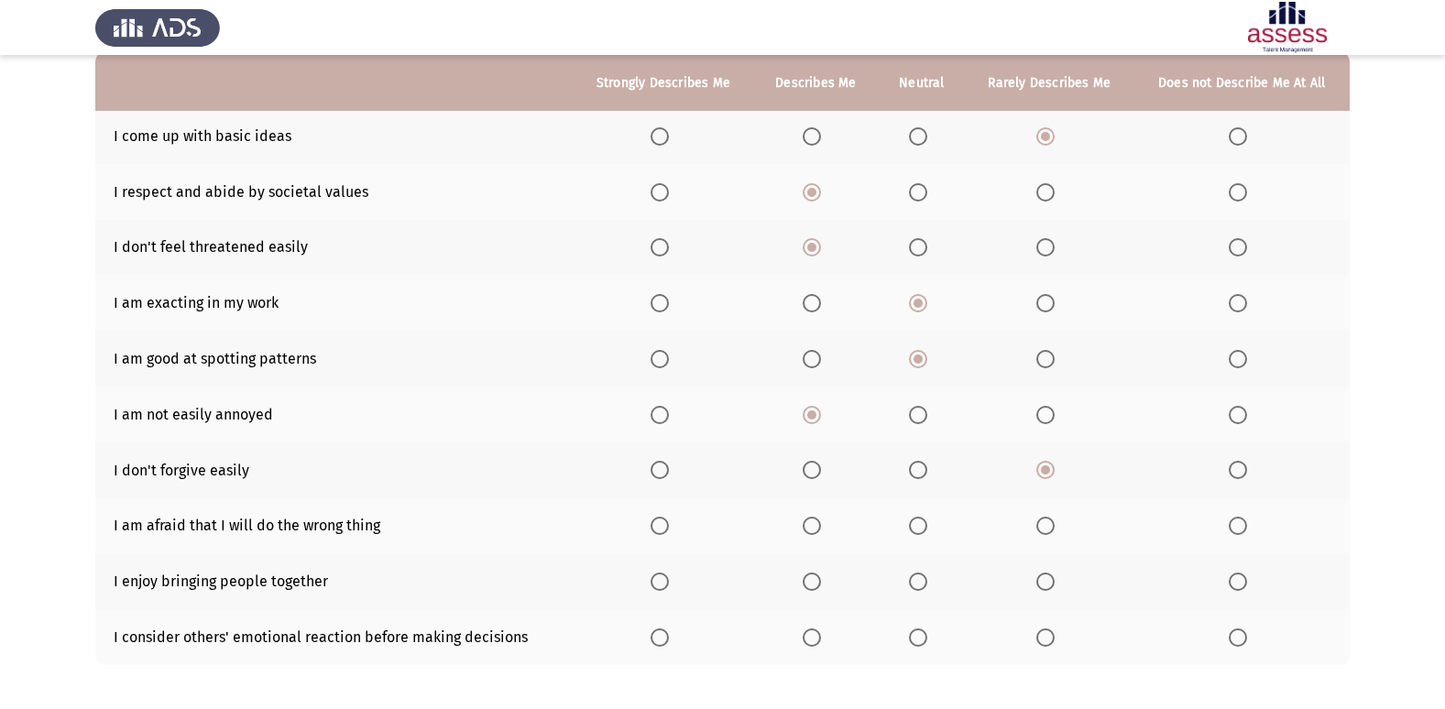
click at [1055, 532] on span "Select an option" at bounding box center [1045, 526] width 18 height 18
click at [1055, 532] on input "Select an option" at bounding box center [1045, 526] width 18 height 18
click at [817, 570] on th at bounding box center [815, 582] width 125 height 56
click at [811, 593] on th at bounding box center [815, 582] width 125 height 56
click at [811, 585] on span "Select an option" at bounding box center [812, 582] width 18 height 18
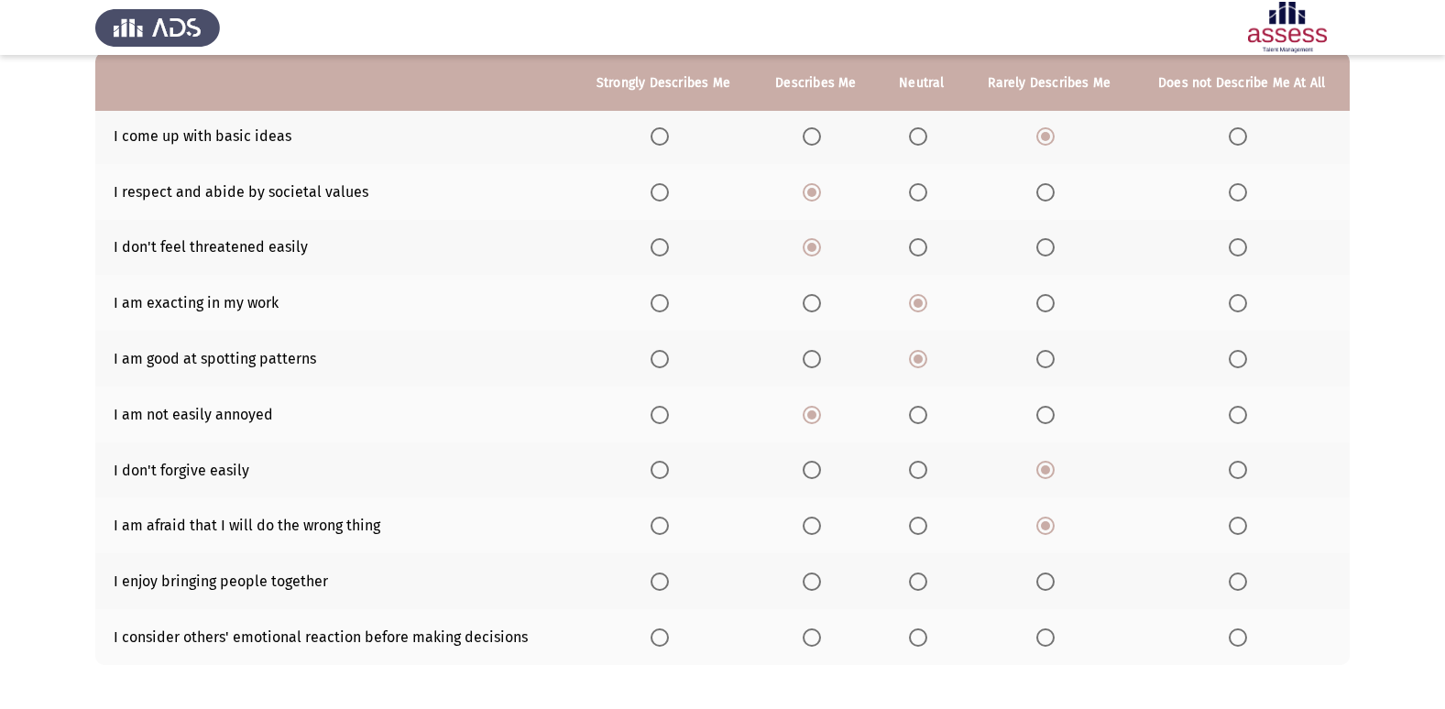
click at [811, 585] on input "Select an option" at bounding box center [812, 582] width 18 height 18
click at [1039, 639] on span "Select an option" at bounding box center [1045, 638] width 18 height 18
click at [1039, 639] on input "Select an option" at bounding box center [1045, 638] width 18 height 18
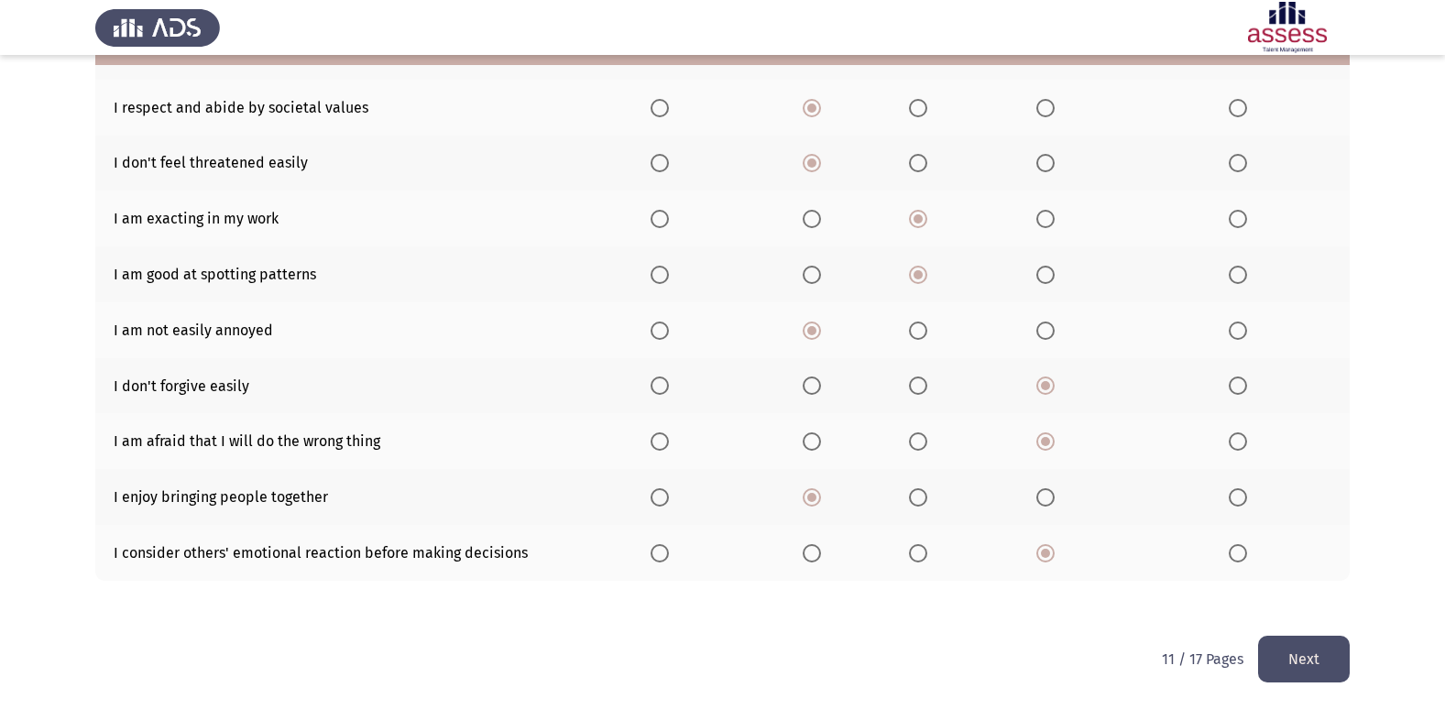
scroll to position [176, 0]
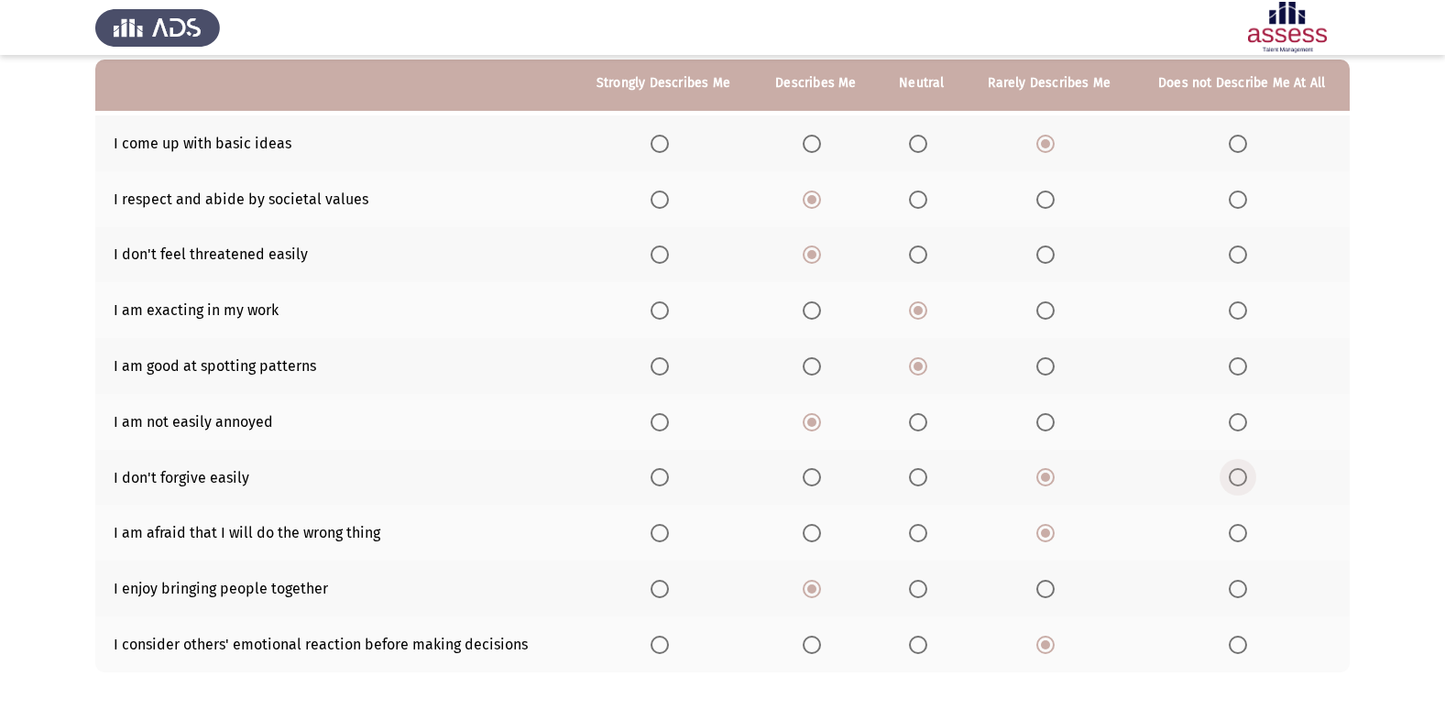
click at [1243, 475] on span "Select an option" at bounding box center [1238, 477] width 18 height 18
click at [1243, 475] on input "Select an option" at bounding box center [1238, 477] width 18 height 18
click at [1047, 475] on span "Select an option" at bounding box center [1045, 477] width 18 height 18
click at [1047, 475] on input "Select an option" at bounding box center [1045, 477] width 18 height 18
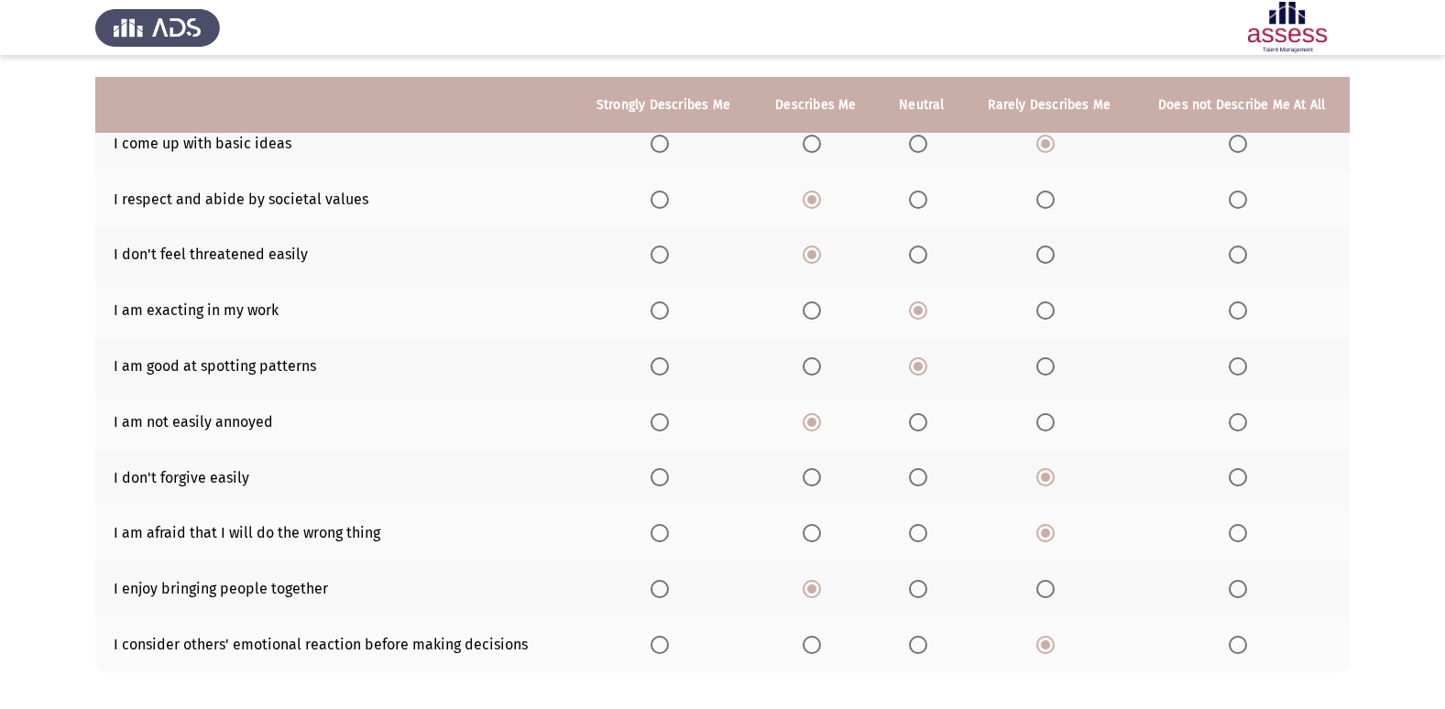
scroll to position [268, 0]
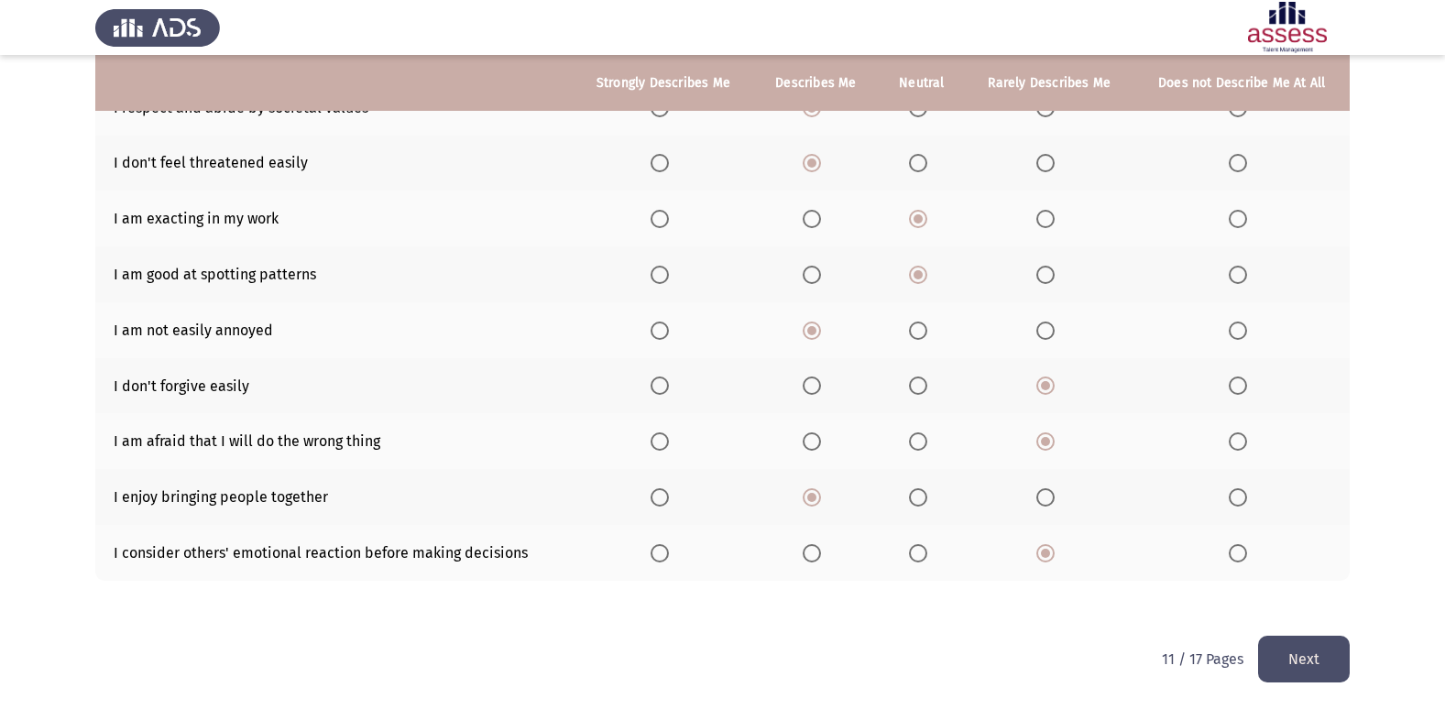
click at [1291, 654] on button "Next" at bounding box center [1304, 659] width 92 height 47
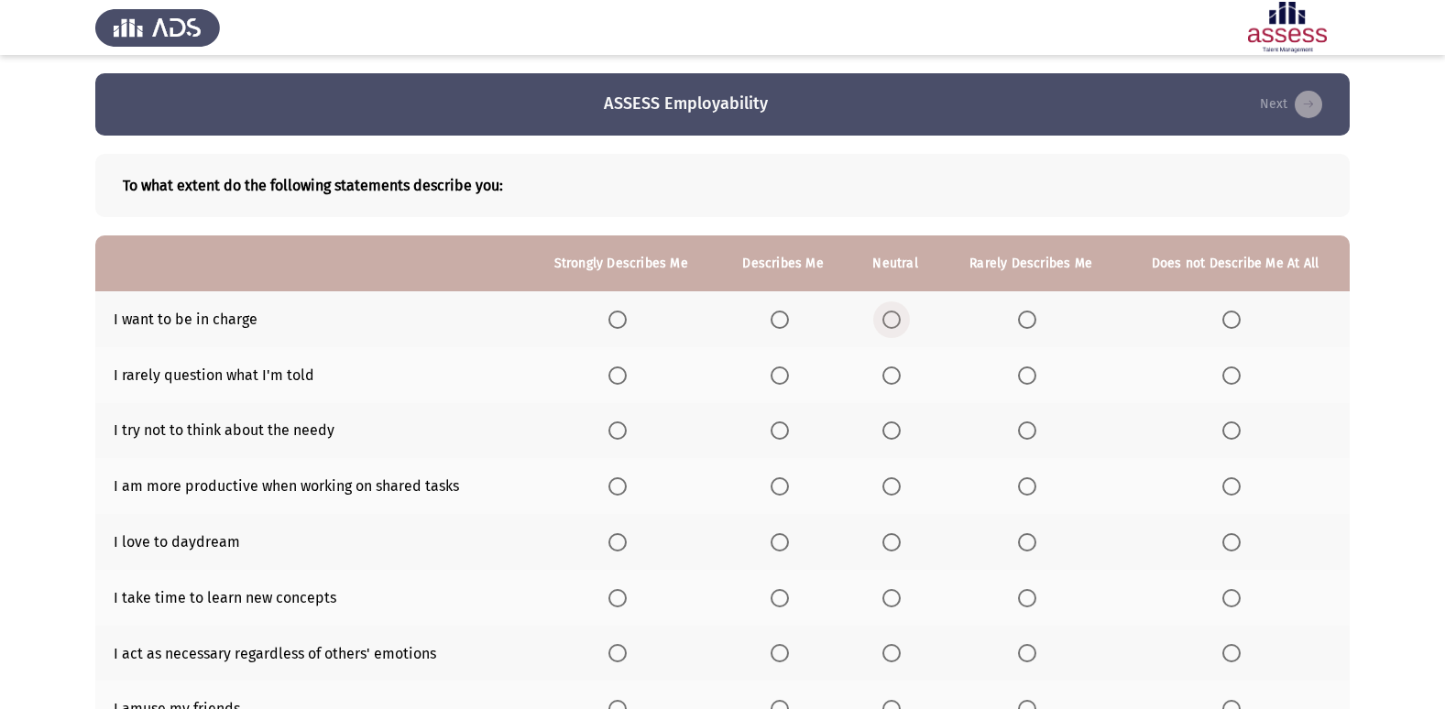
click at [895, 324] on span "Select an option" at bounding box center [892, 320] width 18 height 18
click at [895, 324] on input "Select an option" at bounding box center [892, 320] width 18 height 18
click at [783, 380] on span "Select an option" at bounding box center [780, 376] width 18 height 18
click at [783, 380] on input "Select an option" at bounding box center [780, 376] width 18 height 18
click at [1025, 437] on span "Select an option" at bounding box center [1027, 431] width 18 height 18
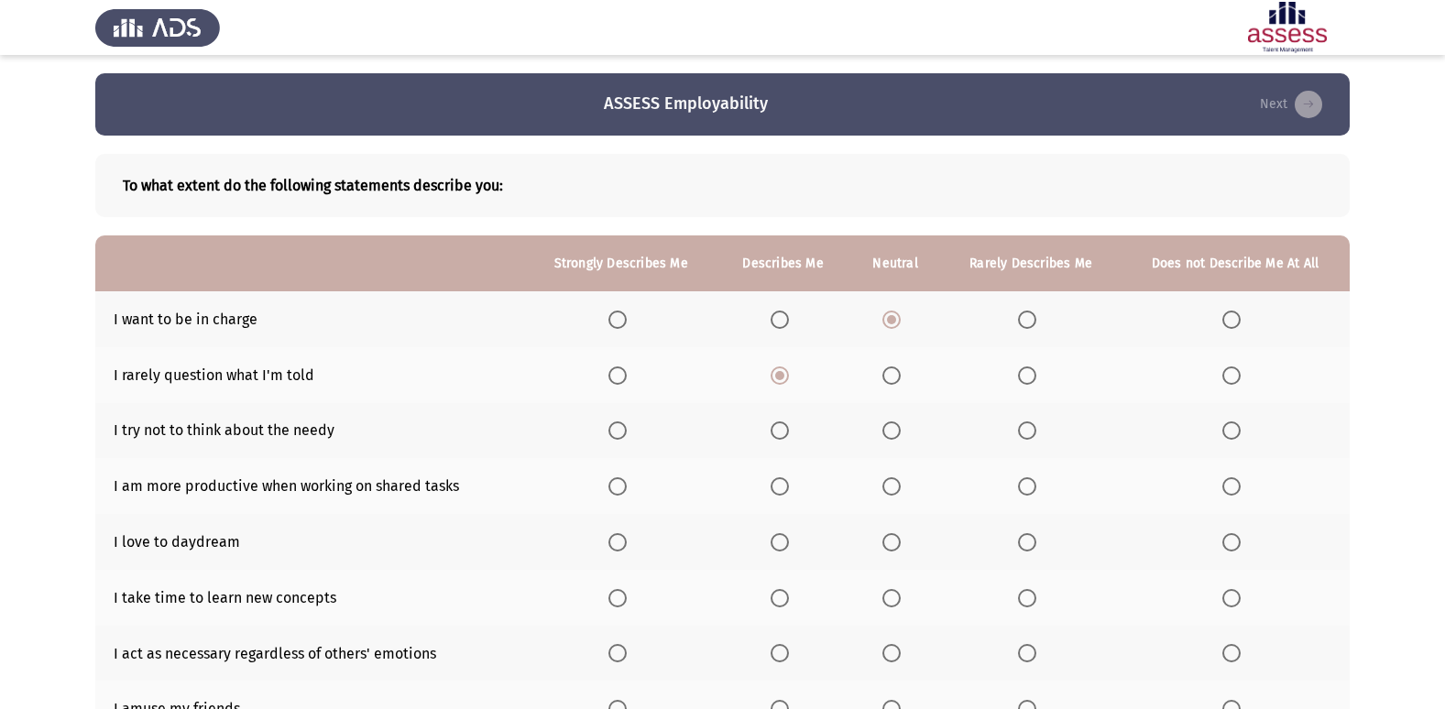
click at [1025, 437] on input "Select an option" at bounding box center [1027, 431] width 18 height 18
click at [785, 481] on span "Select an option" at bounding box center [780, 486] width 18 height 18
click at [785, 481] on input "Select an option" at bounding box center [780, 486] width 18 height 18
click at [900, 540] on span "Select an option" at bounding box center [892, 542] width 18 height 18
click at [900, 540] on input "Select an option" at bounding box center [892, 542] width 18 height 18
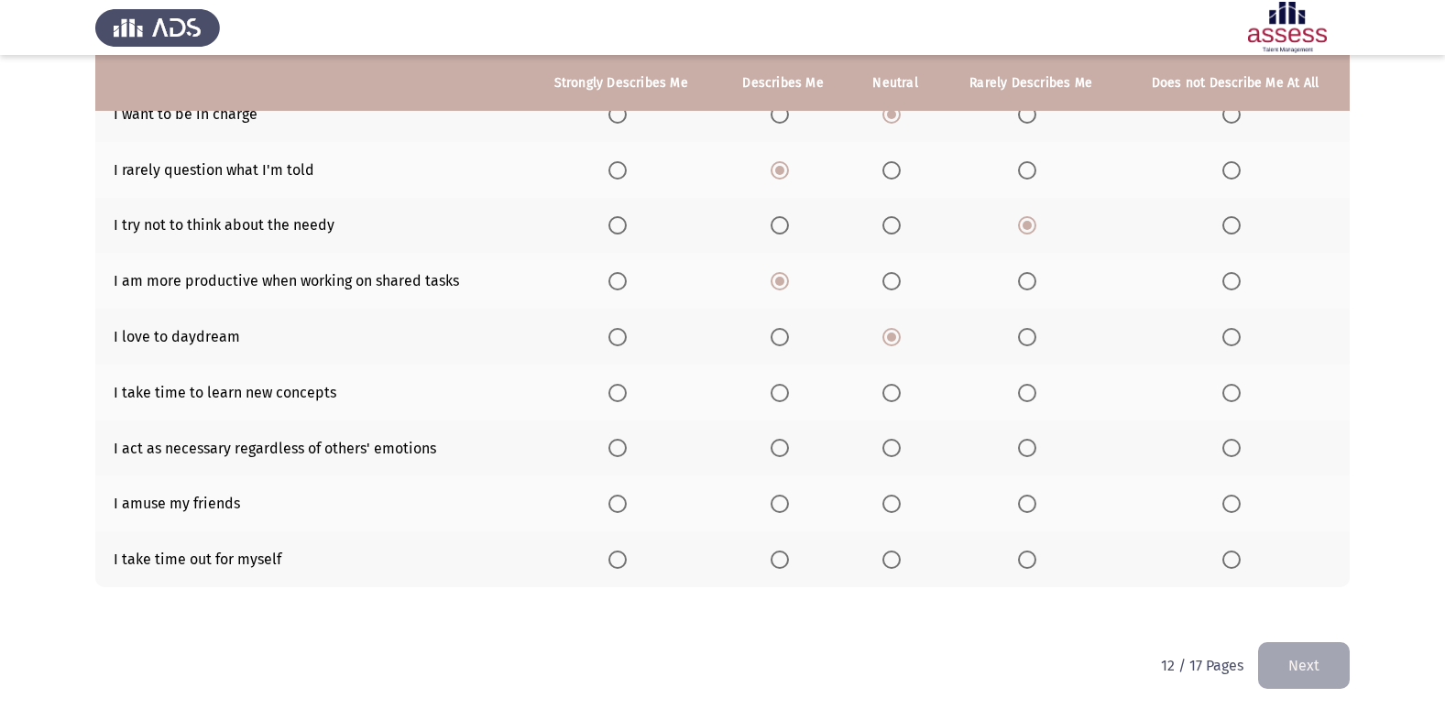
scroll to position [212, 0]
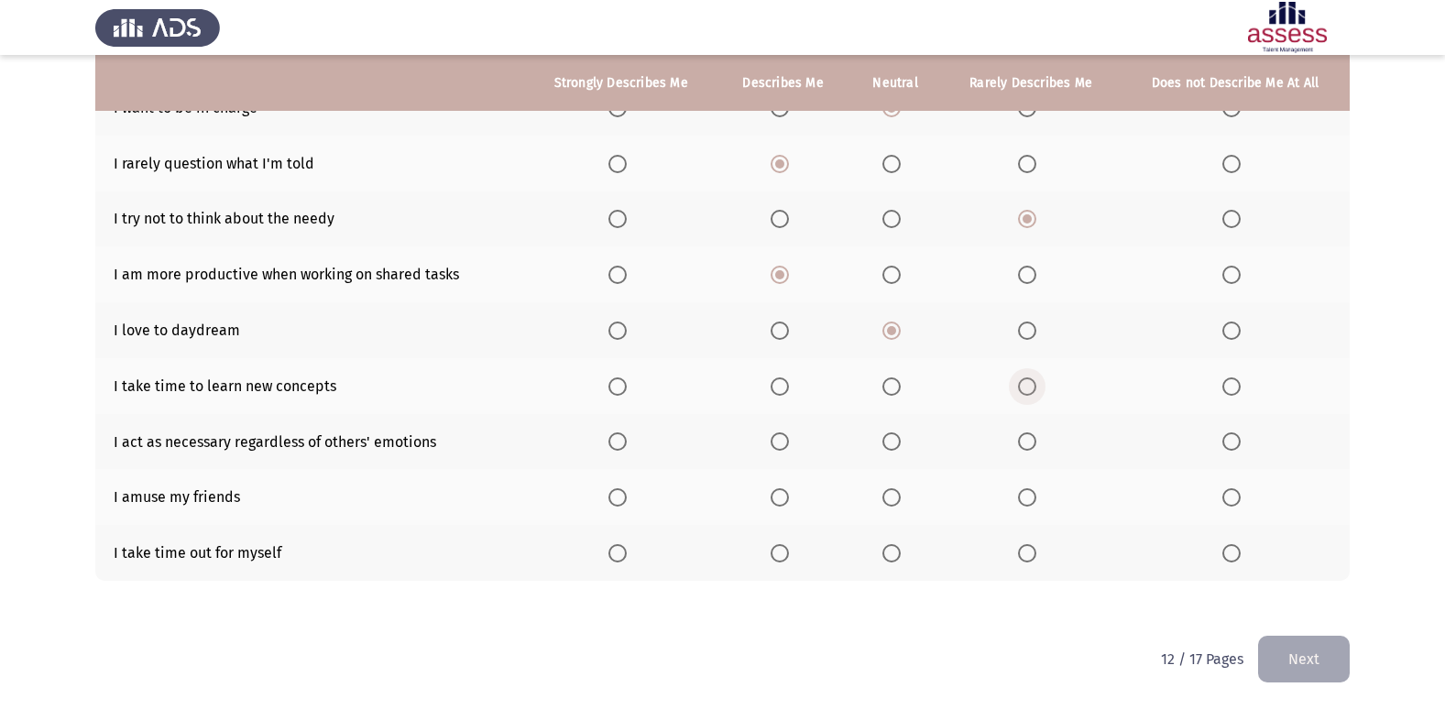
click at [1021, 384] on span "Select an option" at bounding box center [1027, 387] width 18 height 18
click at [1021, 384] on input "Select an option" at bounding box center [1027, 387] width 18 height 18
click at [1224, 387] on span "Select an option" at bounding box center [1232, 387] width 18 height 18
click at [1224, 387] on input "Select an option" at bounding box center [1232, 387] width 18 height 18
click at [780, 443] on span "Select an option" at bounding box center [780, 442] width 18 height 18
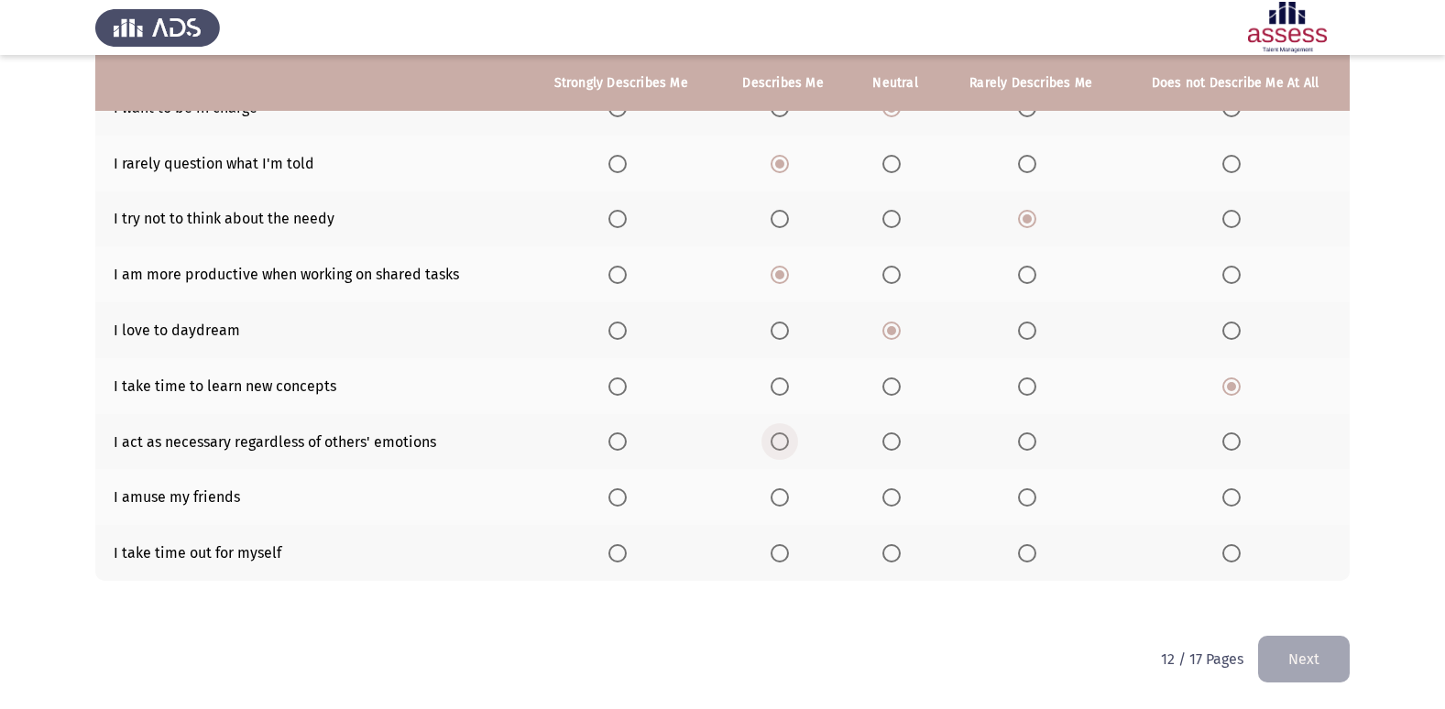
click at [780, 443] on input "Select an option" at bounding box center [780, 442] width 18 height 18
click at [1034, 488] on span "Select an option" at bounding box center [1027, 497] width 18 height 18
click at [1034, 488] on input "Select an option" at bounding box center [1027, 497] width 18 height 18
click at [773, 552] on span "Select an option" at bounding box center [780, 553] width 18 height 18
click at [773, 552] on input "Select an option" at bounding box center [780, 553] width 18 height 18
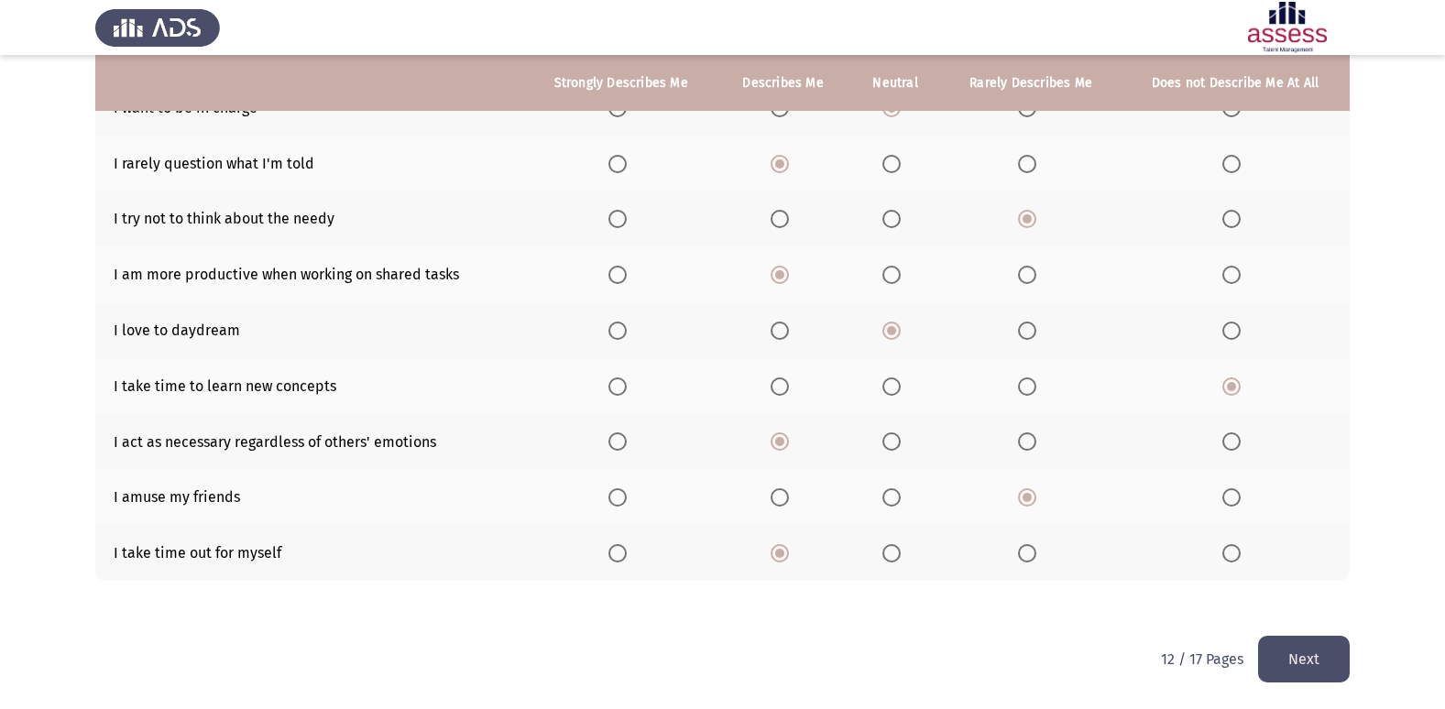
click at [1274, 643] on button "Next" at bounding box center [1304, 659] width 92 height 47
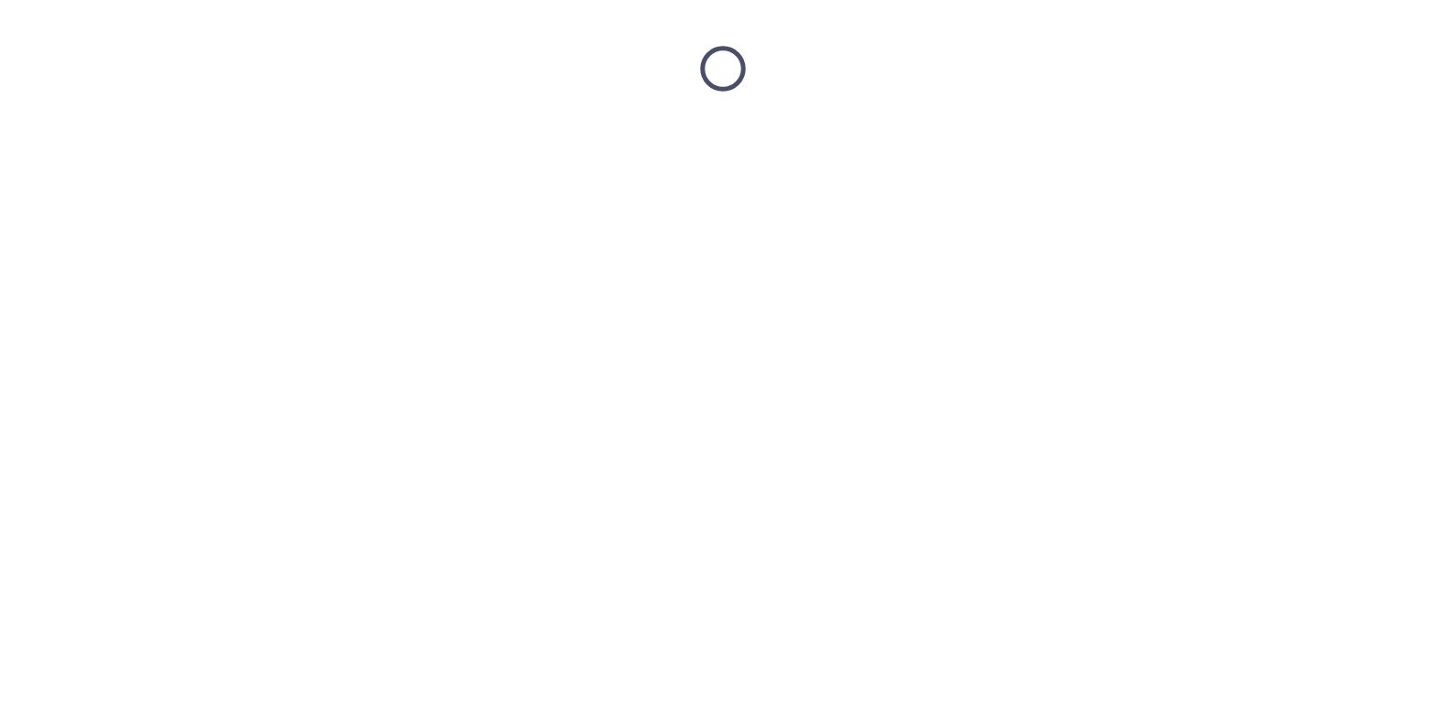
scroll to position [0, 0]
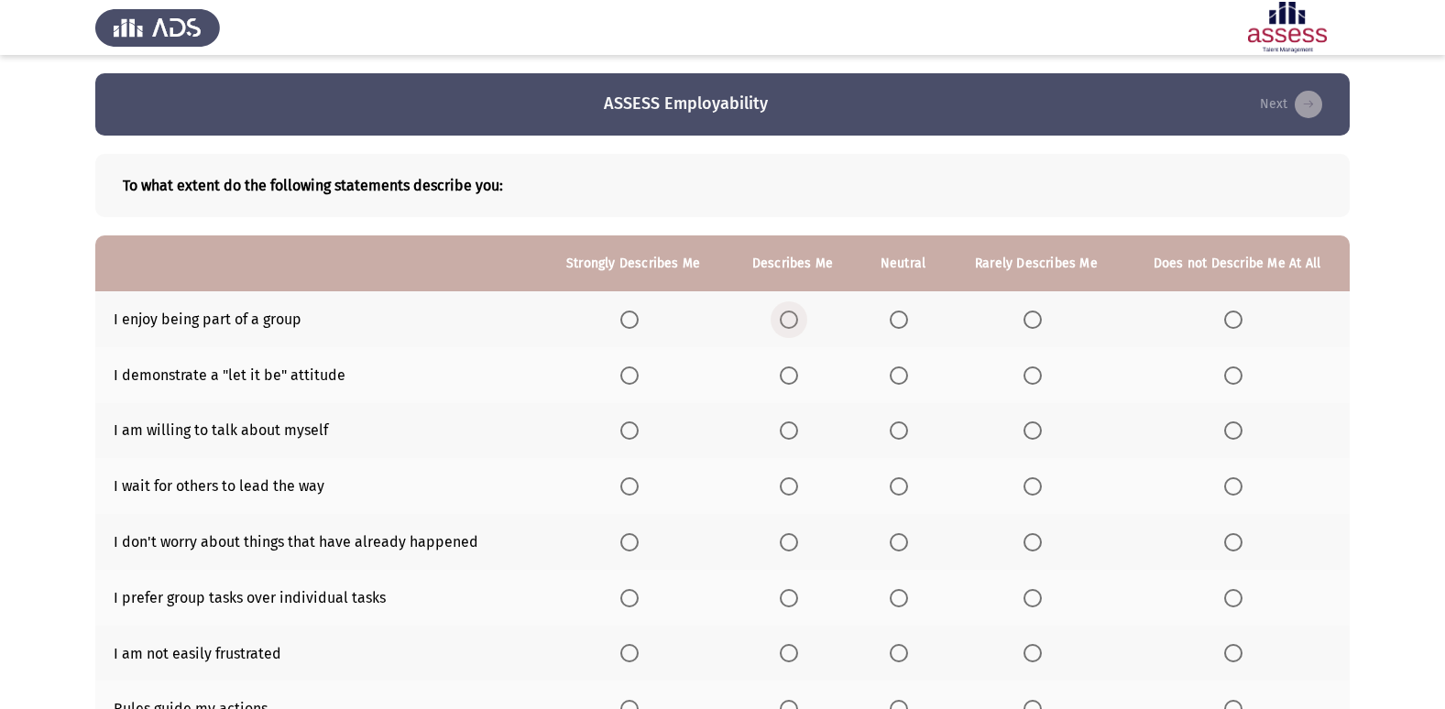
click at [790, 321] on span "Select an option" at bounding box center [789, 320] width 18 height 18
click at [790, 321] on input "Select an option" at bounding box center [789, 320] width 18 height 18
click at [891, 384] on th at bounding box center [903, 375] width 91 height 56
click at [894, 367] on span "Select an option" at bounding box center [899, 376] width 18 height 18
click at [894, 367] on input "Select an option" at bounding box center [899, 376] width 18 height 18
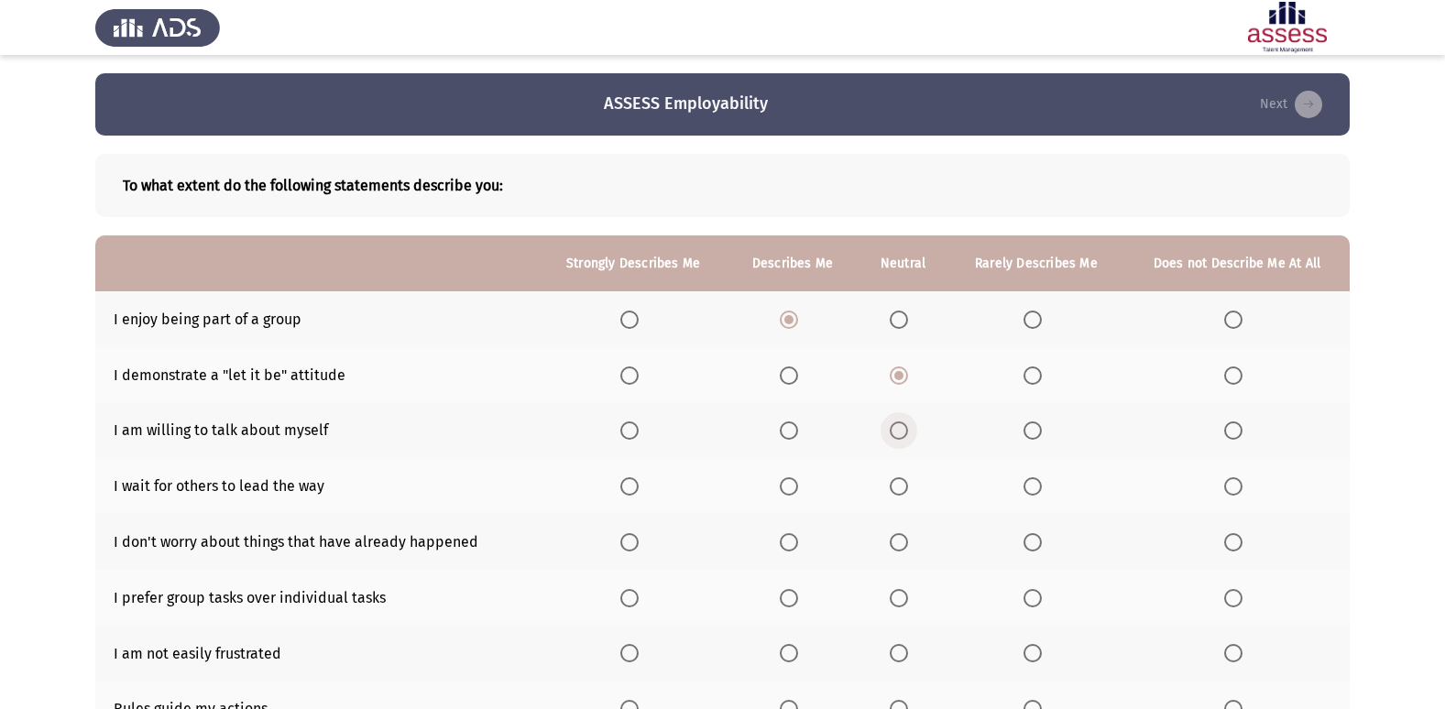
click at [907, 436] on span "Select an option" at bounding box center [899, 431] width 18 height 18
click at [907, 436] on input "Select an option" at bounding box center [899, 431] width 18 height 18
click at [1036, 487] on span "Select an option" at bounding box center [1033, 486] width 18 height 18
click at [1036, 487] on input "Select an option" at bounding box center [1033, 486] width 18 height 18
click at [782, 537] on span "Select an option" at bounding box center [789, 542] width 18 height 18
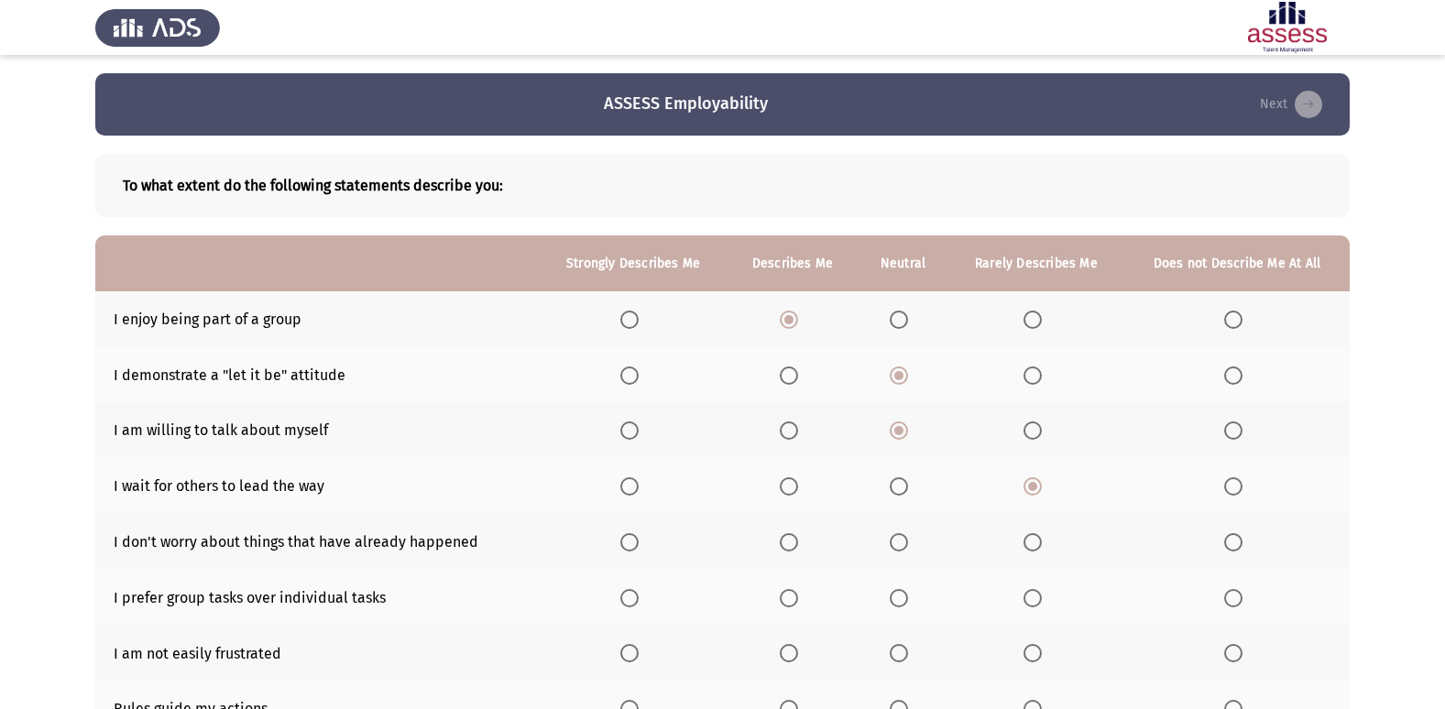
click at [782, 537] on input "Select an option" at bounding box center [789, 542] width 18 height 18
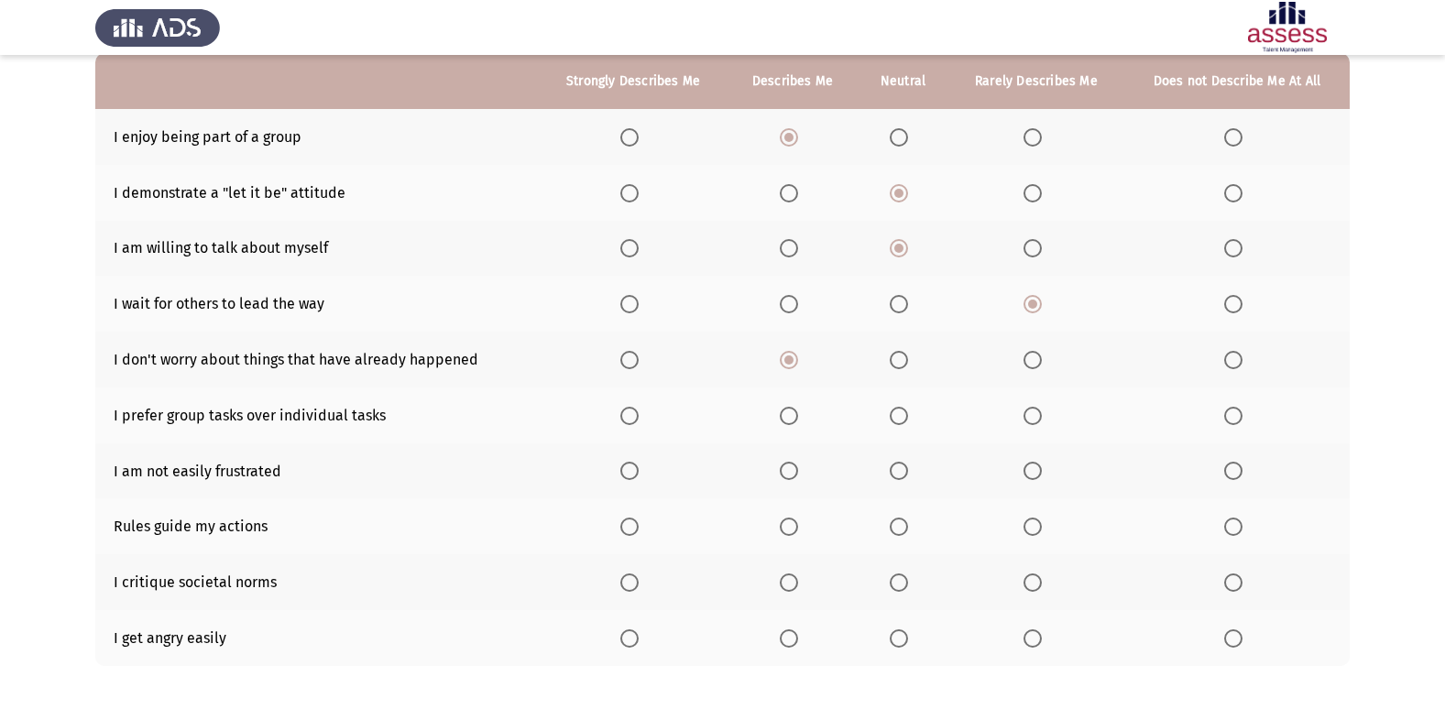
scroll to position [183, 0]
click at [783, 419] on span "Select an option" at bounding box center [789, 415] width 18 height 18
click at [783, 419] on input "Select an option" at bounding box center [789, 415] width 18 height 18
click at [798, 466] on span "Select an option" at bounding box center [789, 470] width 18 height 18
click at [798, 466] on input "Select an option" at bounding box center [789, 470] width 18 height 18
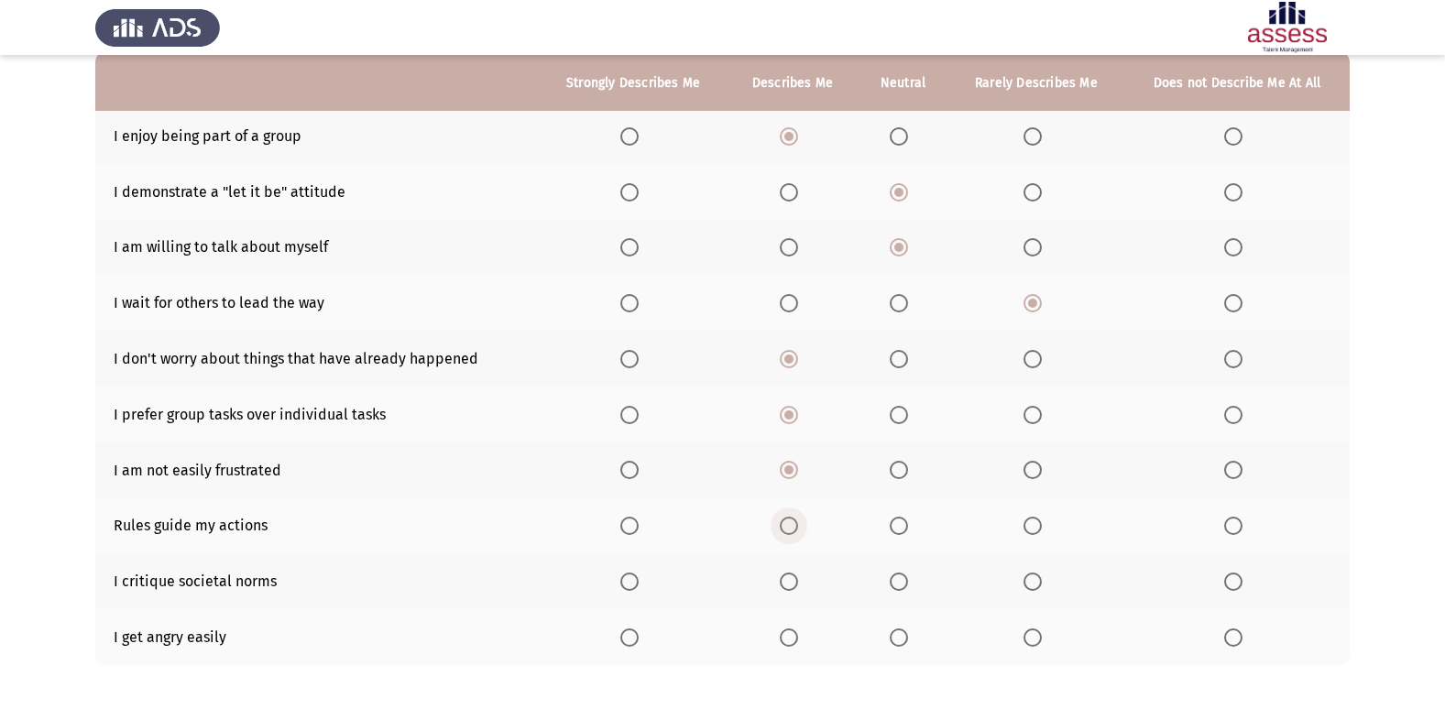
click at [782, 526] on span "Select an option" at bounding box center [789, 526] width 18 height 18
click at [782, 526] on input "Select an option" at bounding box center [789, 526] width 18 height 18
click at [639, 528] on span "Select an option" at bounding box center [629, 526] width 18 height 18
click at [639, 528] on input "Select an option" at bounding box center [629, 526] width 18 height 18
click at [1024, 587] on span "Select an option" at bounding box center [1033, 582] width 18 height 18
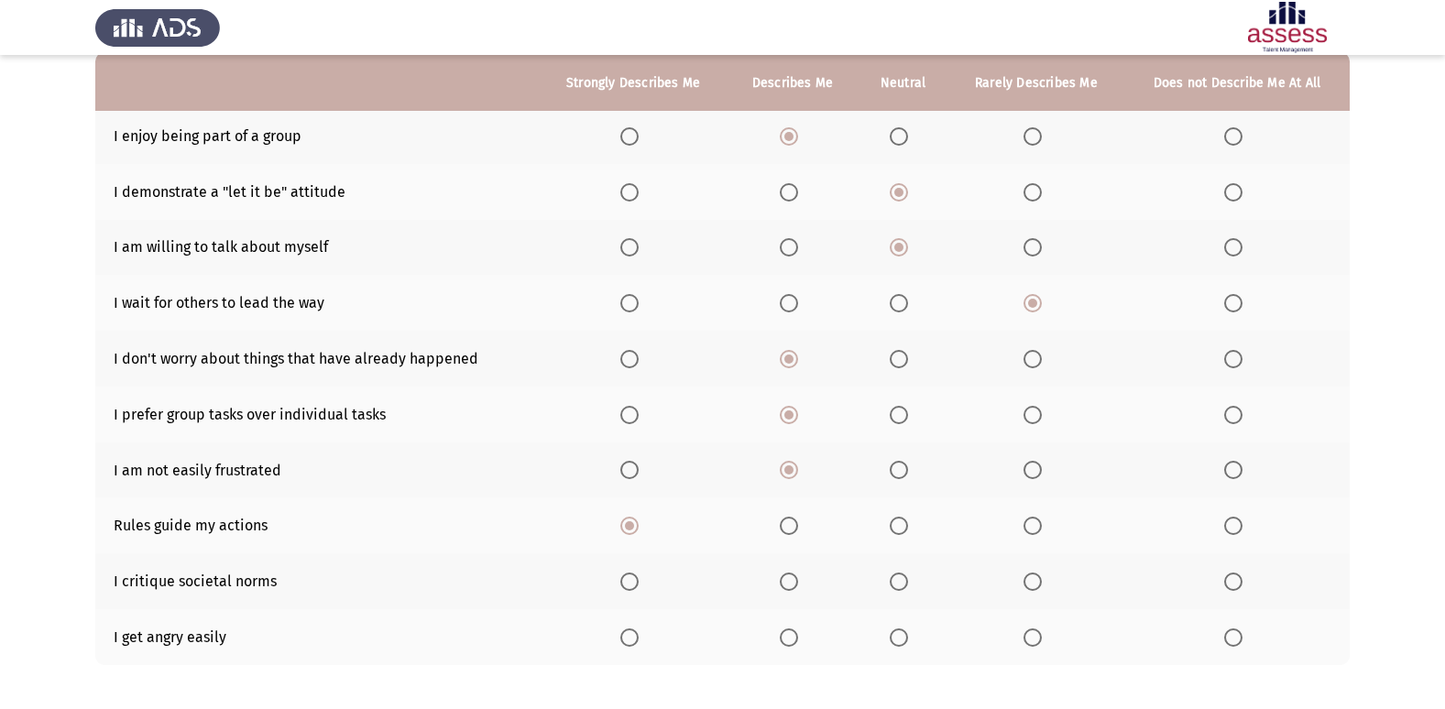
click at [1024, 587] on input "Select an option" at bounding box center [1033, 582] width 18 height 18
click at [1036, 627] on th at bounding box center [1037, 637] width 176 height 56
click at [1024, 634] on span "Select an option" at bounding box center [1033, 638] width 18 height 18
click at [1024, 634] on input "Select an option" at bounding box center [1033, 638] width 18 height 18
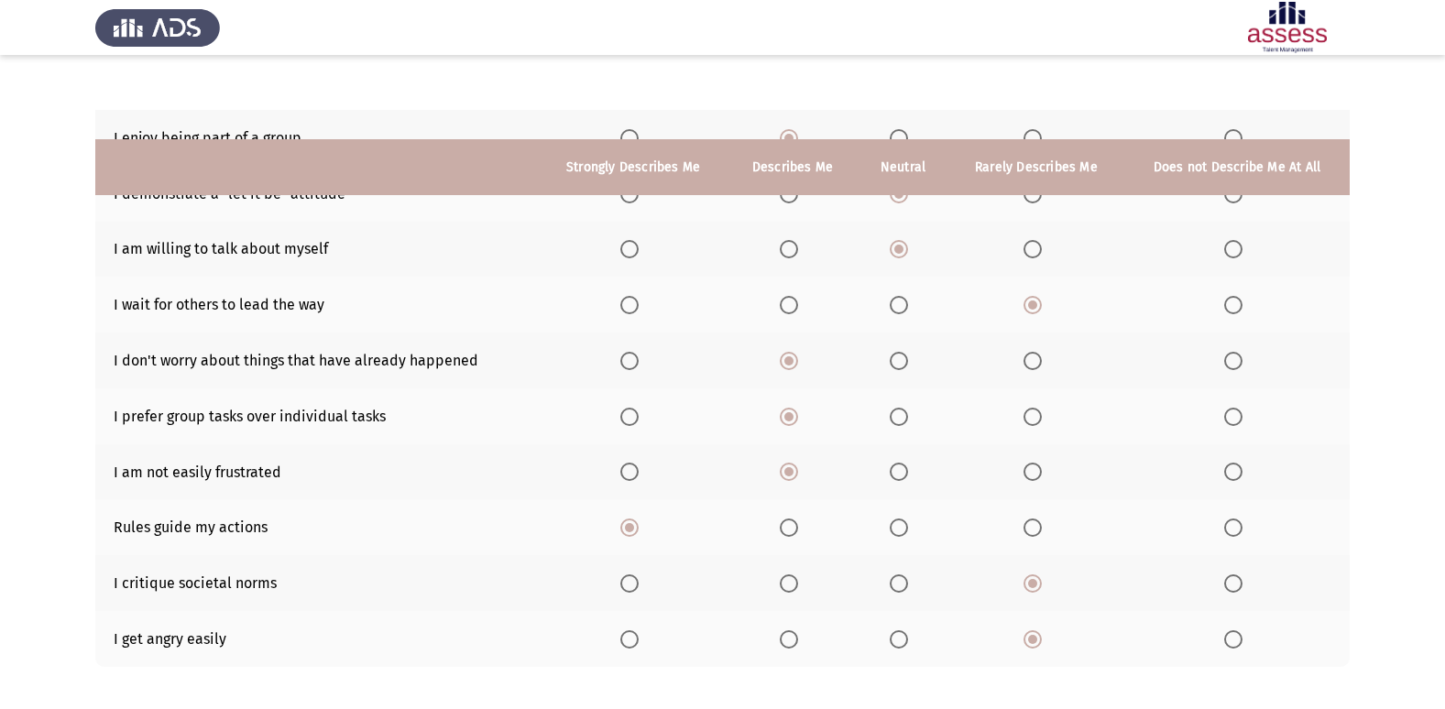
scroll to position [268, 0]
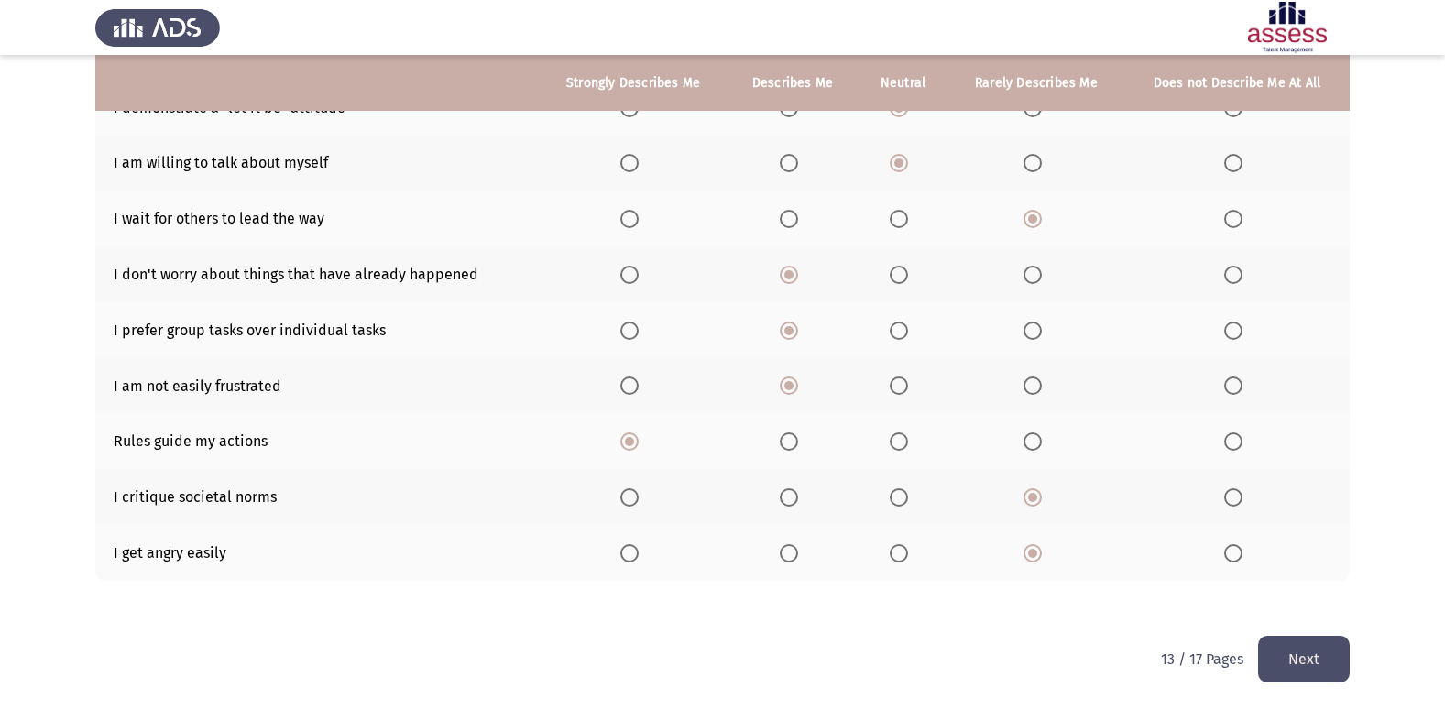
click at [1293, 651] on button "Next" at bounding box center [1304, 659] width 92 height 47
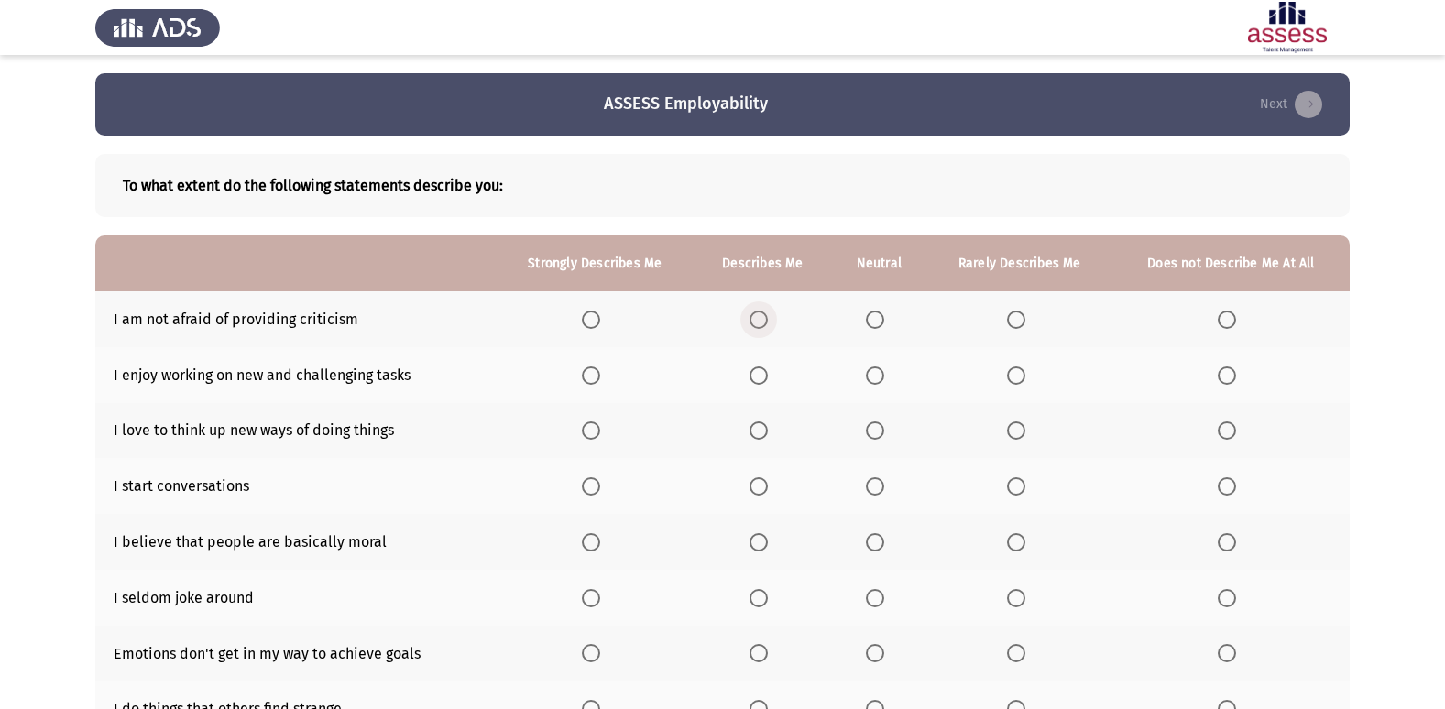
click at [768, 314] on span "Select an option" at bounding box center [759, 320] width 18 height 18
click at [768, 314] on input "Select an option" at bounding box center [759, 320] width 18 height 18
click at [762, 369] on span "Select an option" at bounding box center [759, 376] width 18 height 18
click at [762, 369] on input "Select an option" at bounding box center [759, 376] width 18 height 18
click at [760, 432] on span "Select an option" at bounding box center [759, 431] width 18 height 18
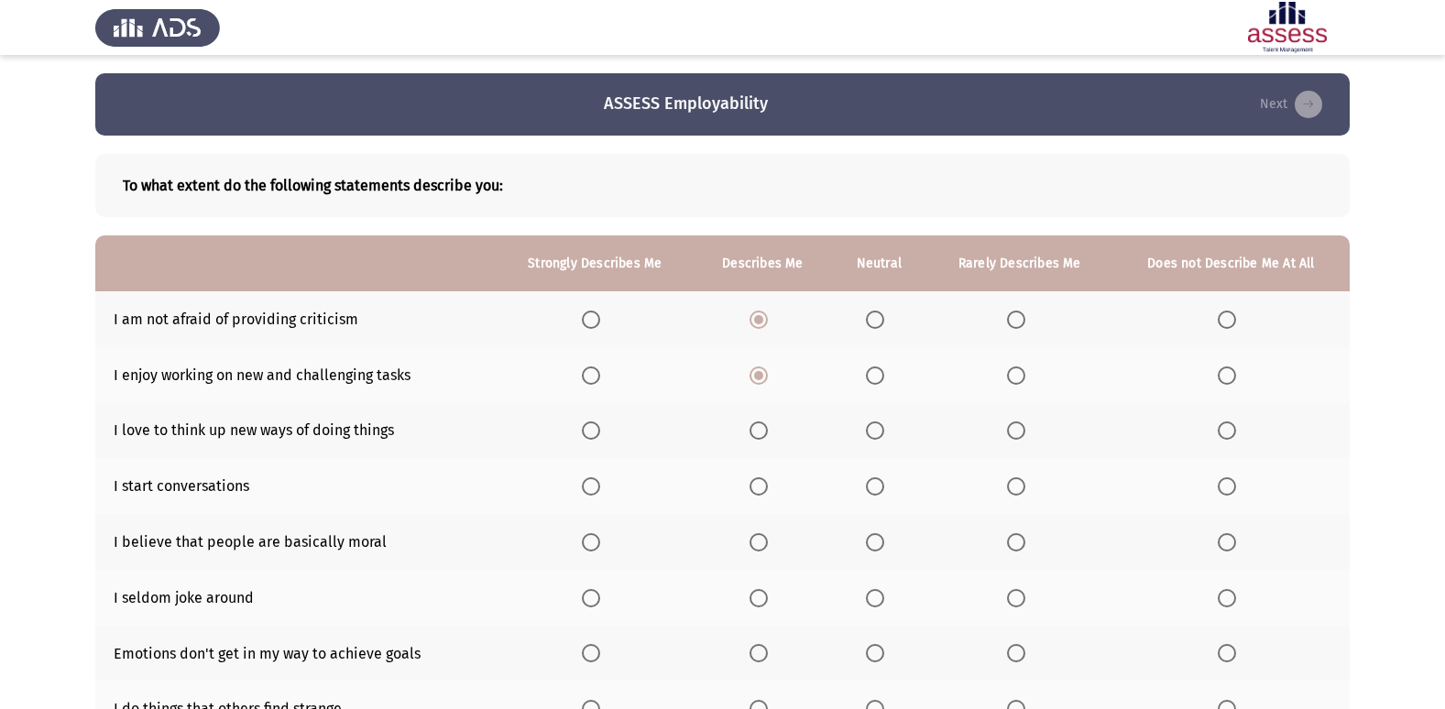
click at [760, 432] on input "Select an option" at bounding box center [759, 431] width 18 height 18
click at [882, 491] on span "Select an option" at bounding box center [875, 486] width 18 height 18
click at [882, 491] on input "Select an option" at bounding box center [875, 486] width 18 height 18
click at [763, 544] on span "Select an option" at bounding box center [759, 542] width 18 height 18
click at [763, 544] on input "Select an option" at bounding box center [759, 542] width 18 height 18
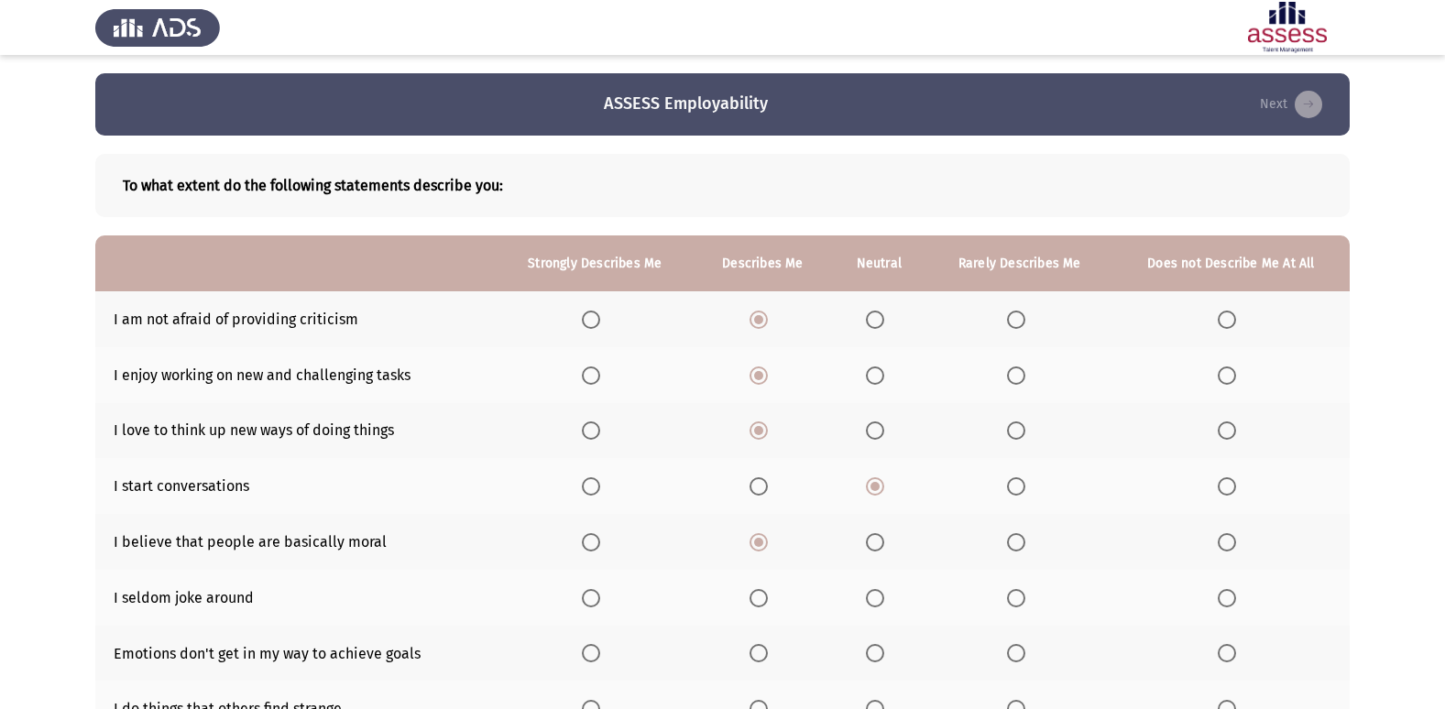
click at [1019, 598] on span "Select an option" at bounding box center [1016, 598] width 18 height 18
click at [1019, 598] on input "Select an option" at bounding box center [1016, 598] width 18 height 18
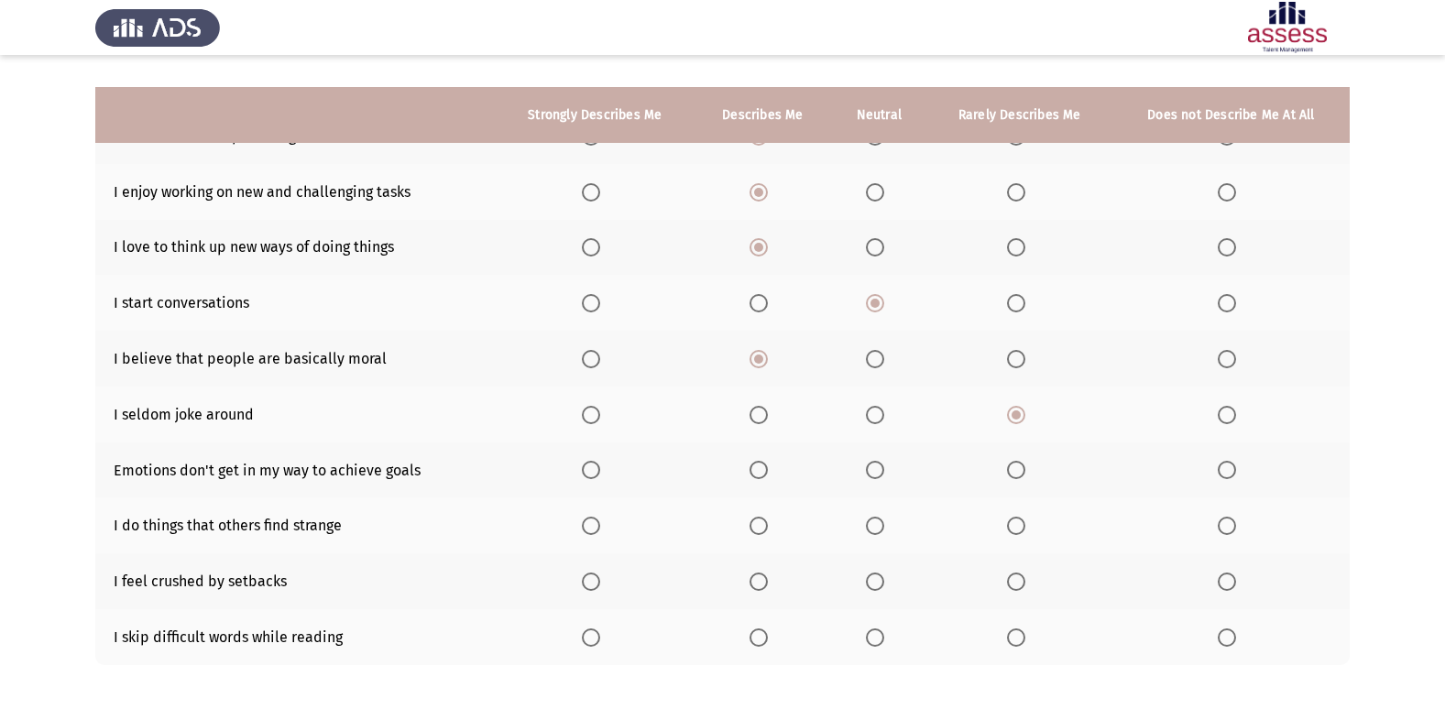
scroll to position [268, 0]
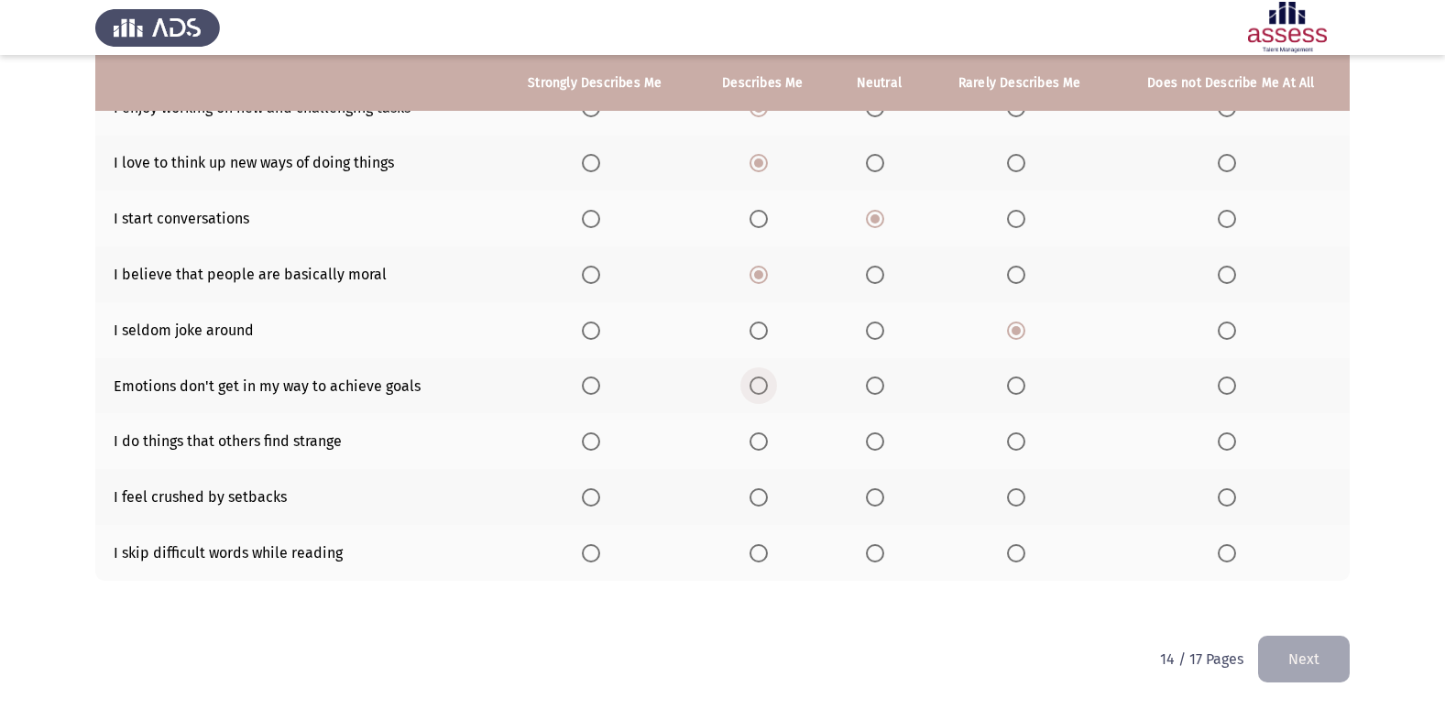
click at [763, 392] on span "Select an option" at bounding box center [759, 386] width 18 height 18
click at [763, 392] on input "Select an option" at bounding box center [759, 386] width 18 height 18
click at [872, 433] on span "Select an option" at bounding box center [875, 442] width 18 height 18
click at [872, 433] on input "Select an option" at bounding box center [875, 442] width 18 height 18
click at [744, 503] on th at bounding box center [763, 497] width 137 height 56
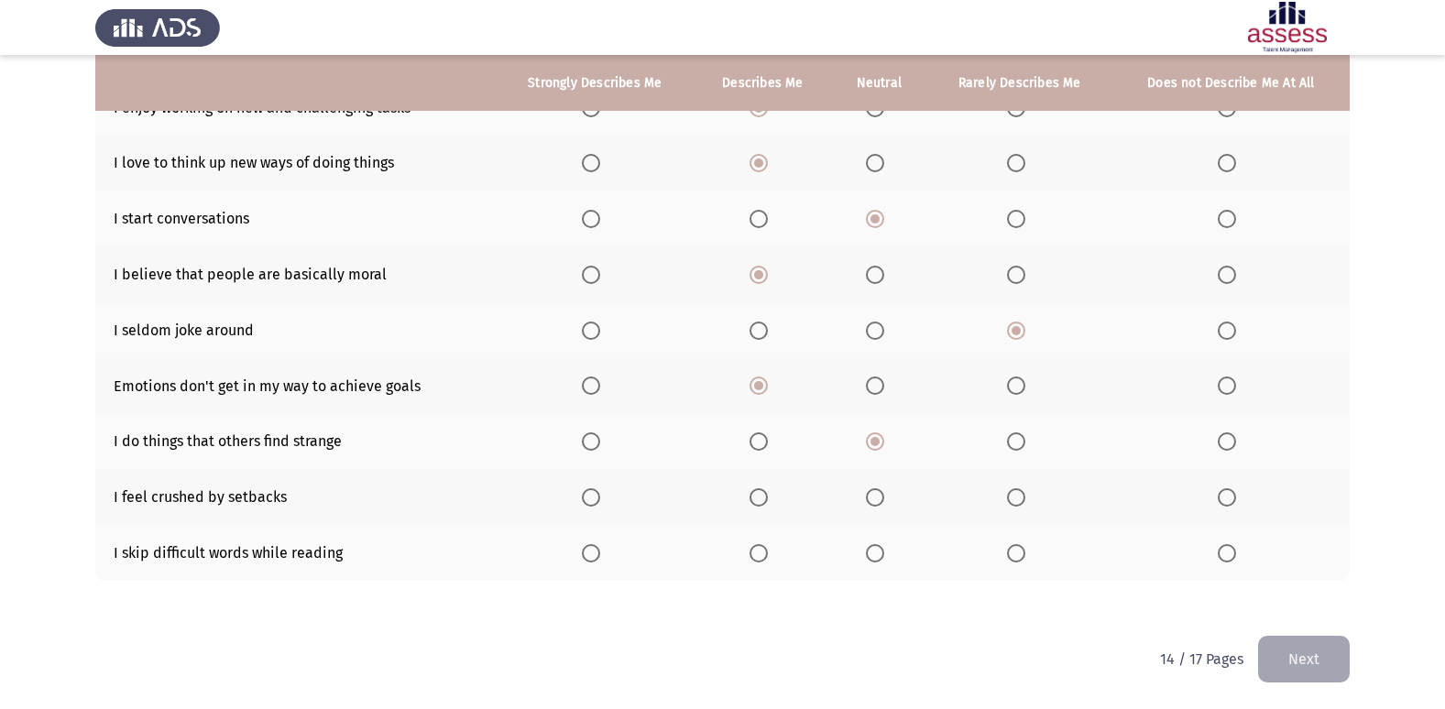
click at [756, 501] on span "Select an option" at bounding box center [759, 497] width 18 height 18
click at [756, 501] on input "Select an option" at bounding box center [759, 497] width 18 height 18
click at [766, 556] on span "Select an option" at bounding box center [759, 553] width 18 height 18
click at [766, 556] on input "Select an option" at bounding box center [759, 553] width 18 height 18
click at [1310, 653] on button "Next" at bounding box center [1304, 659] width 92 height 47
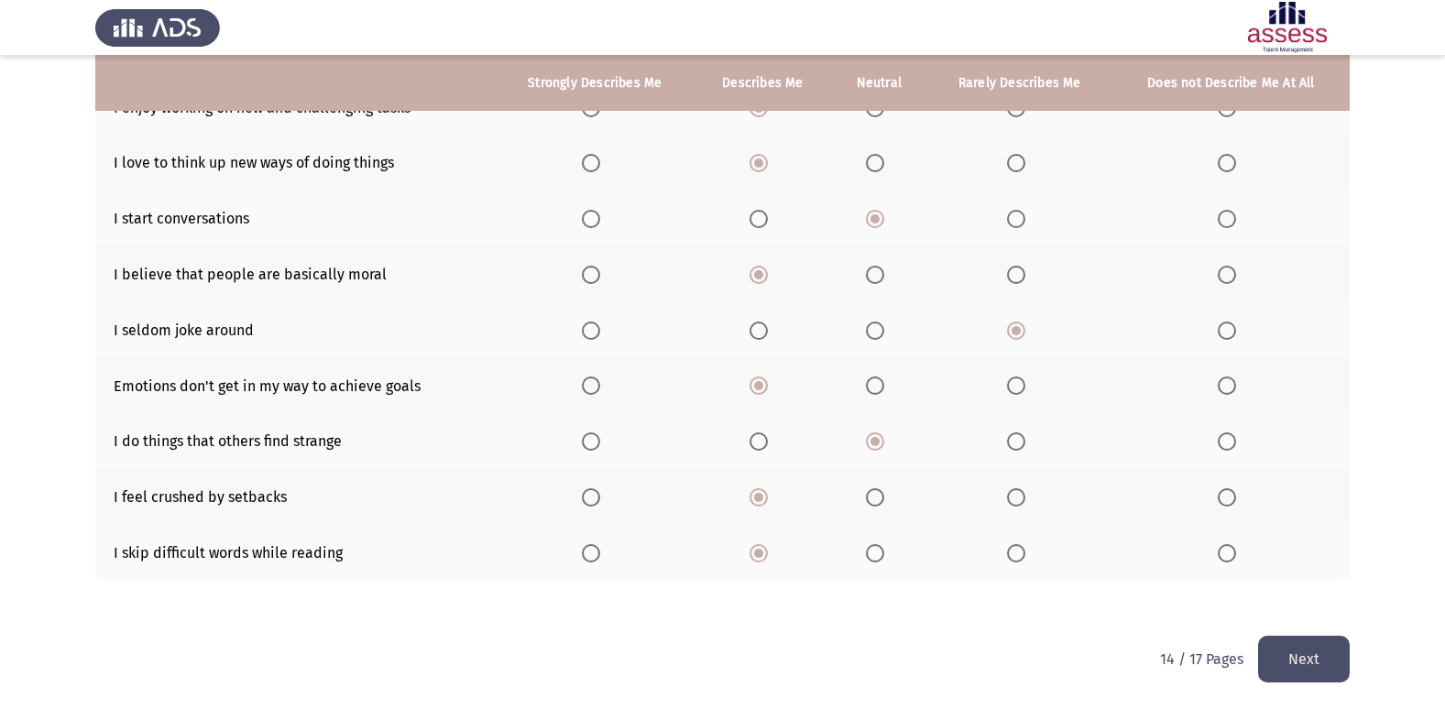
scroll to position [0, 0]
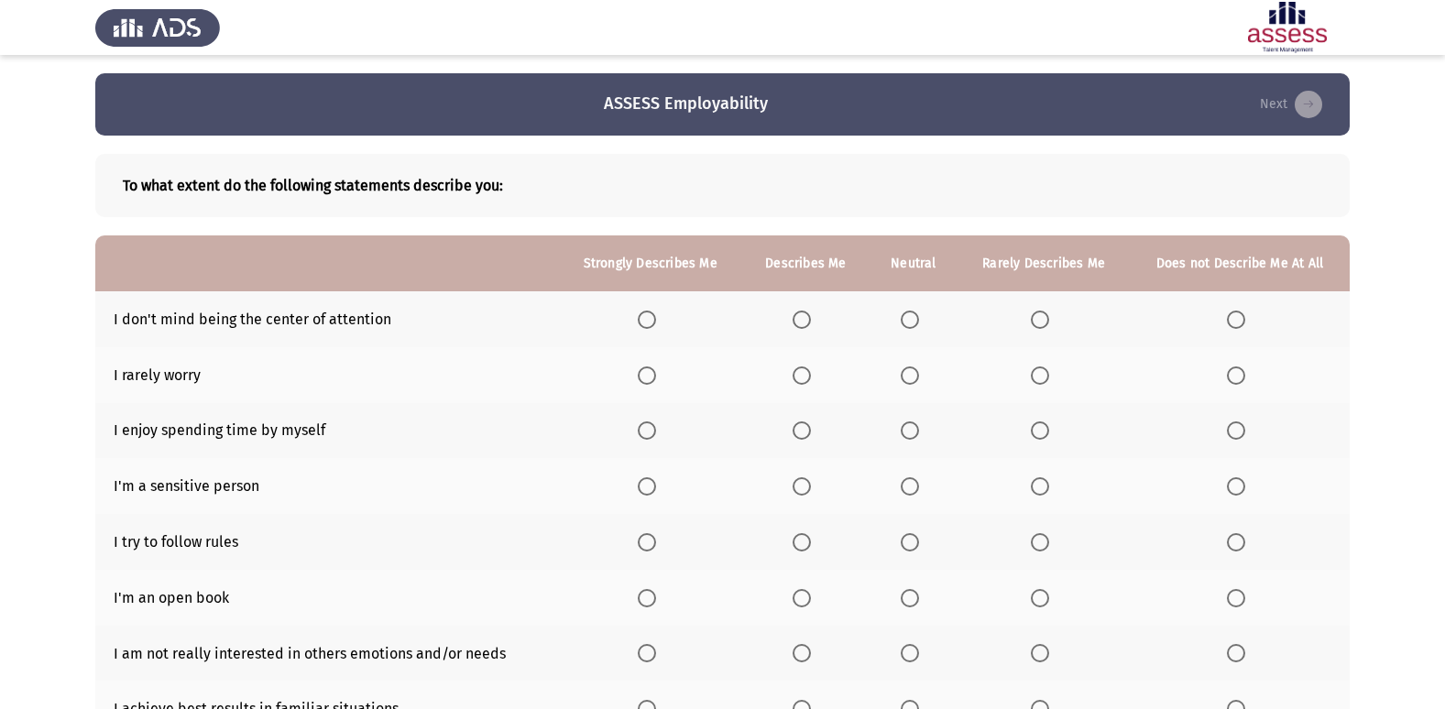
click at [807, 319] on span "Select an option" at bounding box center [802, 320] width 18 height 18
click at [807, 319] on input "Select an option" at bounding box center [802, 320] width 18 height 18
click at [808, 373] on span "Select an option" at bounding box center [802, 376] width 18 height 18
click at [808, 373] on input "Select an option" at bounding box center [802, 376] width 18 height 18
click at [802, 434] on span "Select an option" at bounding box center [802, 431] width 18 height 18
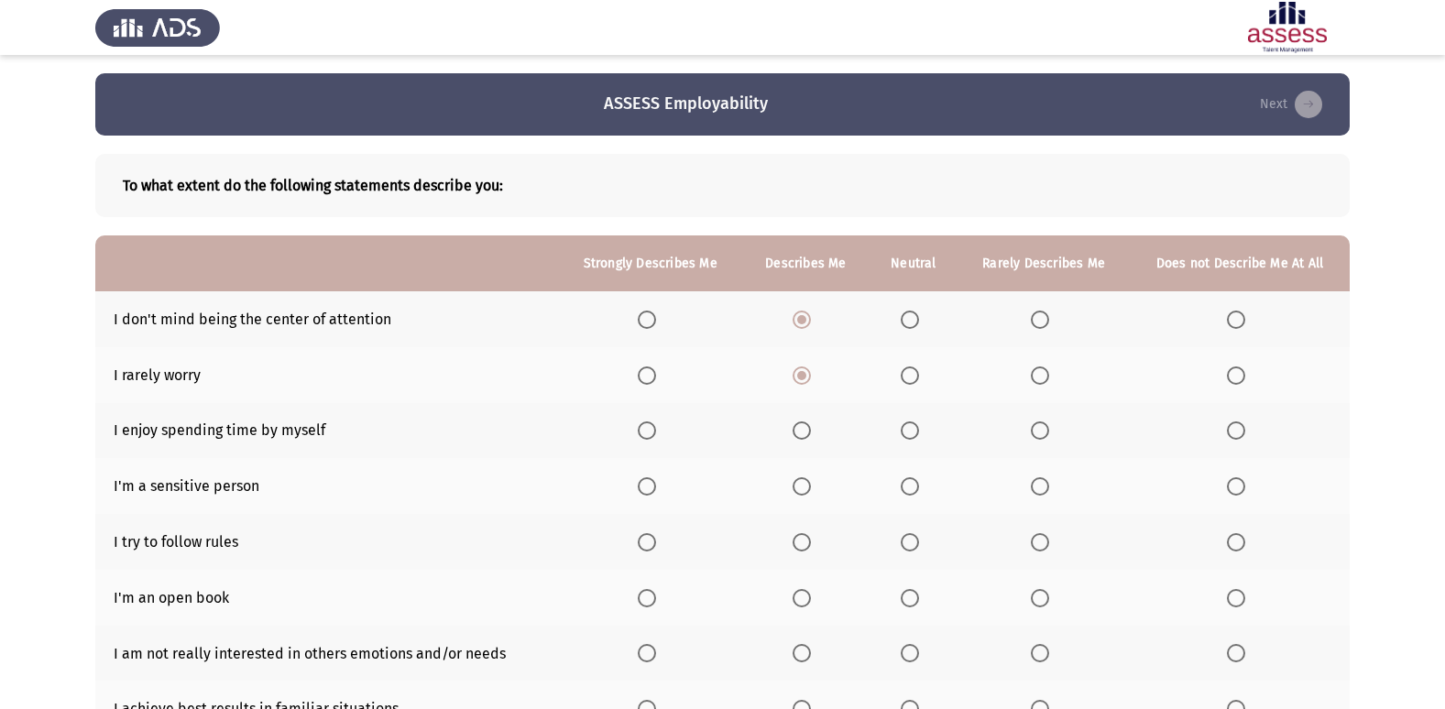
click at [802, 434] on input "Select an option" at bounding box center [802, 431] width 18 height 18
click at [916, 443] on th at bounding box center [914, 431] width 89 height 56
click at [909, 431] on span "Select an option" at bounding box center [910, 431] width 18 height 18
click at [909, 431] on input "Select an option" at bounding box center [910, 431] width 18 height 18
click at [1040, 487] on span "Select an option" at bounding box center [1040, 487] width 0 height 0
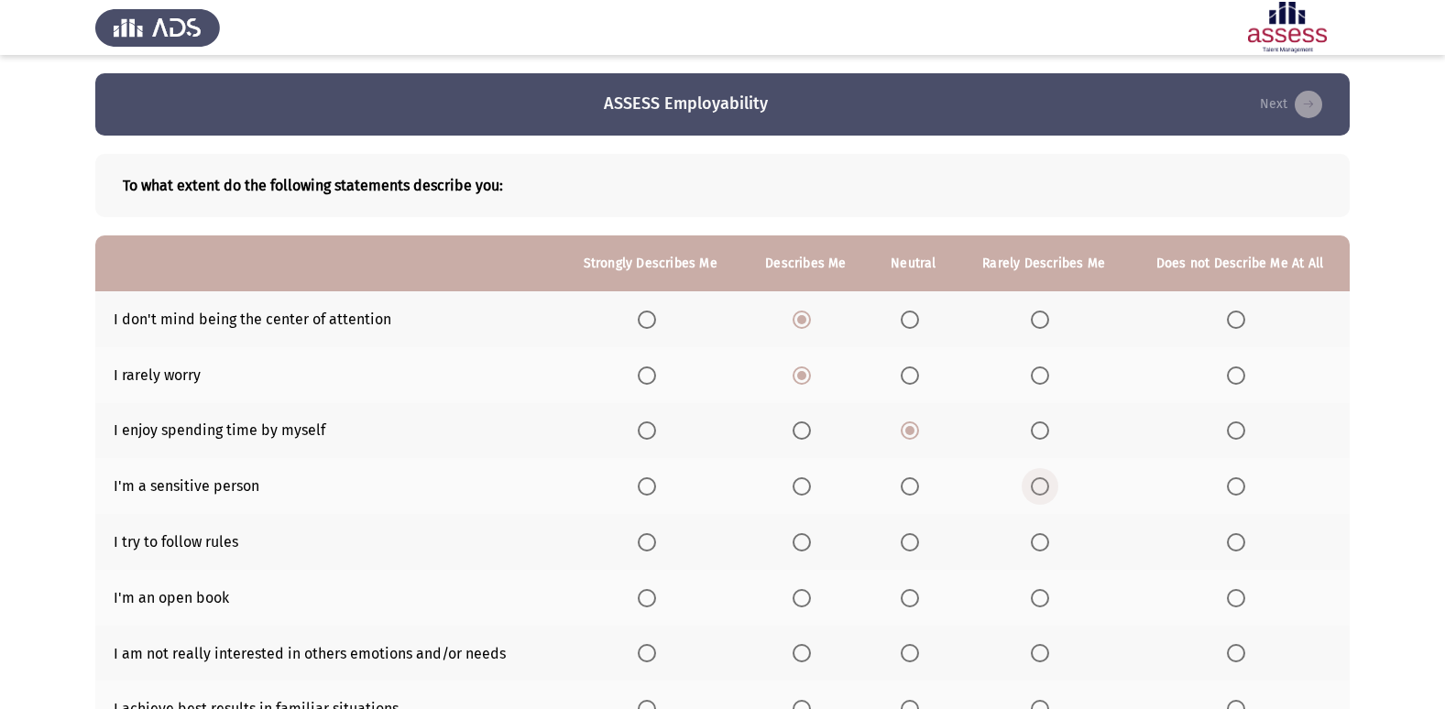
click at [1041, 487] on input "Select an option" at bounding box center [1040, 486] width 18 height 18
click at [652, 543] on span "Select an option" at bounding box center [647, 542] width 18 height 18
click at [652, 543] on input "Select an option" at bounding box center [647, 542] width 18 height 18
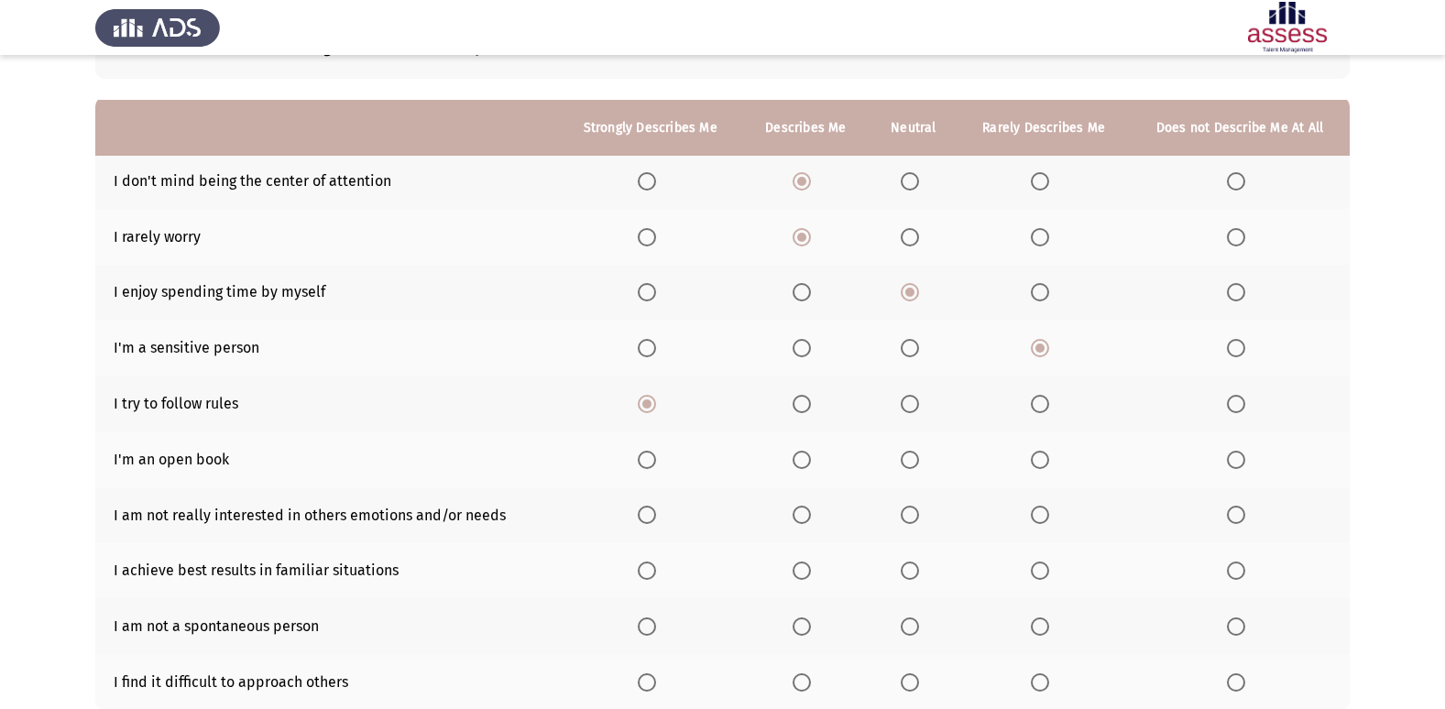
scroll to position [183, 0]
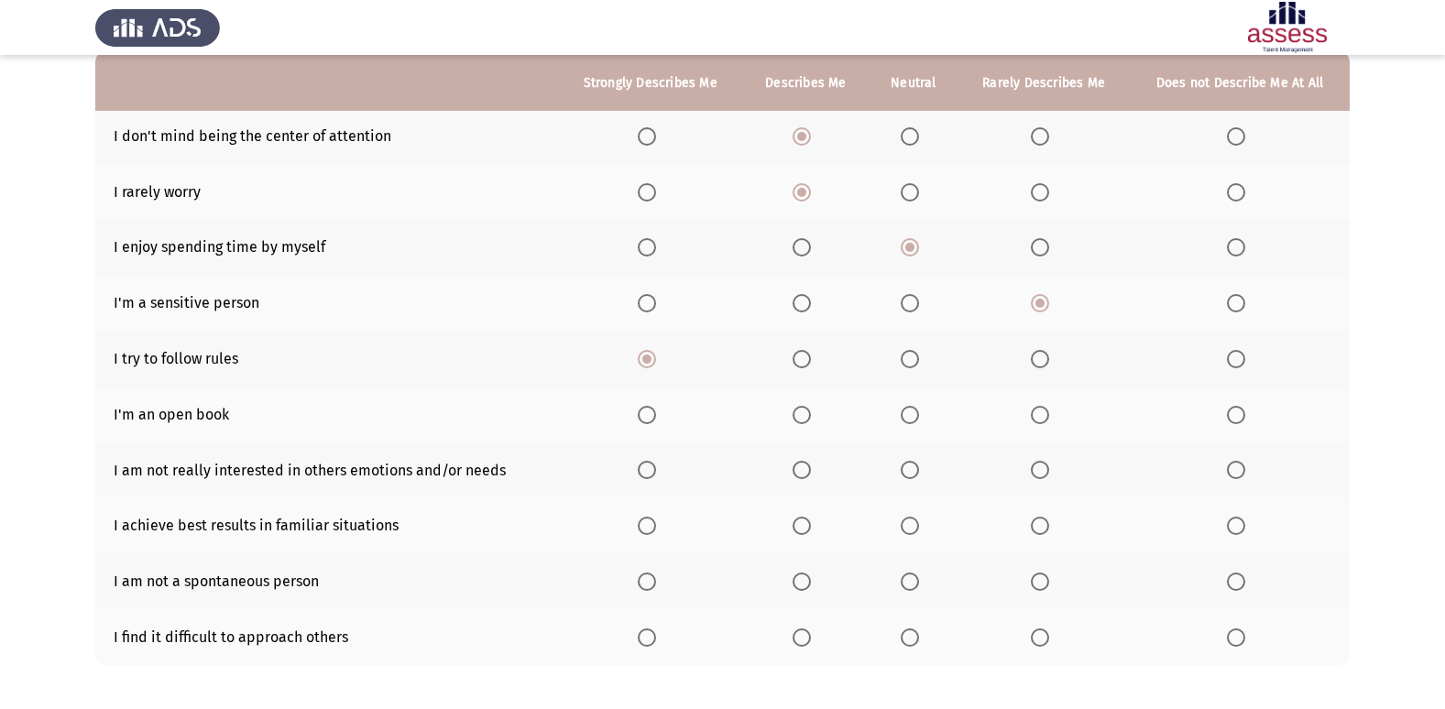
click at [910, 411] on span "Select an option" at bounding box center [910, 415] width 18 height 18
click at [910, 411] on input "Select an option" at bounding box center [910, 415] width 18 height 18
click at [1049, 476] on span "Select an option" at bounding box center [1040, 470] width 18 height 18
click at [1049, 476] on input "Select an option" at bounding box center [1040, 470] width 18 height 18
click at [906, 470] on span "Select an option" at bounding box center [910, 470] width 18 height 18
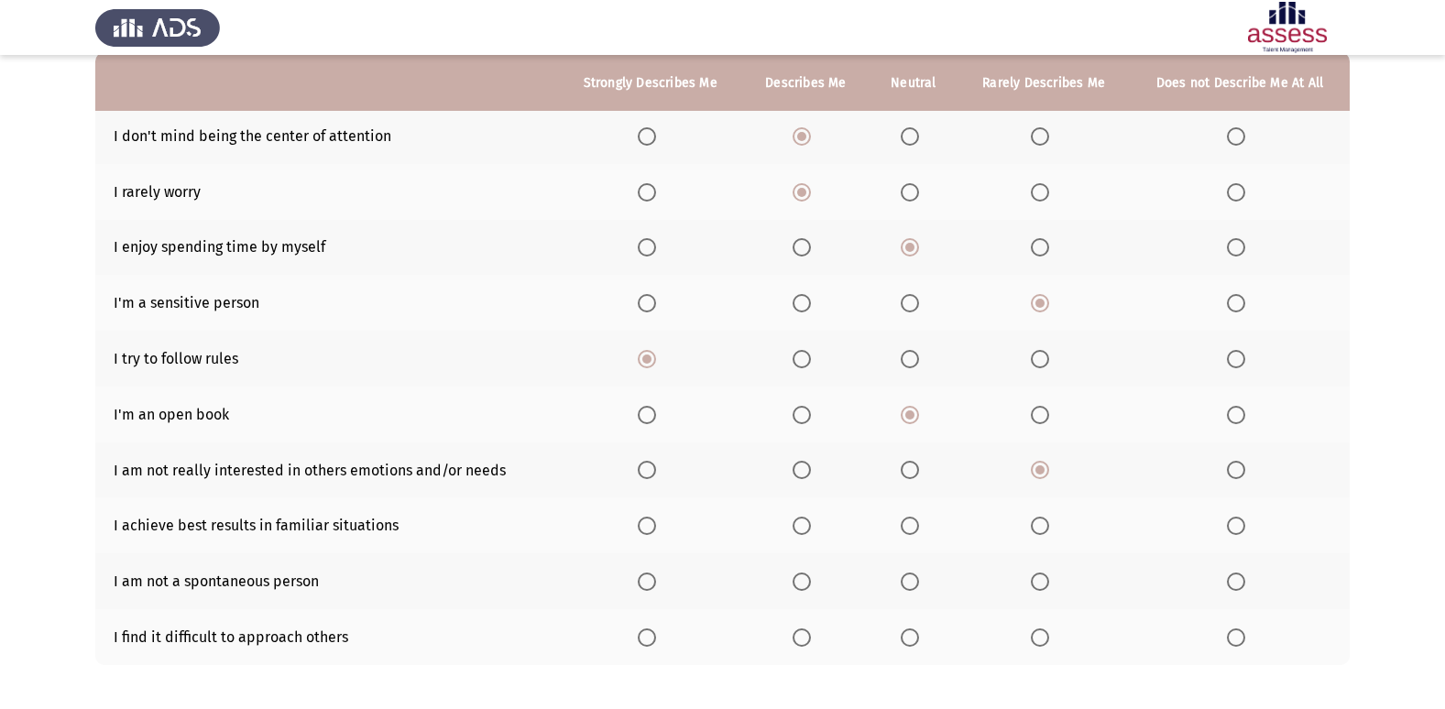
click at [906, 470] on input "Select an option" at bounding box center [910, 470] width 18 height 18
click at [815, 523] on label "Select an option" at bounding box center [806, 526] width 26 height 18
click at [811, 523] on input "Select an option" at bounding box center [802, 526] width 18 height 18
click at [902, 642] on th at bounding box center [914, 637] width 89 height 56
click at [909, 632] on span "Select an option" at bounding box center [910, 638] width 18 height 18
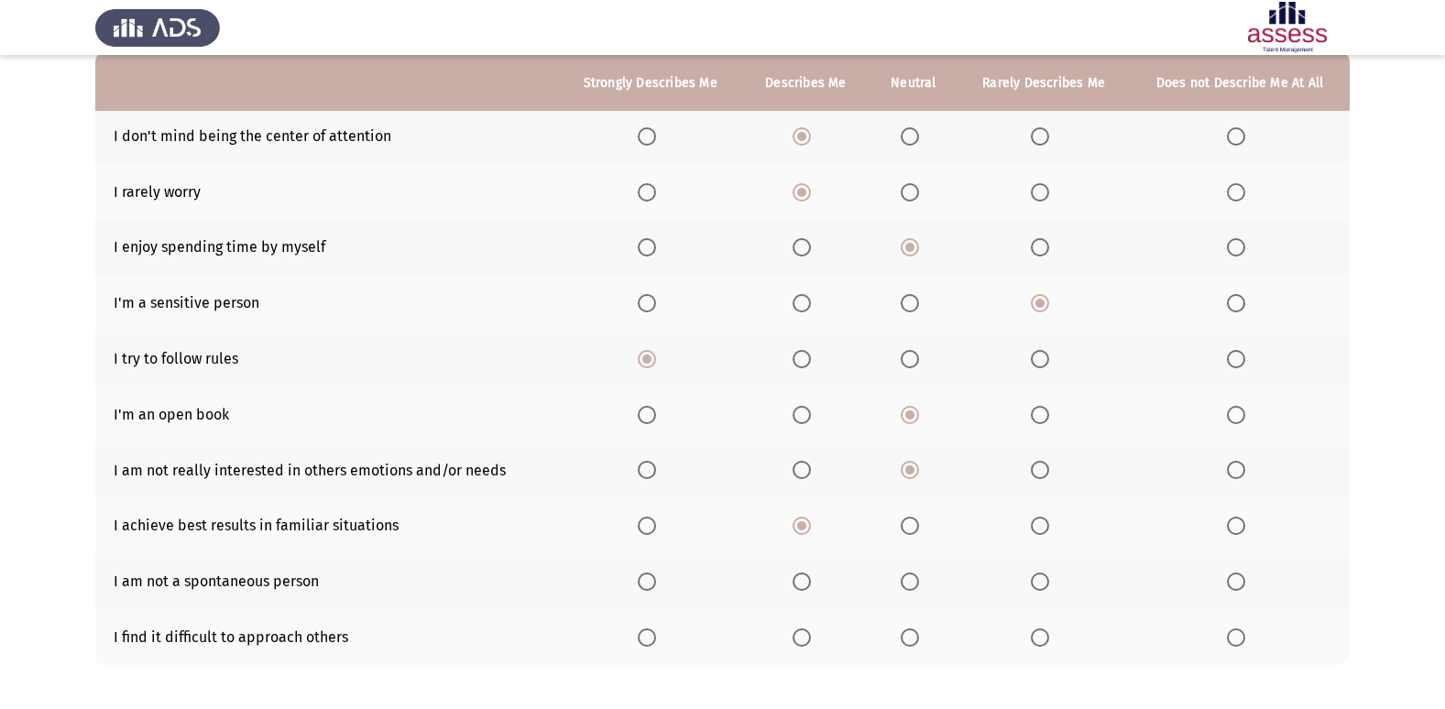
click at [909, 632] on input "Select an option" at bounding box center [910, 638] width 18 height 18
click at [914, 590] on span "Select an option" at bounding box center [910, 582] width 18 height 18
click at [914, 590] on input "Select an option" at bounding box center [910, 582] width 18 height 18
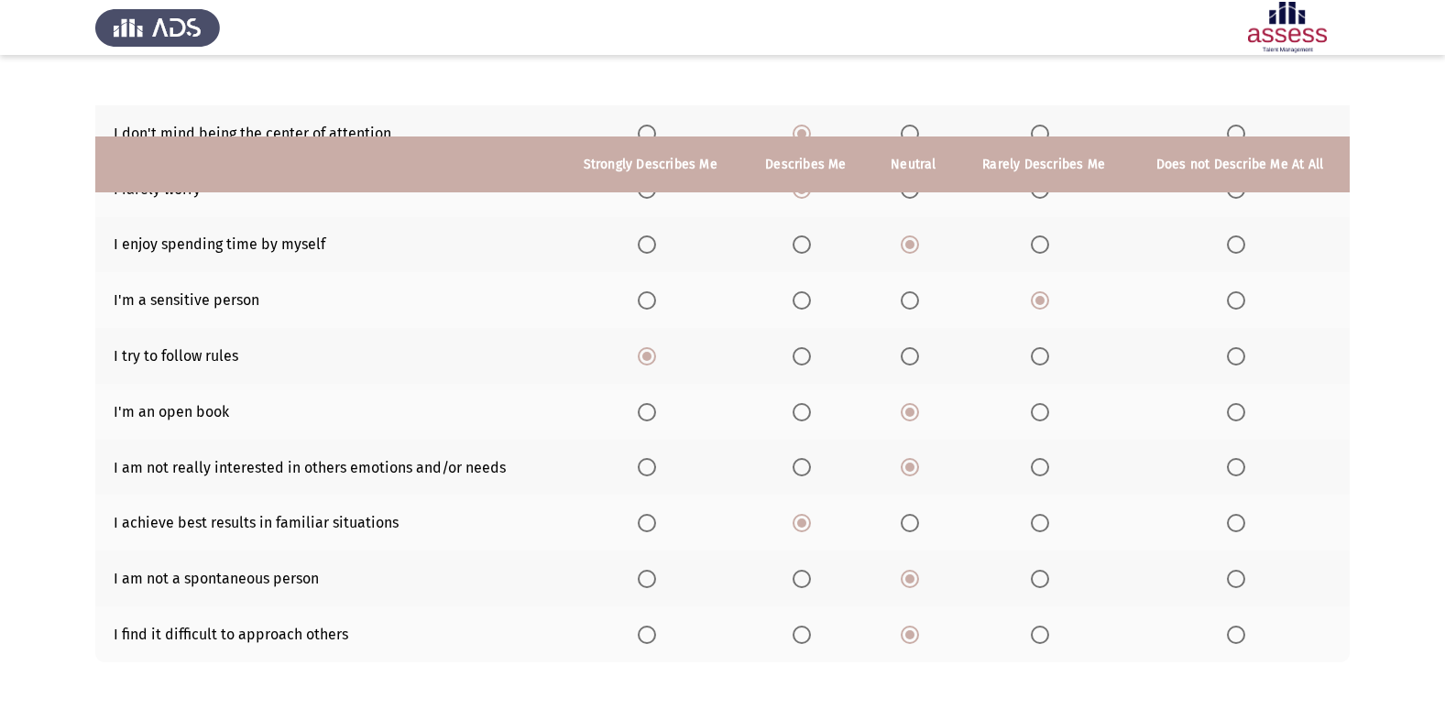
scroll to position [268, 0]
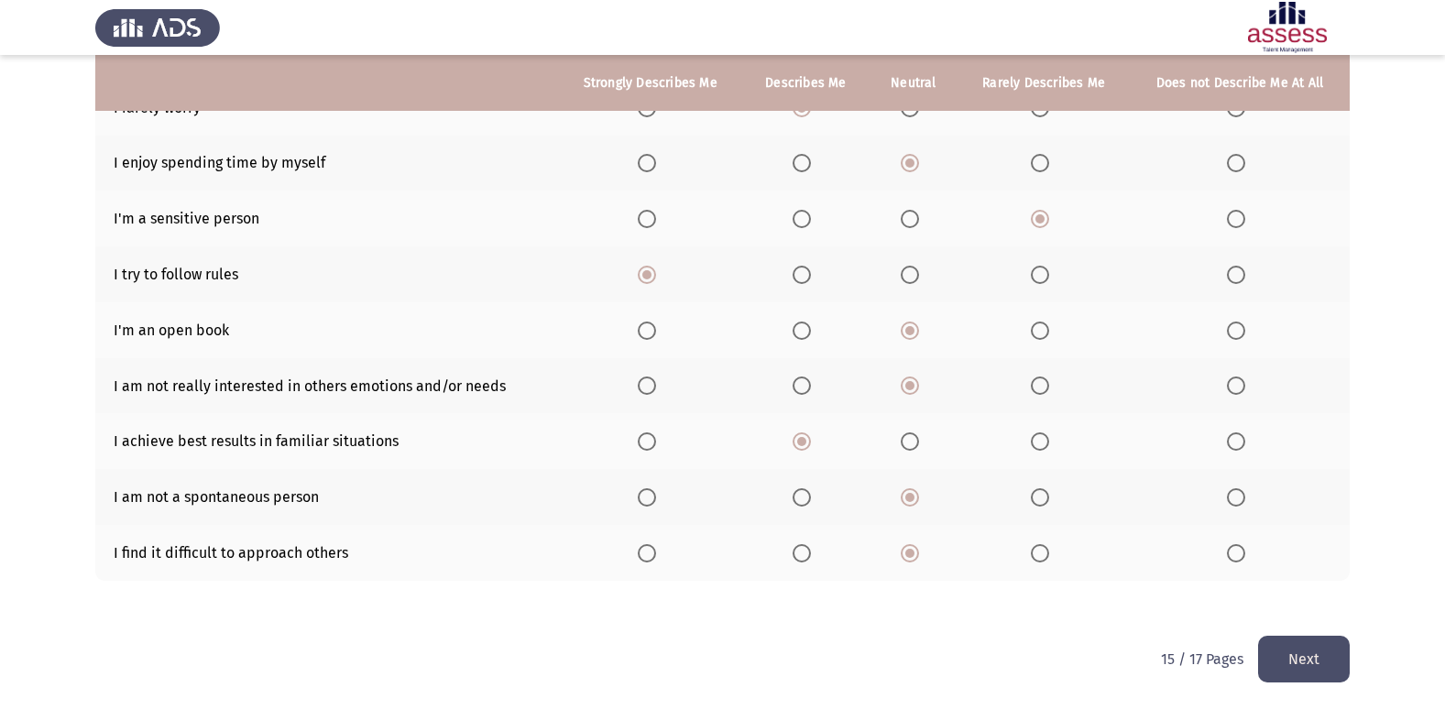
click at [1338, 656] on button "Next" at bounding box center [1304, 659] width 92 height 47
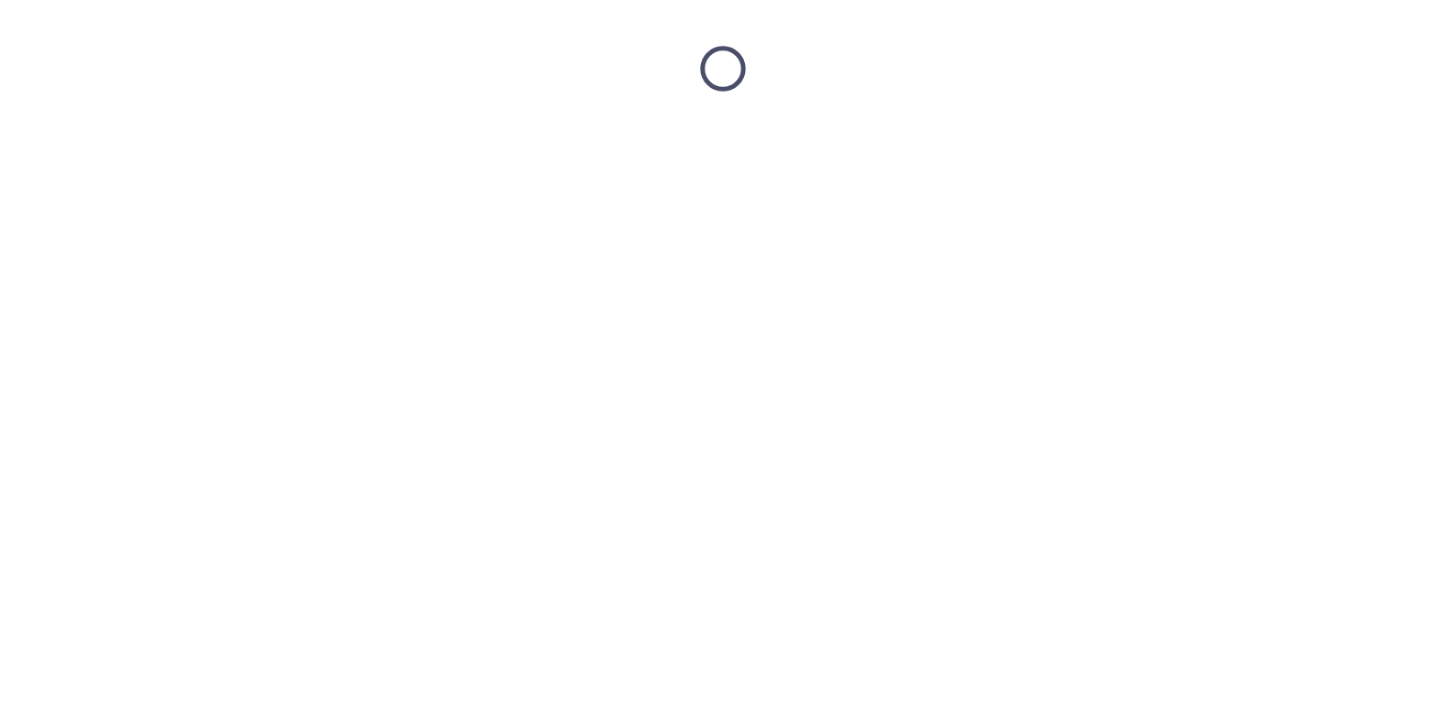
scroll to position [0, 0]
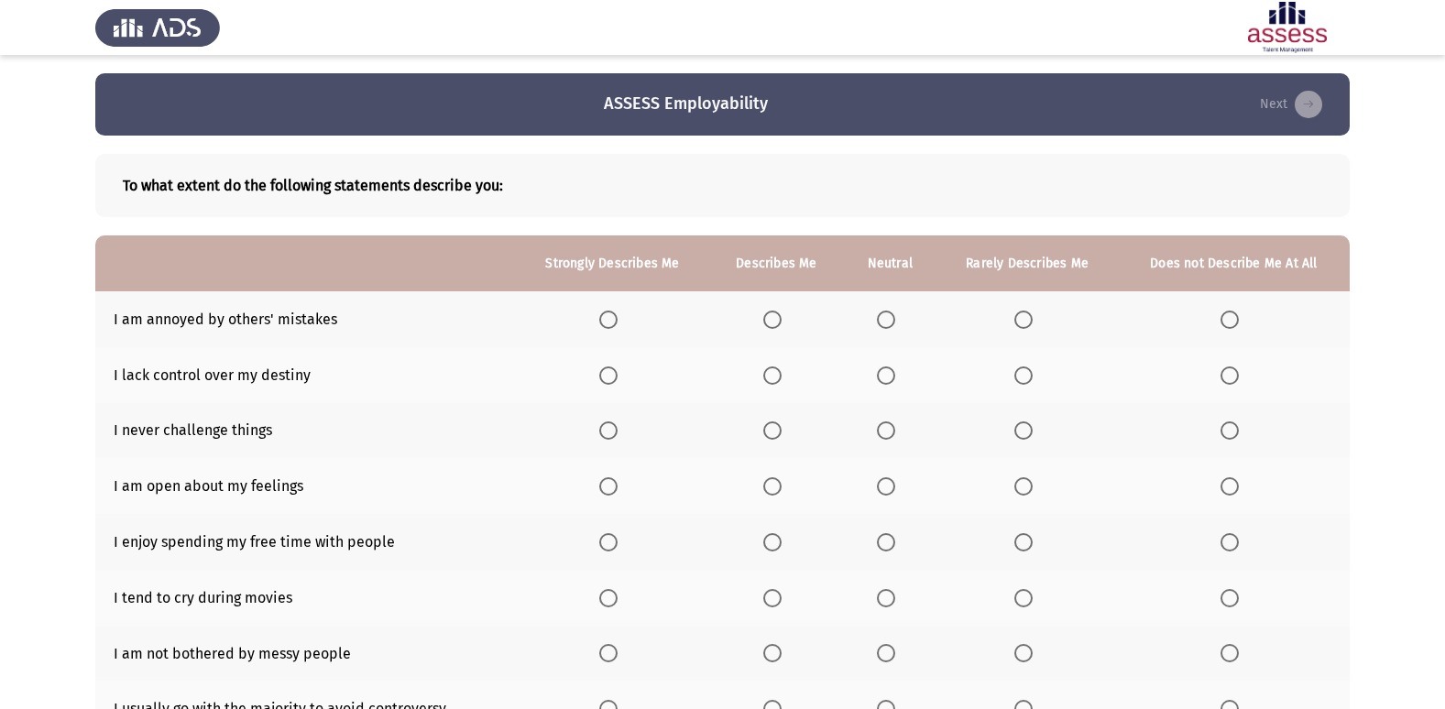
click at [898, 328] on label "Select an option" at bounding box center [890, 320] width 26 height 18
click at [895, 328] on input "Select an option" at bounding box center [886, 320] width 18 height 18
click at [1023, 377] on span "Select an option" at bounding box center [1023, 376] width 18 height 18
click at [1023, 377] on input "Select an option" at bounding box center [1023, 376] width 18 height 18
click at [1007, 430] on th at bounding box center [1027, 431] width 181 height 56
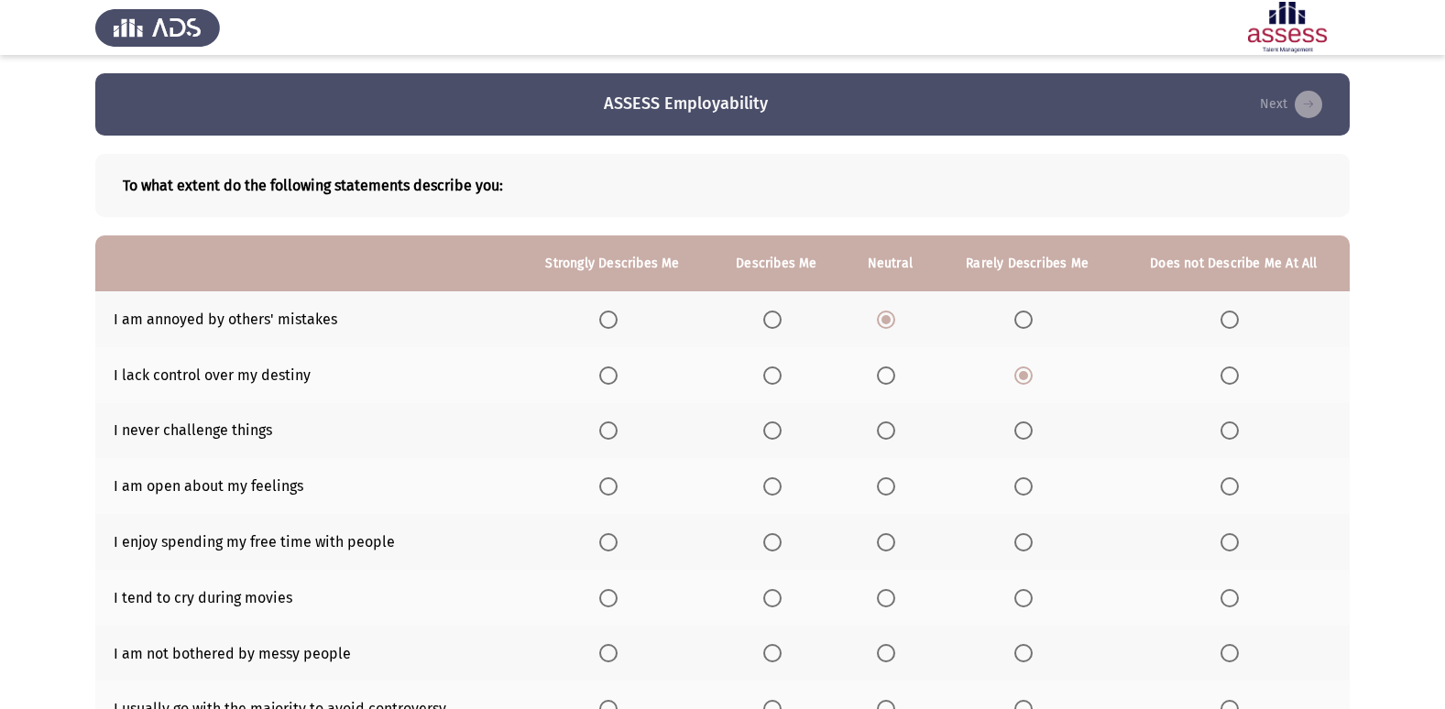
click at [1029, 431] on span "Select an option" at bounding box center [1023, 431] width 18 height 18
click at [1029, 431] on input "Select an option" at bounding box center [1023, 431] width 18 height 18
click at [894, 497] on th at bounding box center [889, 486] width 93 height 56
click at [884, 482] on span "Select an option" at bounding box center [886, 486] width 18 height 18
click at [884, 482] on input "Select an option" at bounding box center [886, 486] width 18 height 18
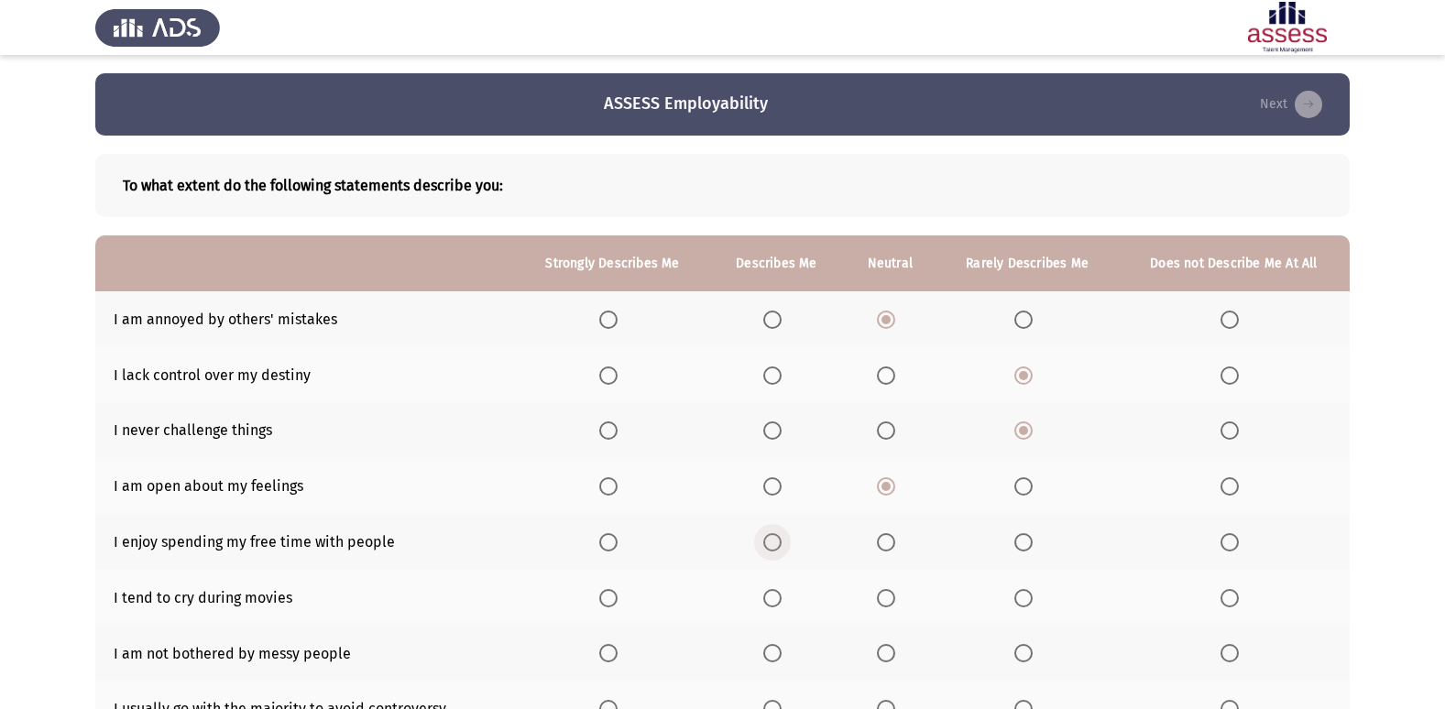
click at [779, 540] on span "Select an option" at bounding box center [772, 542] width 18 height 18
click at [779, 540] on input "Select an option" at bounding box center [772, 542] width 18 height 18
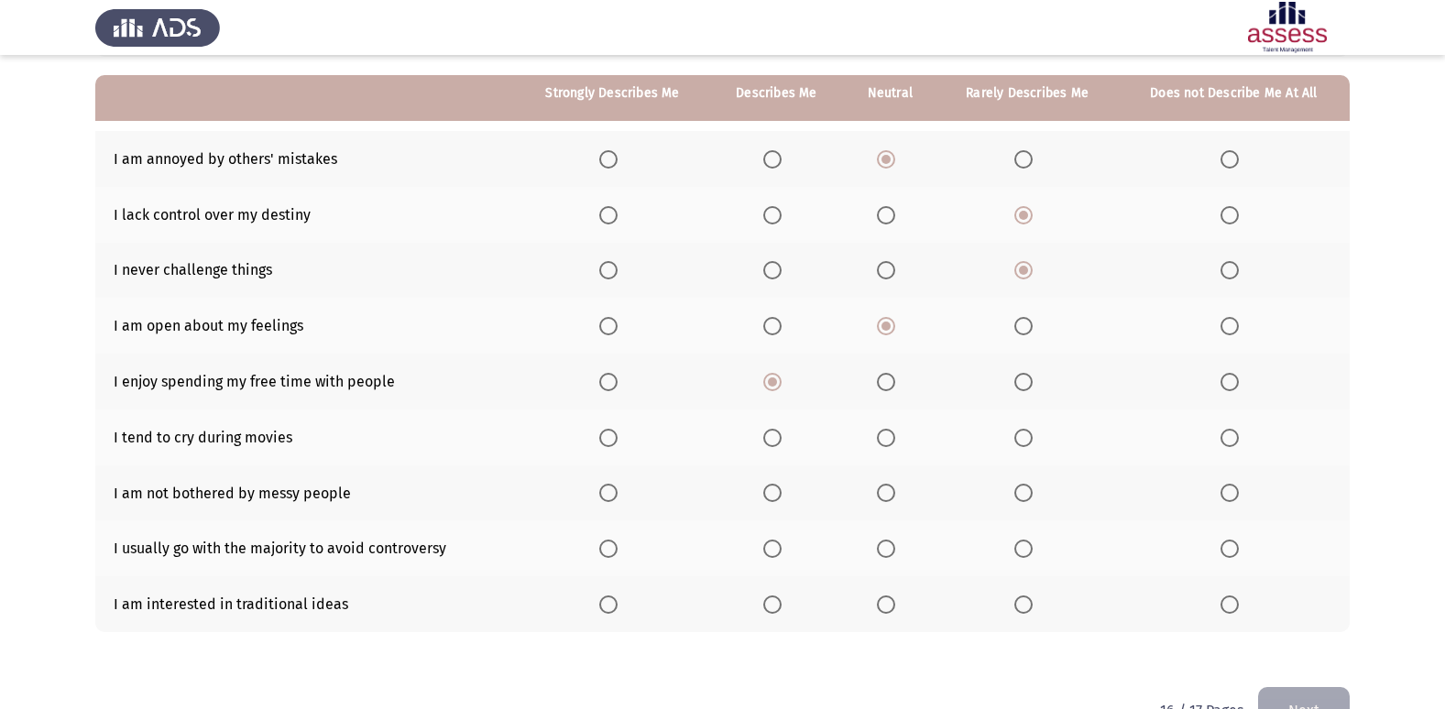
scroll to position [183, 0]
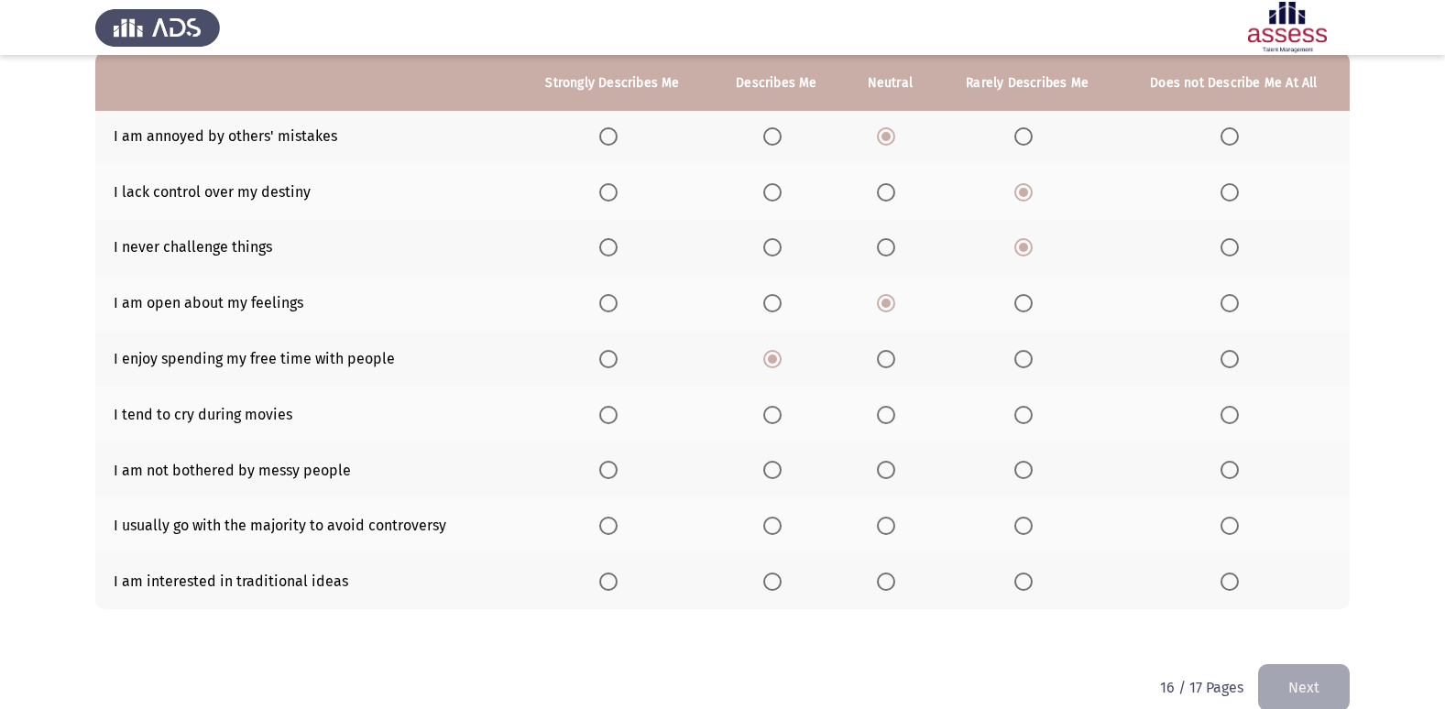
click at [1012, 413] on th at bounding box center [1027, 415] width 181 height 56
click at [1020, 412] on span "Select an option" at bounding box center [1023, 415] width 18 height 18
click at [1020, 412] on input "Select an option" at bounding box center [1023, 415] width 18 height 18
click at [882, 475] on span "Select an option" at bounding box center [886, 470] width 18 height 18
click at [882, 475] on input "Select an option" at bounding box center [886, 470] width 18 height 18
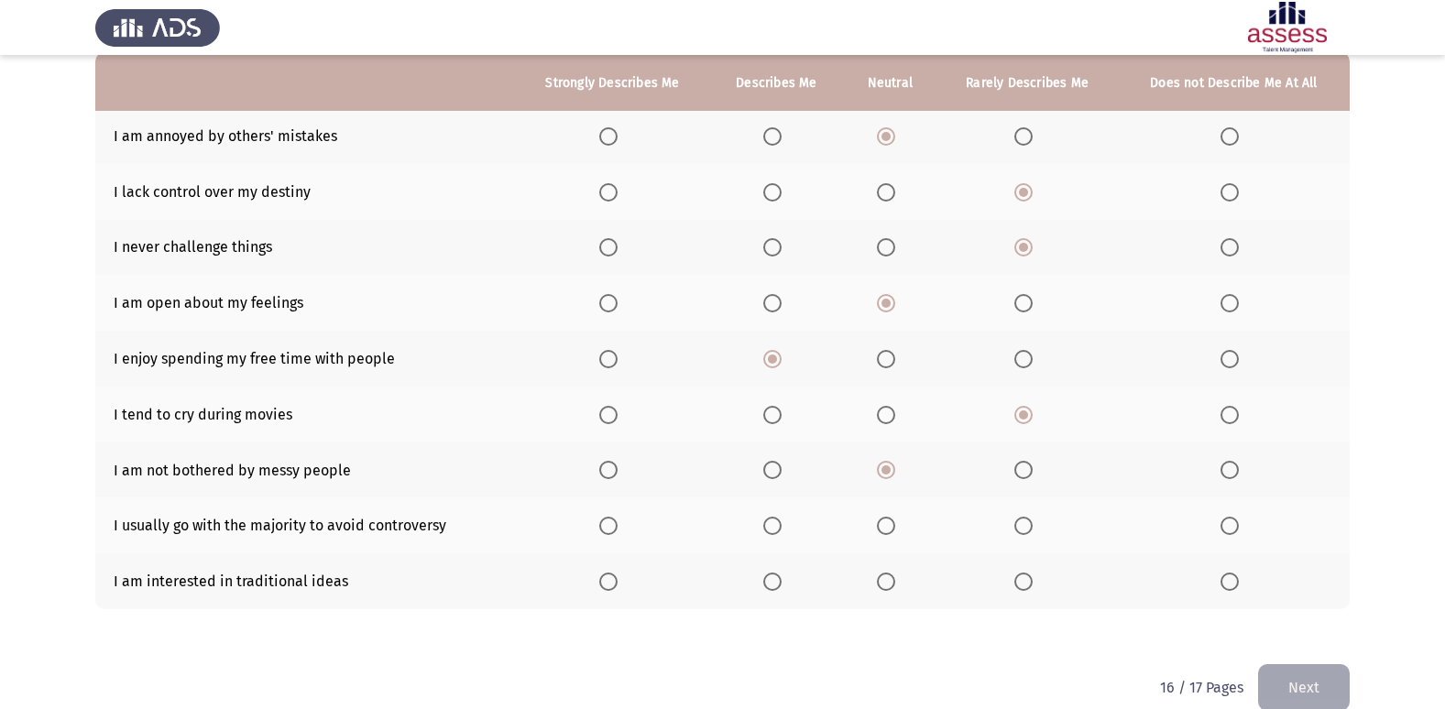
click at [1022, 466] on span "Select an option" at bounding box center [1023, 470] width 18 height 18
click at [1022, 466] on input "Select an option" at bounding box center [1023, 470] width 18 height 18
click at [1028, 520] on span "Select an option" at bounding box center [1023, 526] width 18 height 18
click at [1028, 520] on input "Select an option" at bounding box center [1023, 526] width 18 height 18
click at [880, 583] on span "Select an option" at bounding box center [886, 582] width 18 height 18
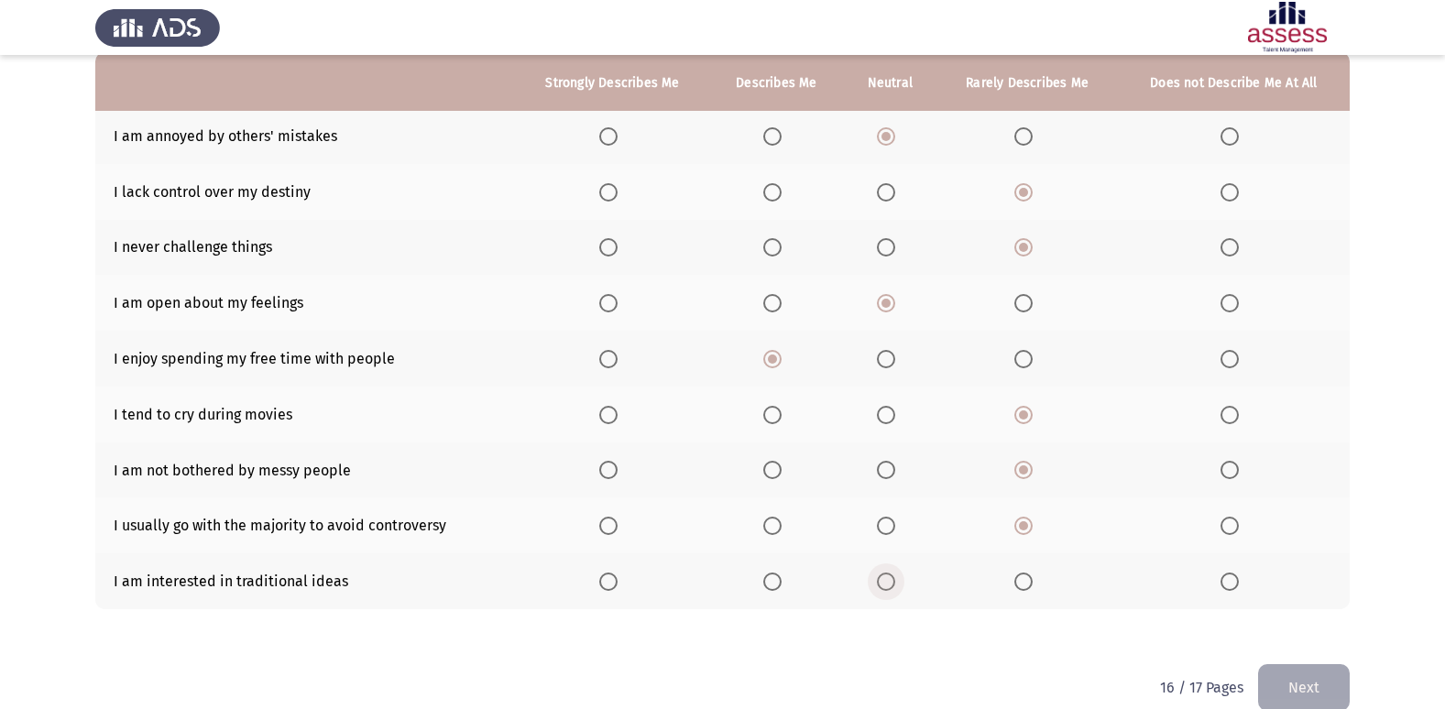
click at [880, 583] on input "Select an option" at bounding box center [886, 582] width 18 height 18
click at [1333, 692] on button "Next" at bounding box center [1304, 687] width 92 height 47
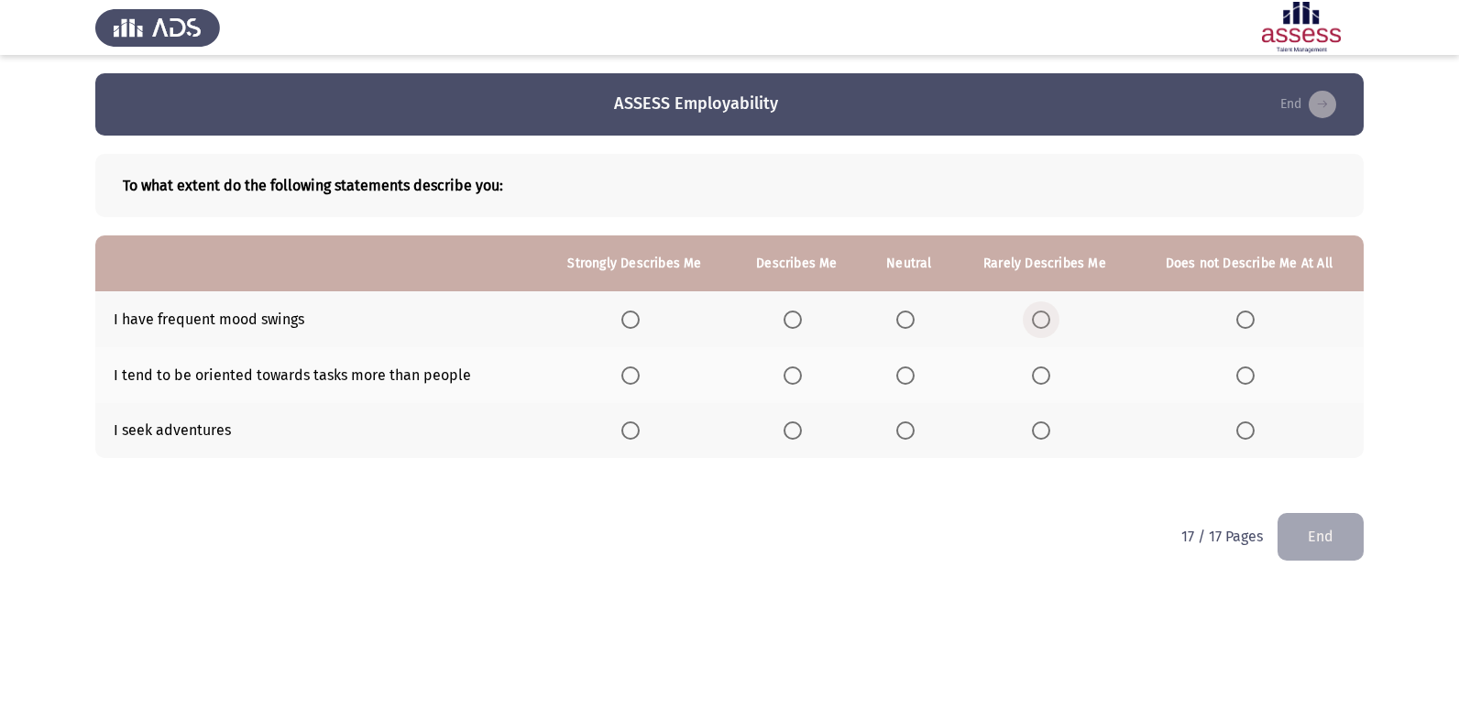
click at [1040, 320] on span "Select an option" at bounding box center [1041, 320] width 18 height 18
click at [1040, 320] on input "Select an option" at bounding box center [1041, 320] width 18 height 18
click at [901, 374] on span "Select an option" at bounding box center [905, 376] width 18 height 18
click at [901, 374] on input "Select an option" at bounding box center [905, 376] width 18 height 18
click at [790, 438] on span "Select an option" at bounding box center [793, 431] width 18 height 18
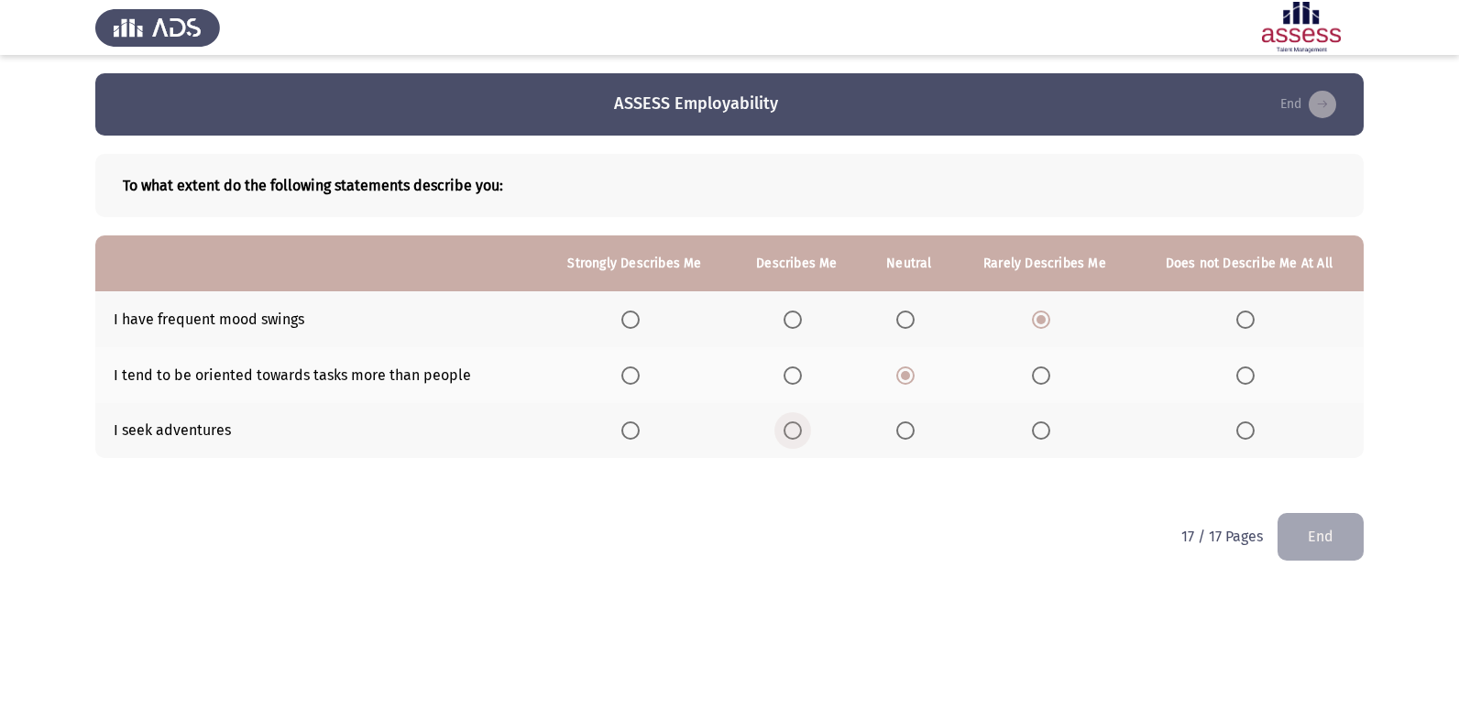
click at [790, 438] on input "Select an option" at bounding box center [793, 431] width 18 height 18
click at [1328, 549] on button "End" at bounding box center [1321, 536] width 86 height 47
